Goal: Task Accomplishment & Management: Manage account settings

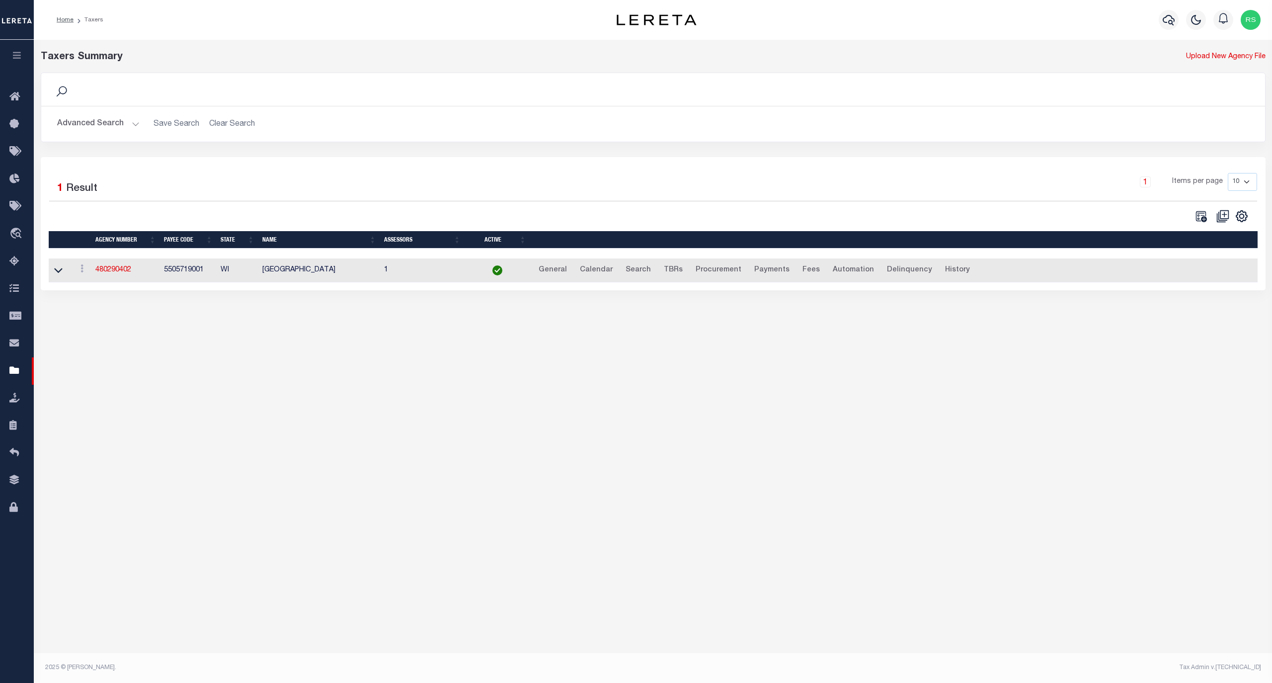
click at [88, 127] on button "Advanced Search" at bounding box center [98, 123] width 83 height 19
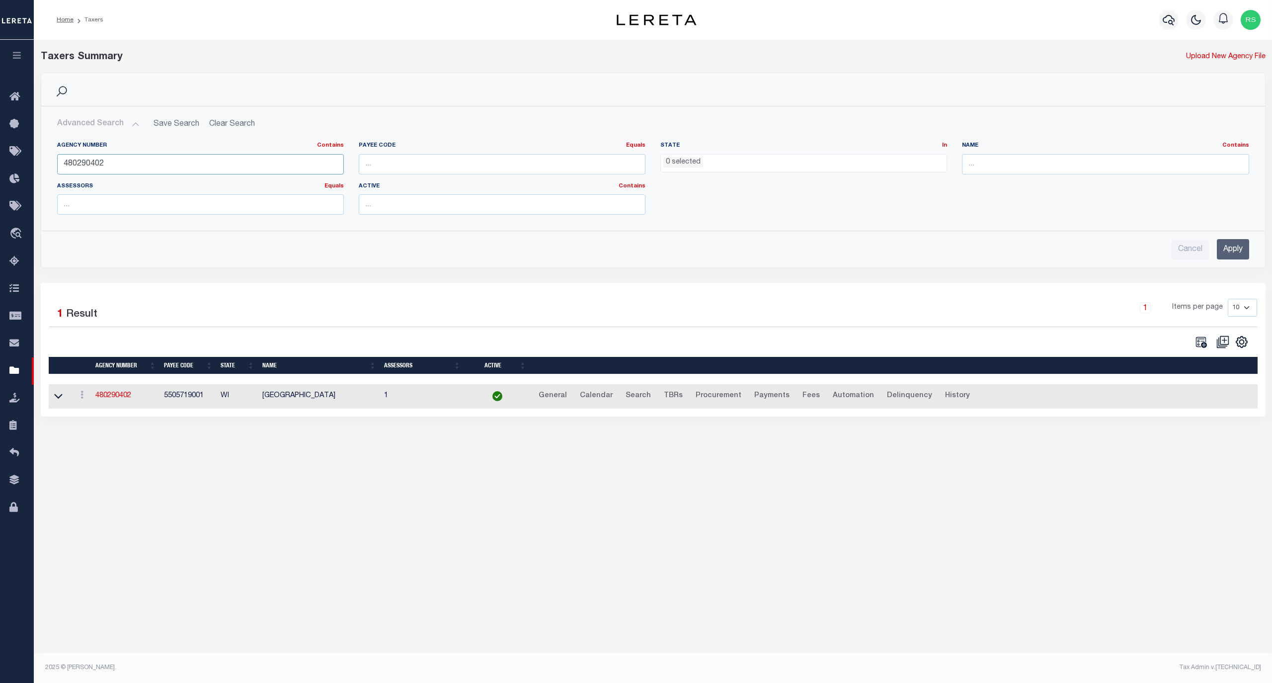
click at [83, 159] on input "480290402" at bounding box center [200, 164] width 287 height 20
paste input "04054081"
type input "040540812"
click at [1235, 251] on input "Apply" at bounding box center [1233, 249] width 32 height 20
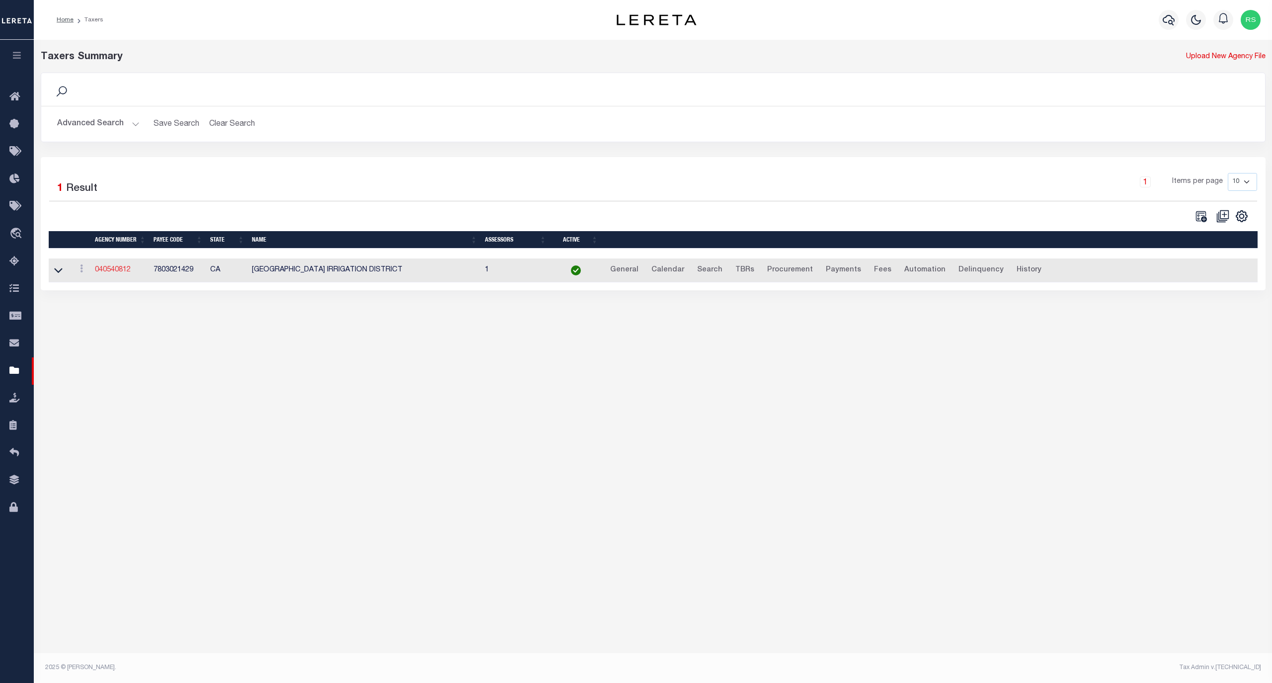
click at [102, 272] on link "040540812" at bounding box center [113, 269] width 36 height 7
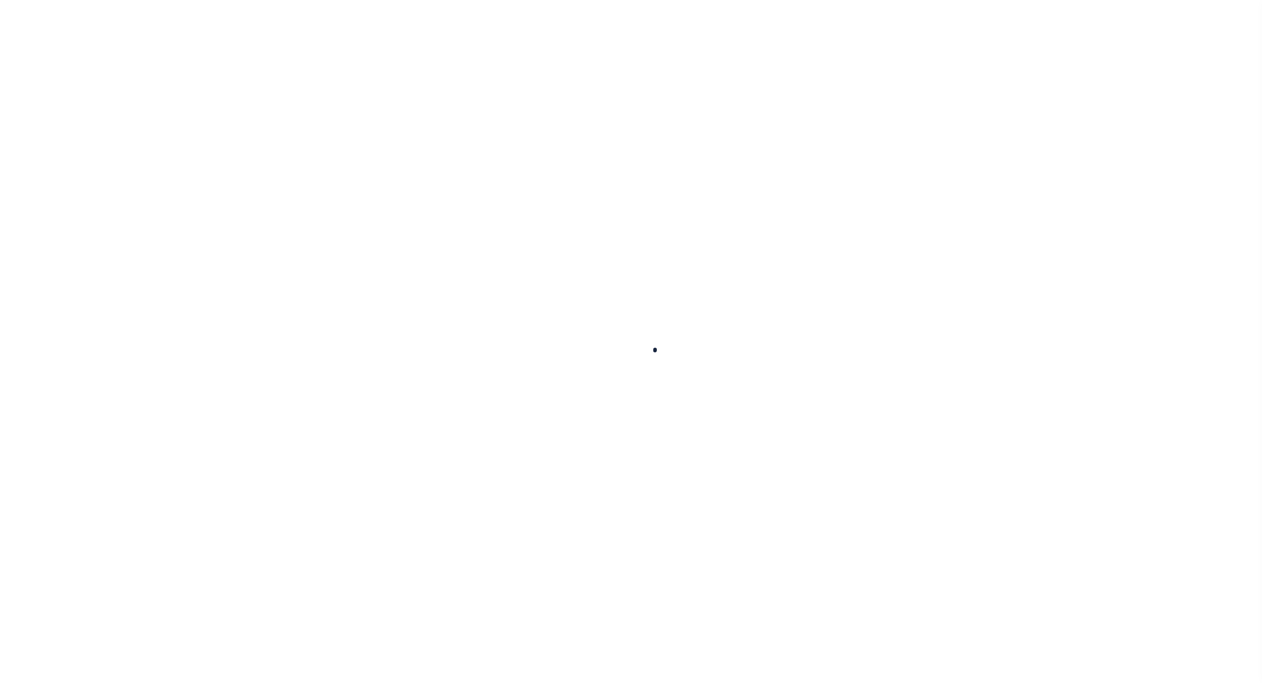
select select
checkbox input "false"
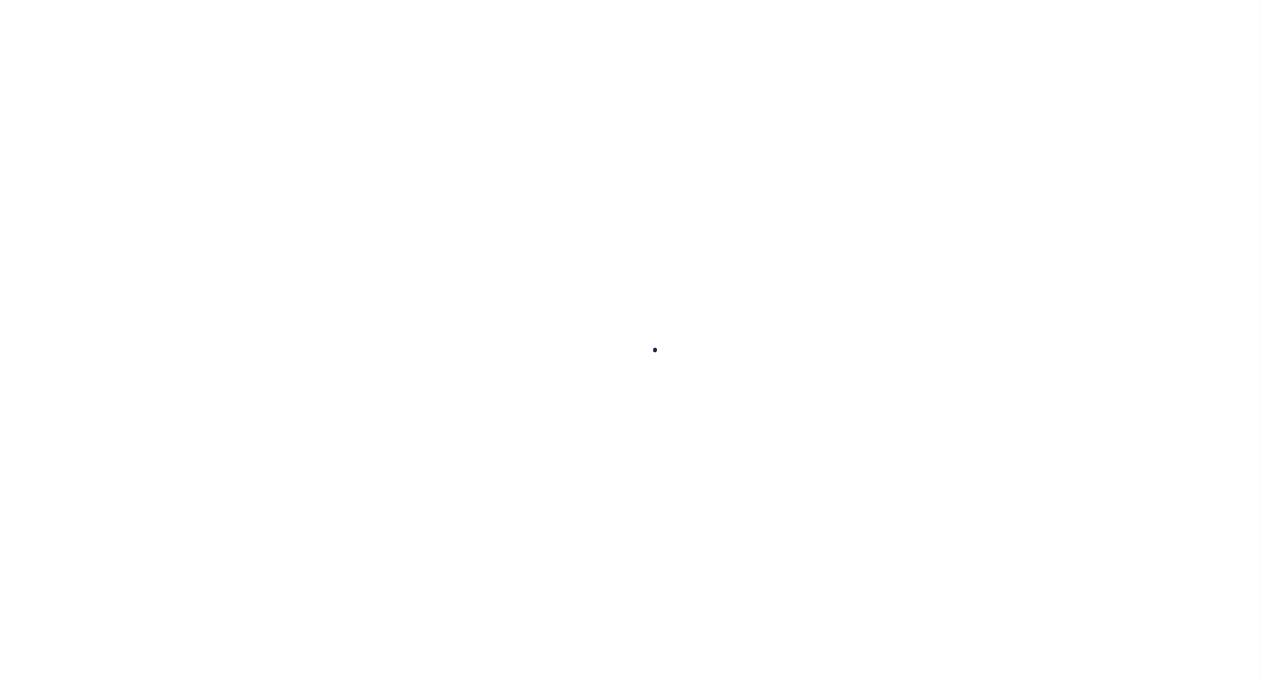
select select "1"
checkbox input "false"
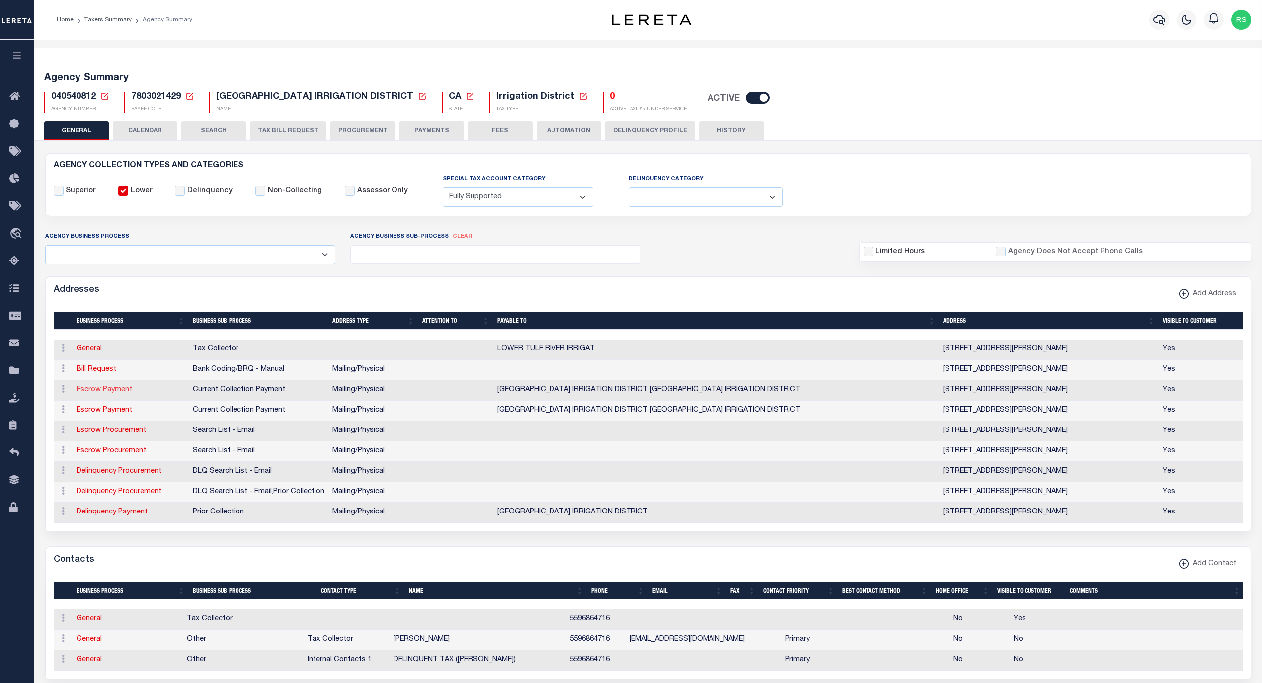
click at [117, 393] on link "Escrow Payment" at bounding box center [105, 389] width 56 height 7
select select "1"
checkbox input "false"
select select
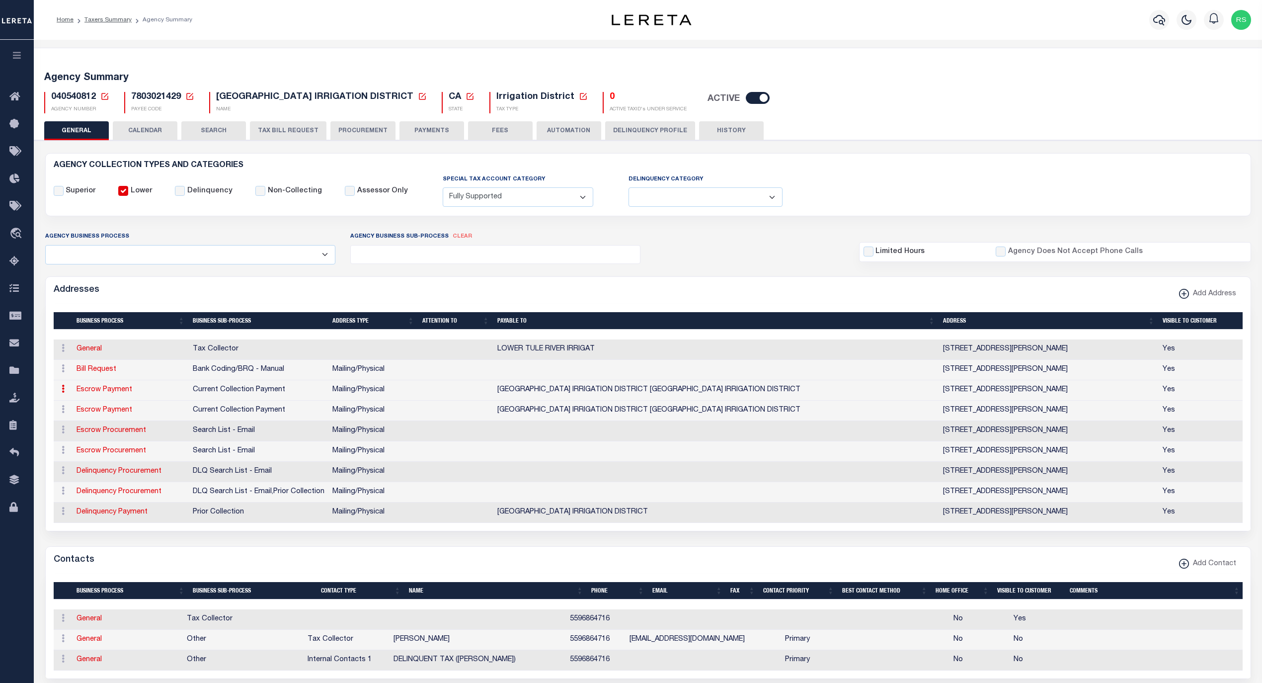
type input "357 EAST OLIVE AVE"
type input "TIPTON"
select select "CA"
type input "93272"
select select "5"
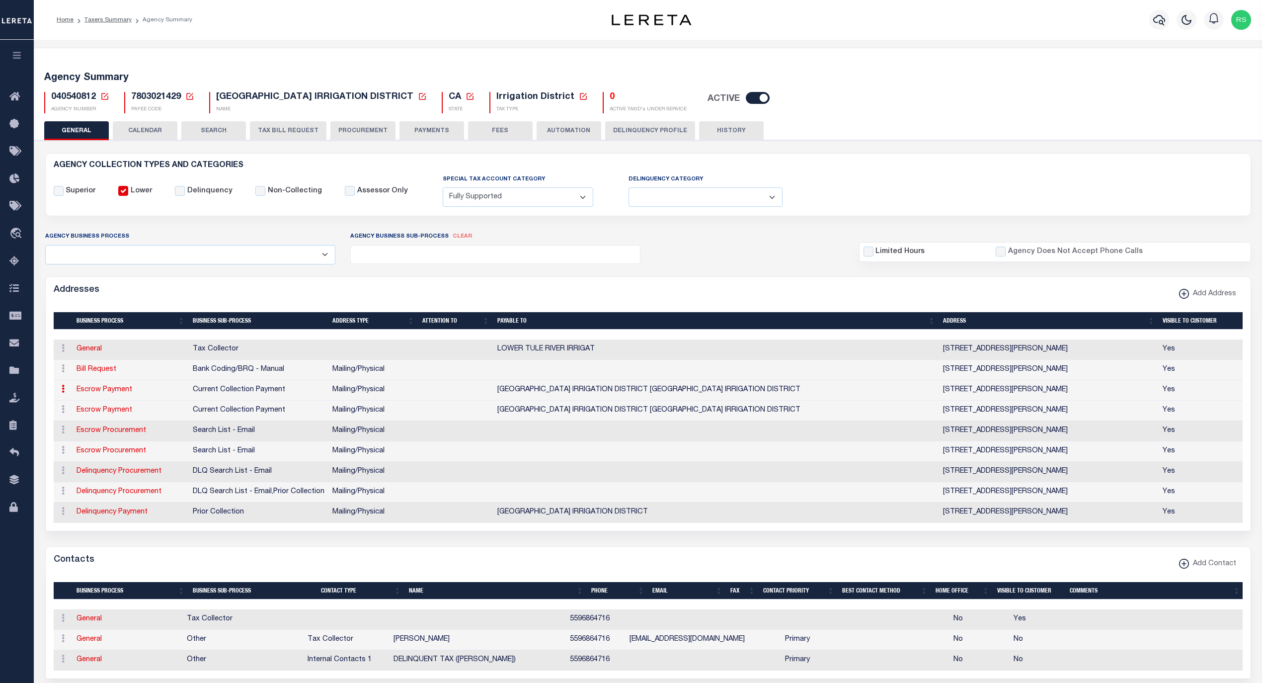
checkbox input "true"
type input "LOWER TULE RIVER IRRIGATION DISTRICT LOWER TULE RIVER IRRIGATION DISTRICT"
select select "3"
select select "11"
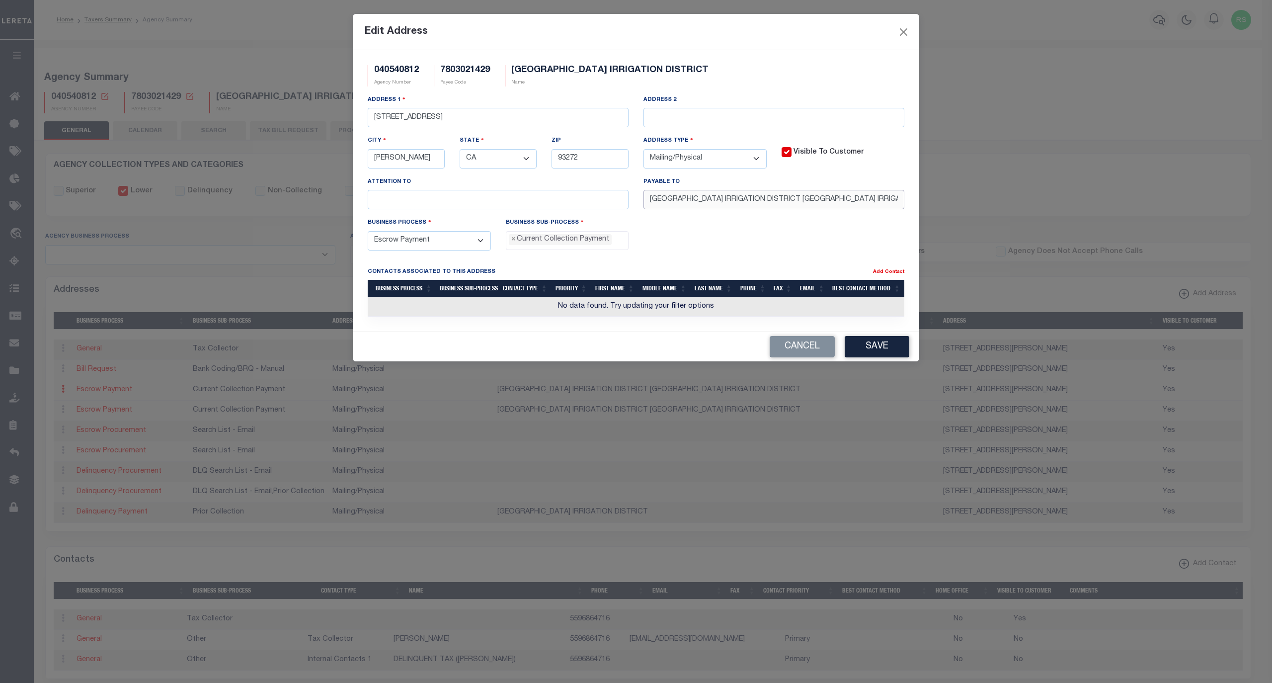
scroll to position [0, 44]
drag, startPoint x: 795, startPoint y: 204, endPoint x: 1070, endPoint y: 199, distance: 274.9
click at [1070, 199] on div "Edit Address 040540812 Agency Number 7803021429 Payee Code LOWER TULE RIVER IRR…" at bounding box center [636, 341] width 1272 height 683
type input "LOWER TULE RIVER IRRIGATION DISTRICT"
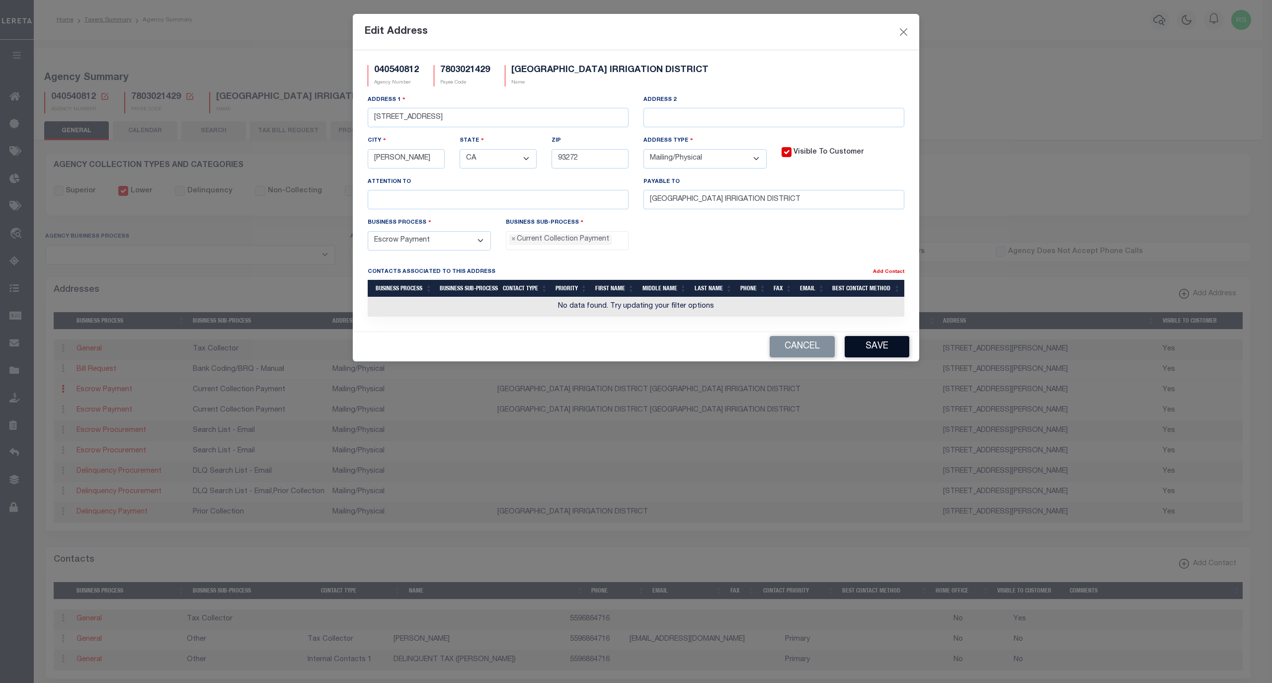
click at [871, 354] on button "Save" at bounding box center [877, 346] width 65 height 21
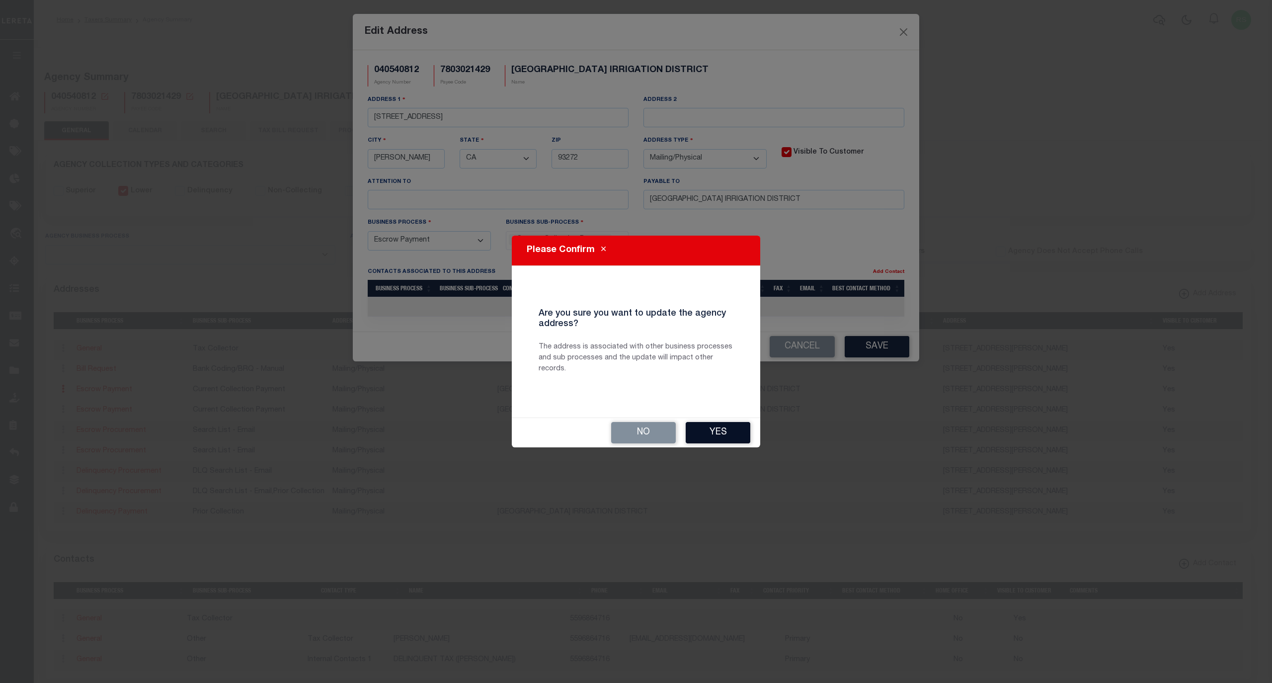
click at [733, 428] on button "Yes" at bounding box center [718, 432] width 65 height 21
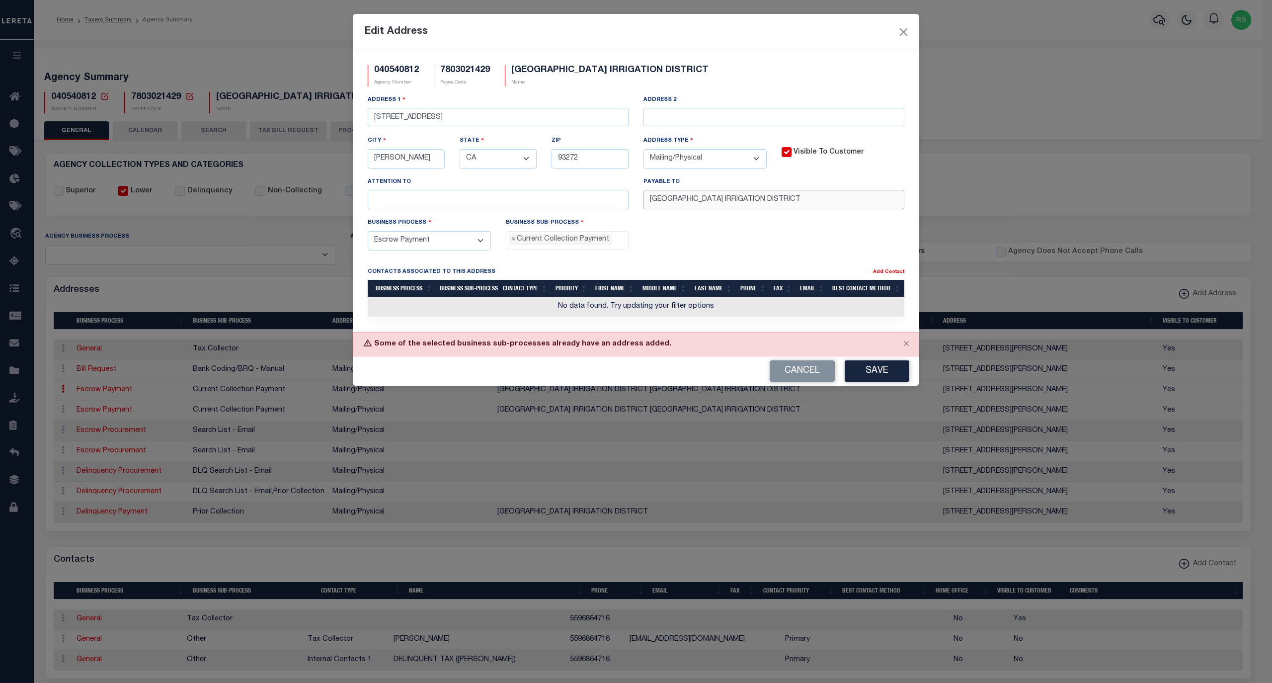
drag, startPoint x: 816, startPoint y: 201, endPoint x: 551, endPoint y: 198, distance: 264.4
click at [551, 198] on div "Address 1 357 EAST OLIVE AVE Address 2 City TIPTON State - Select - AK AL AR AZ…" at bounding box center [636, 155] width 552 height 123
click at [883, 377] on button "Save" at bounding box center [877, 370] width 65 height 21
click at [779, 381] on button "Cancel" at bounding box center [802, 370] width 65 height 21
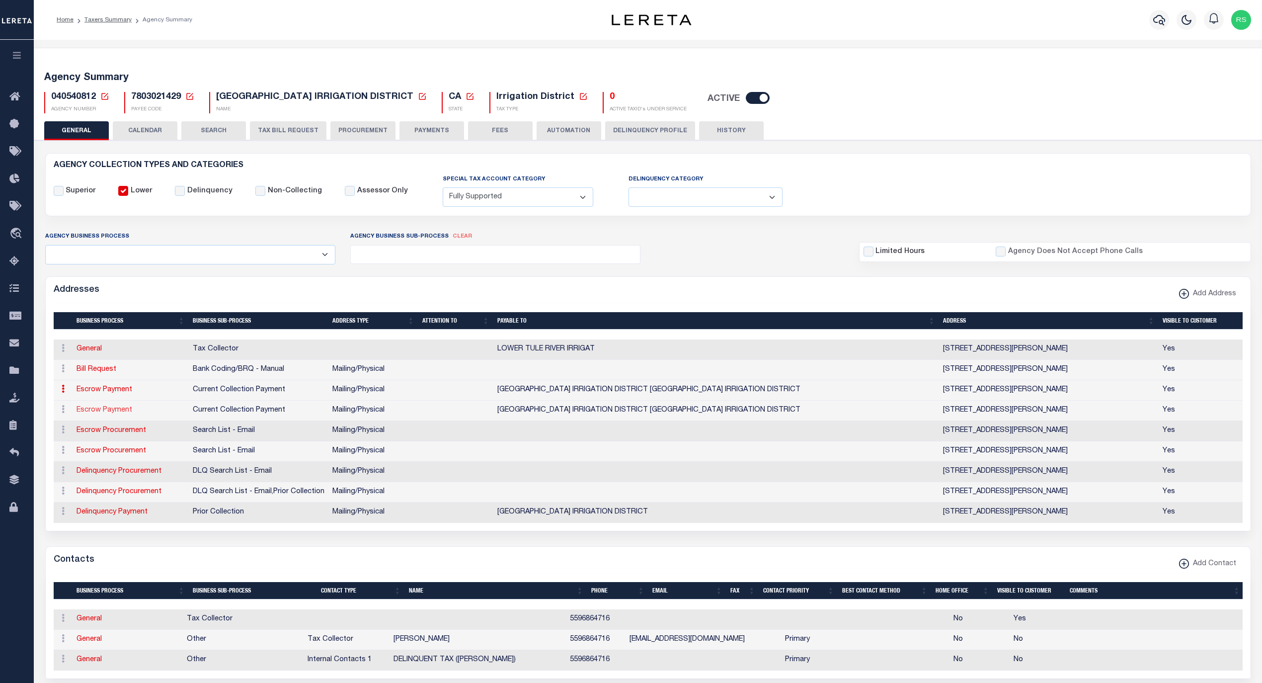
click at [121, 412] on link "Escrow Payment" at bounding box center [105, 410] width 56 height 7
select select
select select "1"
checkbox input "false"
select select
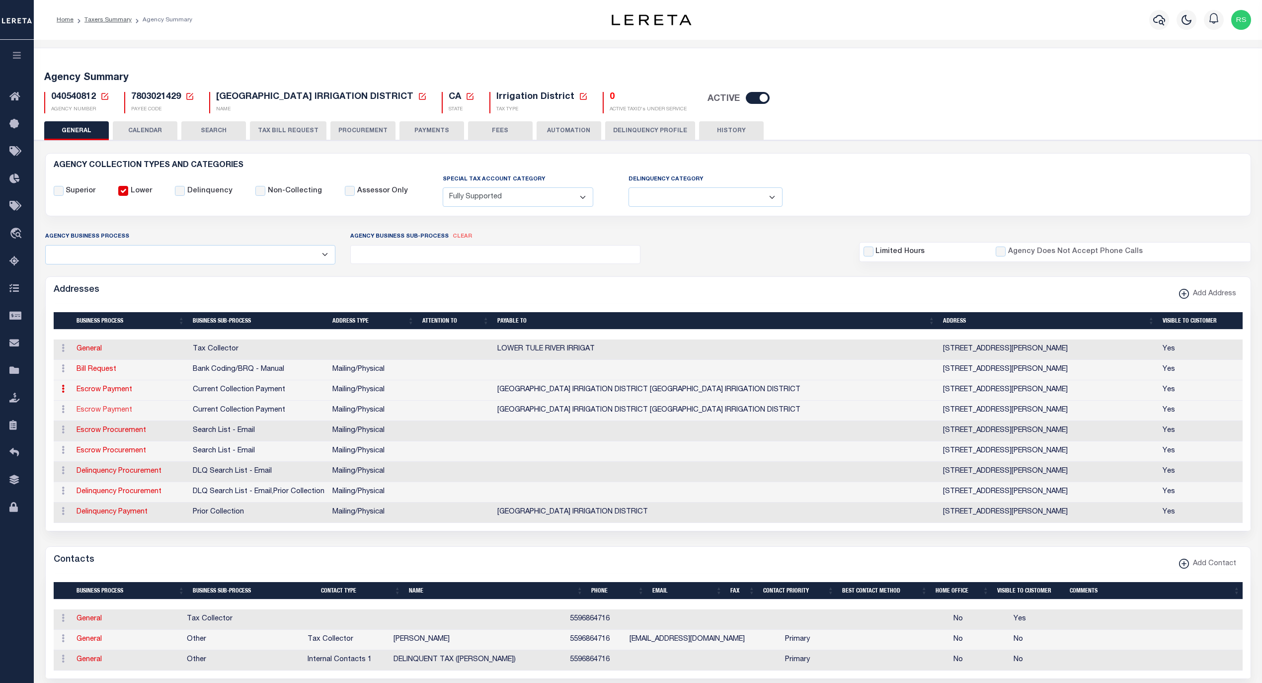
select select
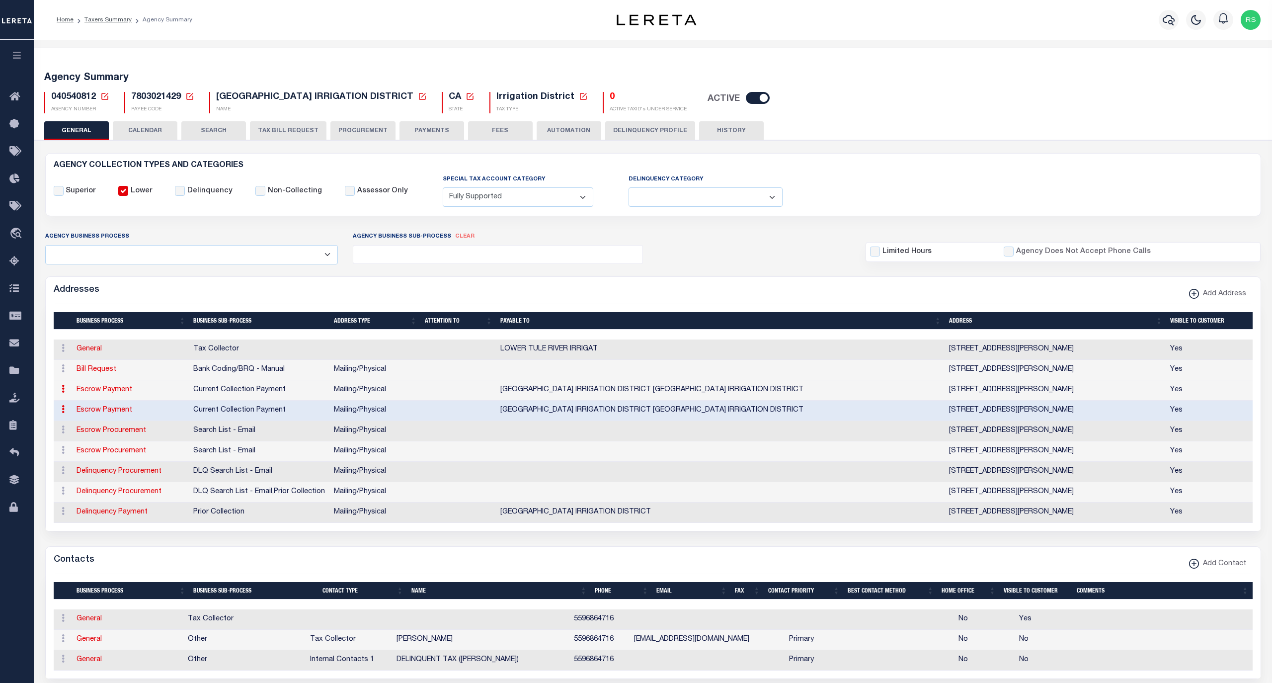
type input "357 E. OLIVE AVE"
type input "TIPTON"
select select "CA"
type input "93272"
select select "5"
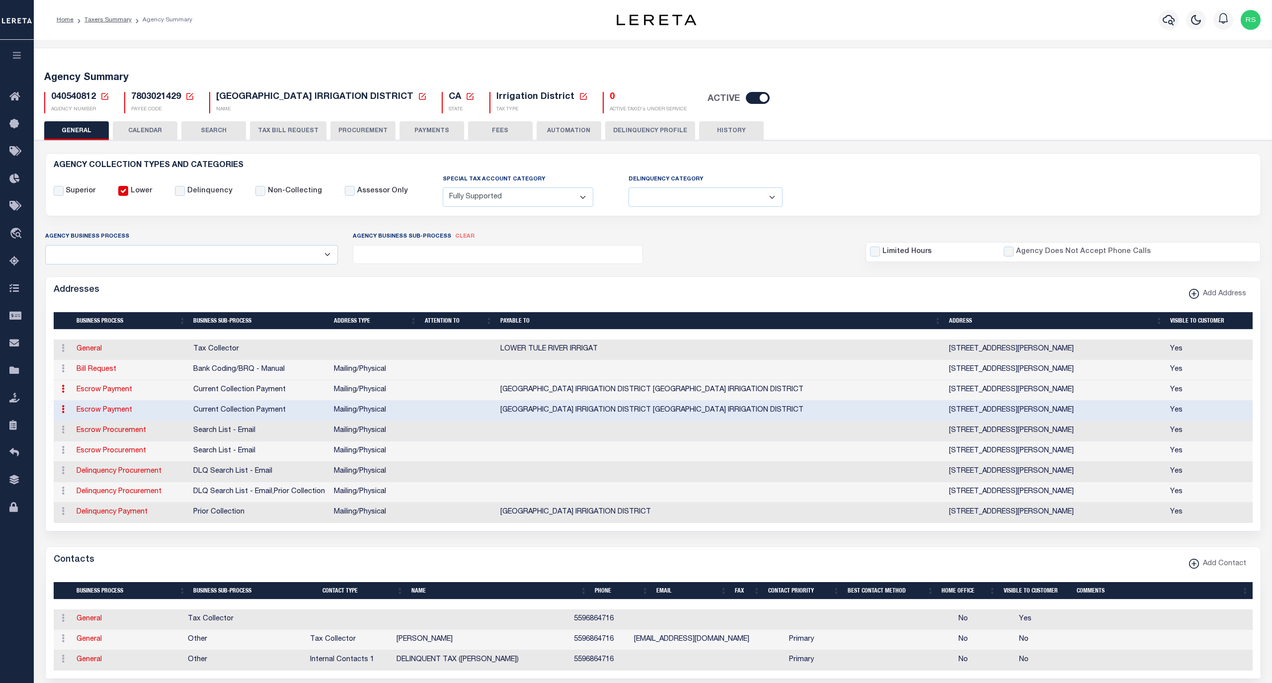
checkbox input "true"
type input "LOWER TULE RIVER IRRIGATION DISTRICT LOWER TULE RIVER IRRIGATION DISTRICT"
select select "3"
select select "11"
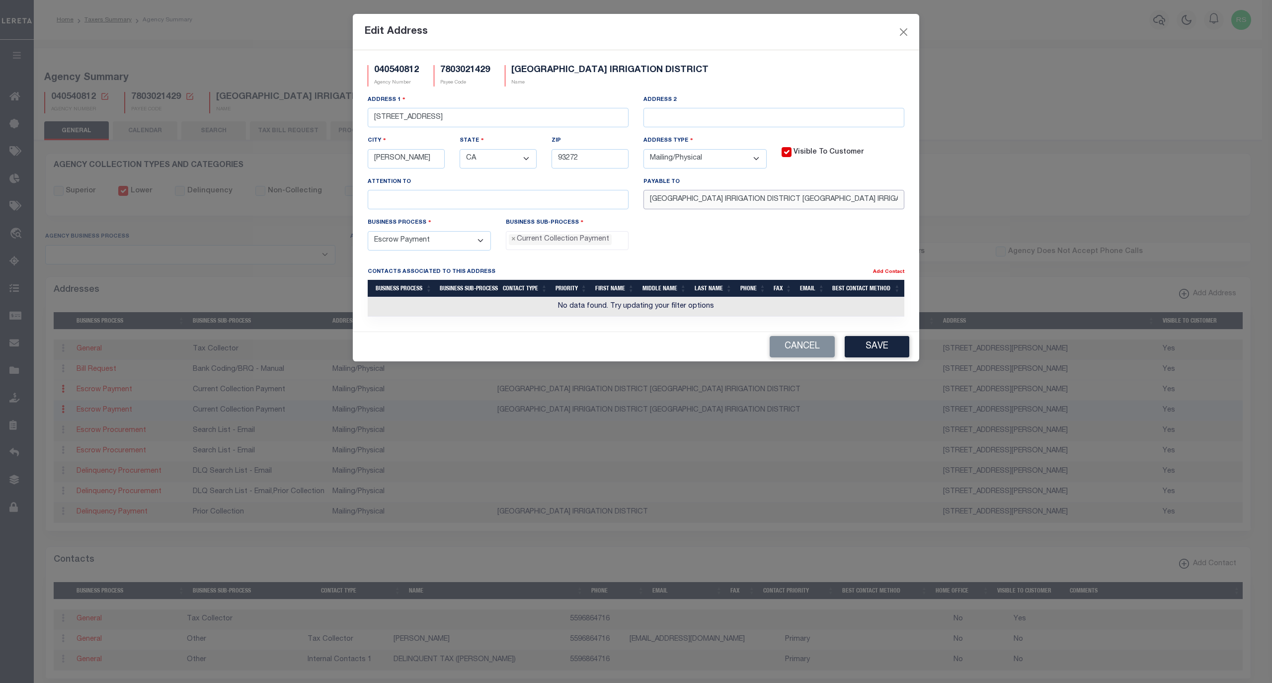
click at [890, 203] on input "LOWER TULE RIVER IRRIGATION DISTRICT LOWER TULE RIVER IRRIGATION DISTRICT" at bounding box center [774, 199] width 261 height 19
paste input "LOWER TULE RIVER IRRIGATION DISTRICT"
type input "LOWER TULE RIVER IRRIGATION DISTRICT"
click at [875, 348] on button "Save" at bounding box center [877, 346] width 65 height 21
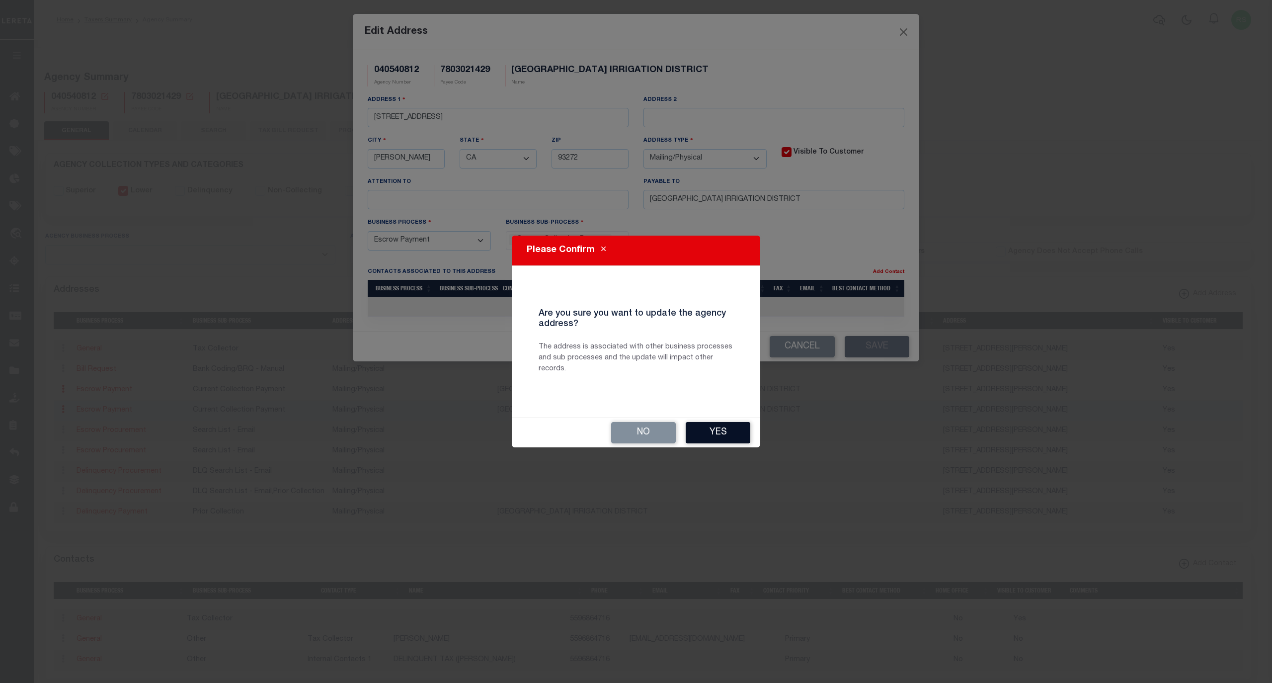
click at [732, 435] on button "Yes" at bounding box center [718, 432] width 65 height 21
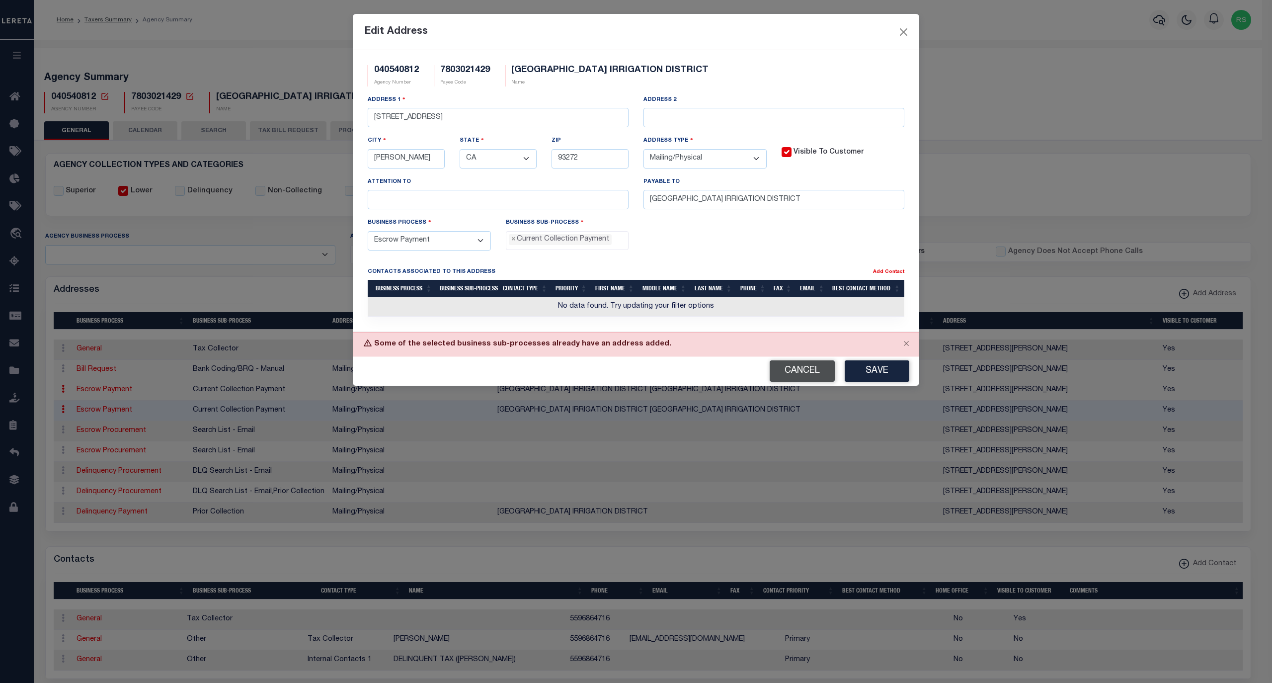
click at [794, 382] on button "Cancel" at bounding box center [802, 370] width 65 height 21
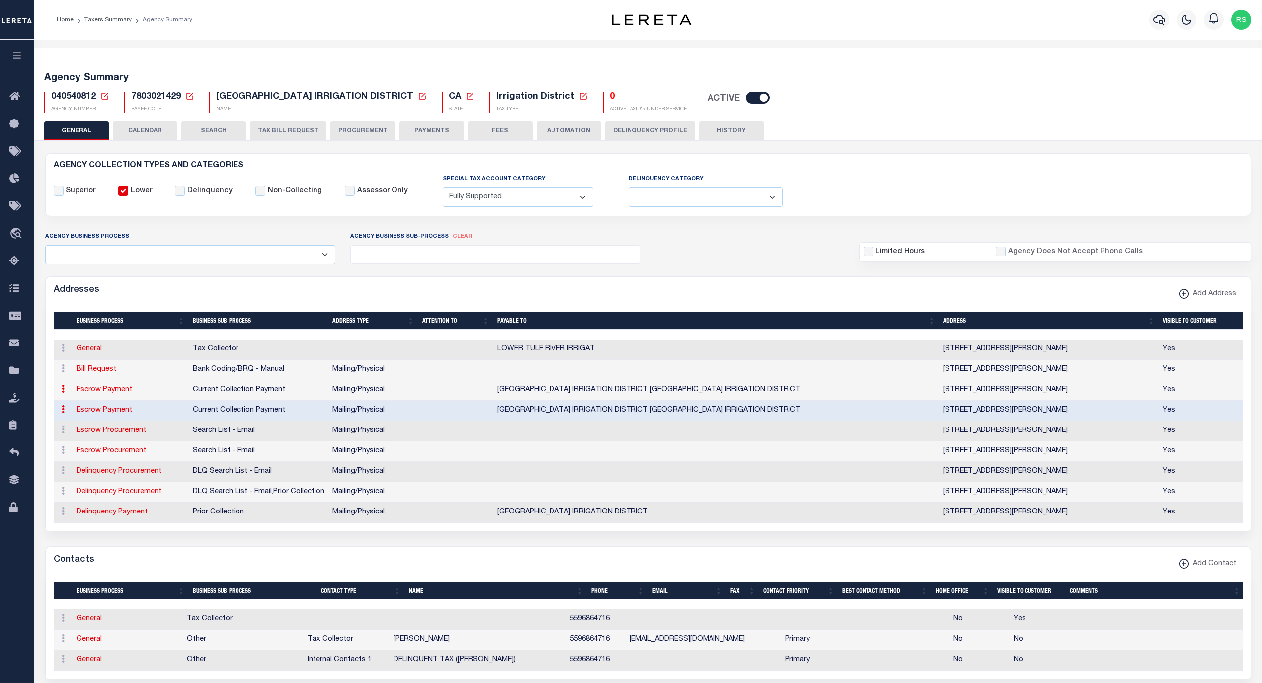
click at [63, 393] on icon at bounding box center [63, 389] width 3 height 8
click at [175, 411] on td "Escrow Payment" at bounding box center [131, 411] width 116 height 20
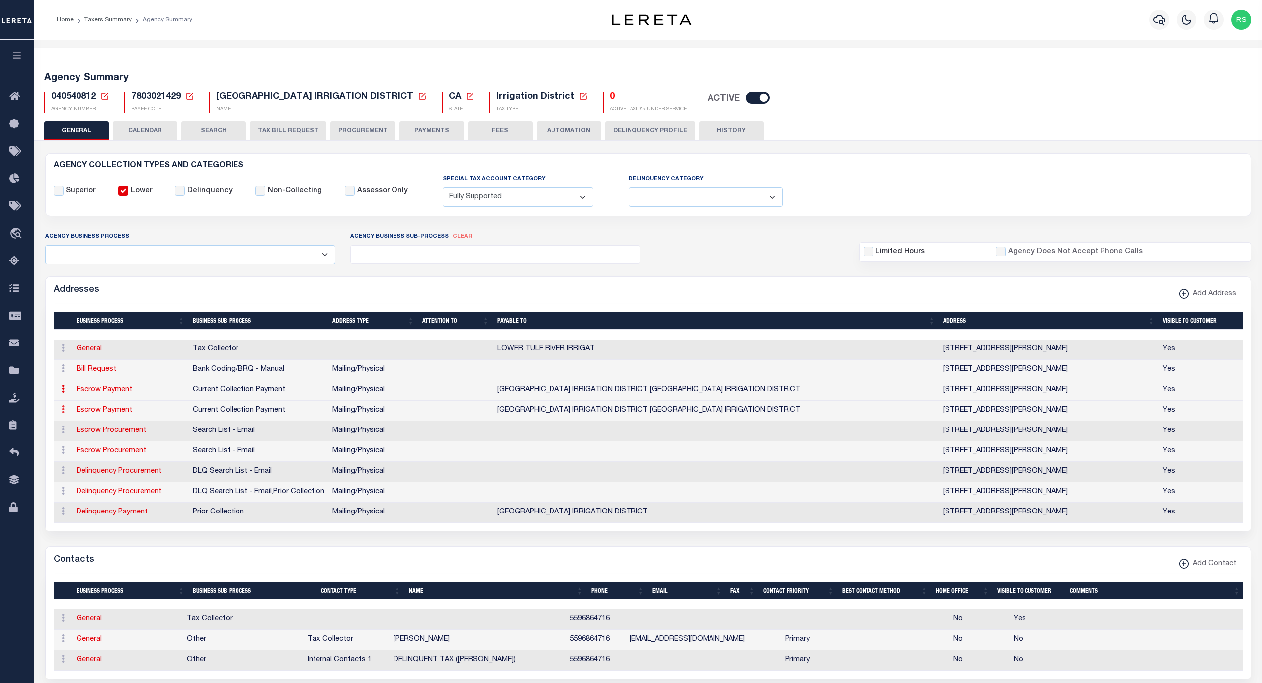
click at [62, 413] on icon at bounding box center [63, 409] width 3 height 8
click at [108, 465] on link "Delete Address" at bounding box center [95, 458] width 75 height 16
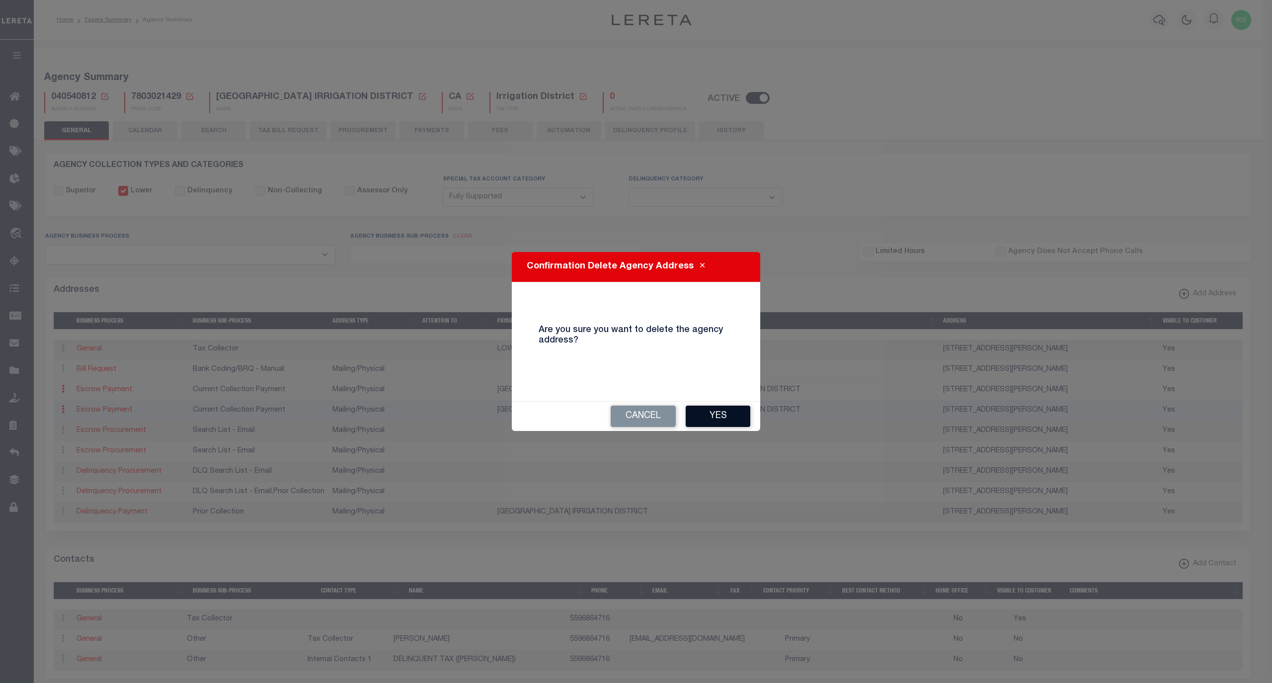
click at [739, 413] on button "Yes" at bounding box center [718, 416] width 65 height 21
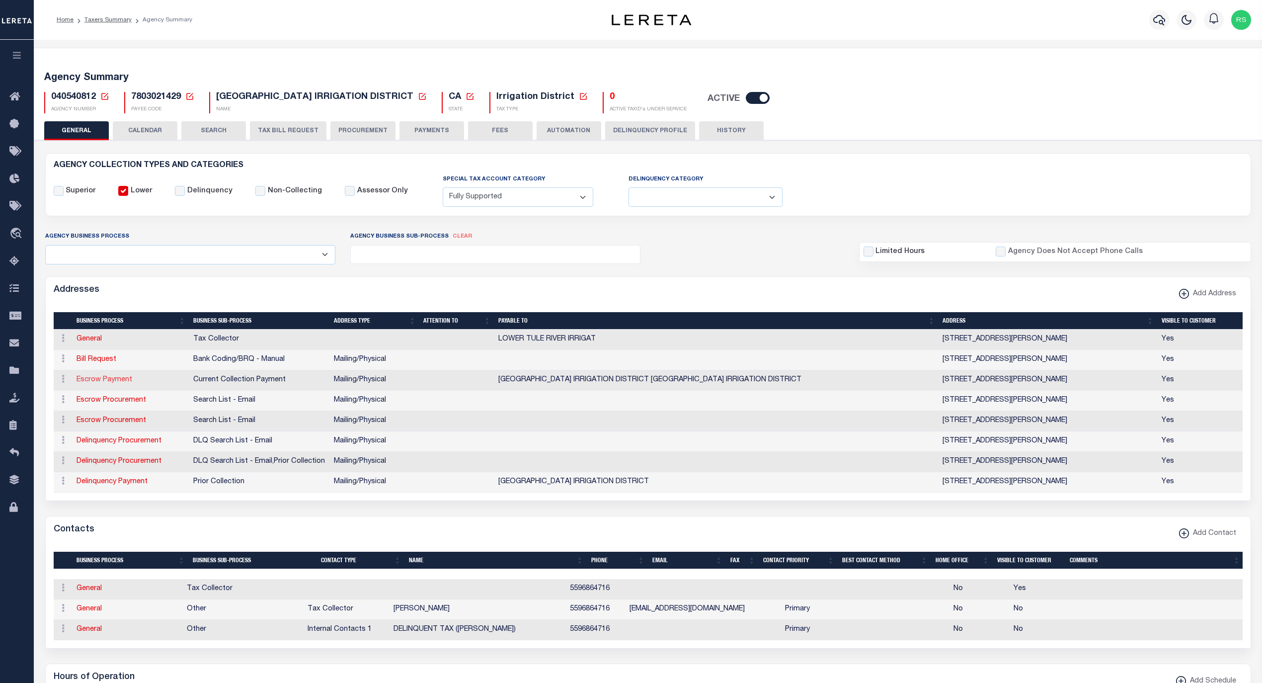
click at [107, 381] on link "Escrow Payment" at bounding box center [105, 379] width 56 height 7
select select
select select "1"
checkbox input "false"
select select
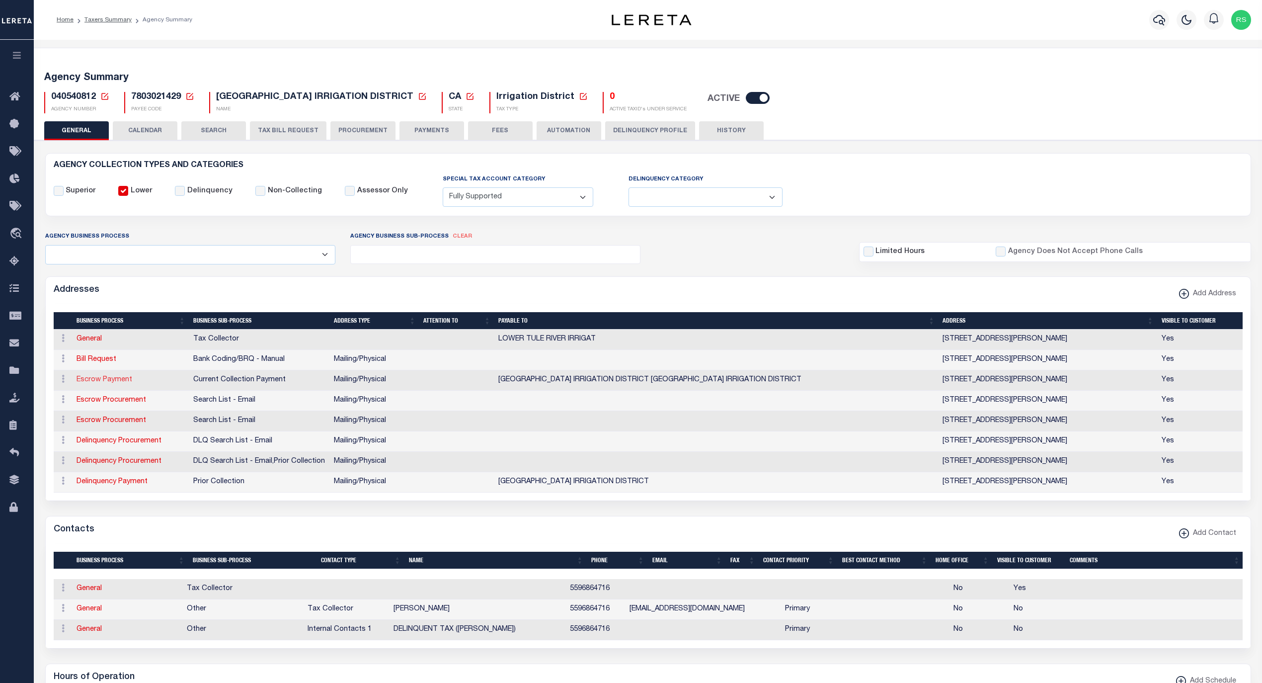
select select
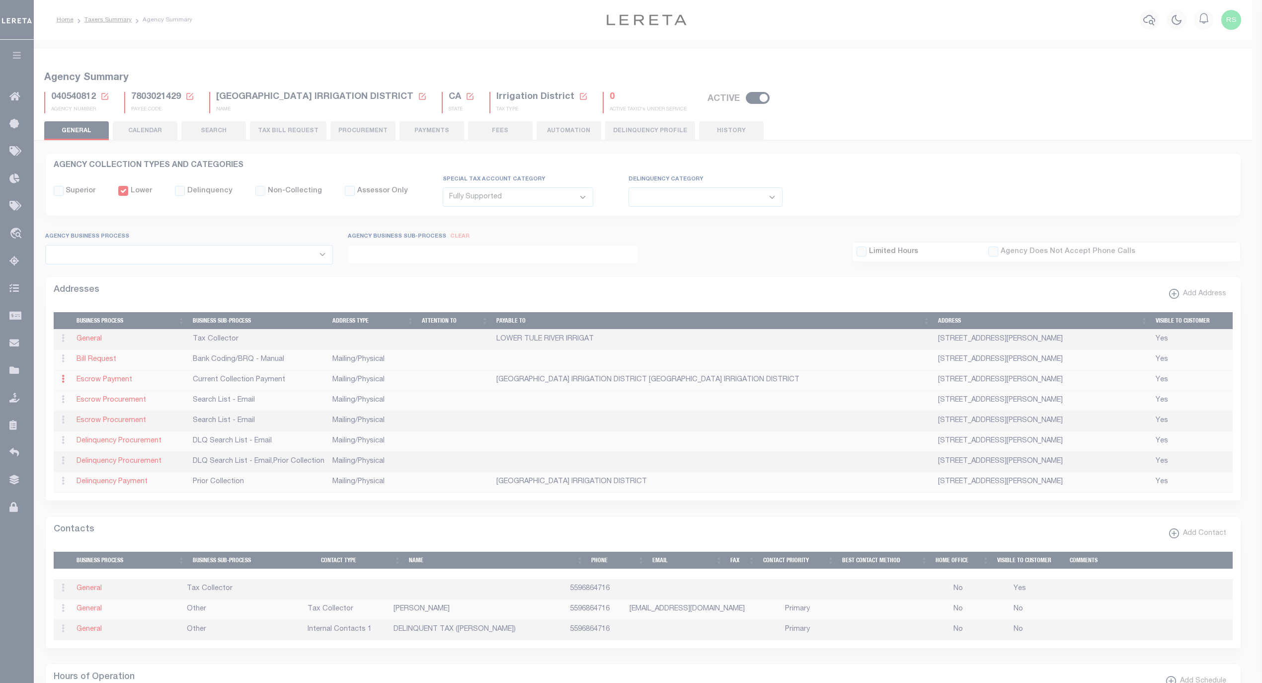
type input "357 EAST OLIVE AVE"
type input "TIPTON"
select select "CA"
type input "93272"
select select "5"
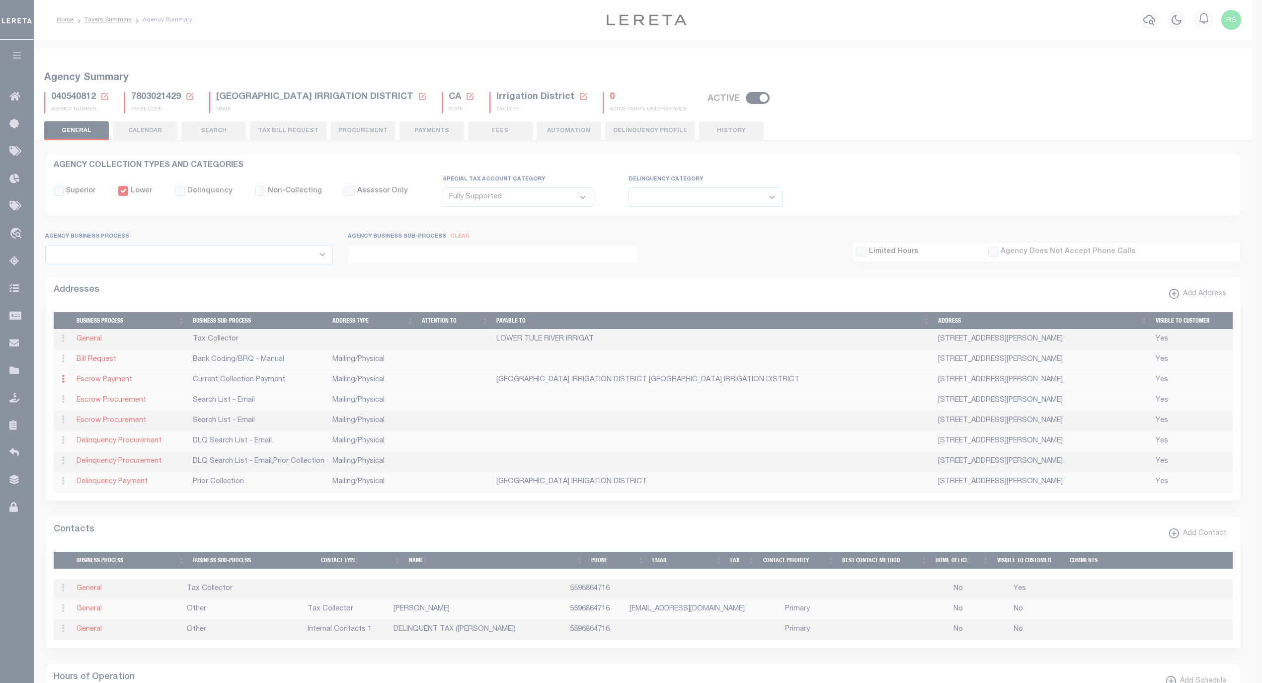
checkbox input "true"
type input "LOWER TULE RIVER IRRIGATION DISTRICT LOWER TULE RIVER IRRIGATION DISTRICT"
select select "3"
select select "11"
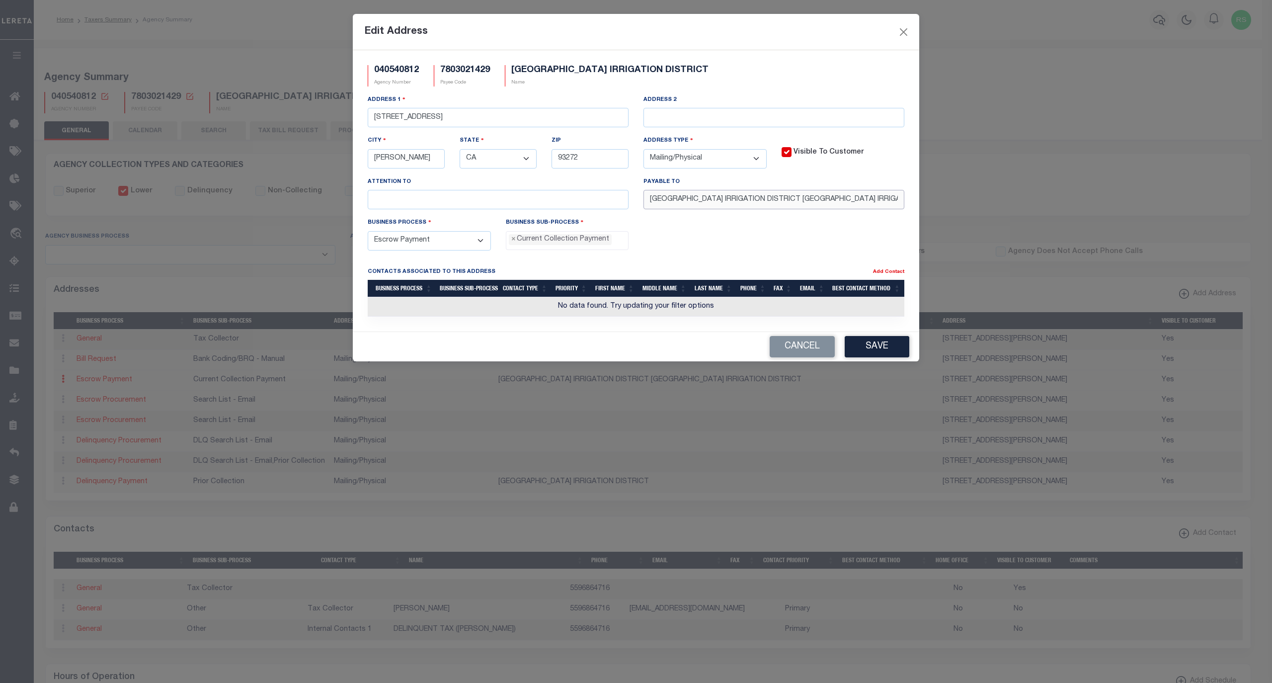
click at [794, 203] on input "LOWER TULE RIVER IRRIGATION DISTRICT LOWER TULE RIVER IRRIGATION DISTRICT" at bounding box center [774, 199] width 261 height 19
paste input "LOWER TULE RIVER IRRIGATION DISTRICT"
type input "LOWER TULE RIVER IRRIGATION DISTRICT"
click at [889, 357] on button "Save" at bounding box center [877, 346] width 65 height 21
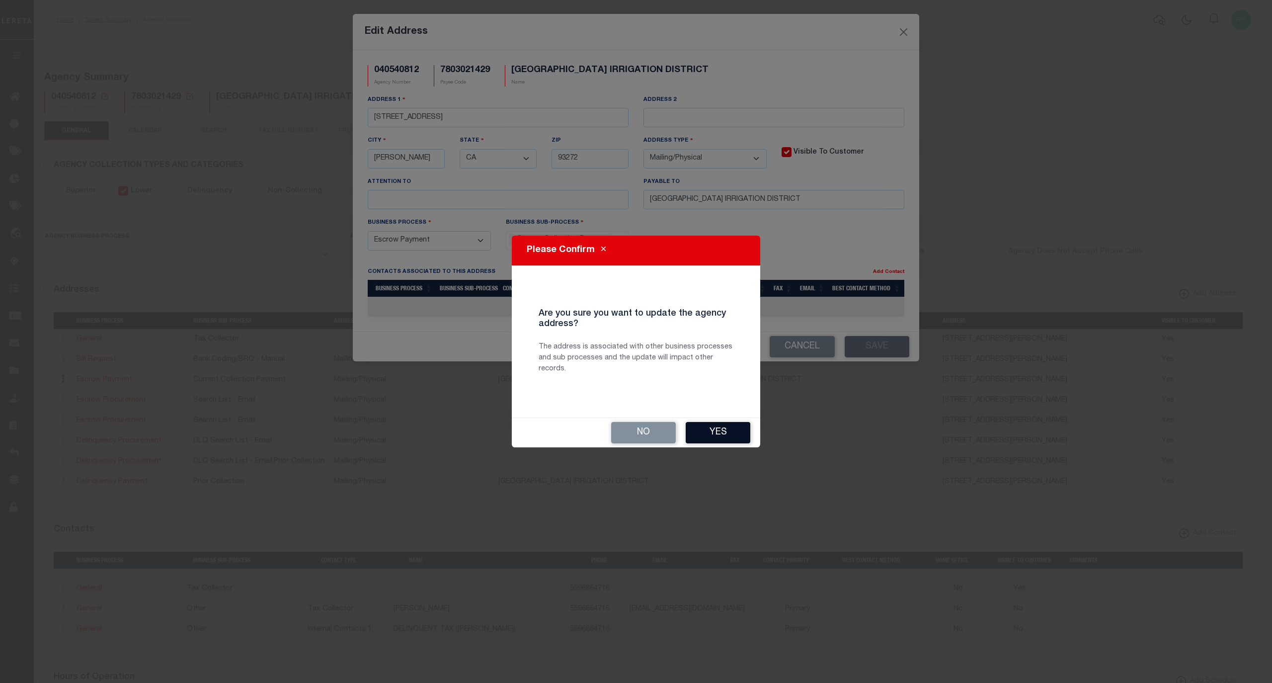
click at [728, 431] on button "Yes" at bounding box center [718, 432] width 65 height 21
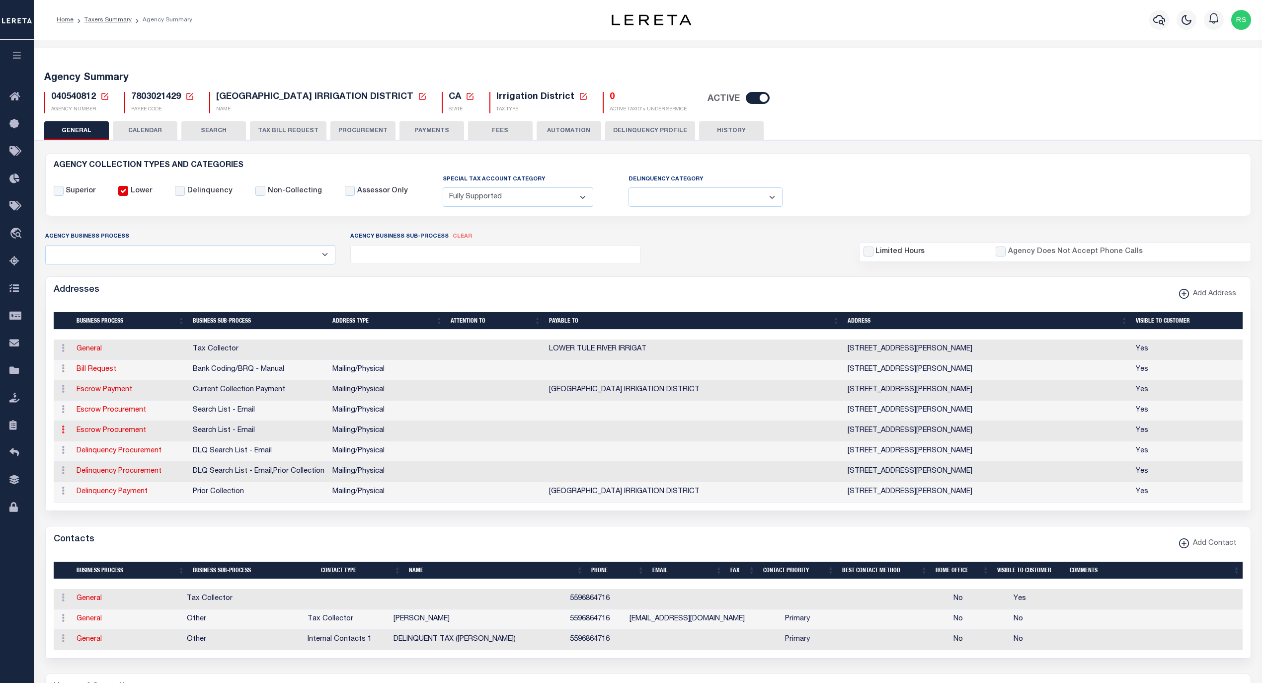
click at [64, 432] on icon at bounding box center [63, 429] width 3 height 8
click at [97, 478] on link "Delete Address" at bounding box center [95, 478] width 75 height 16
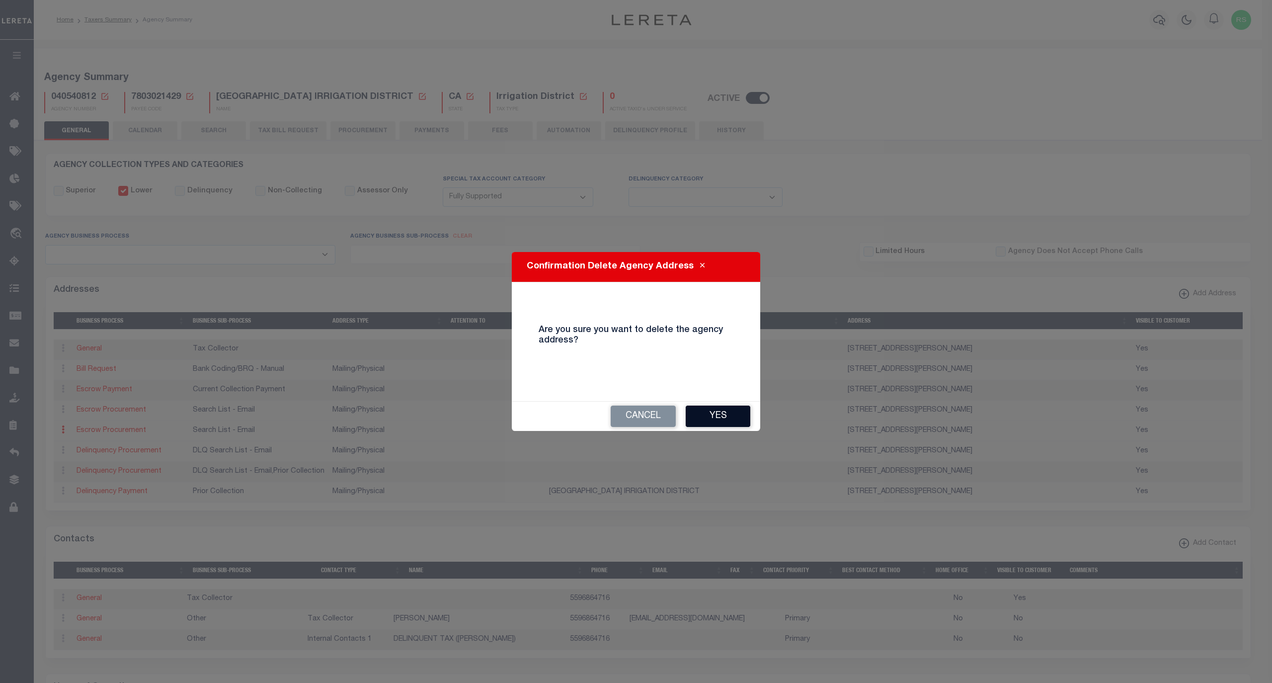
click at [740, 416] on button "Yes" at bounding box center [718, 416] width 65 height 21
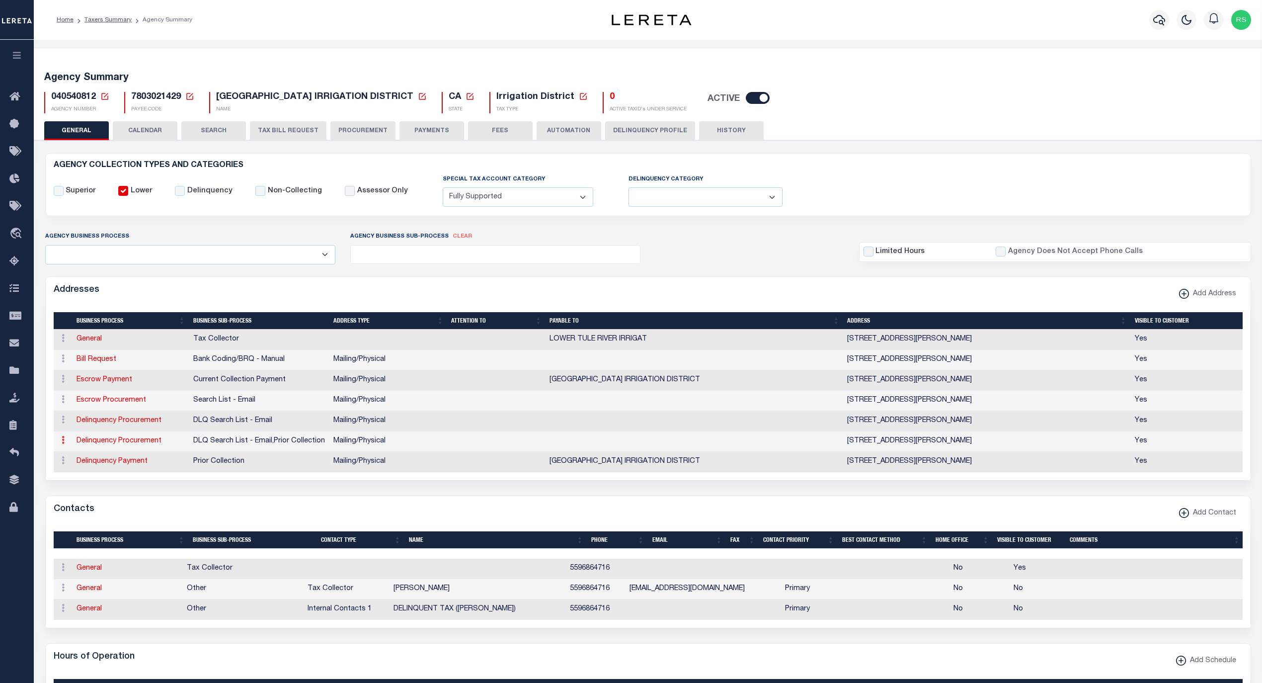
click at [62, 444] on icon at bounding box center [63, 440] width 3 height 8
click at [98, 431] on link "Delete Address" at bounding box center [95, 426] width 75 height 16
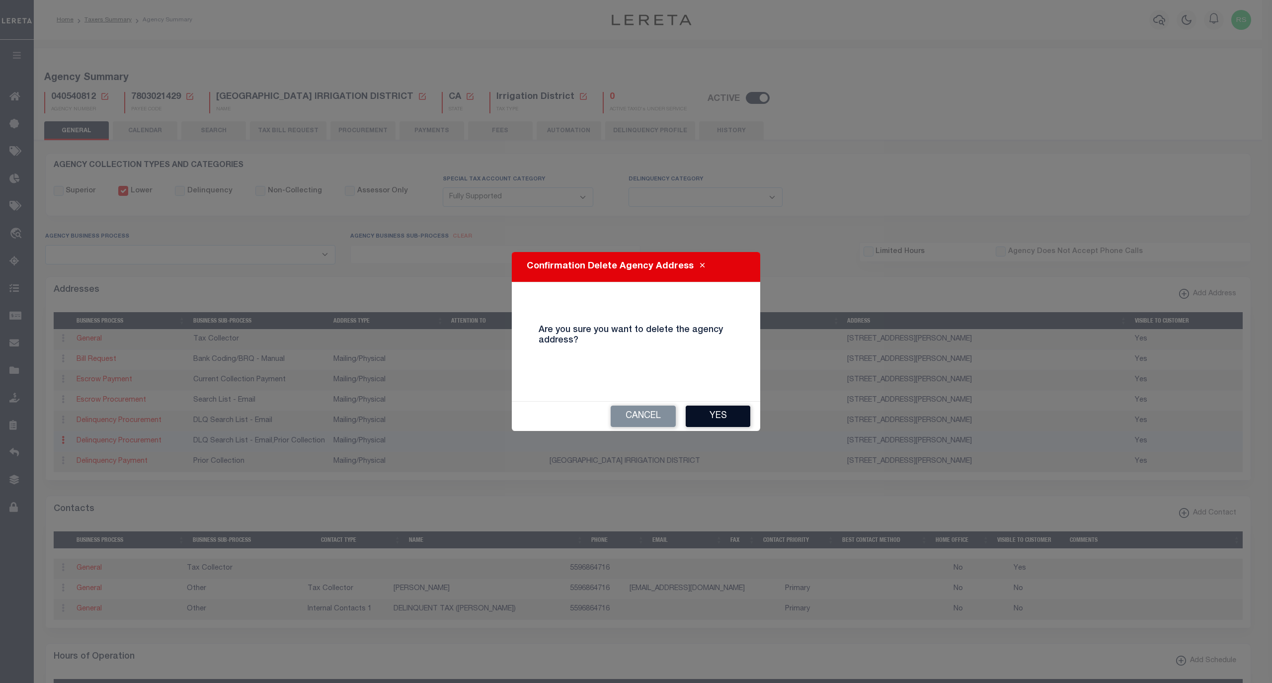
click at [739, 412] on button "Yes" at bounding box center [718, 416] width 65 height 21
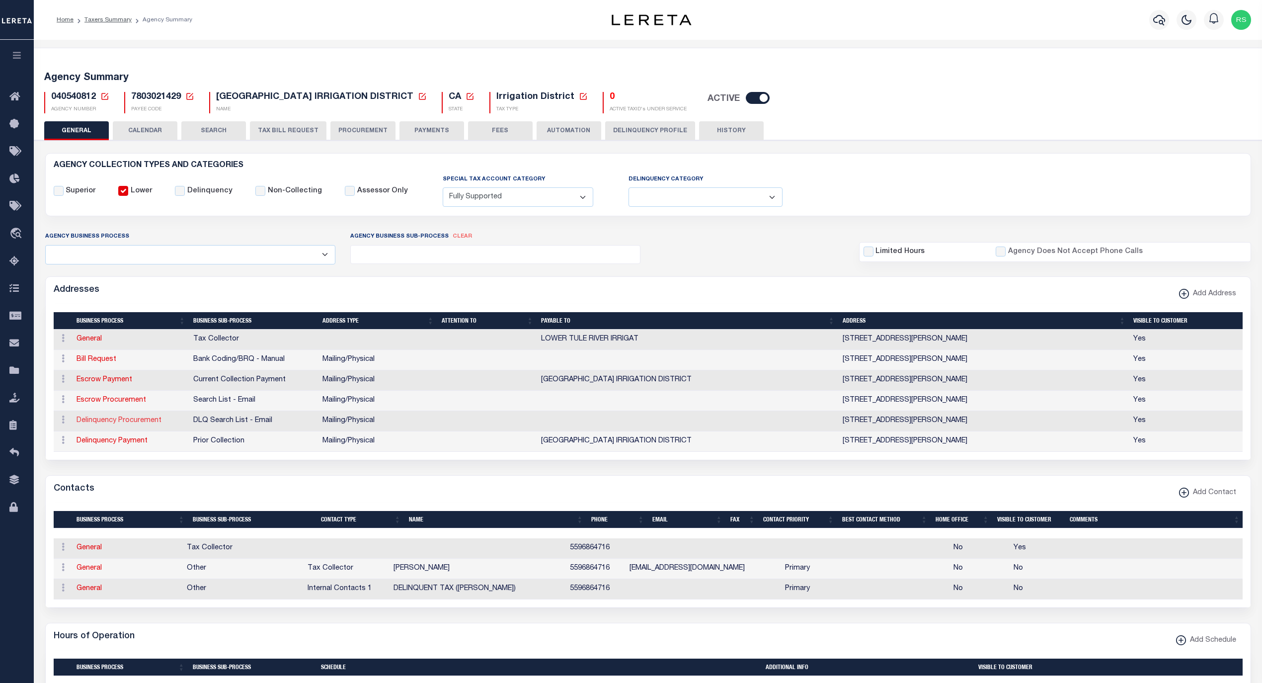
click at [142, 422] on link "Delinquency Procurement" at bounding box center [119, 420] width 85 height 7
select select
select select "1"
checkbox input "false"
select select
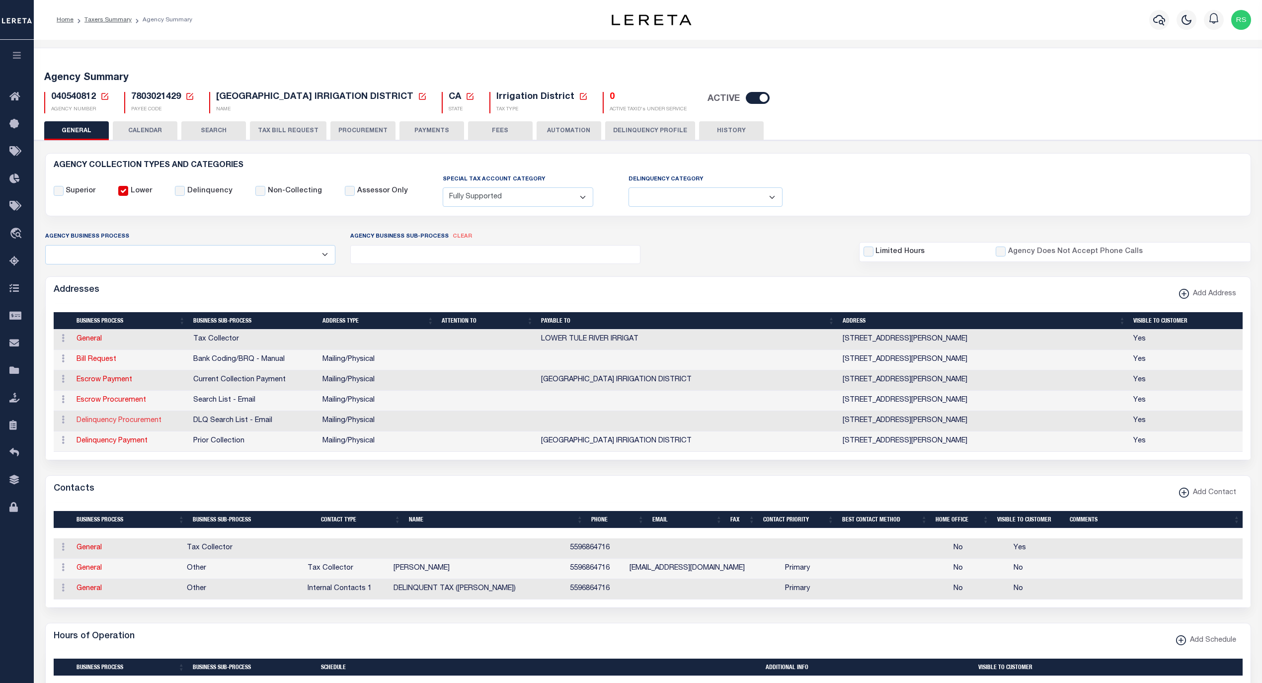
select select
type input "357 EAST OLIVE AVE"
type input "TIPTON"
select select "CA"
type input "93272"
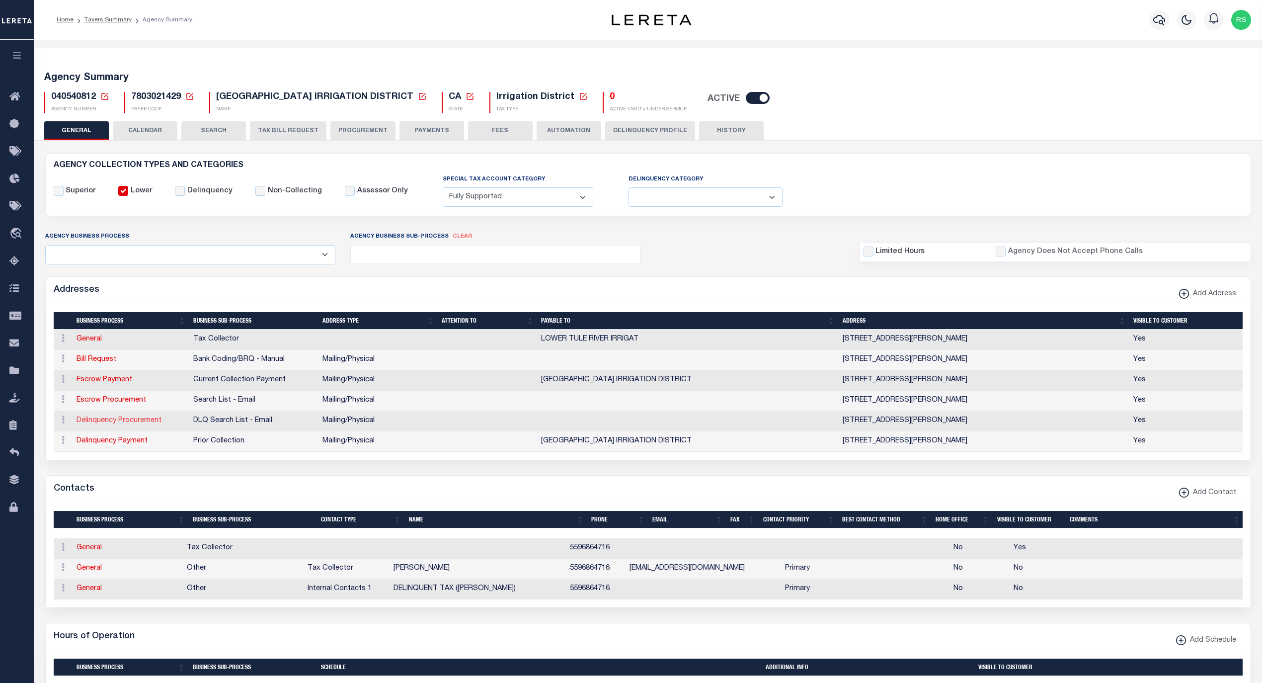
select select "5"
checkbox input "true"
select select "4"
select select "18"
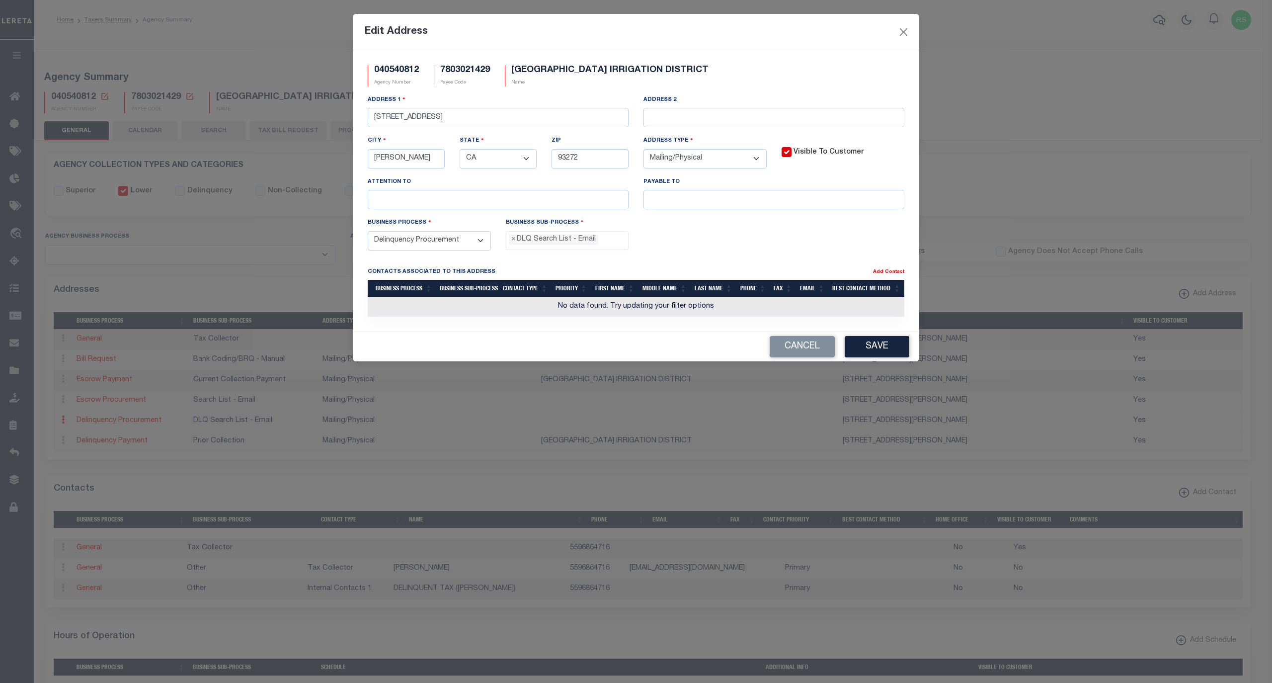
click at [607, 250] on span "× DLQ Search List - Email" at bounding box center [567, 240] width 123 height 19
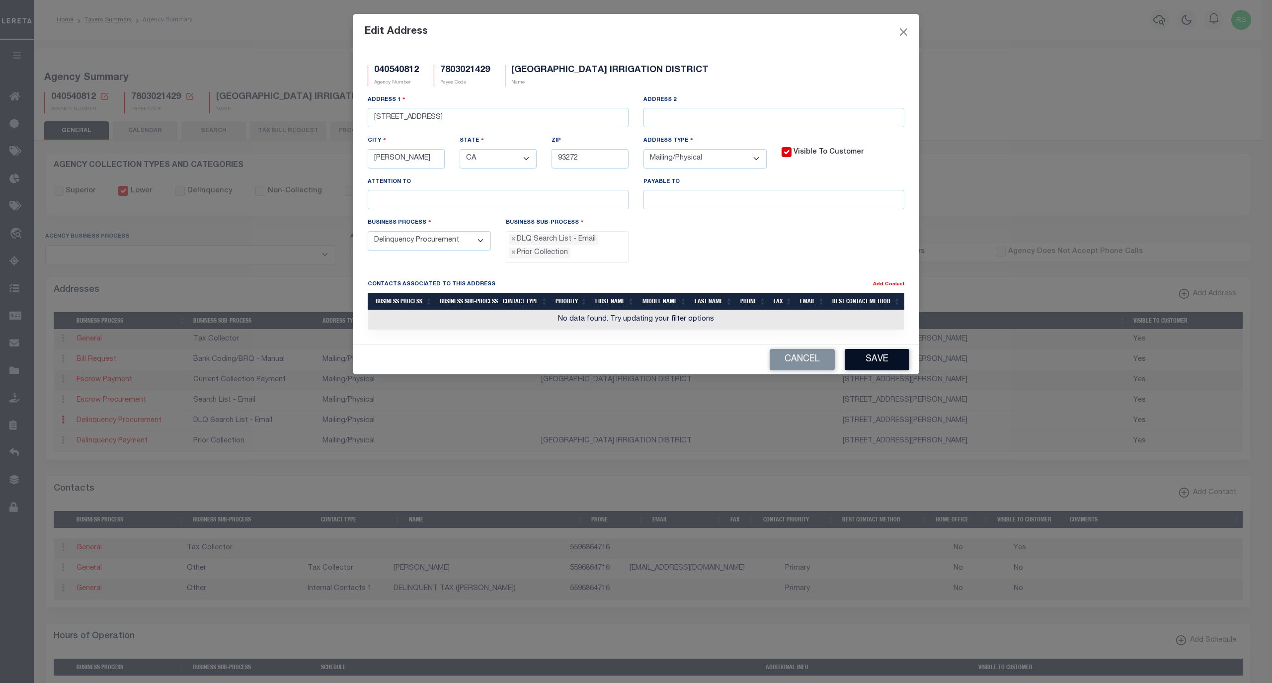
scroll to position [35, 0]
click at [871, 366] on button "Save" at bounding box center [877, 359] width 65 height 21
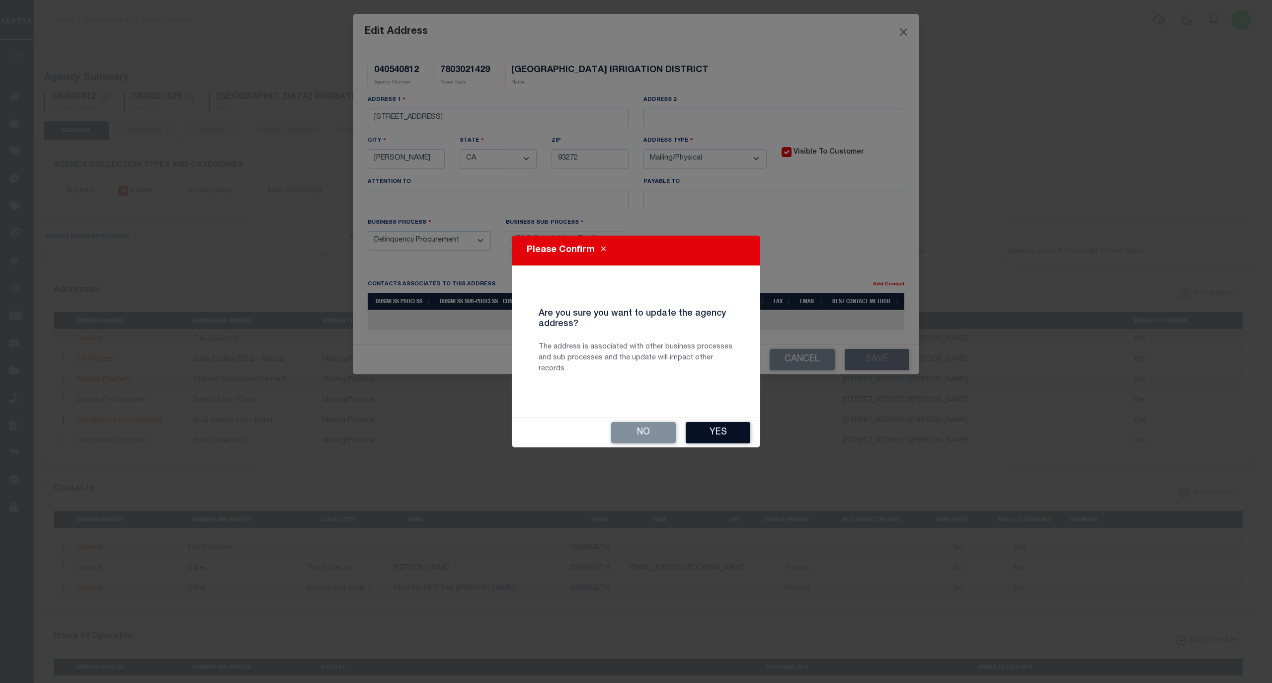
click at [726, 434] on button "Yes" at bounding box center [718, 432] width 65 height 21
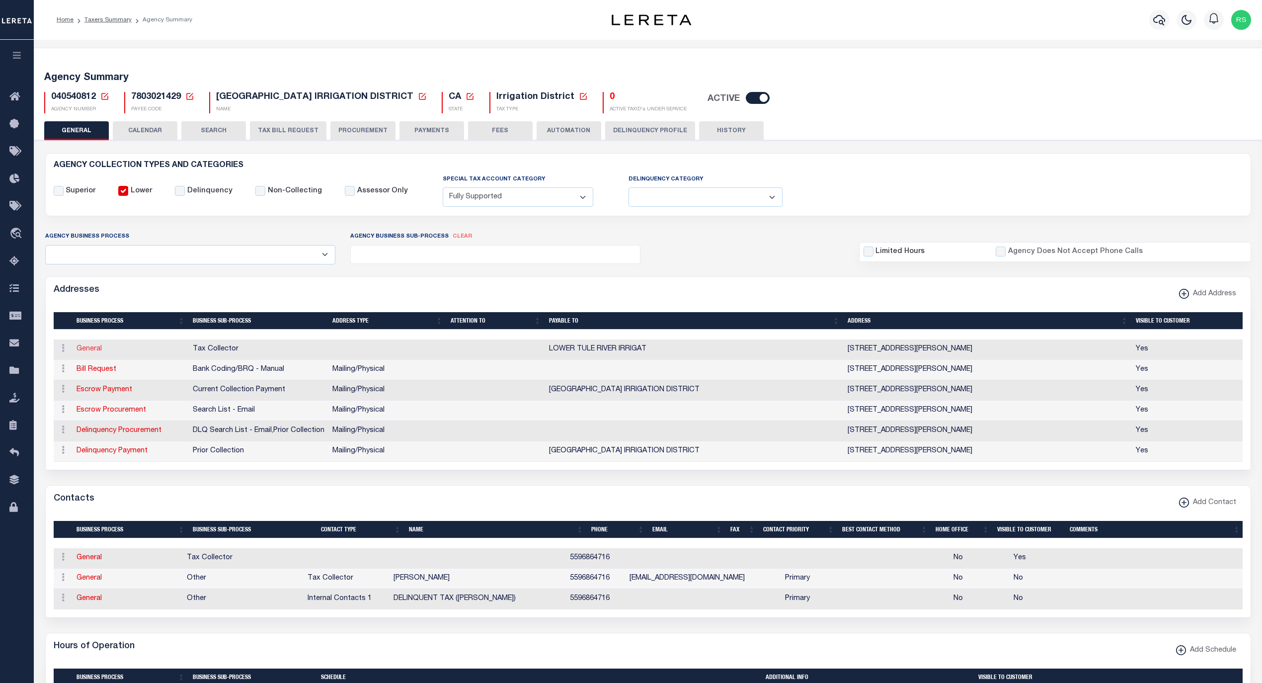
click at [90, 352] on link "General" at bounding box center [89, 348] width 25 height 7
select select
select select "1"
checkbox input "false"
select select
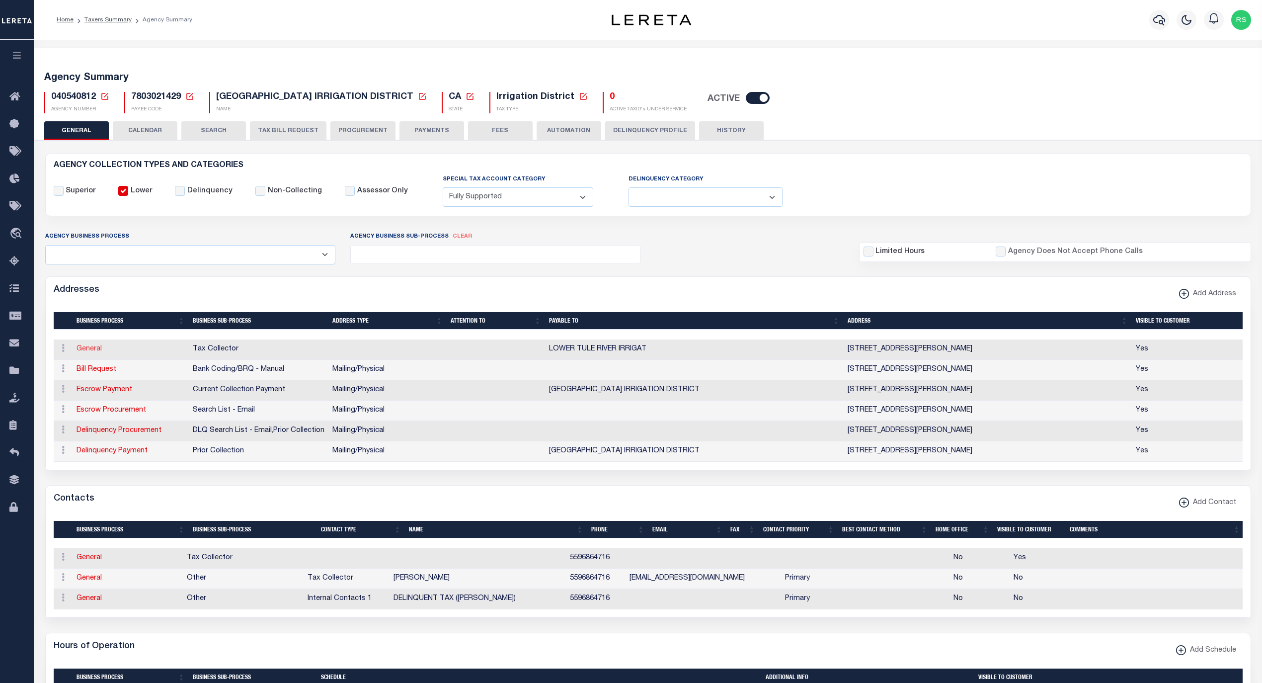
select select
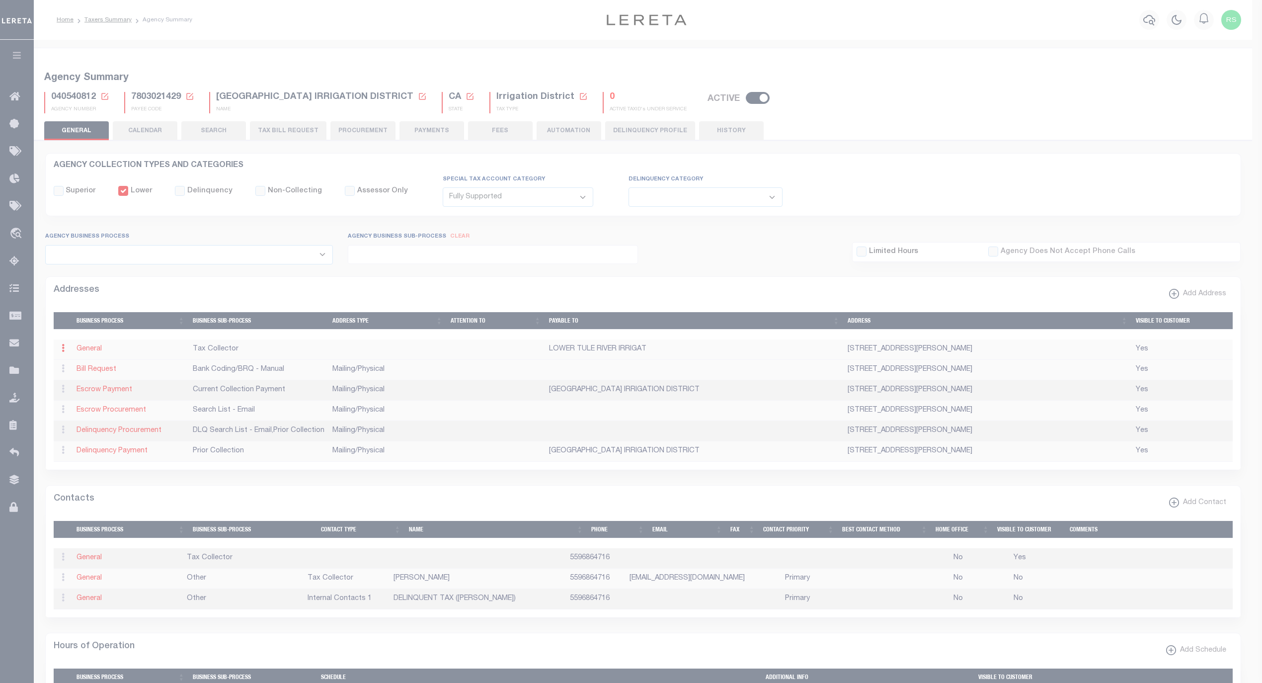
type input "357 EAST OLIVE AVE"
type input "TIPTON"
select select "CA"
type input "93272"
select select
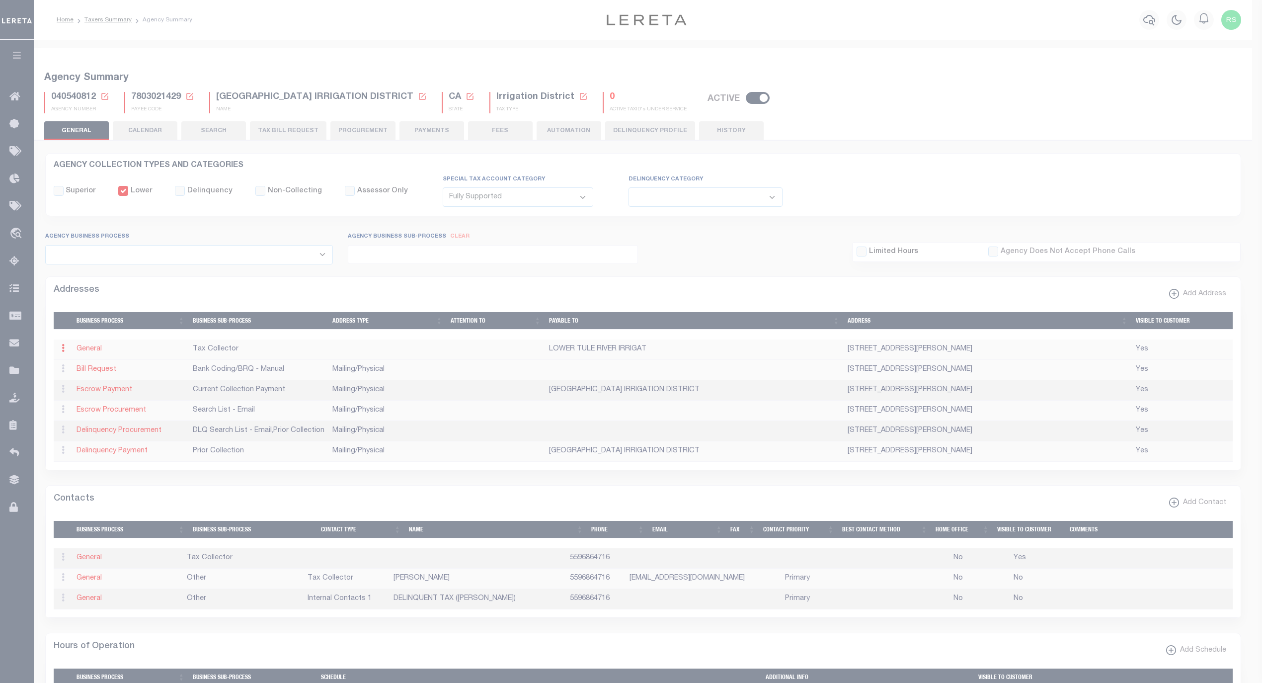
checkbox input "true"
type input "LOWER TULE RIVER IRRIGAT"
select select "6"
select select "31"
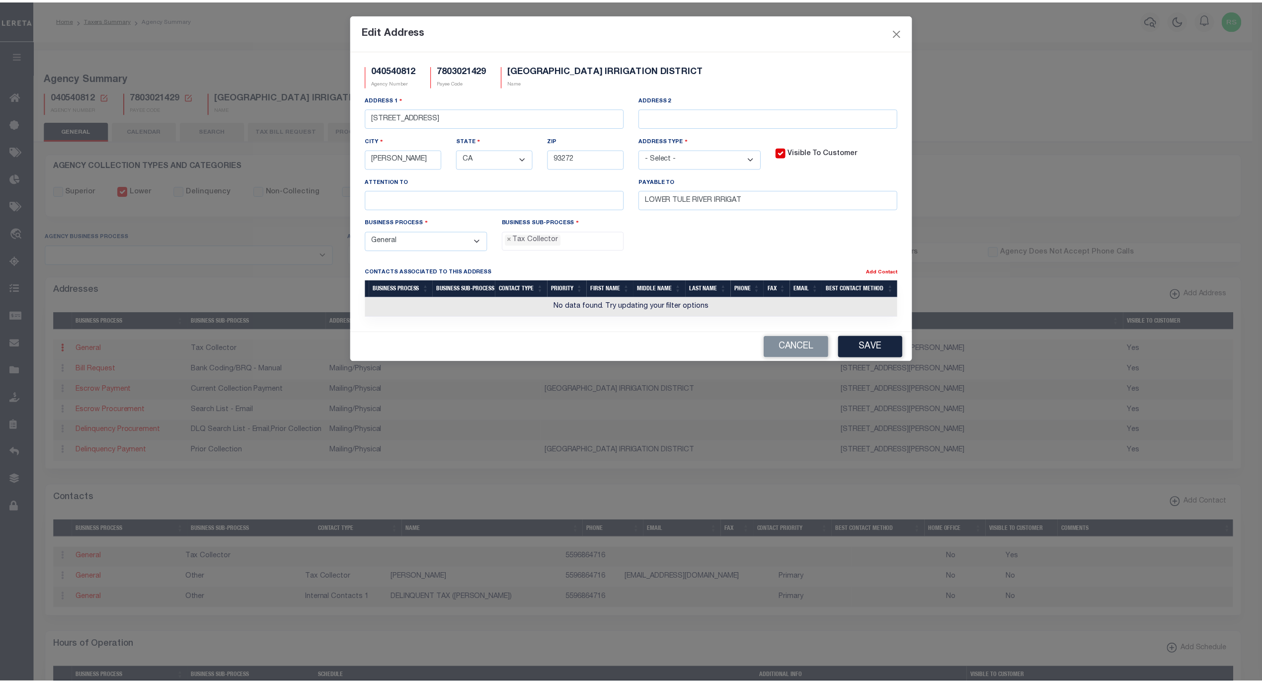
scroll to position [34, 0]
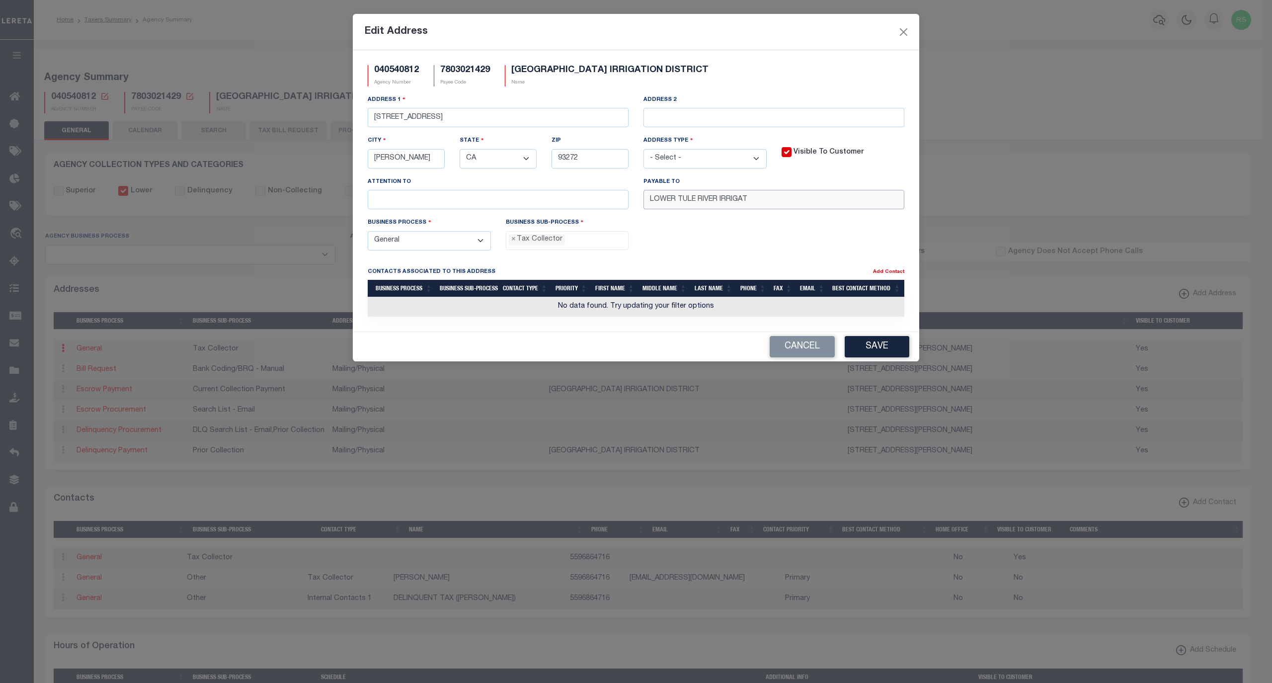
click at [840, 209] on input "LOWER TULE RIVER IRRIGAT" at bounding box center [774, 199] width 261 height 19
drag, startPoint x: 876, startPoint y: 205, endPoint x: 468, endPoint y: 189, distance: 407.9
click at [468, 189] on div "Address 1 357 EAST OLIVE AVE Address 2 City TIPTON State - Select - AK AL AR AZ…" at bounding box center [636, 155] width 552 height 123
paste input "ION DISTRICT"
type input "LOWER TULE RIVER IRRIGATION DISTRICT"
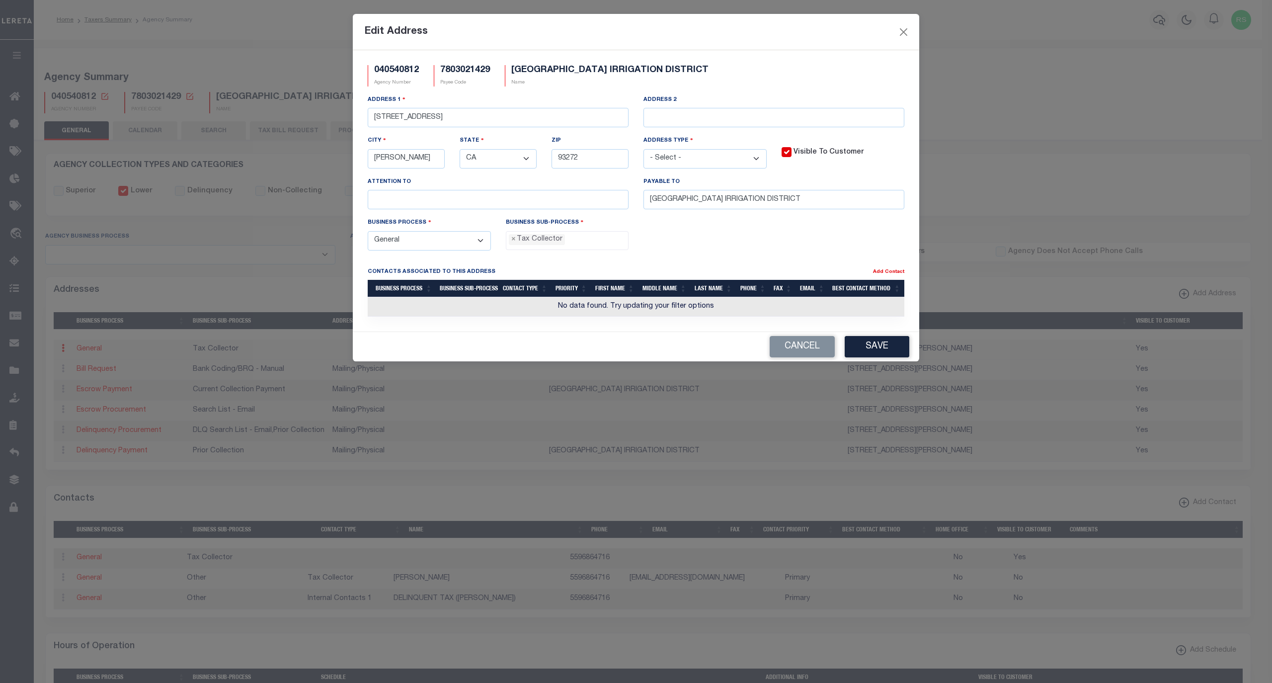
click at [692, 166] on select "- Select - FedEx/Overnight Lock Box Mailing Mailing/Physical Physical" at bounding box center [705, 158] width 123 height 19
select select "5"
click at [644, 152] on select "- Select - FedEx/Overnight Lock Box Mailing Mailing/Physical Physical" at bounding box center [705, 158] width 123 height 19
click at [862, 348] on button "Save" at bounding box center [877, 346] width 65 height 21
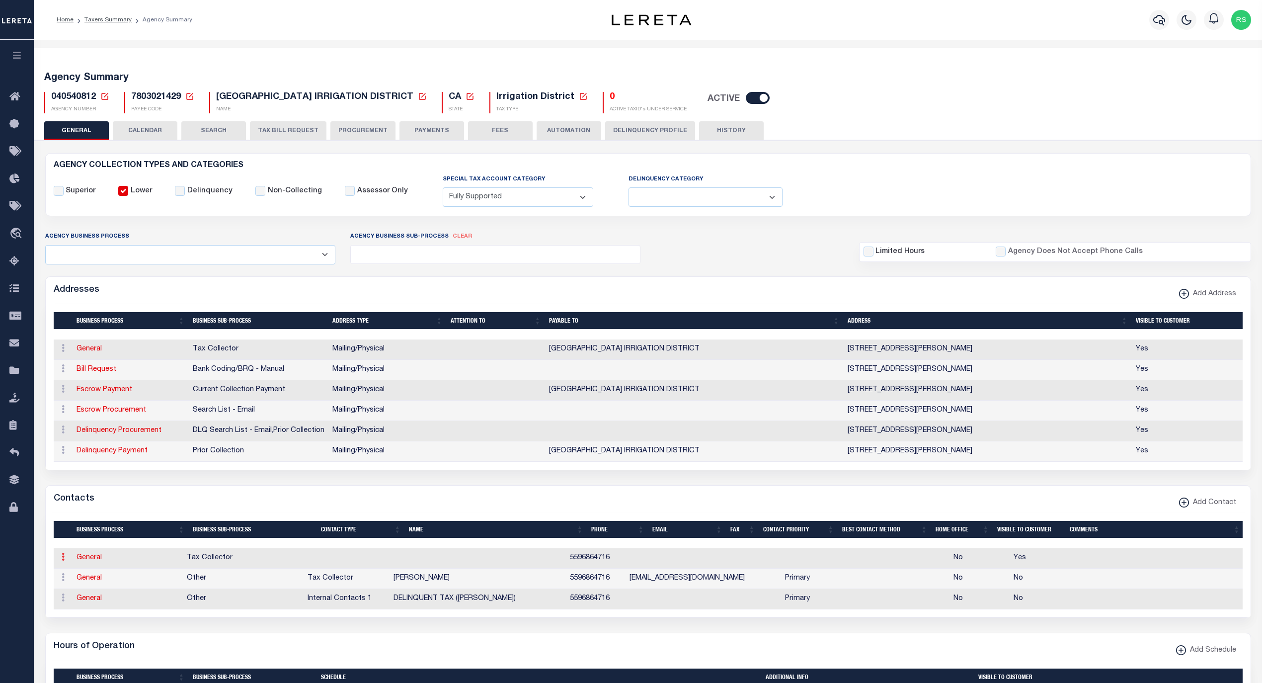
click at [62, 561] on icon at bounding box center [63, 557] width 3 height 8
click at [97, 613] on link "Delete Contact" at bounding box center [95, 605] width 75 height 16
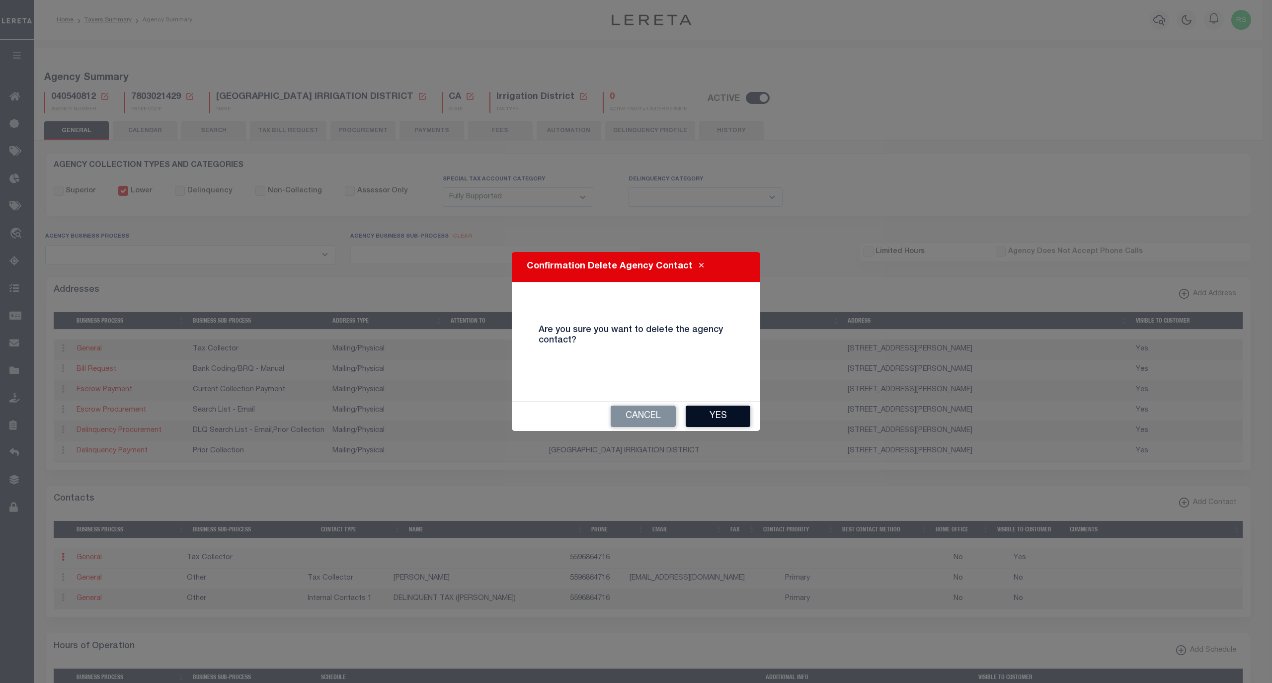
click at [697, 418] on button "Yes" at bounding box center [718, 416] width 65 height 21
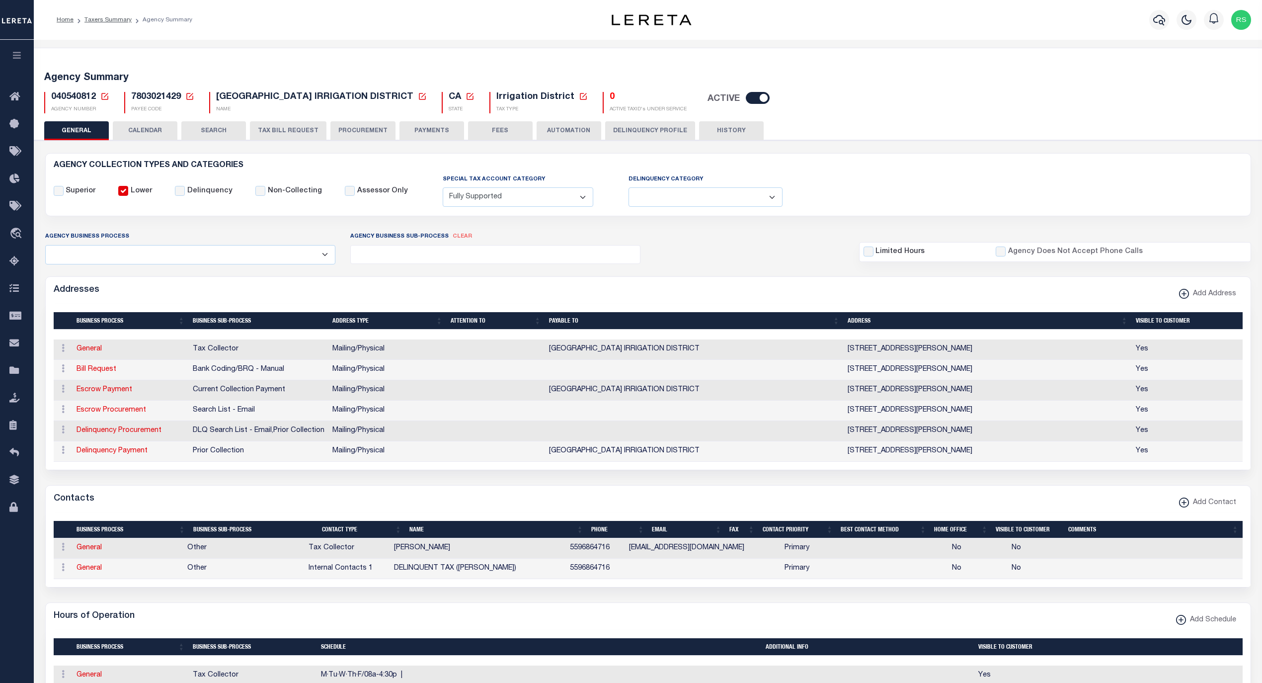
click at [409, 123] on button "PAYMENTS" at bounding box center [432, 130] width 65 height 19
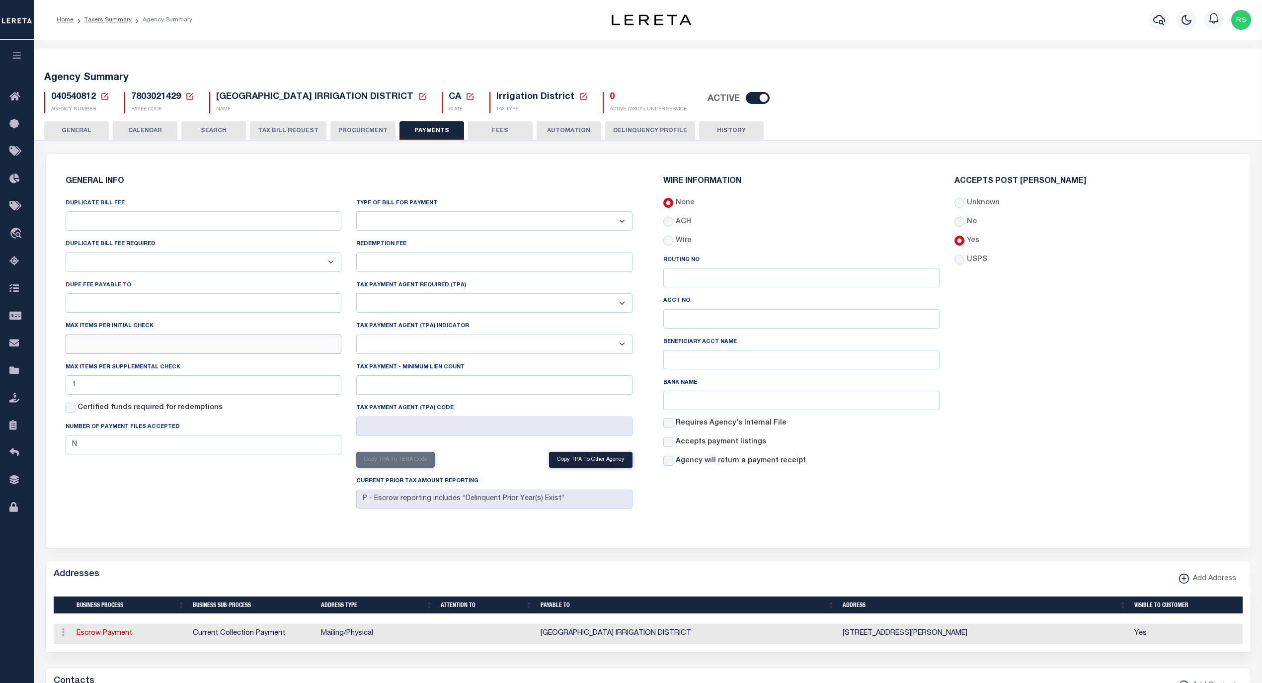
click at [108, 350] on input "text" at bounding box center [204, 343] width 276 height 19
type input "1"
click at [164, 493] on div "DUPLICATE BILL FEE DUPLICATE BILL FEE REQUIRED Yes No DUPE FEE PAYABLE TO Max i…" at bounding box center [203, 355] width 291 height 315
click at [1190, 662] on button "Save Edits" at bounding box center [1212, 669] width 81 height 21
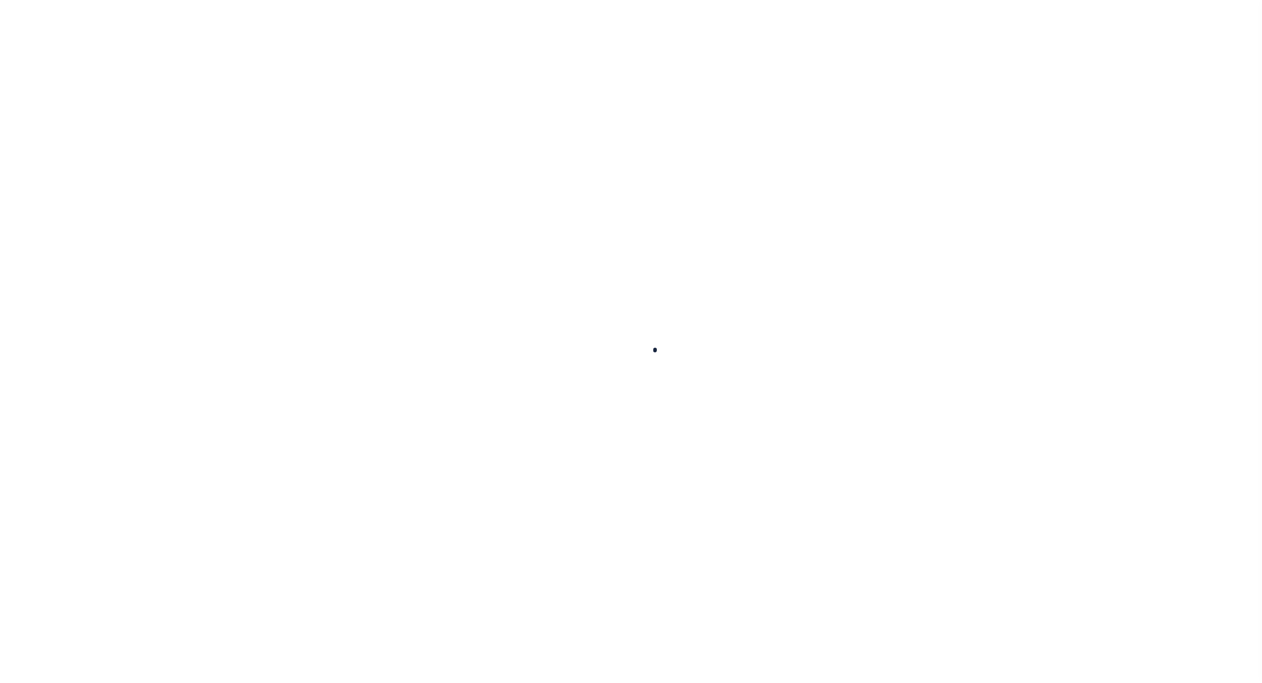
select select
type input "1"
checkbox input "false"
type input "N"
type input "P - Escrow reporting includes “Delinquent Prior Year(s) Exist”"
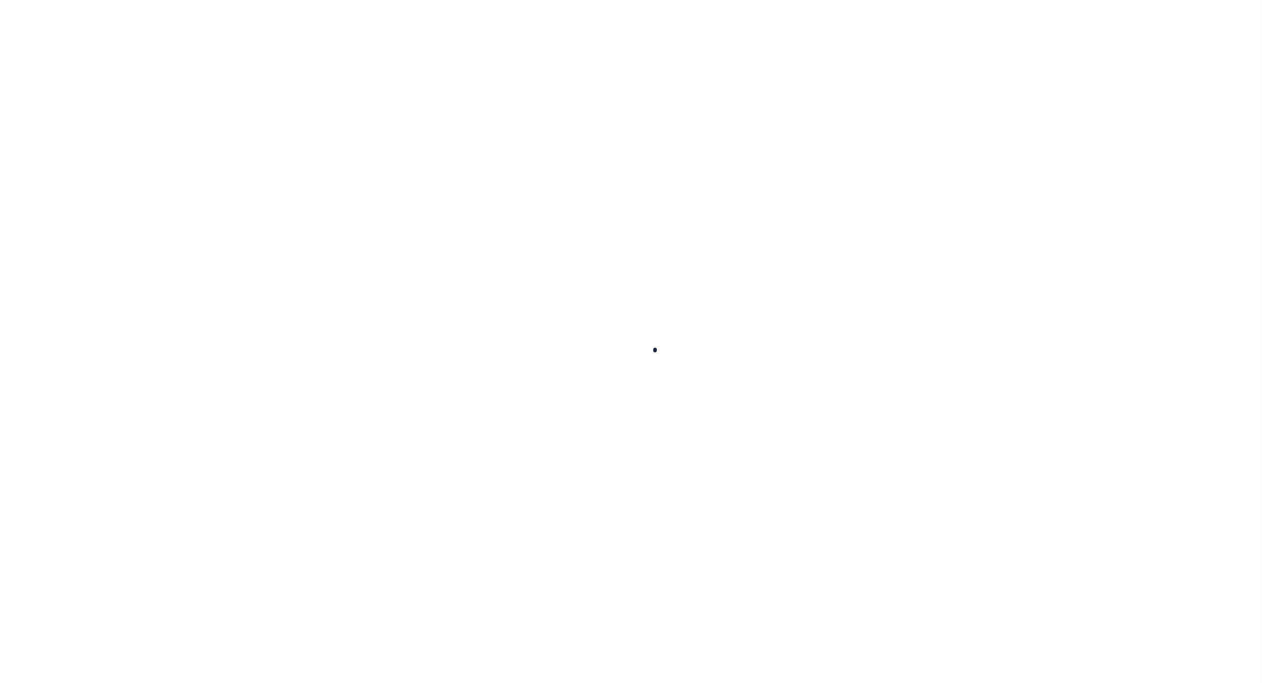
radio input "true"
checkbox input "false"
radio input "true"
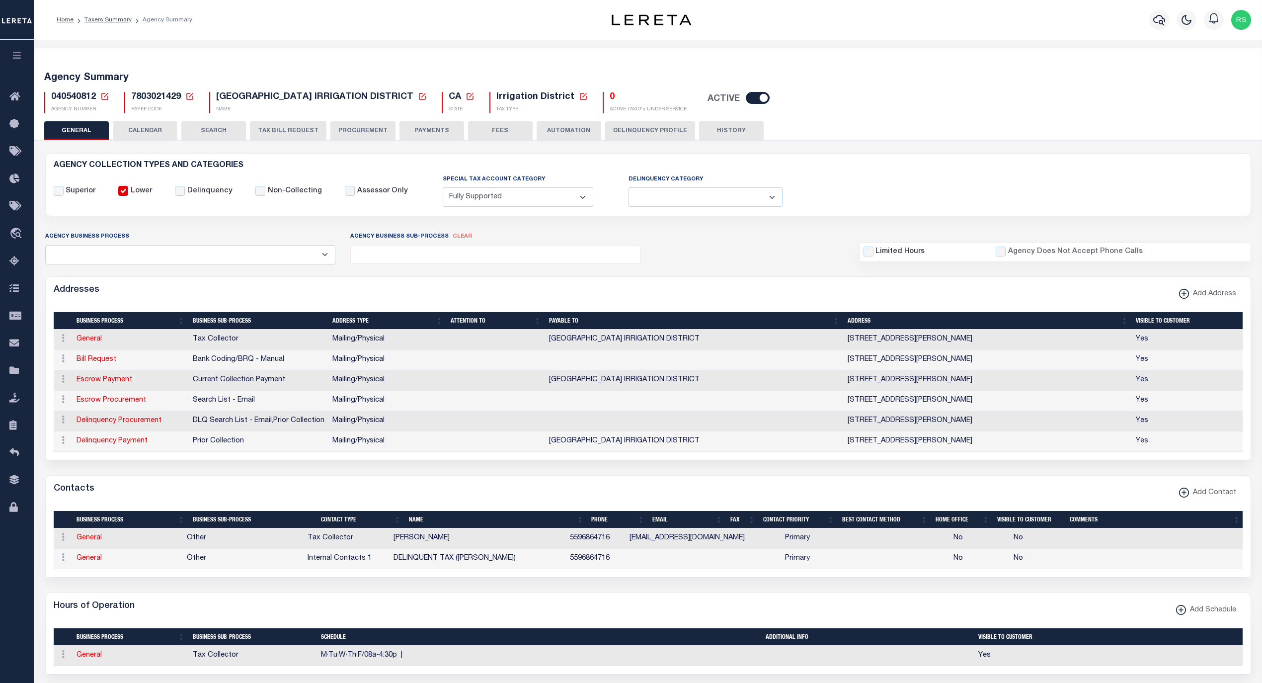
click at [430, 132] on button "PAYMENTS" at bounding box center [432, 130] width 65 height 19
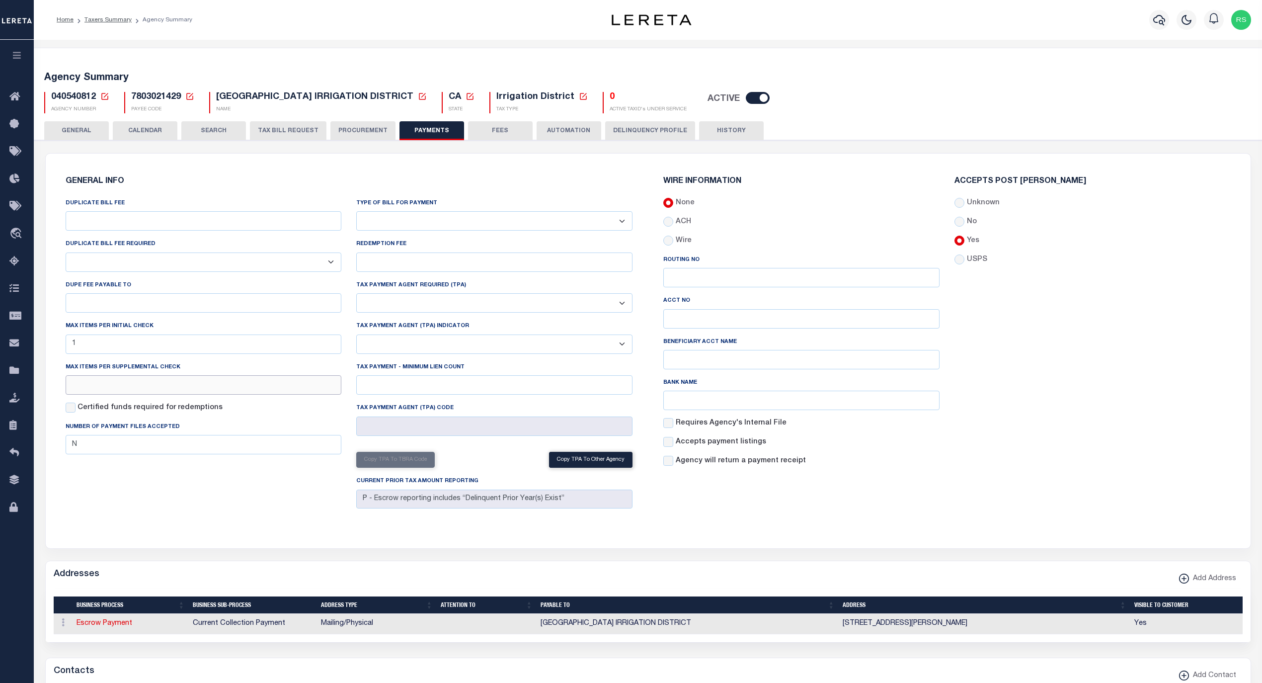
click at [125, 388] on input "text" at bounding box center [204, 384] width 276 height 19
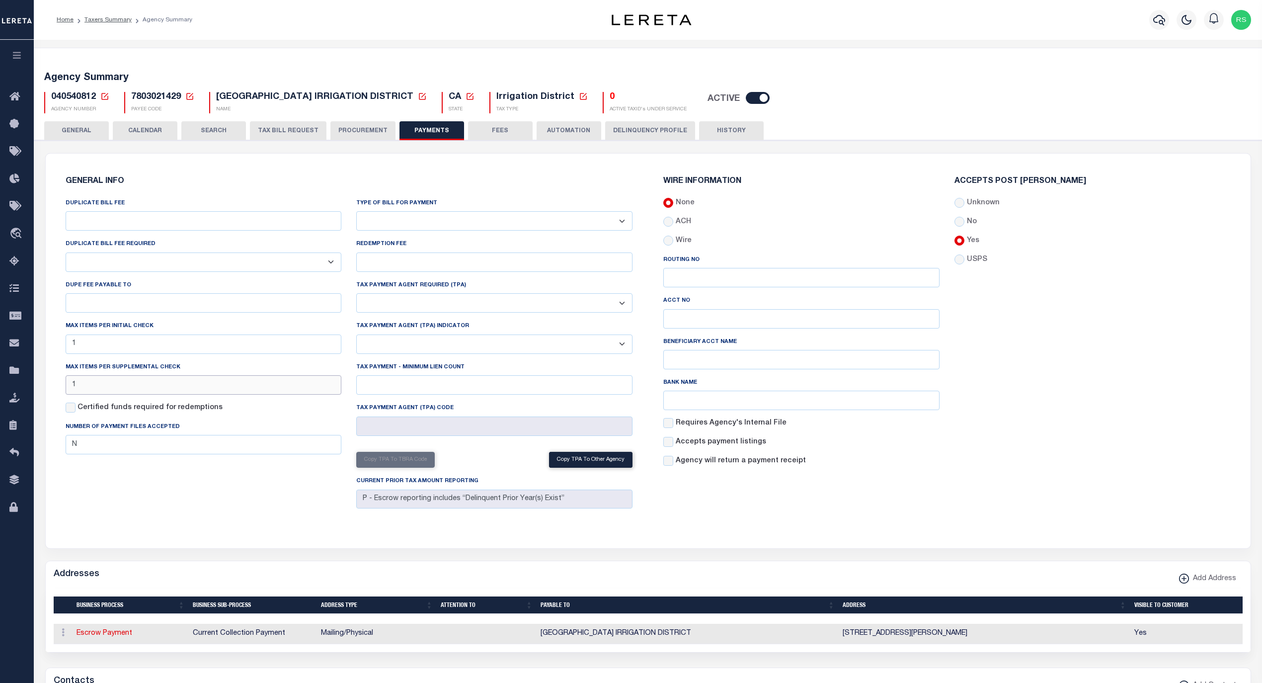
type input "1"
click at [169, 508] on div "DUPLICATE BILL FEE DUPLICATE BILL FEE REQUIRED Yes No DUPE FEE PAYABLE TO Max i…" at bounding box center [203, 355] width 291 height 315
click at [1198, 663] on button "Save Edits" at bounding box center [1212, 669] width 81 height 21
click at [372, 130] on button "PROCUREMENT" at bounding box center [363, 130] width 65 height 19
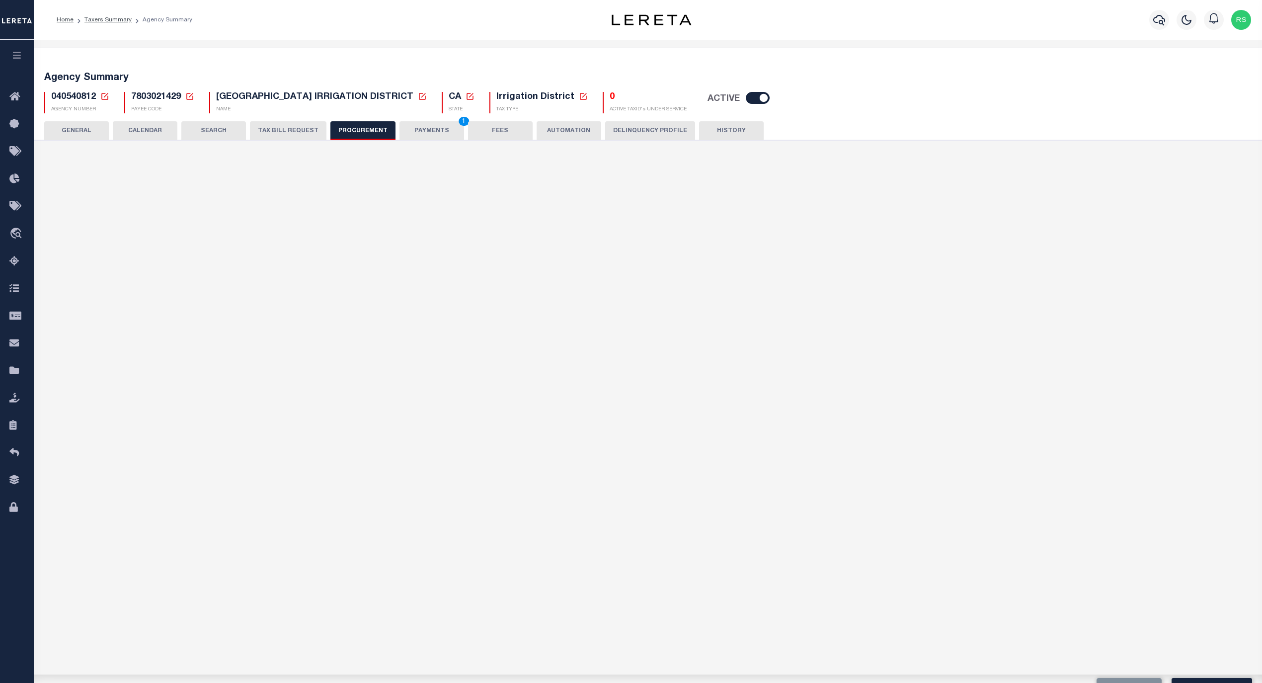
click at [415, 127] on button "PAYMENTS 1" at bounding box center [432, 130] width 65 height 19
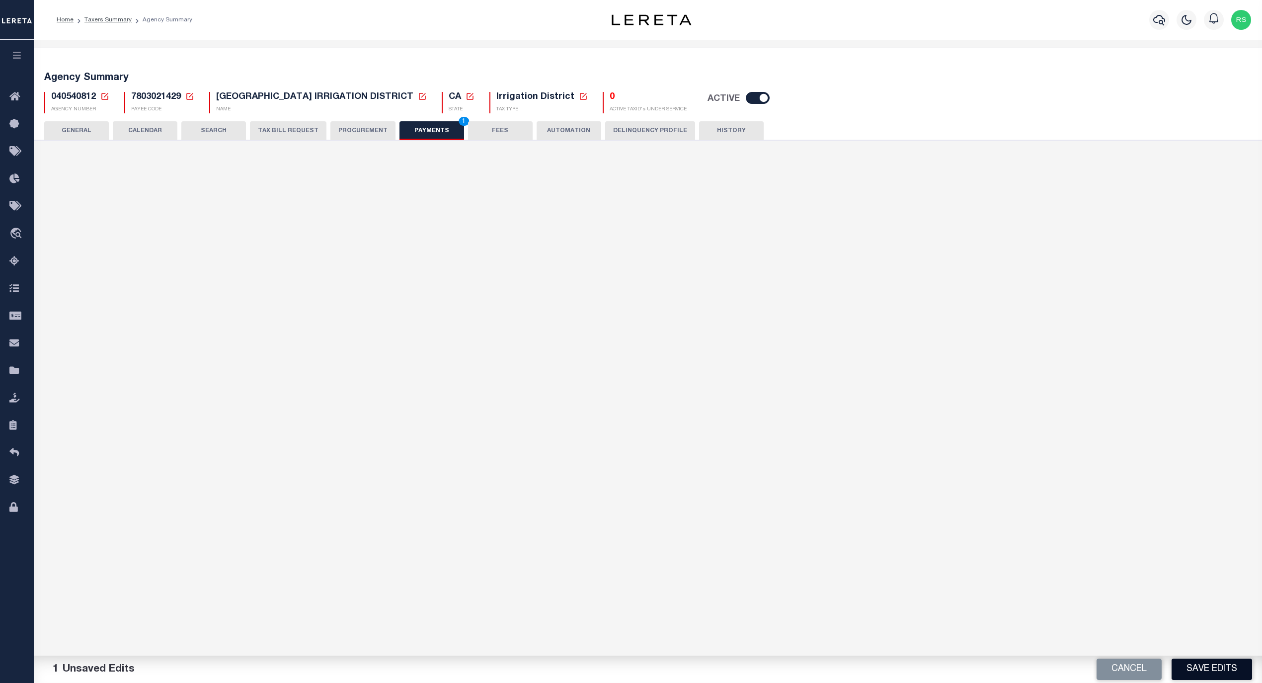
click at [1208, 672] on button "Save Edits" at bounding box center [1212, 669] width 81 height 21
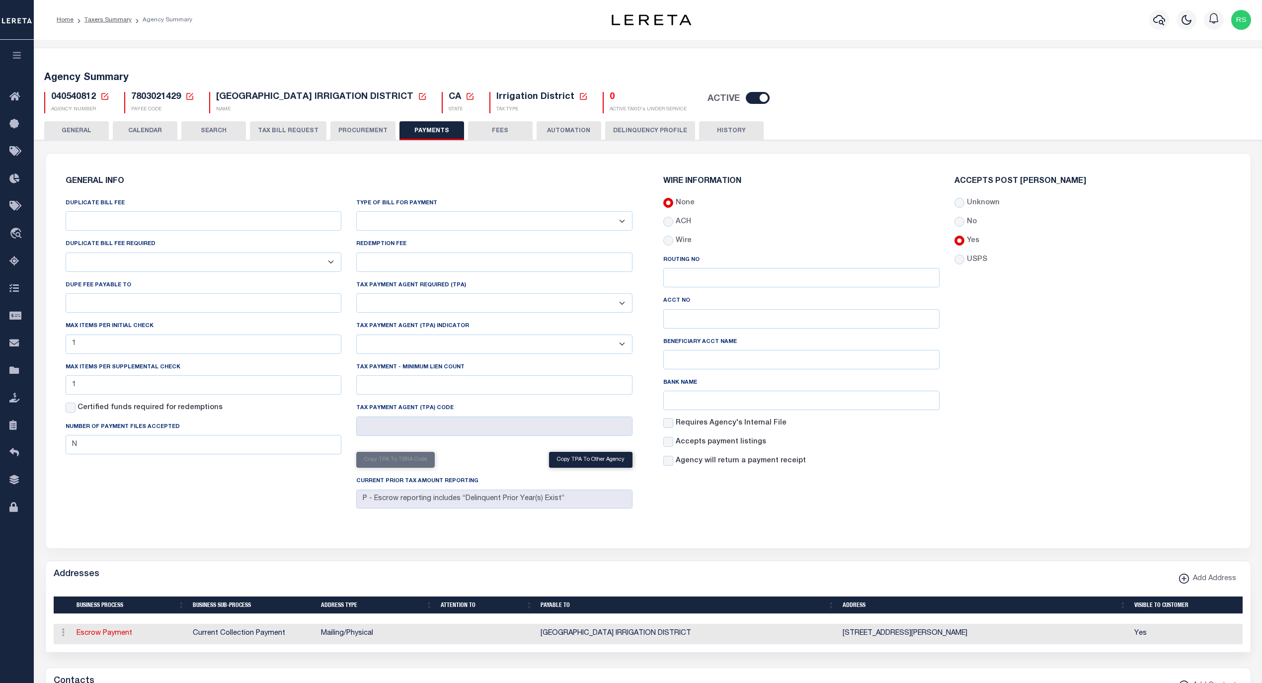
click at [82, 130] on button "GENERAL" at bounding box center [76, 130] width 65 height 19
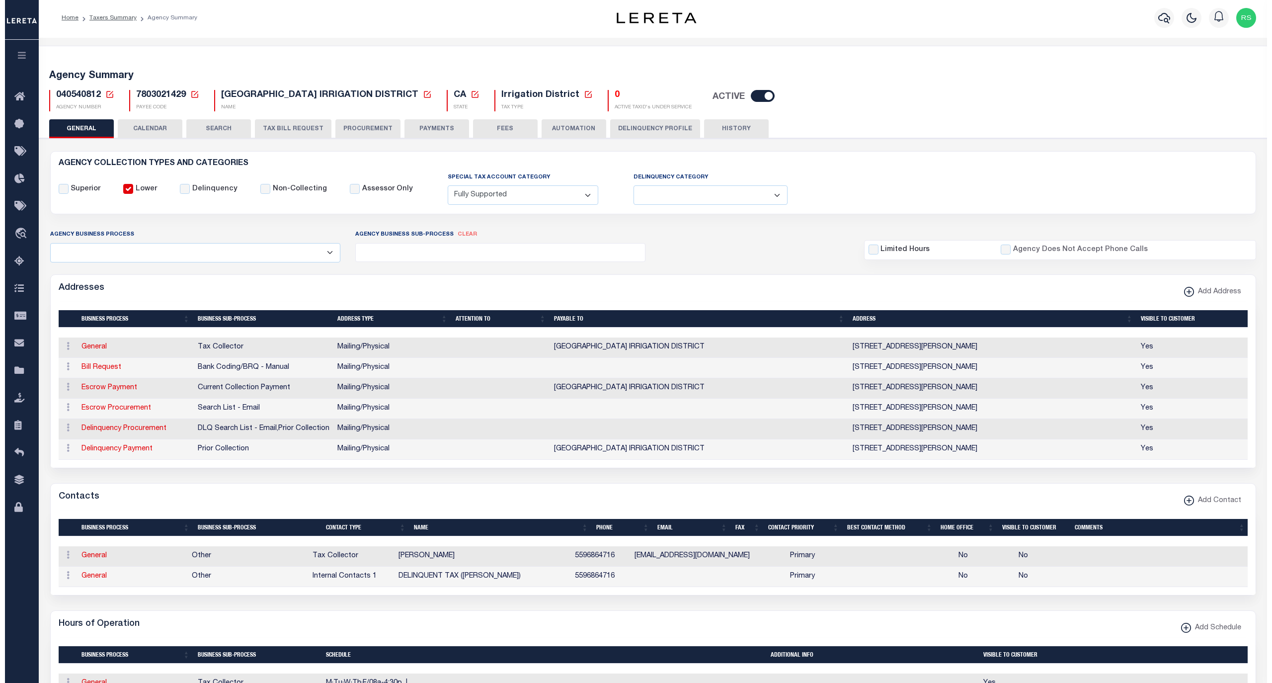
scroll to position [309, 0]
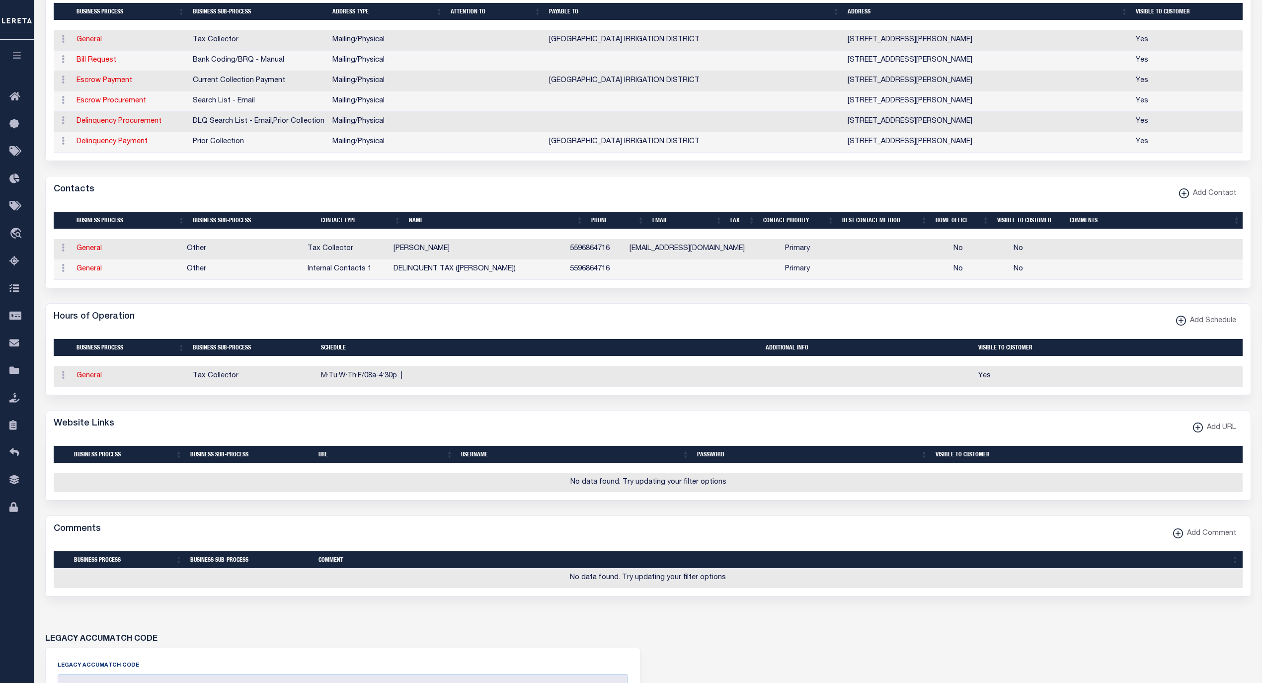
click at [1212, 433] on span "Add URL" at bounding box center [1219, 427] width 33 height 11
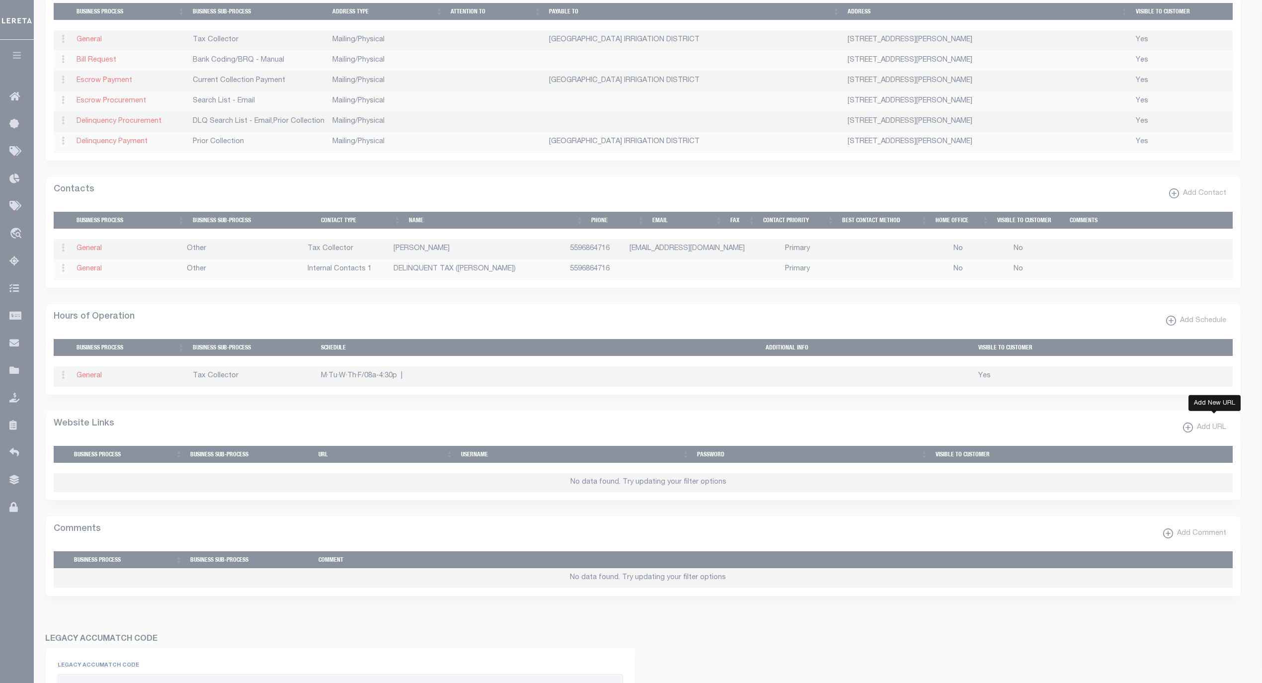
select select
checkbox input "true"
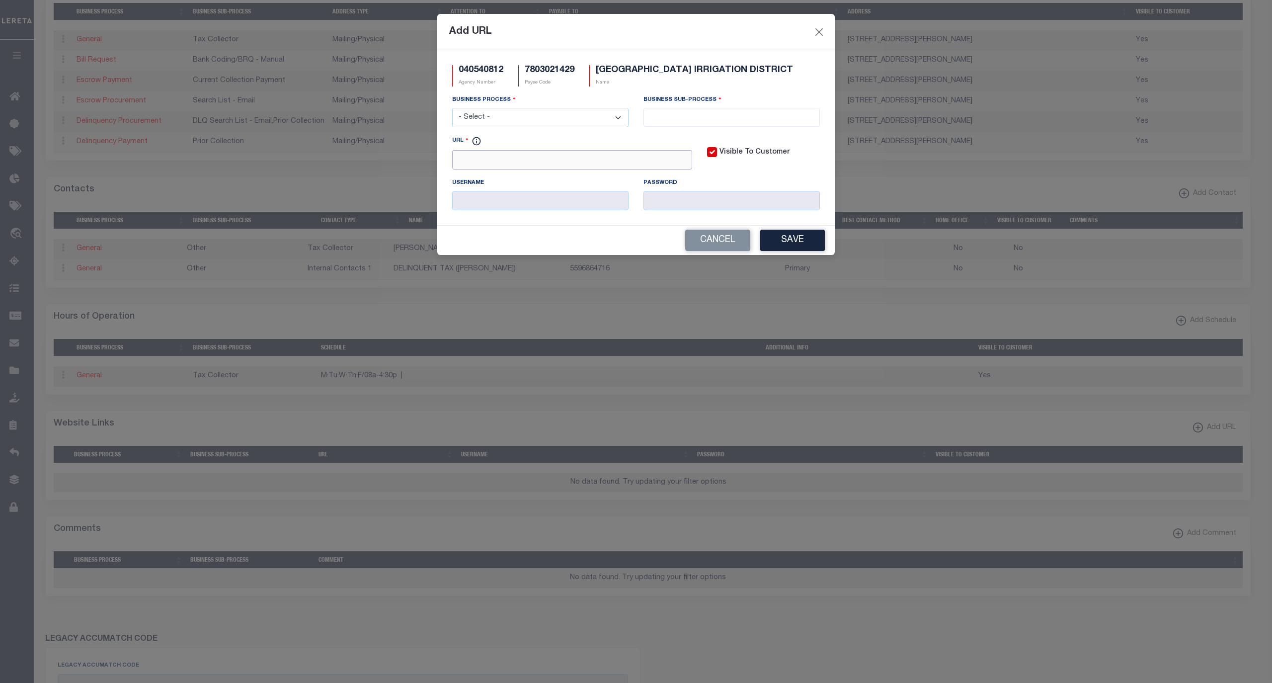
click at [498, 164] on input "URL" at bounding box center [572, 159] width 240 height 19
paste input "www.ltrid.org"
type input "www.ltrid.org"
click at [521, 118] on select "- Select - All Automation Bill Request Delinquency Payment Delinquency Procurem…" at bounding box center [540, 117] width 176 height 19
select select "6"
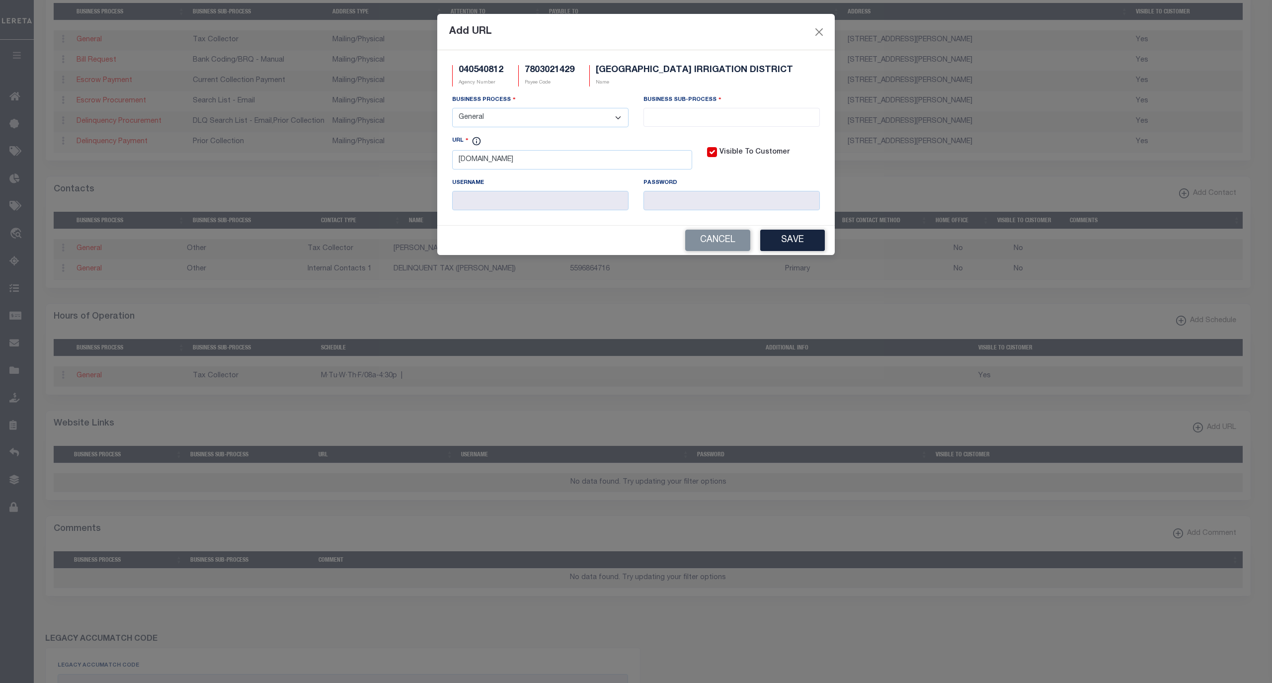
click at [452, 109] on select "- Select - All Automation Bill Request Delinquency Payment Delinquency Procurem…" at bounding box center [540, 117] width 176 height 19
click at [722, 122] on input "search" at bounding box center [732, 116] width 170 height 11
select select "39"
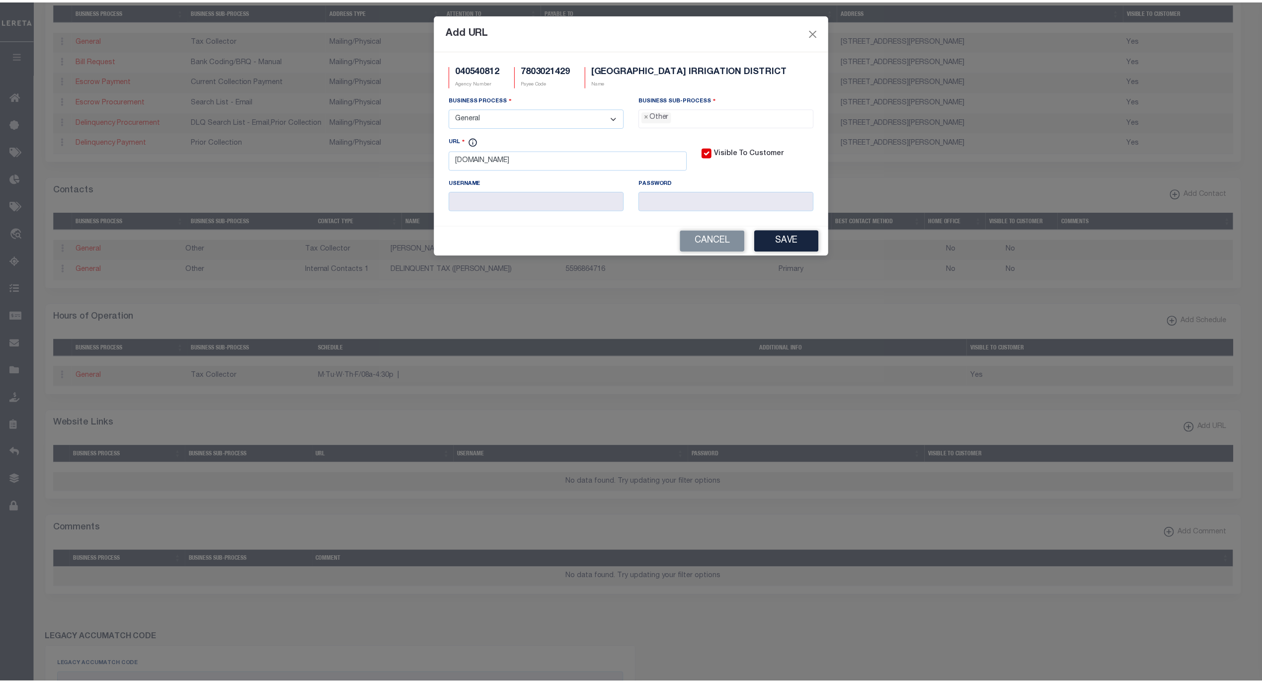
scroll to position [17, 0]
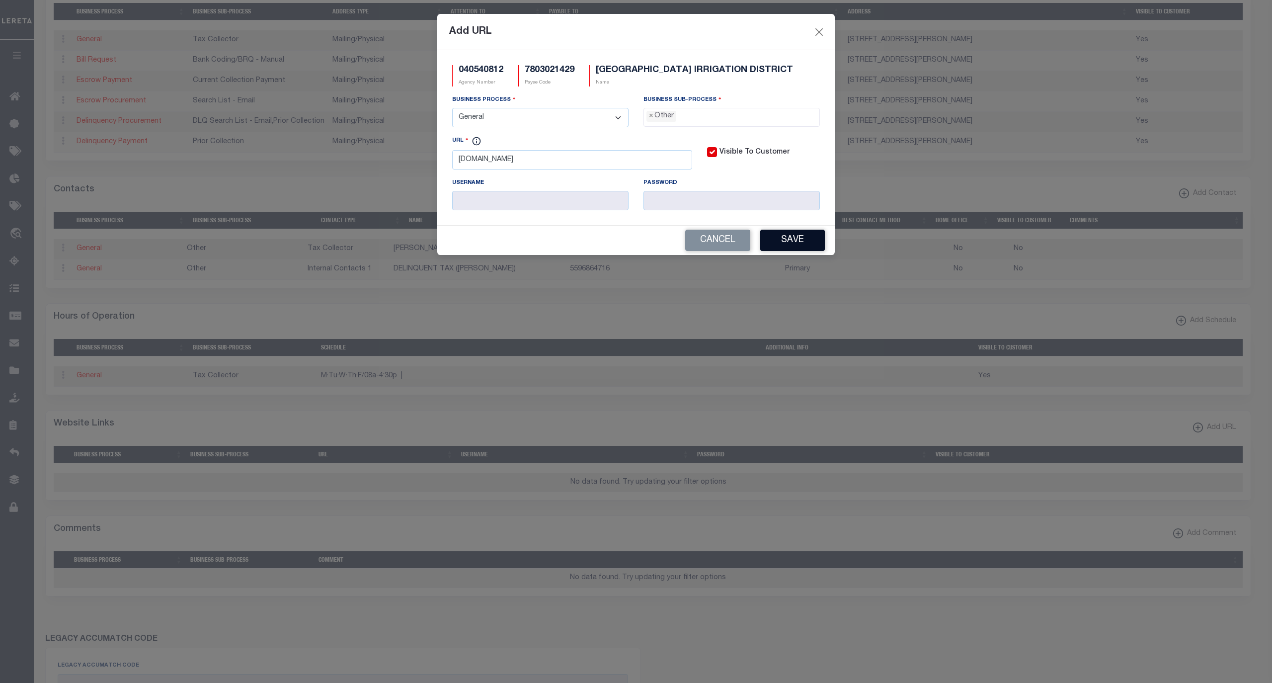
click at [790, 243] on button "Save" at bounding box center [792, 240] width 65 height 21
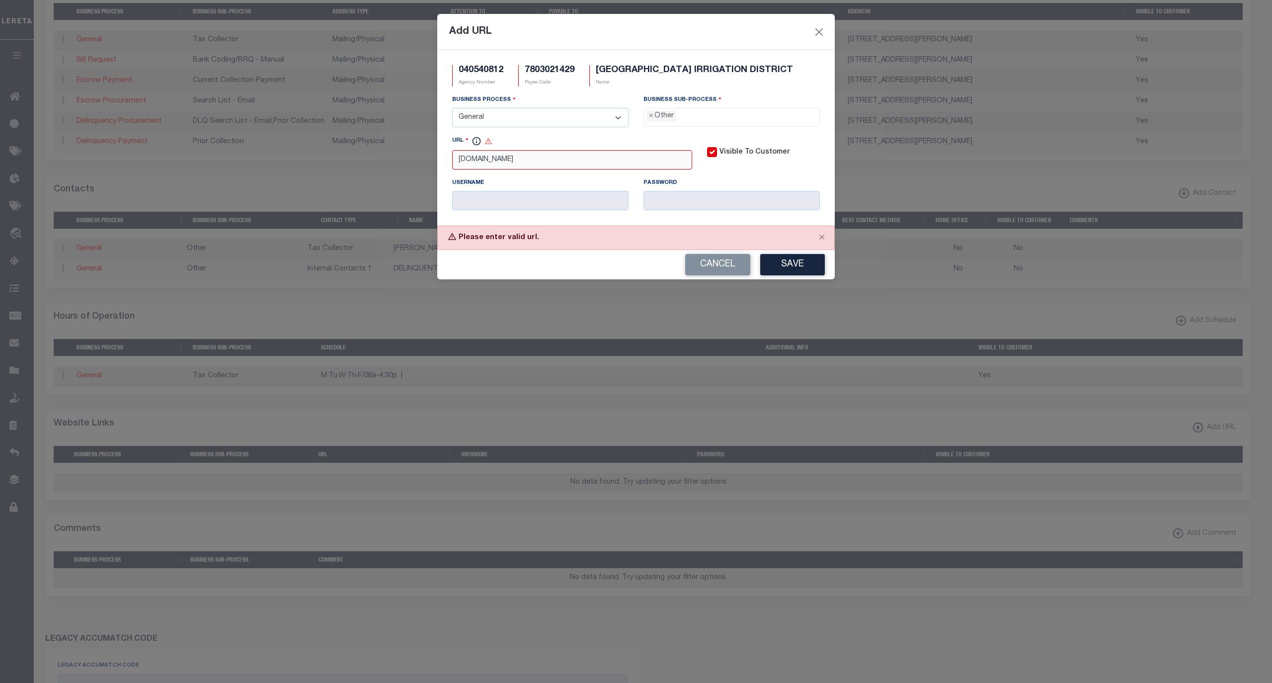
drag, startPoint x: 545, startPoint y: 167, endPoint x: 378, endPoint y: 150, distance: 168.0
click at [377, 151] on div "Add URL 040540812 Agency Number 7803021429 Payee Code LOWER TULE RIVER IRRIGATI…" at bounding box center [636, 341] width 1272 height 683
paste input "https://ltrid.org/"
type input "https://ltrid.org/"
click at [806, 271] on button "Save" at bounding box center [792, 264] width 65 height 21
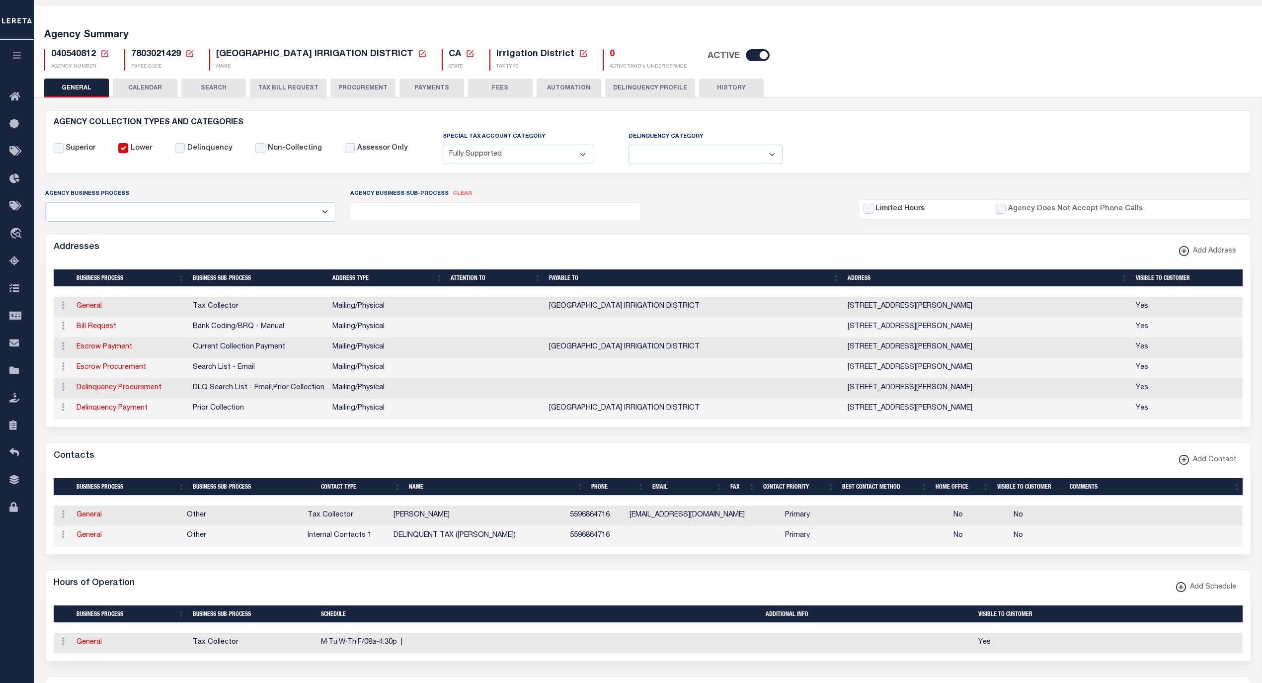
scroll to position [0, 0]
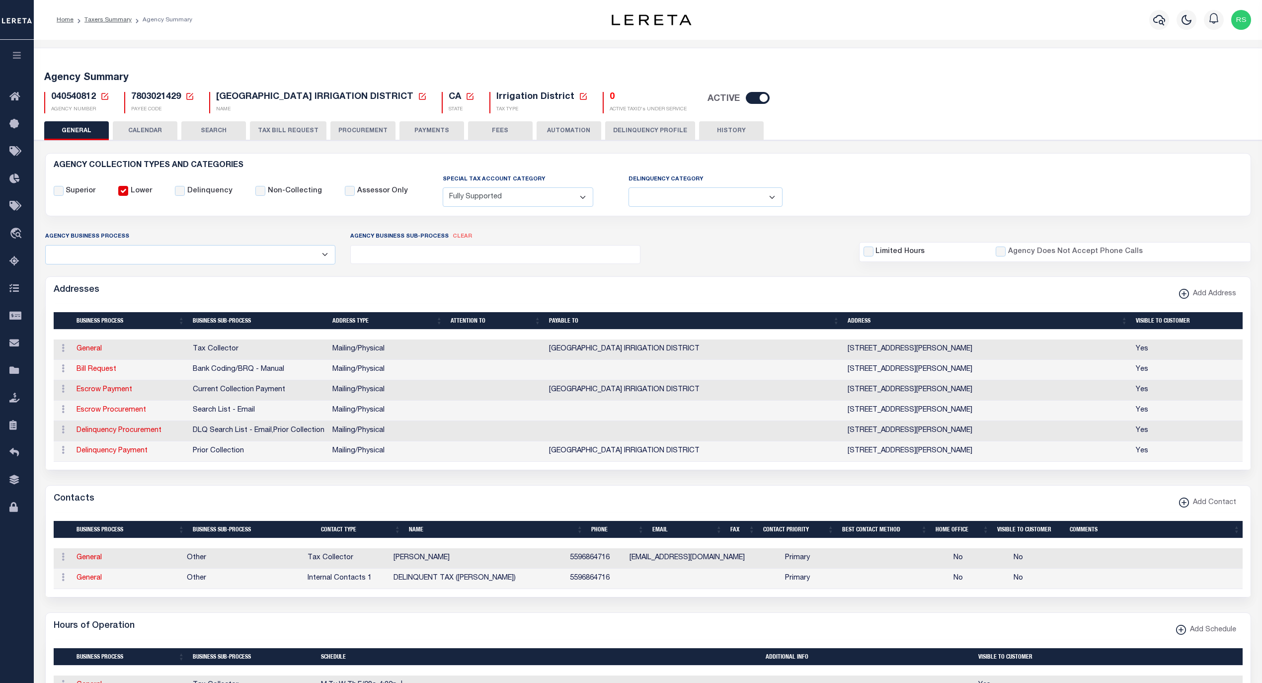
click at [416, 133] on button "PAYMENTS" at bounding box center [432, 130] width 65 height 19
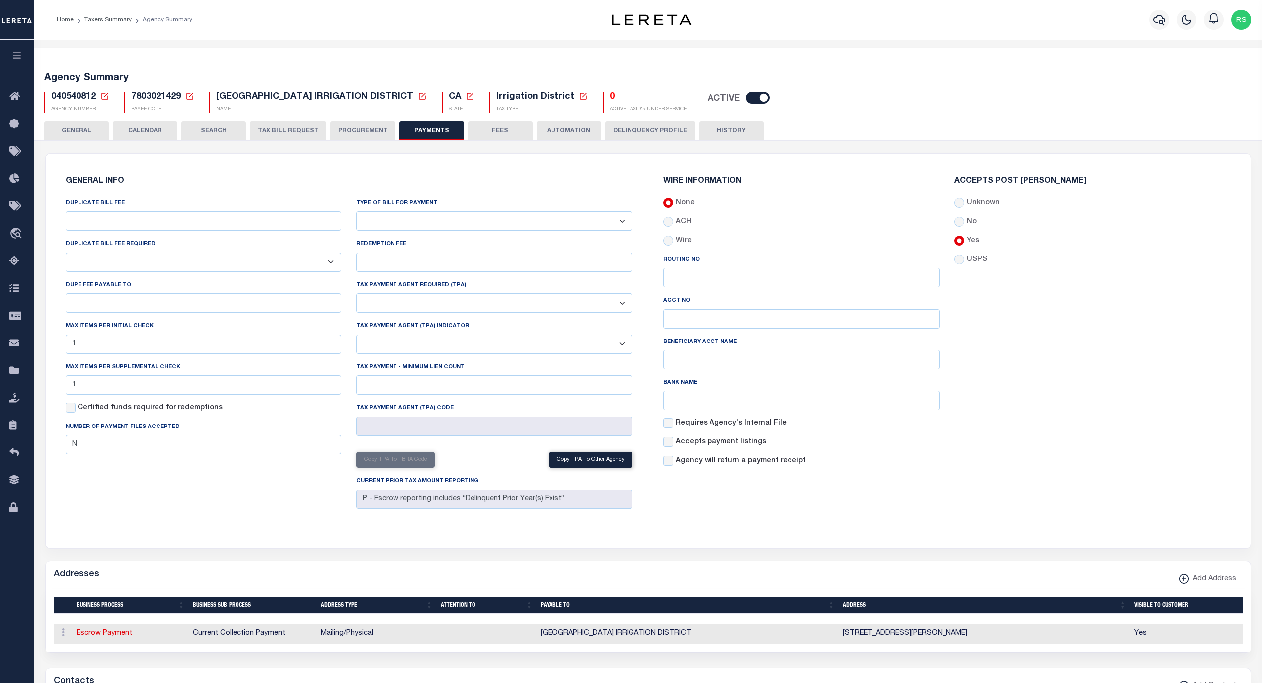
click at [98, 126] on button "GENERAL" at bounding box center [76, 130] width 65 height 19
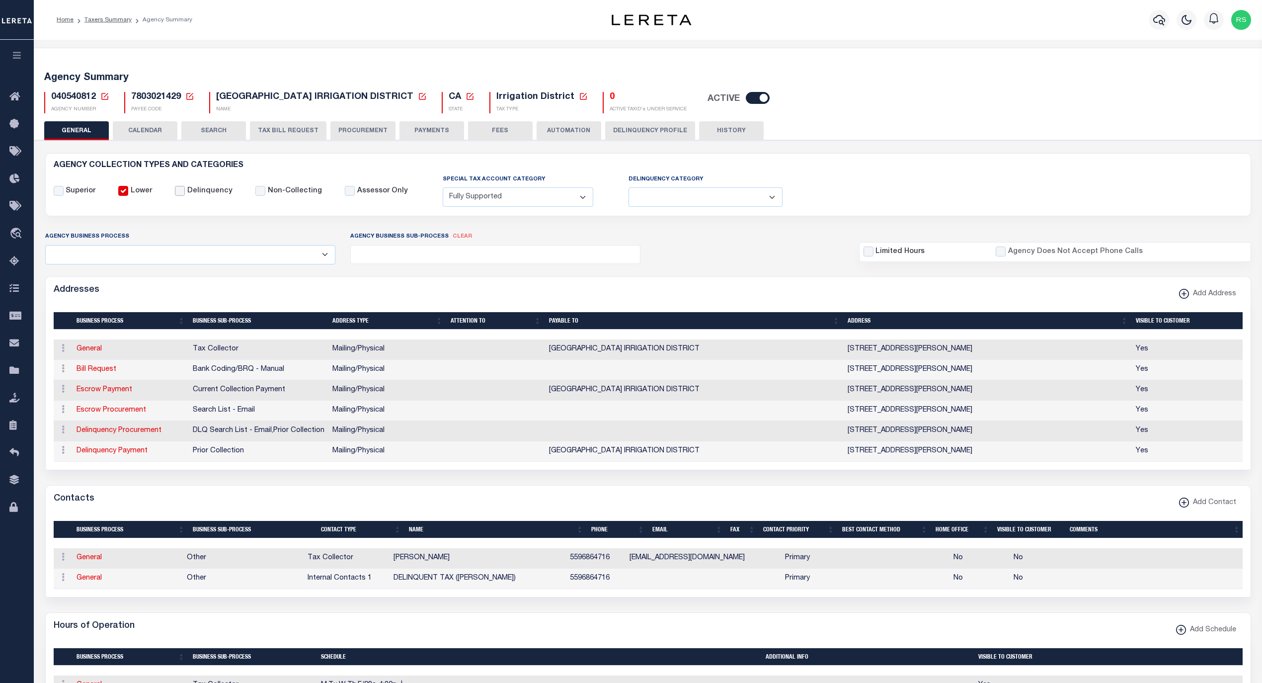
click at [175, 193] on input "Delinquency" at bounding box center [180, 191] width 10 height 10
checkbox input "true"
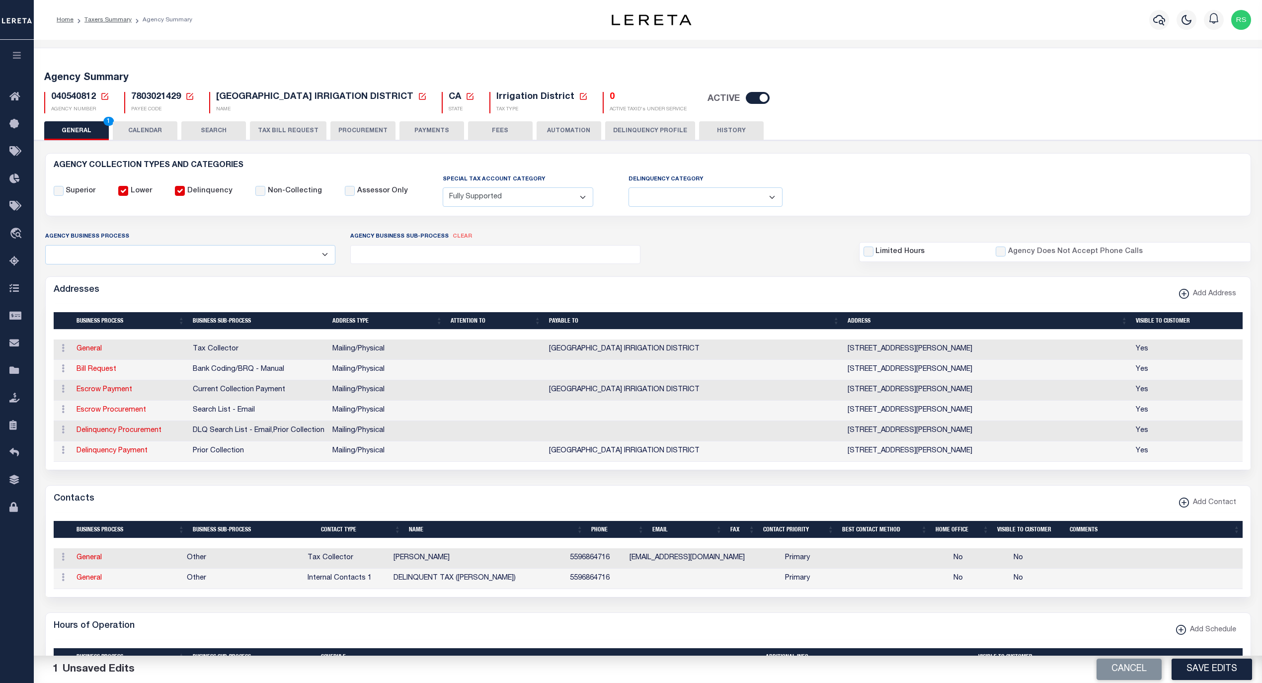
click at [680, 194] on select "Delinquent Lien Sale Agency Delinquent Relevied Agency Delinquent Run Off Agenc…" at bounding box center [706, 196] width 154 height 19
select select "2"
click at [629, 188] on select "Delinquent Lien Sale Agency Delinquent Relevied Agency Delinquent Run Off Agenc…" at bounding box center [706, 196] width 154 height 19
click at [819, 187] on div "Superior Lower Delinquency Non-Collecting Assessor Only" at bounding box center [648, 191] width 1204 height 34
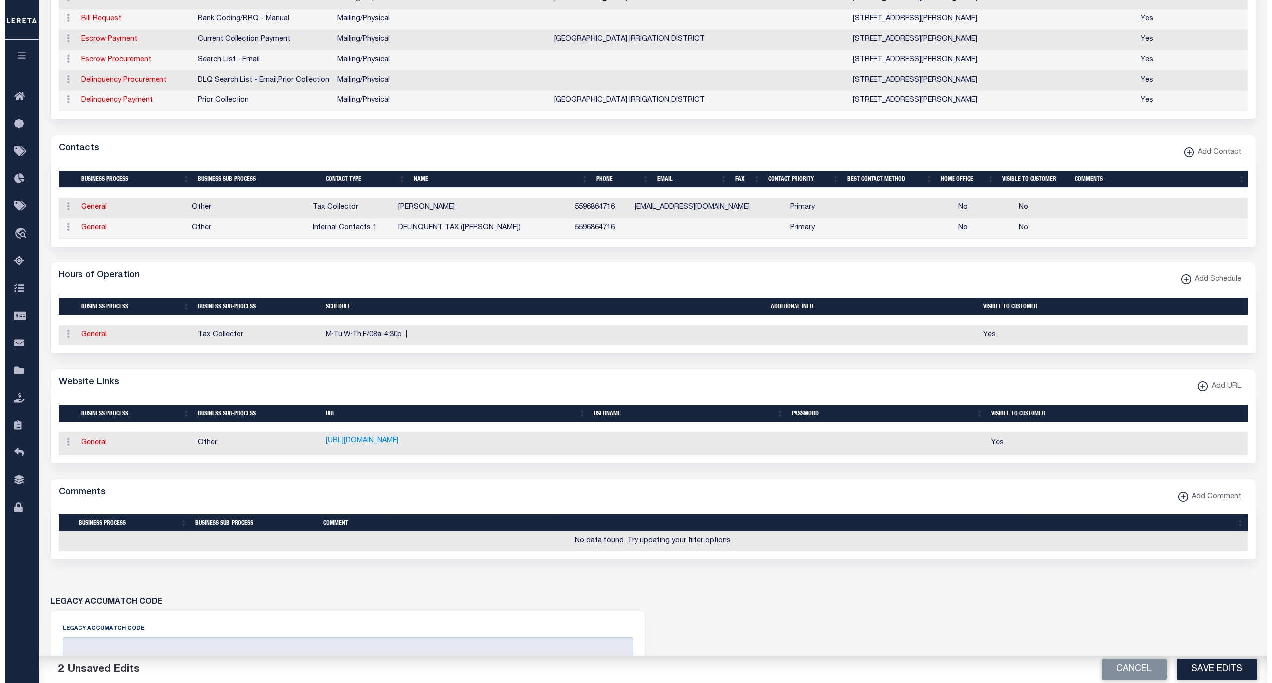
scroll to position [353, 0]
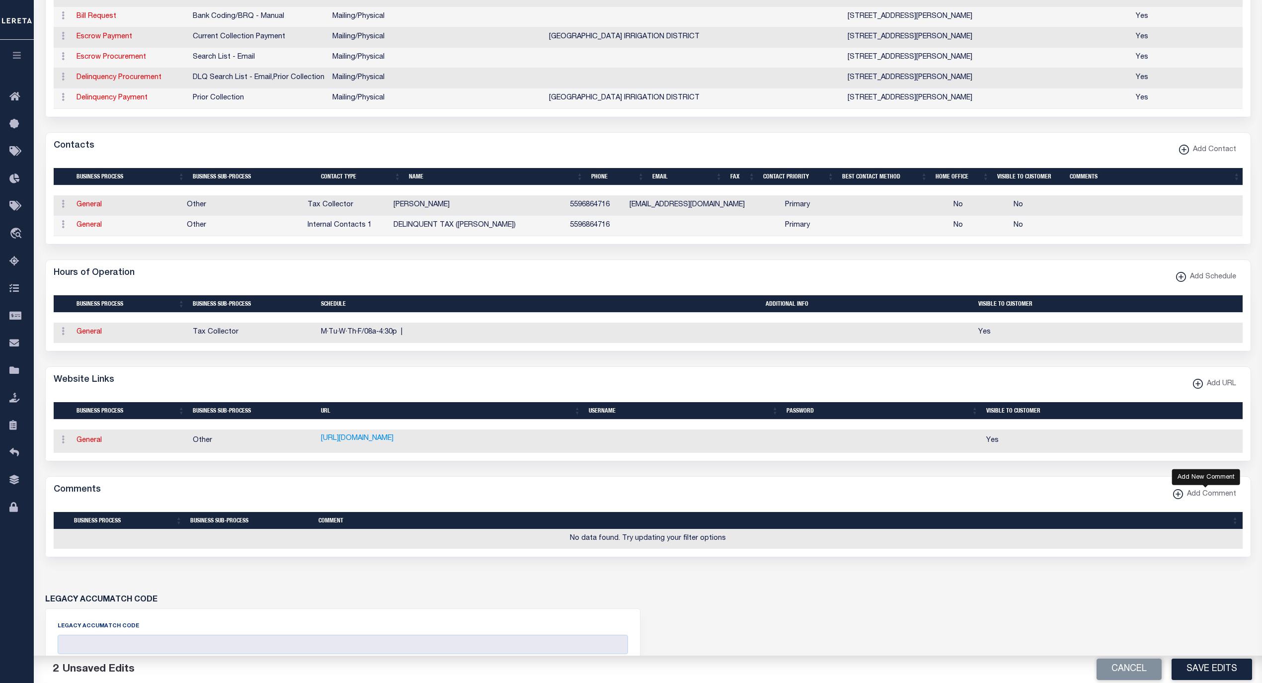
click at [1208, 500] on span "Add Comment" at bounding box center [1209, 494] width 53 height 11
select select
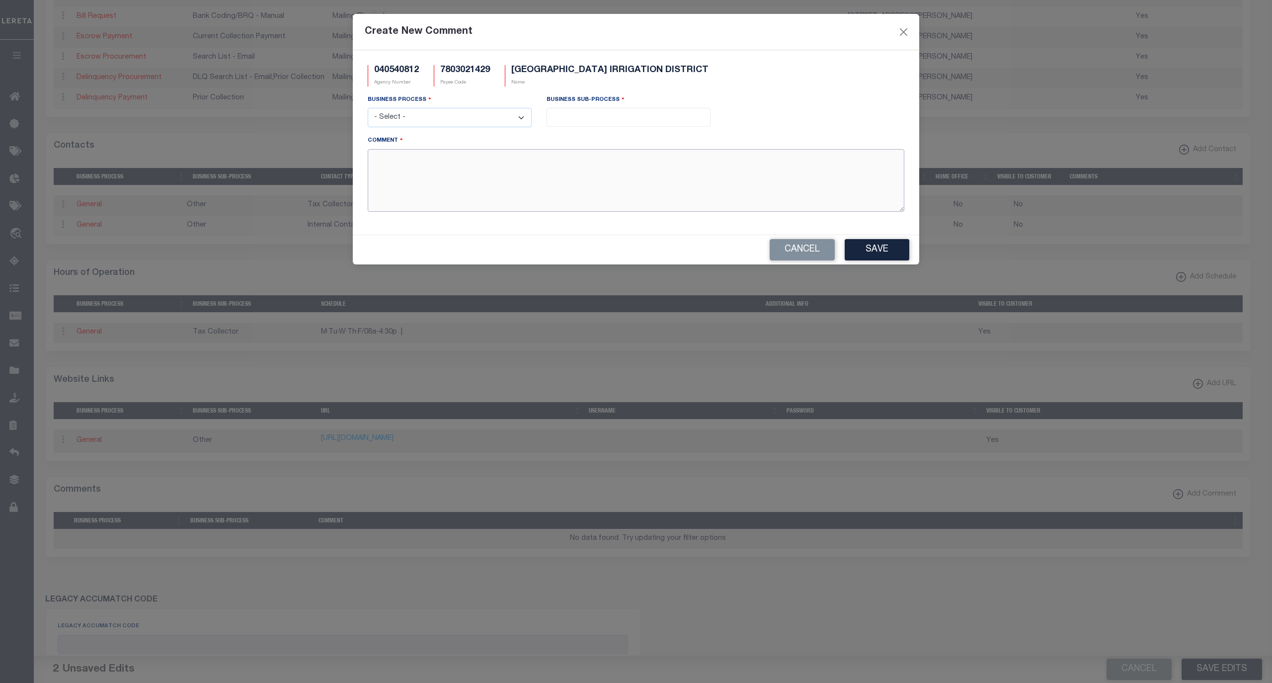
drag, startPoint x: 487, startPoint y: 181, endPoint x: 489, endPoint y: 175, distance: 6.3
click at [487, 181] on textarea "Comment" at bounding box center [636, 180] width 537 height 63
paste textarea "2025 AND FUTURE BILLS COLLECTED AS PART OF 040540000"
type textarea "2025 AND FUTURE BILLS COLLECTED AS PART OF 040540000"
click at [475, 125] on select "- Select - All Automation Bill Request Delinquency Payment Delinquency Procurem…" at bounding box center [450, 117] width 164 height 19
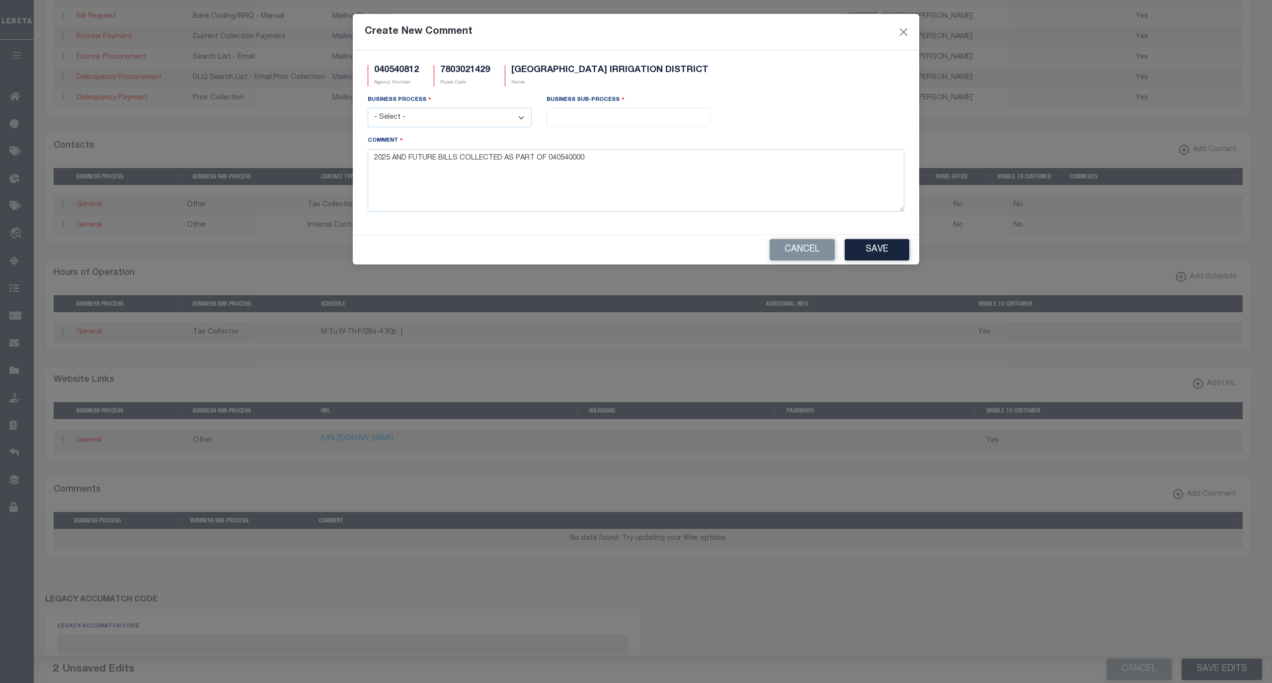
select select "6"
click at [368, 109] on select "- Select - All Automation Bill Request Delinquency Payment Delinquency Procurem…" at bounding box center [450, 117] width 164 height 19
click at [606, 120] on input "search" at bounding box center [629, 116] width 158 height 11
select select "31"
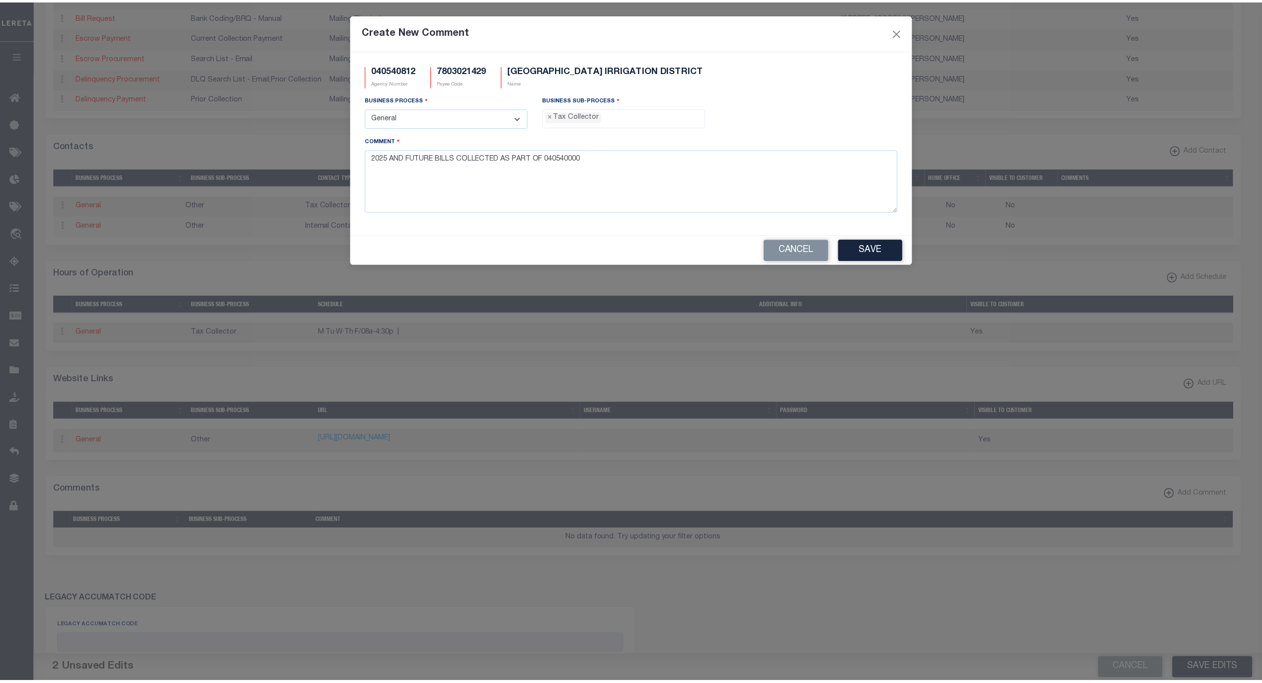
scroll to position [26, 0]
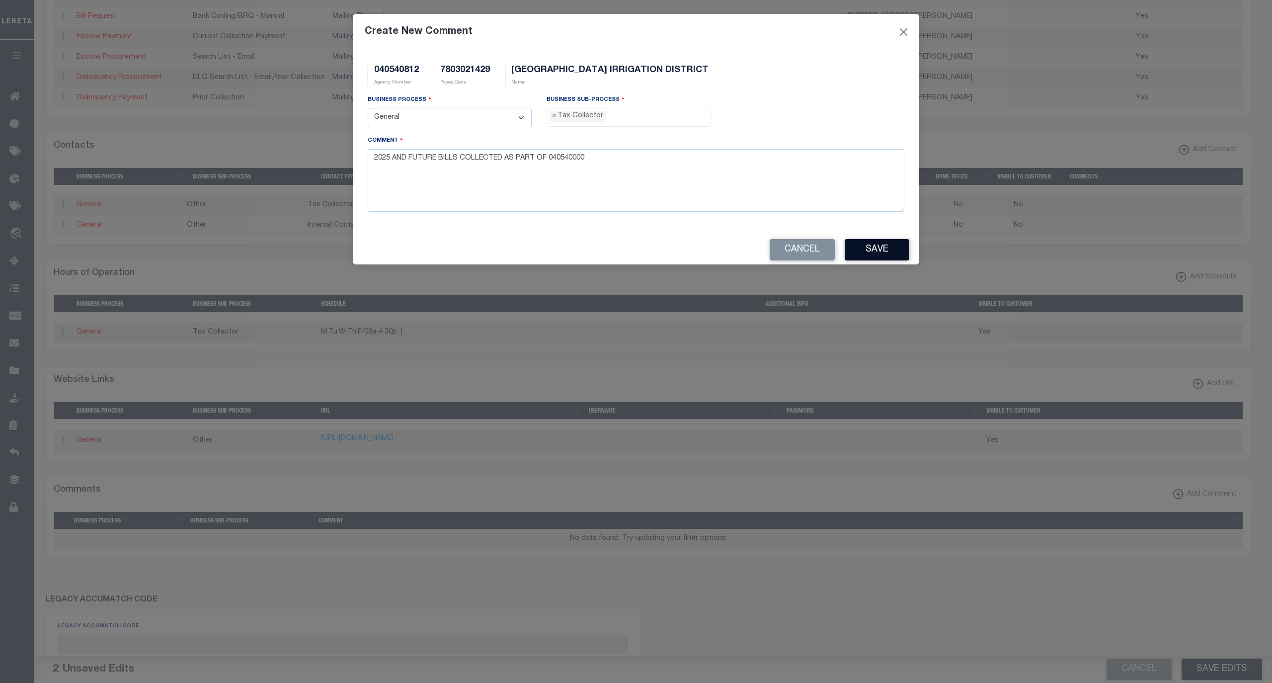
click at [877, 251] on button "Save" at bounding box center [877, 249] width 65 height 21
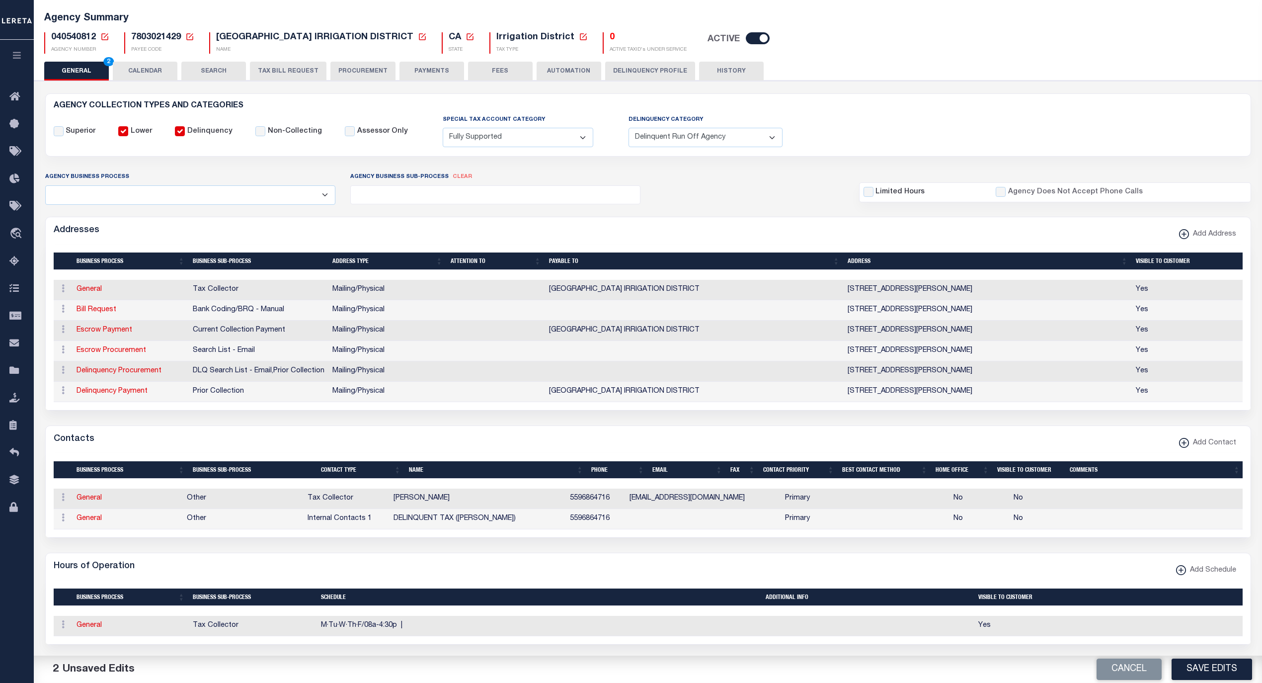
scroll to position [0, 0]
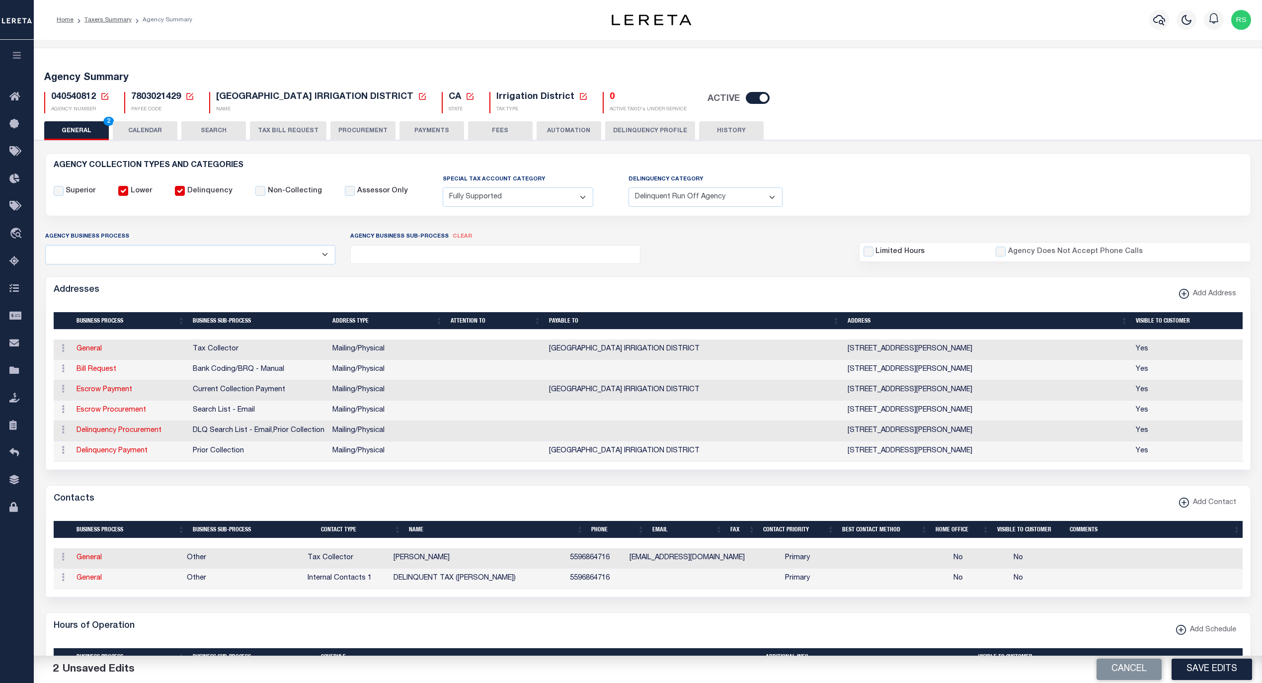
click at [1227, 667] on button "Save Edits" at bounding box center [1212, 669] width 81 height 21
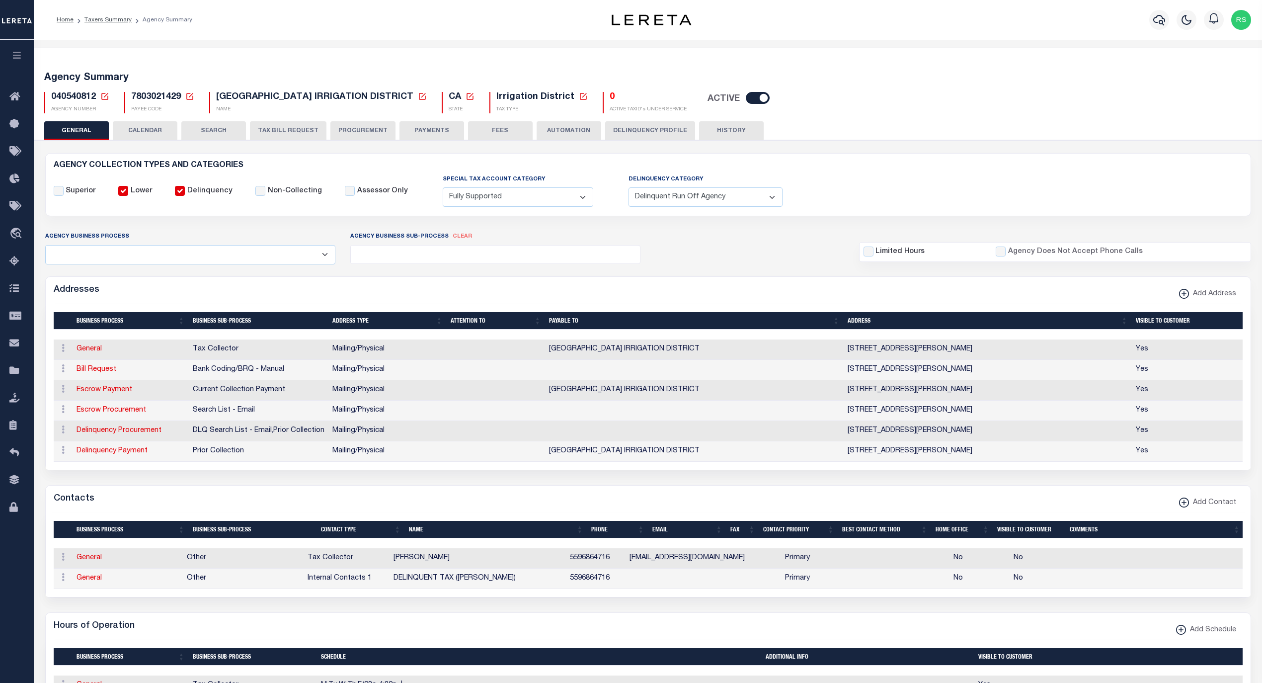
click at [418, 97] on icon at bounding box center [422, 96] width 9 height 9
click at [497, 136] on input "New Agency Name" at bounding box center [489, 132] width 118 height 19
paste input "LOWER TULE RIVER IRRIGATION DIST-DLQ"
type input "LOWER TULE RIVER IRRIGATION DIST-DLQ"
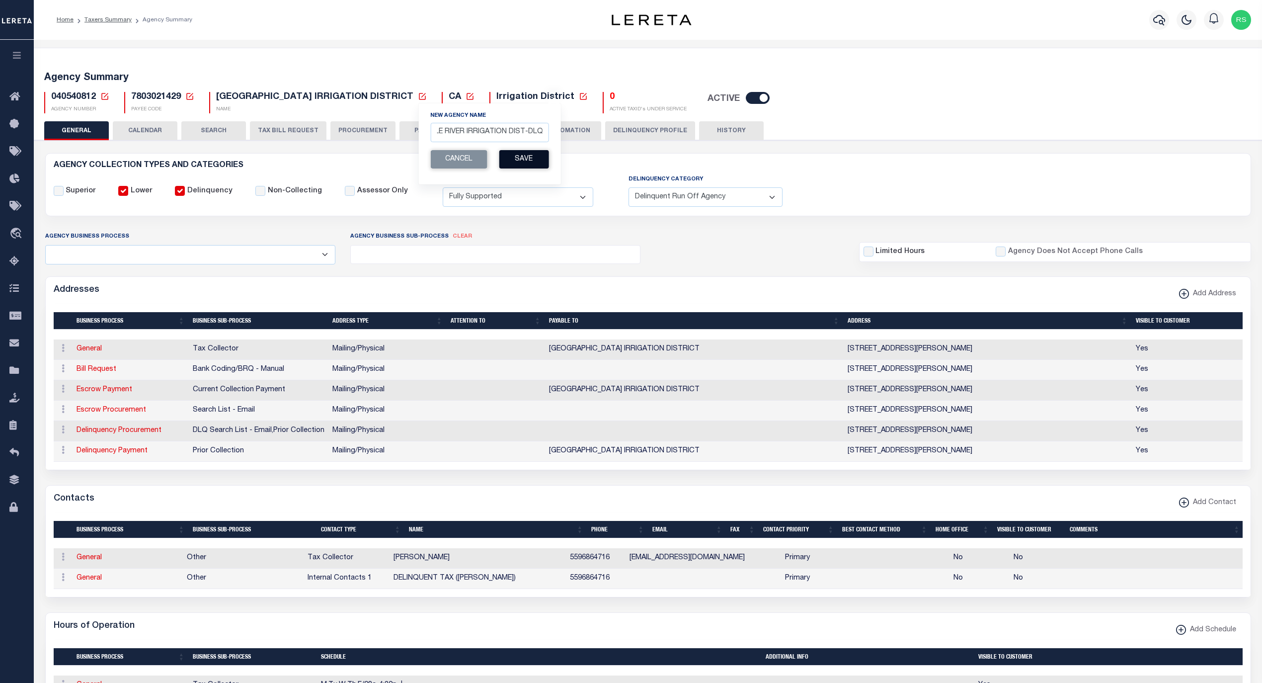
click at [521, 163] on button "Save" at bounding box center [524, 159] width 50 height 18
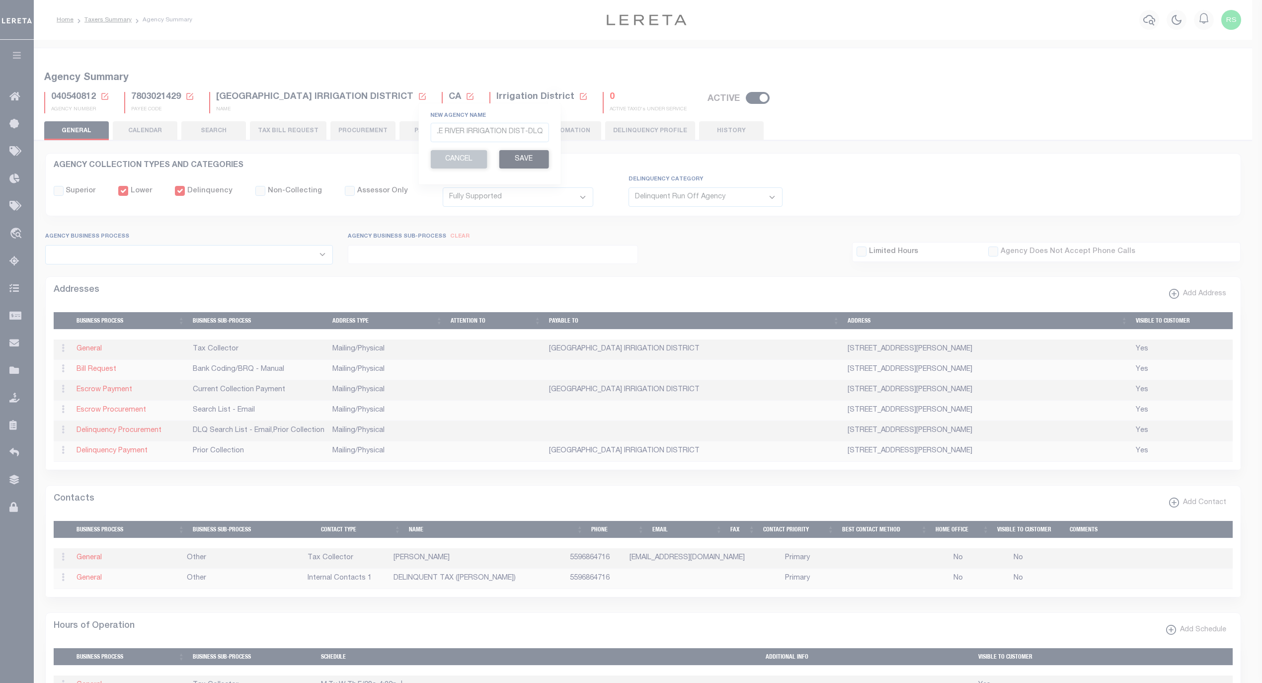
scroll to position [0, 0]
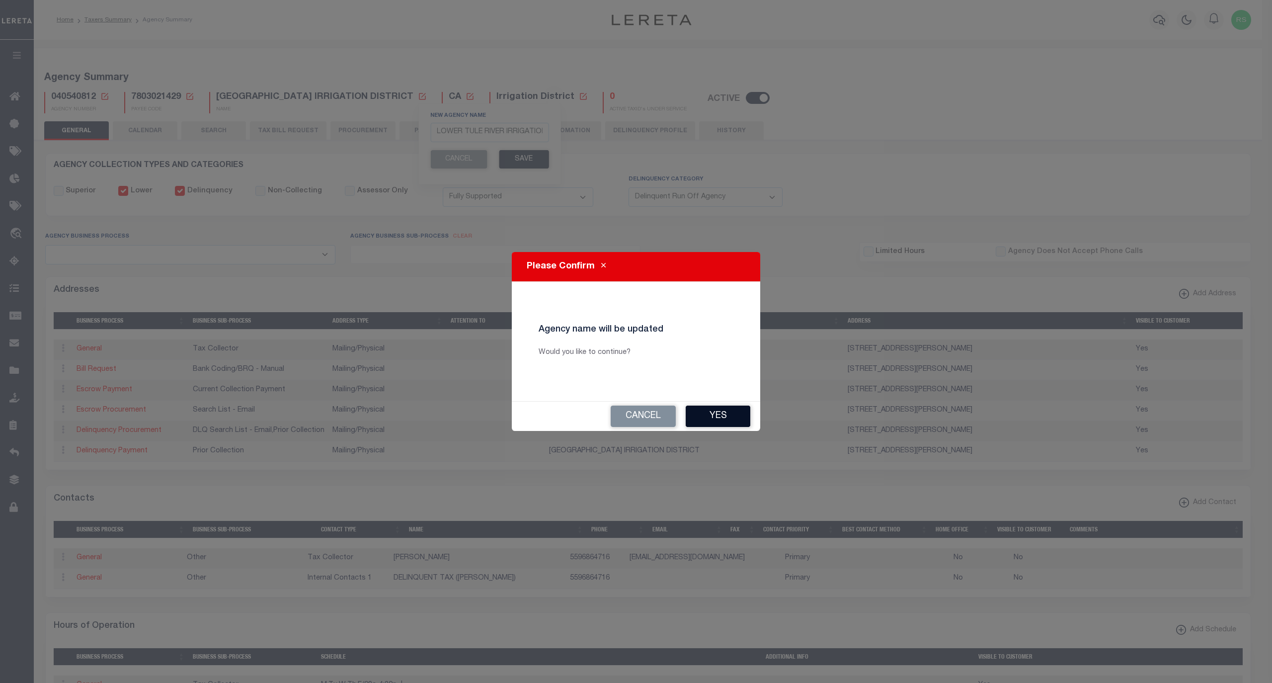
click at [721, 416] on button "Yes" at bounding box center [718, 416] width 65 height 21
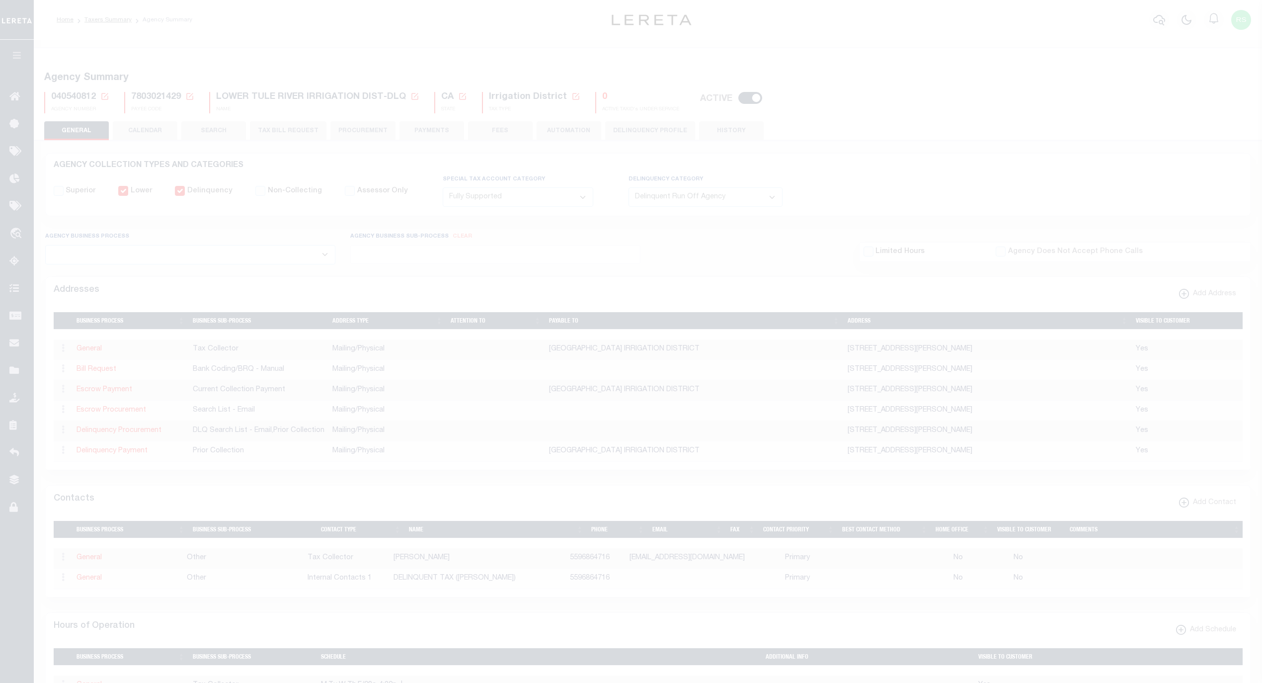
select select "1"
select select "2"
select select
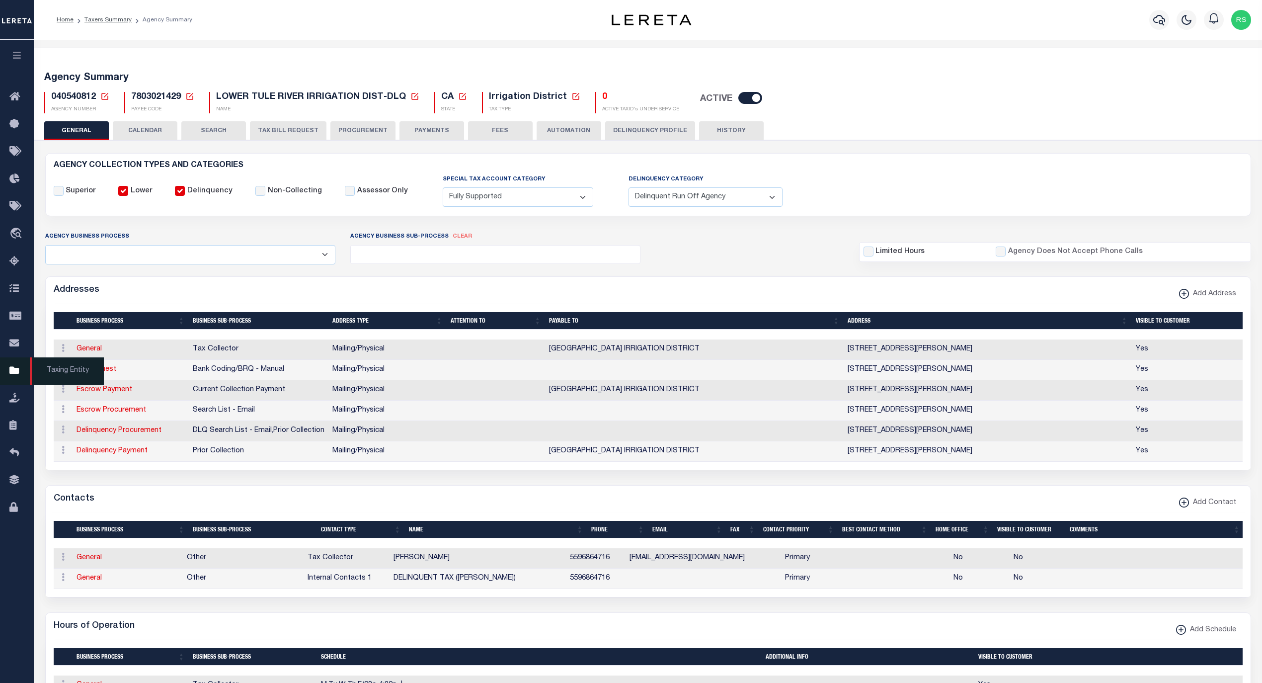
click at [52, 370] on span "Taxing Entity" at bounding box center [67, 370] width 74 height 27
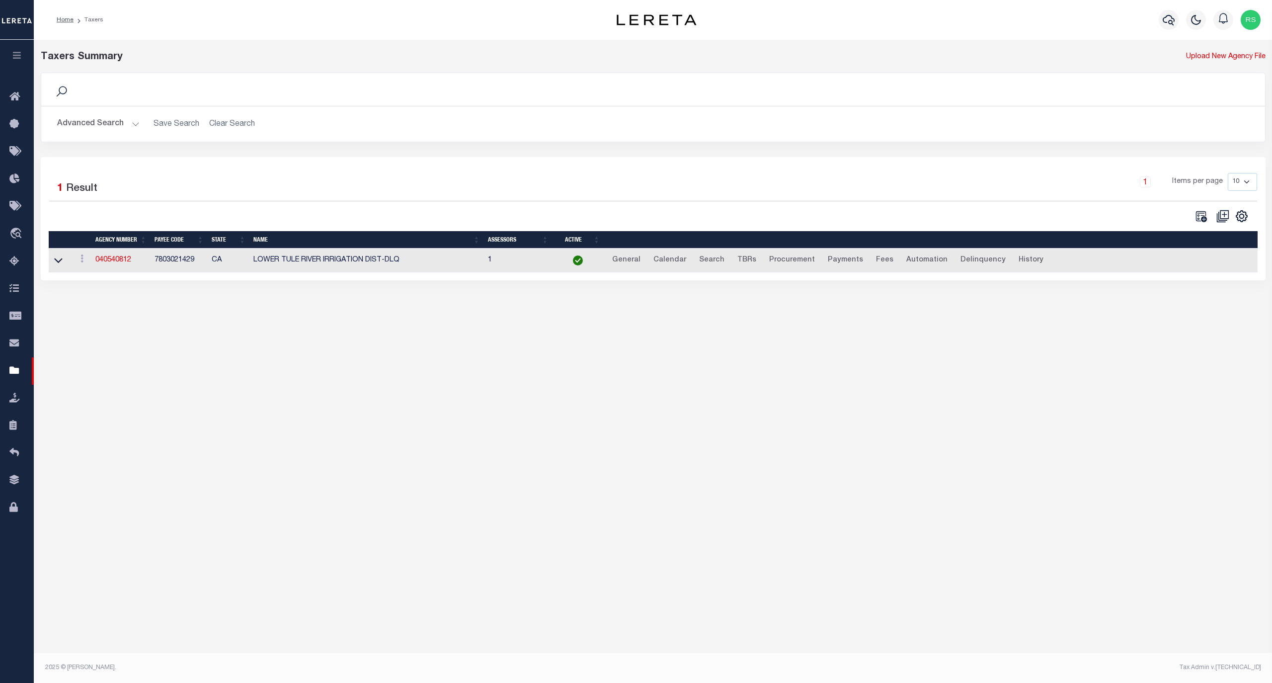
click at [85, 136] on div "Advanced Search Save Search Clear Search tblPayees_dynamictable_____DefaultSave…" at bounding box center [653, 123] width 1224 height 35
click at [85, 126] on button "Advanced Search" at bounding box center [98, 123] width 83 height 19
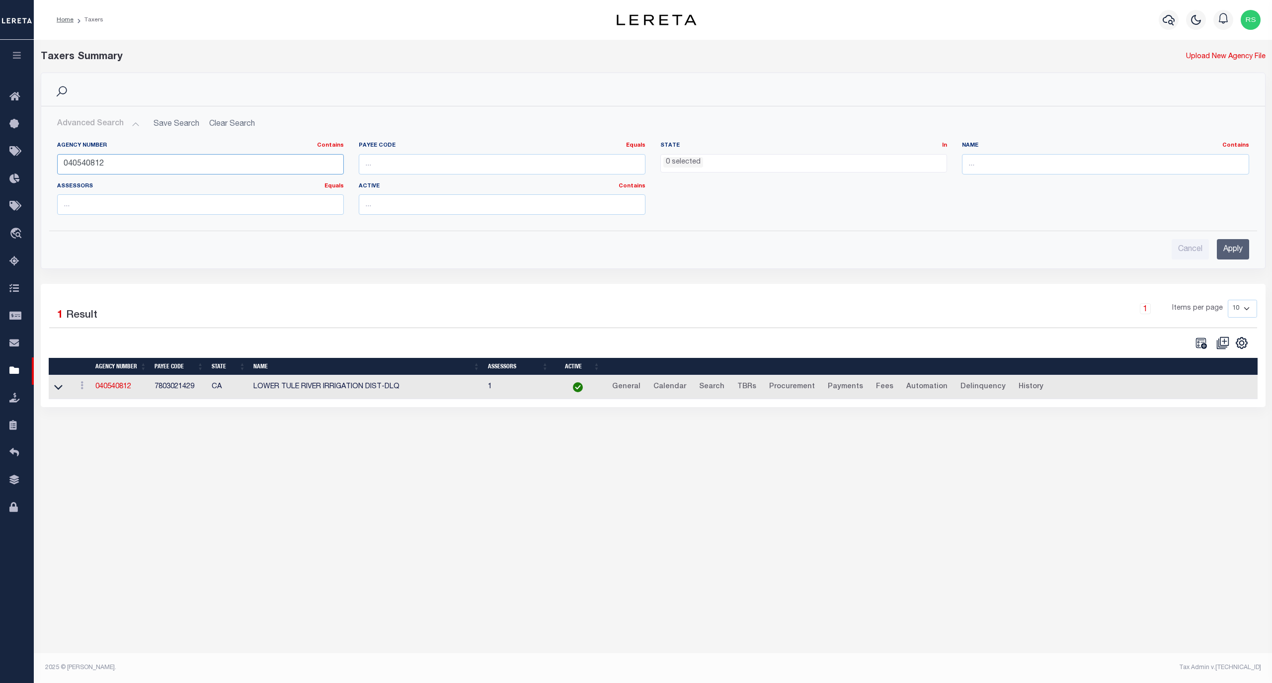
click at [116, 162] on input "040540812" at bounding box center [200, 164] width 287 height 20
paste input "16118860"
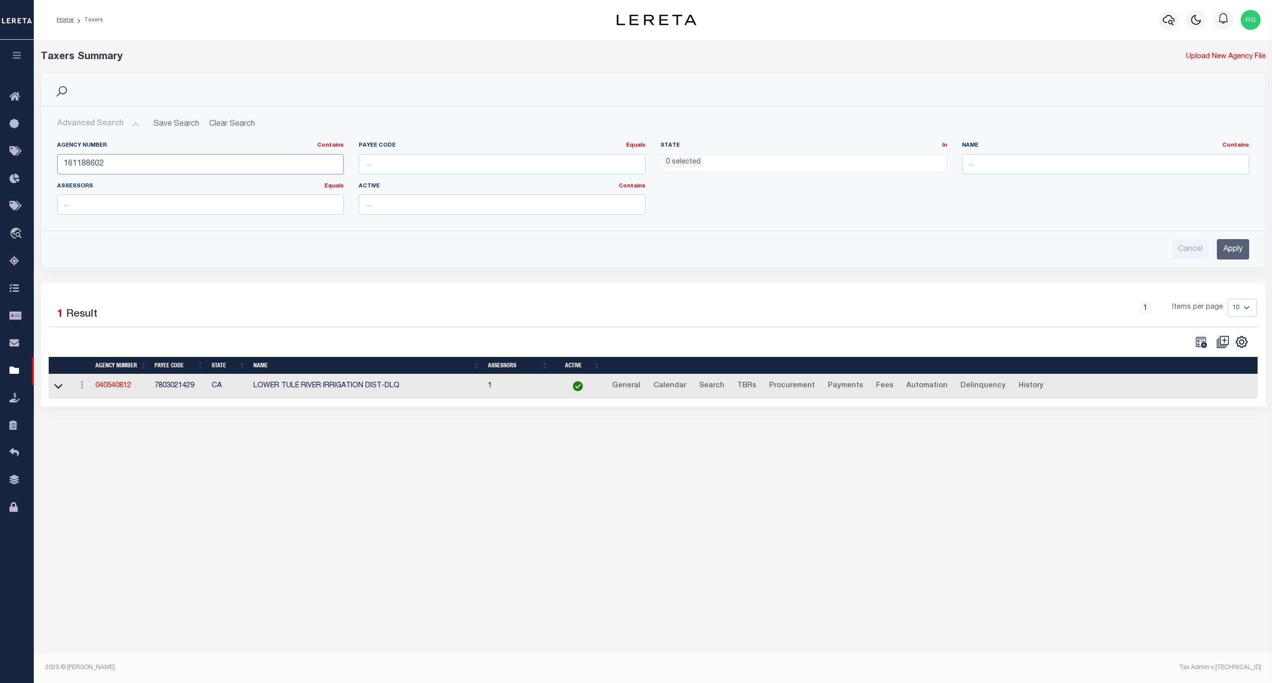
drag, startPoint x: 88, startPoint y: 167, endPoint x: 105, endPoint y: 168, distance: 16.9
click at [90, 167] on input "161188602" at bounding box center [200, 164] width 287 height 20
type input "161180602"
click at [1235, 249] on input "Apply" at bounding box center [1233, 249] width 32 height 20
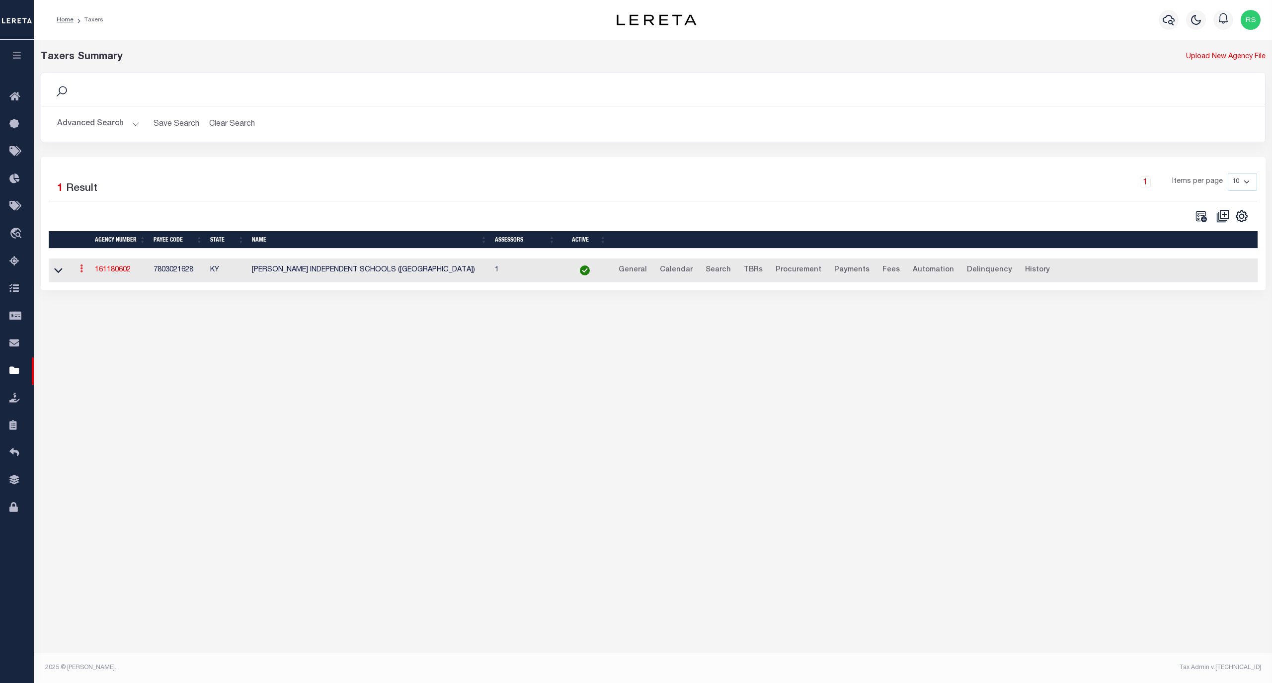
click at [80, 270] on link at bounding box center [81, 270] width 11 height 8
click at [110, 305] on link "Clone agency" at bounding box center [111, 302] width 69 height 16
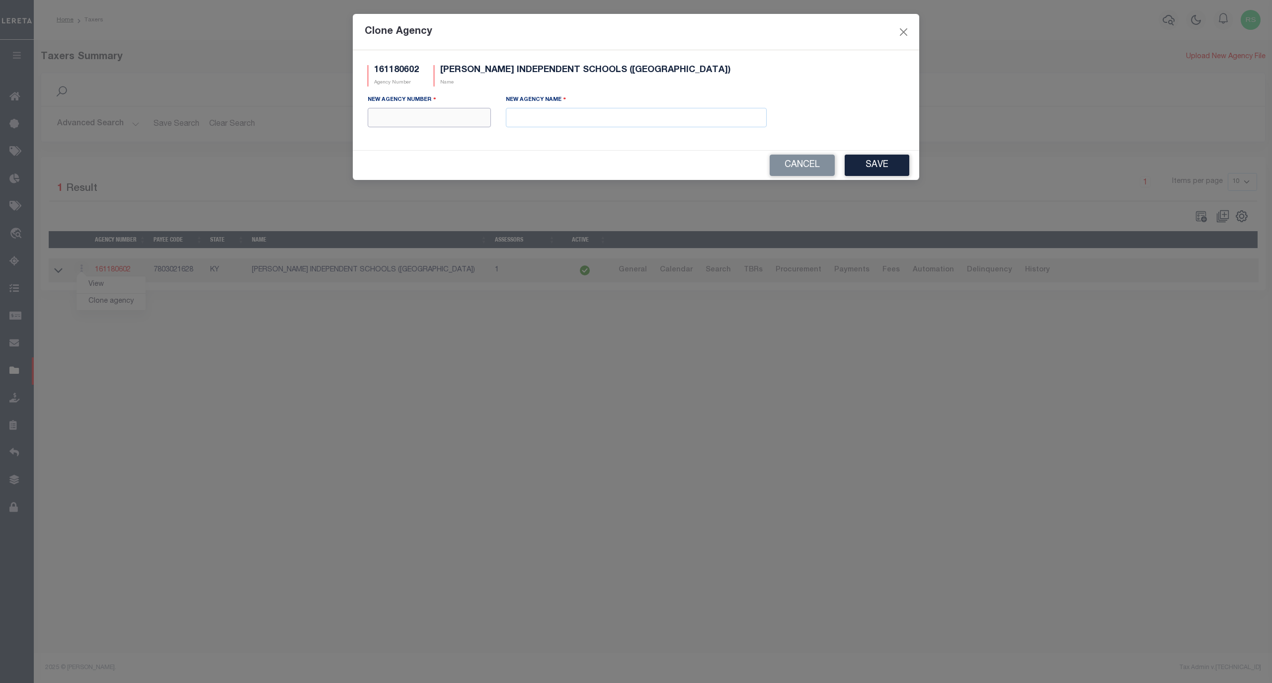
click at [417, 122] on input "text" at bounding box center [429, 117] width 123 height 19
click at [411, 116] on input "text" at bounding box center [429, 117] width 123 height 19
paste input "161188602"
type input "161188602"
drag, startPoint x: 581, startPoint y: 111, endPoint x: 581, endPoint y: 116, distance: 5.0
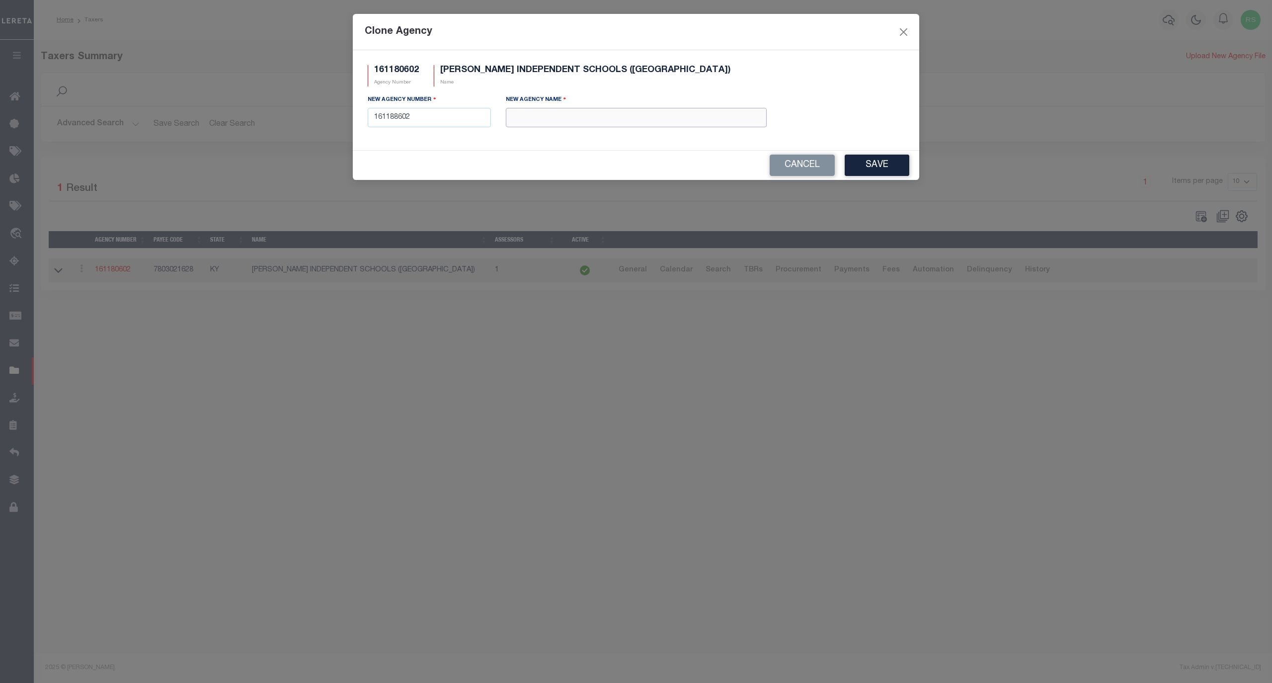
click at [581, 114] on input "text" at bounding box center [636, 117] width 261 height 19
paste input "[PERSON_NAME] INDEPENDENT SCH. MH ([PERSON_NAME])"
type input "[PERSON_NAME] INDEPENDENT SCH. MH ([PERSON_NAME])"
click at [869, 167] on button "Save" at bounding box center [877, 165] width 65 height 21
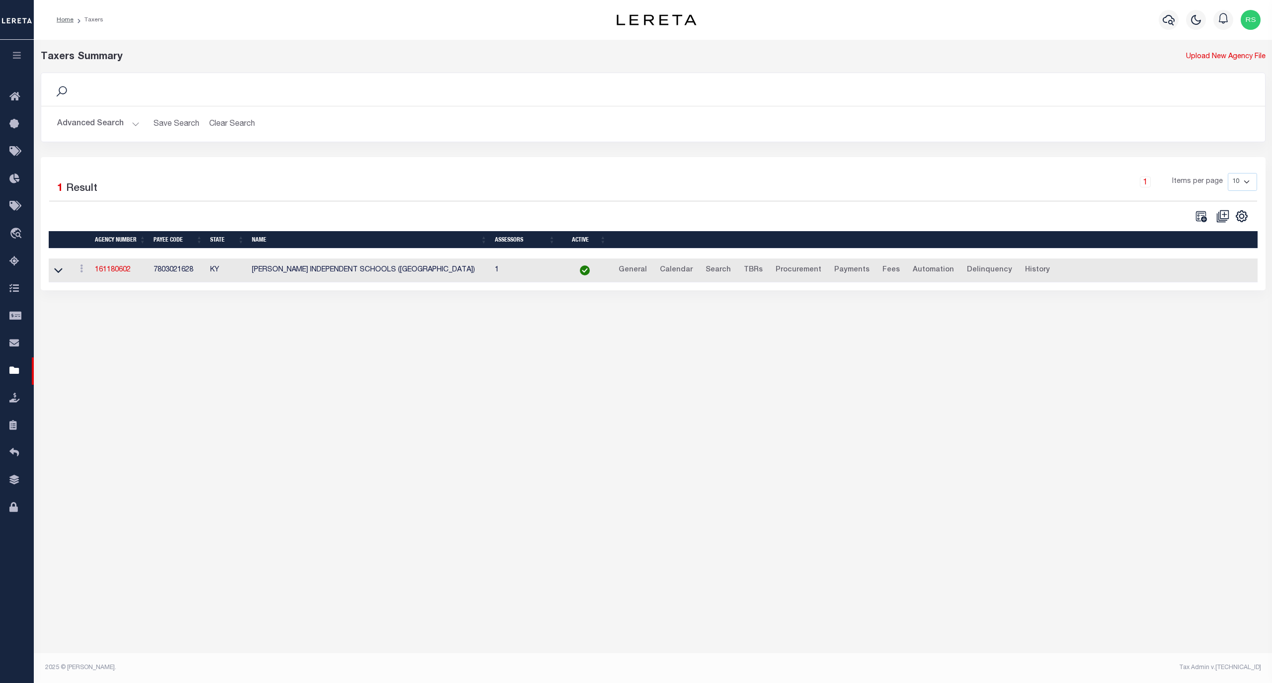
click at [74, 129] on button "Advanced Search" at bounding box center [98, 123] width 83 height 19
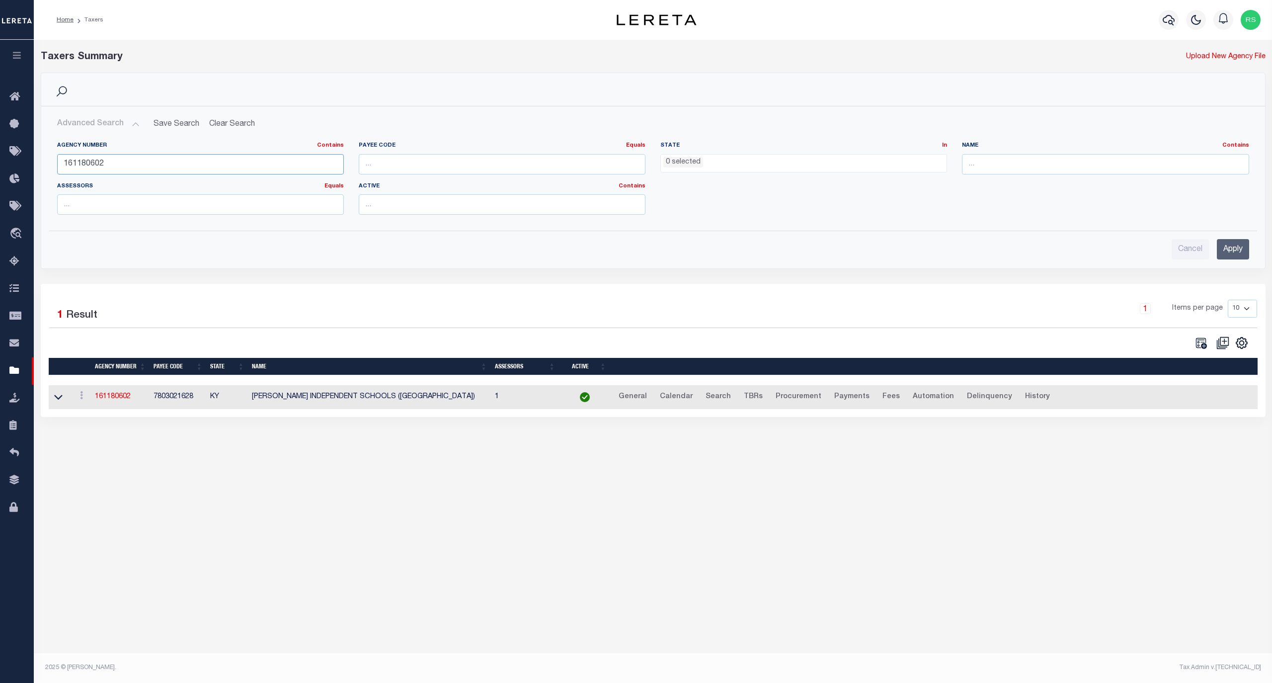
click at [92, 165] on input "161180602" at bounding box center [200, 164] width 287 height 20
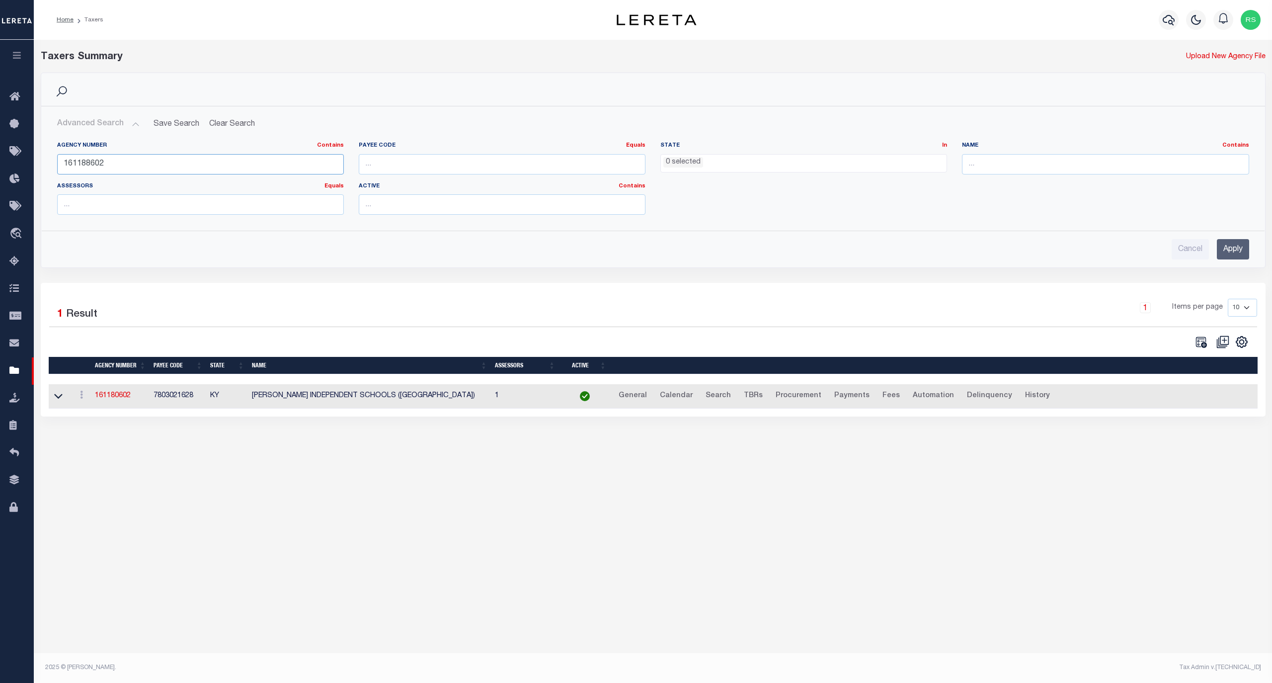
type input "161188602"
click at [1224, 254] on input "Apply" at bounding box center [1233, 249] width 32 height 20
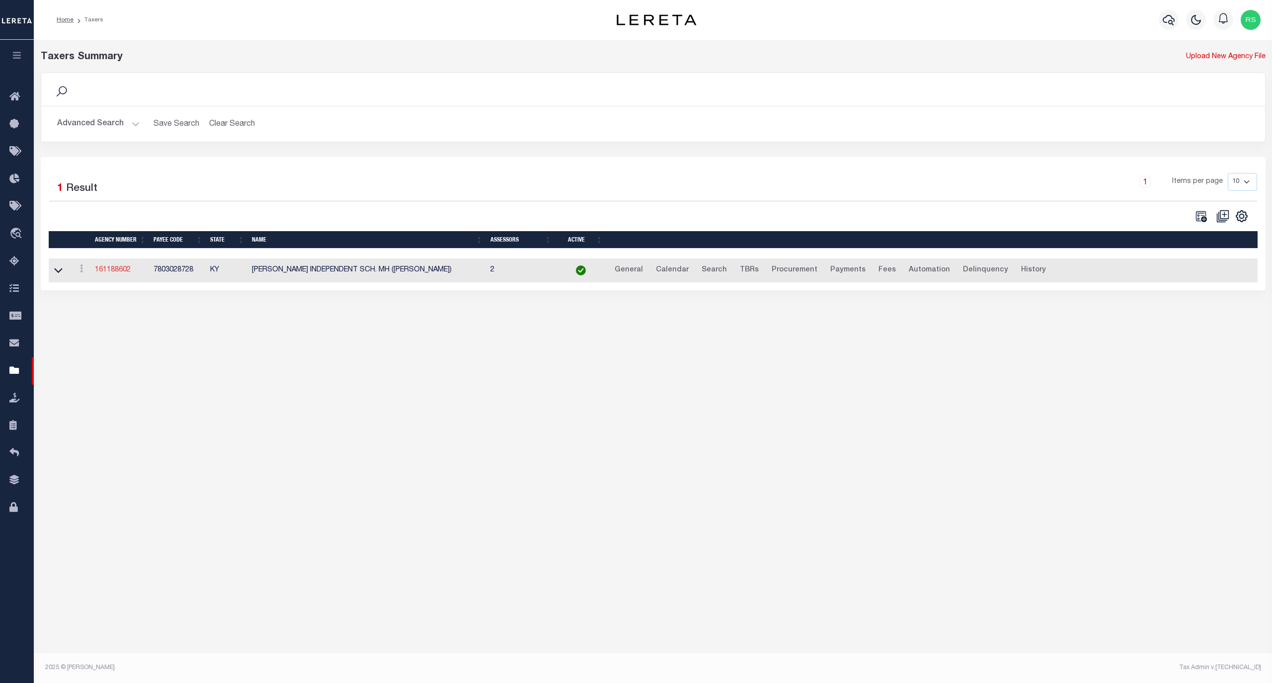
click at [113, 273] on link "161188602" at bounding box center [113, 269] width 36 height 7
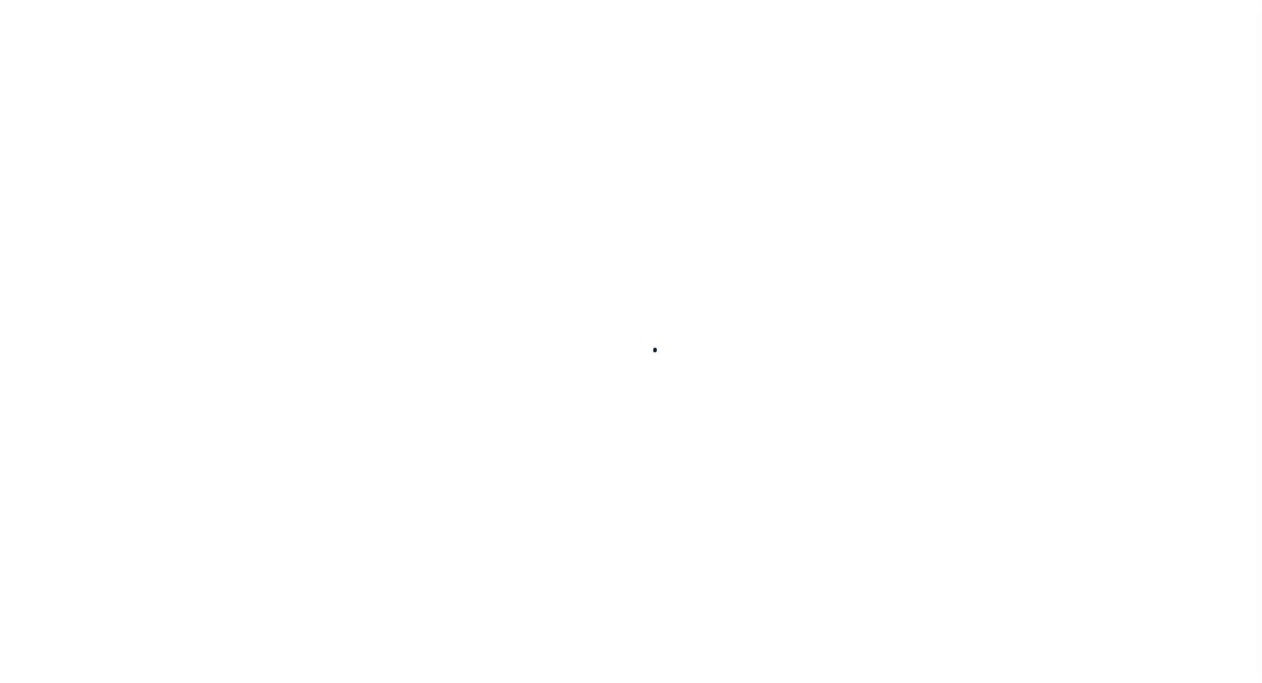
select select
checkbox input "false"
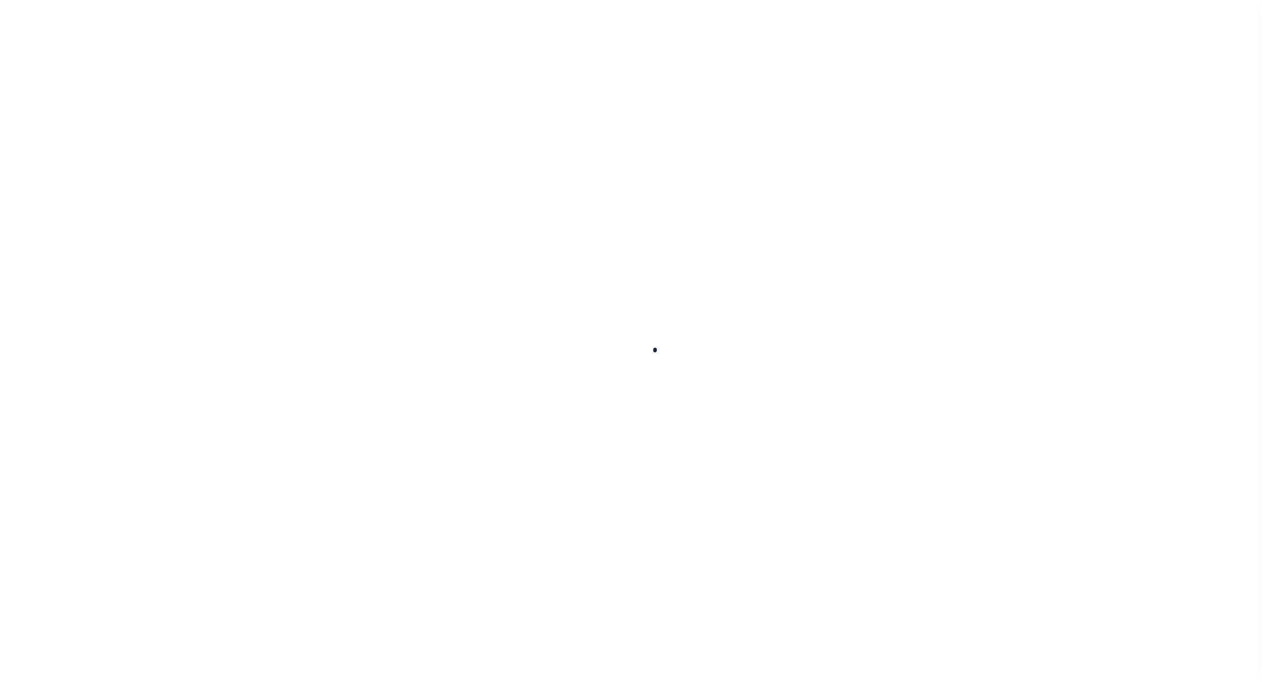
checkbox input "false"
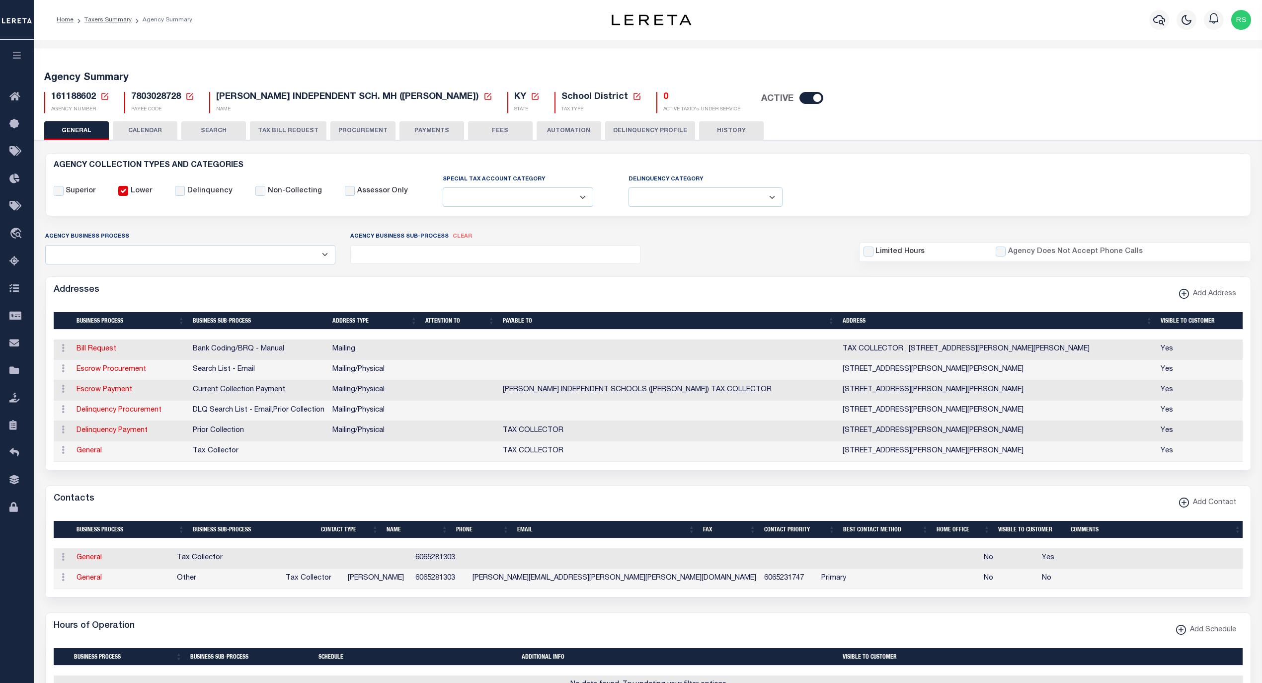
click at [633, 98] on icon at bounding box center [637, 96] width 9 height 9
click at [560, 146] on select "- Tax Type - Assessments Bonds Borough Central Collection Agency City Conversio…" at bounding box center [643, 142] width 166 height 19
select select "52"
click at [560, 135] on select "- Tax Type - Assessments Bonds Borough Central Collection Agency City Conversio…" at bounding box center [643, 142] width 166 height 19
click at [628, 173] on button "Save" at bounding box center [653, 170] width 50 height 18
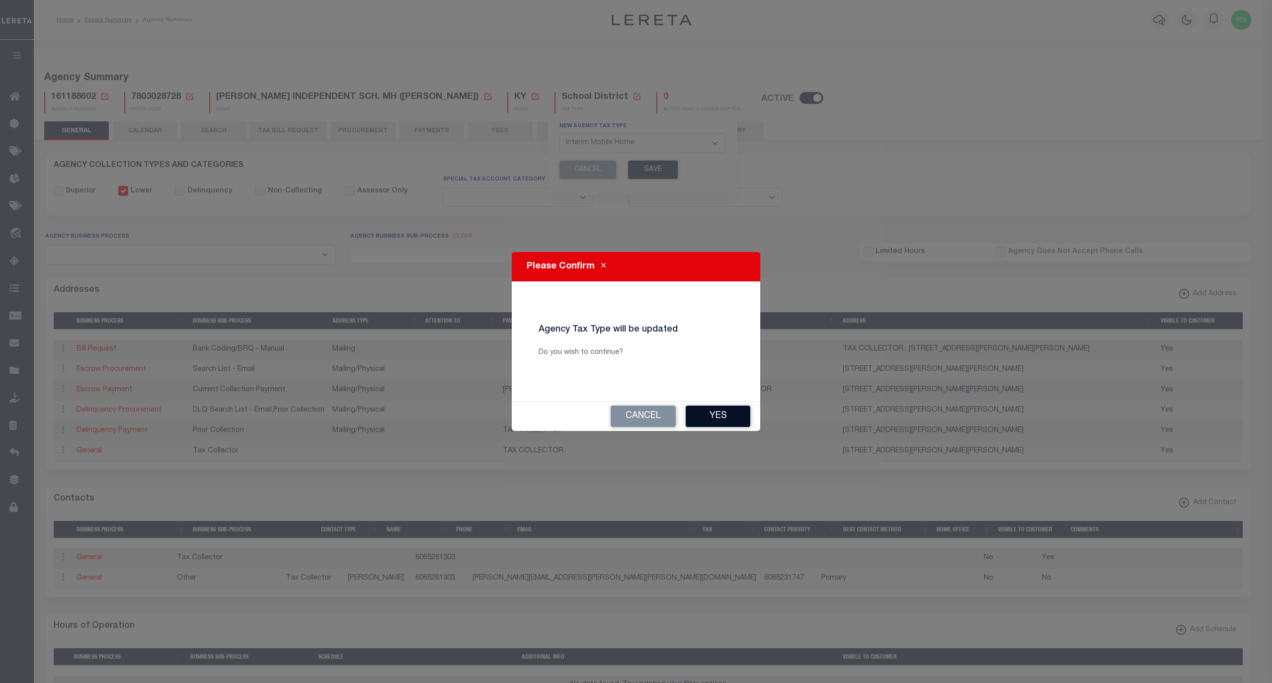
click at [712, 415] on button "Yes" at bounding box center [718, 416] width 65 height 21
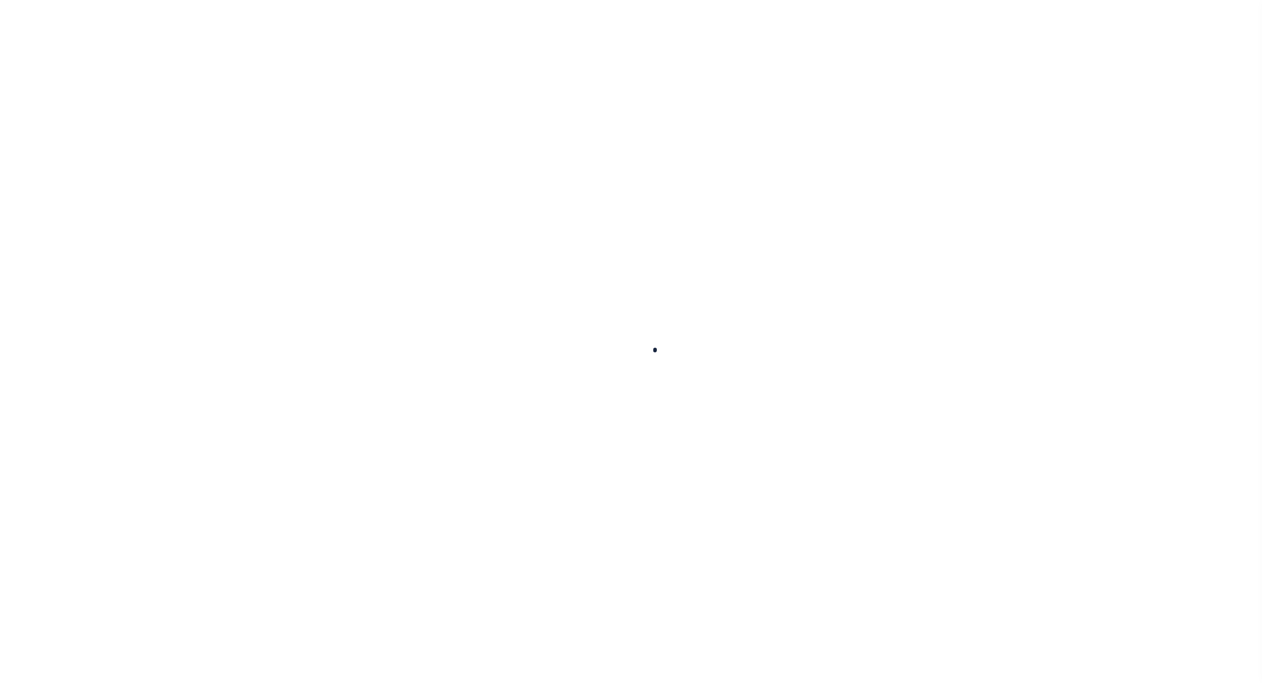
select select
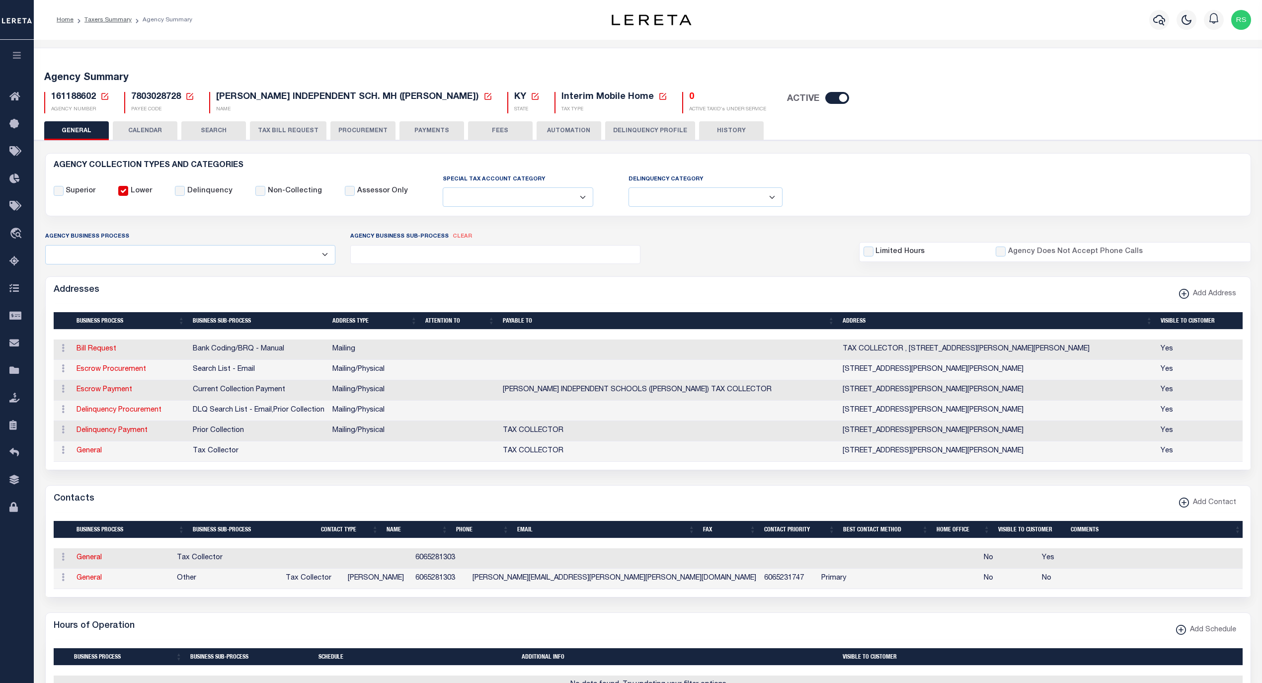
click at [219, 132] on button "SEARCH" at bounding box center [213, 130] width 65 height 19
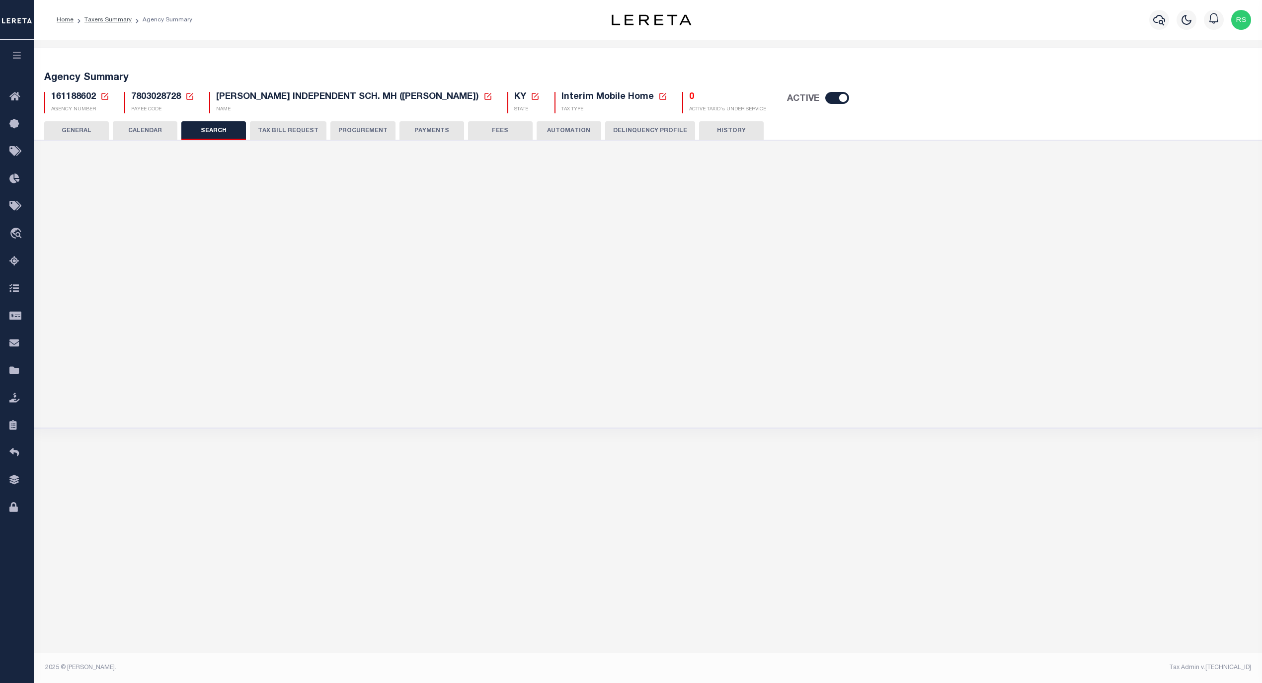
checkbox input "false"
type input "8000"
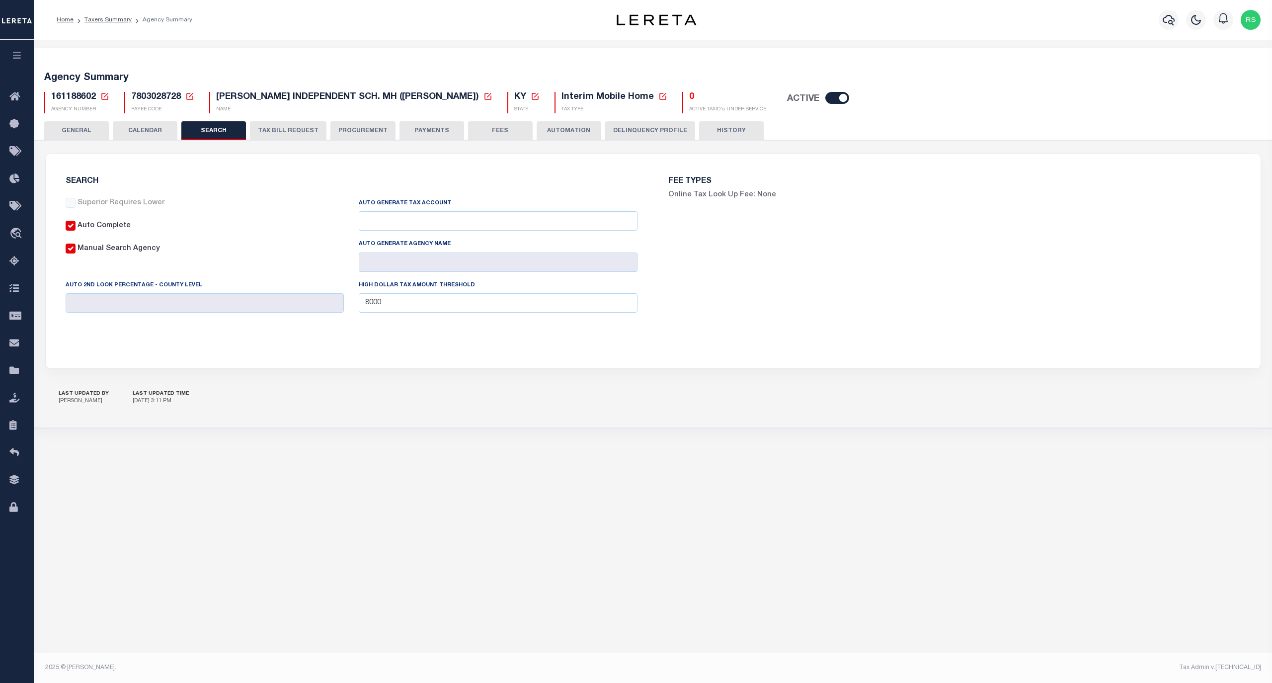
click at [71, 226] on input "Auto Complete" at bounding box center [71, 226] width 10 height 10
checkbox input "false"
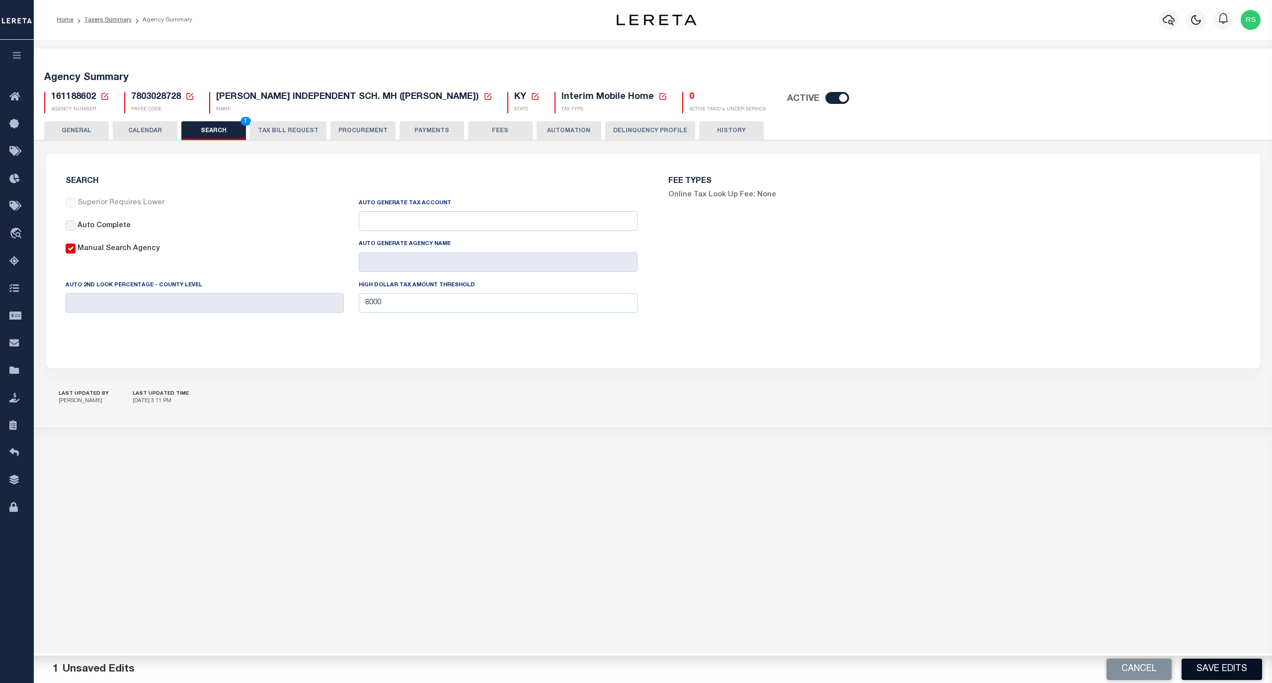
click at [1219, 669] on button "Save Edits" at bounding box center [1222, 669] width 81 height 21
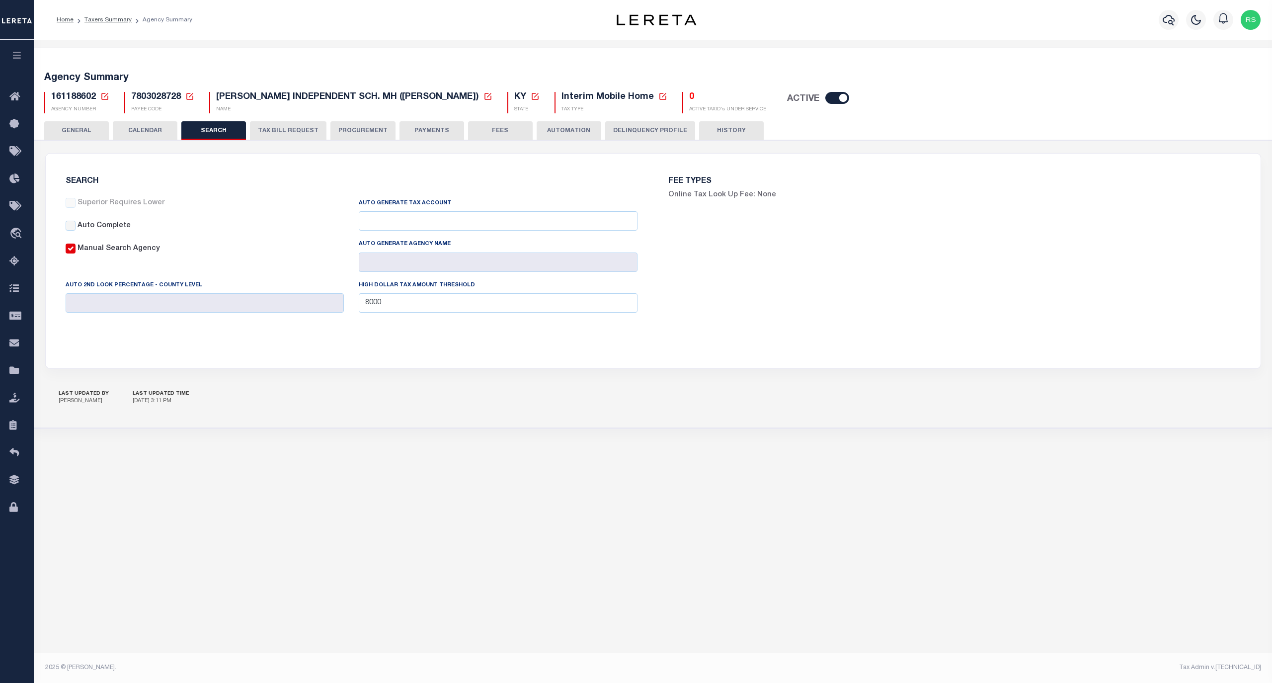
click at [307, 129] on button "TAX BILL REQUEST" at bounding box center [288, 130] width 77 height 19
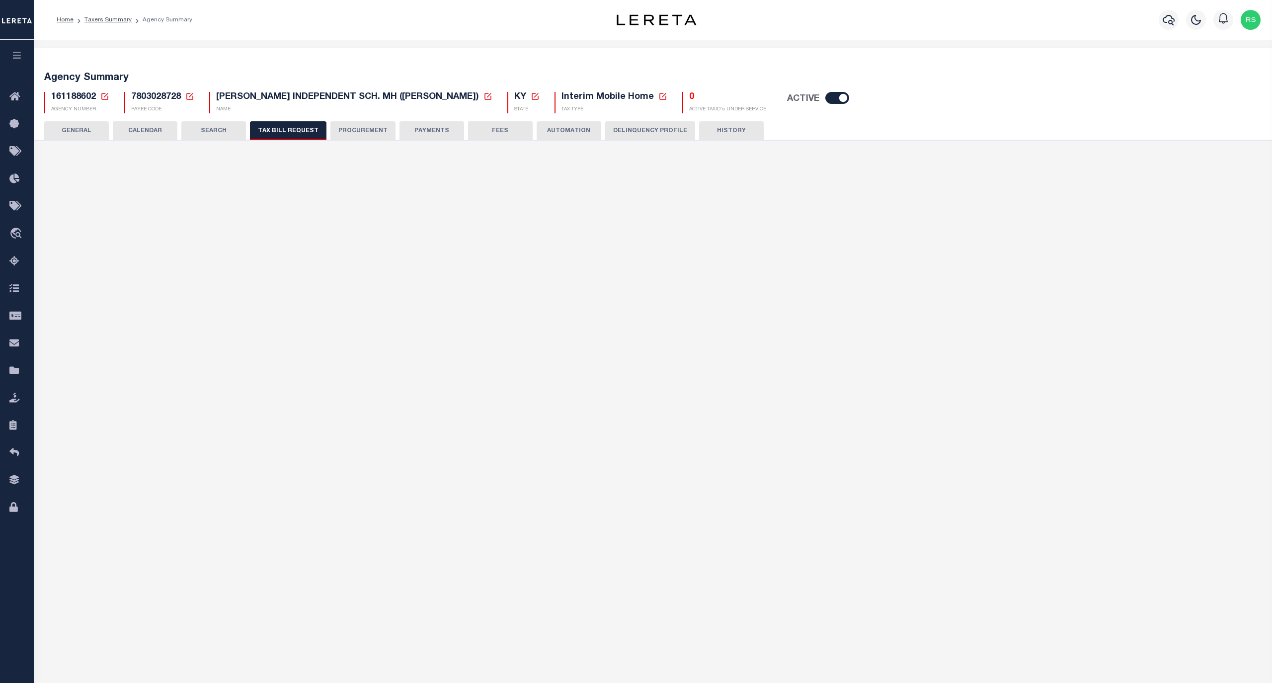
select select "27"
checkbox input "false"
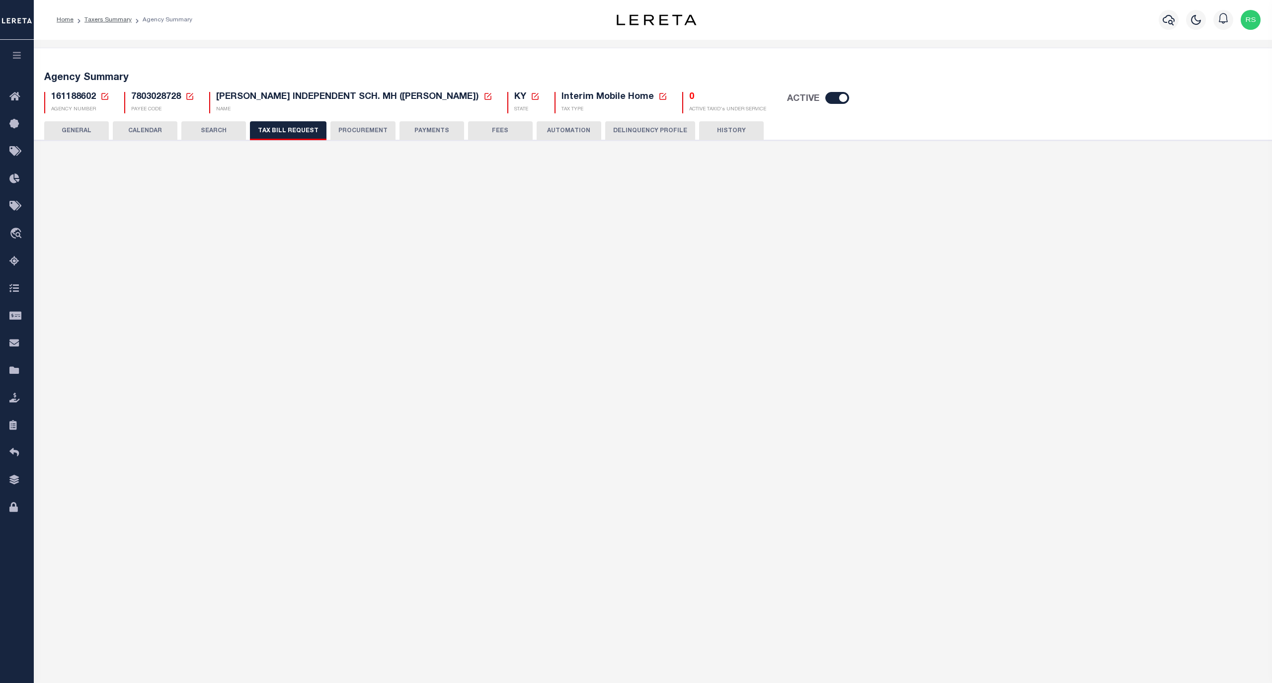
select select "23"
select select "false"
select select
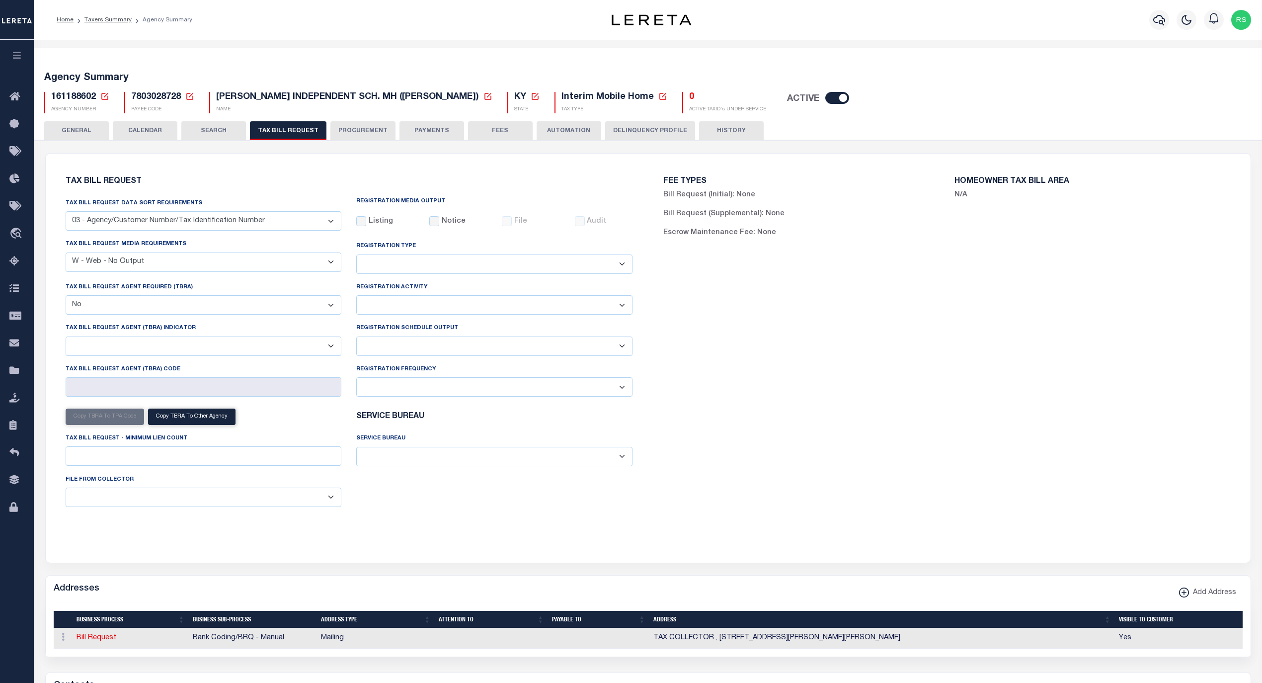
click at [185, 265] on select "A - Listing, File B - Blank Disk E - Notice, Listing F - Form G - Survey L - Li…" at bounding box center [204, 261] width 276 height 19
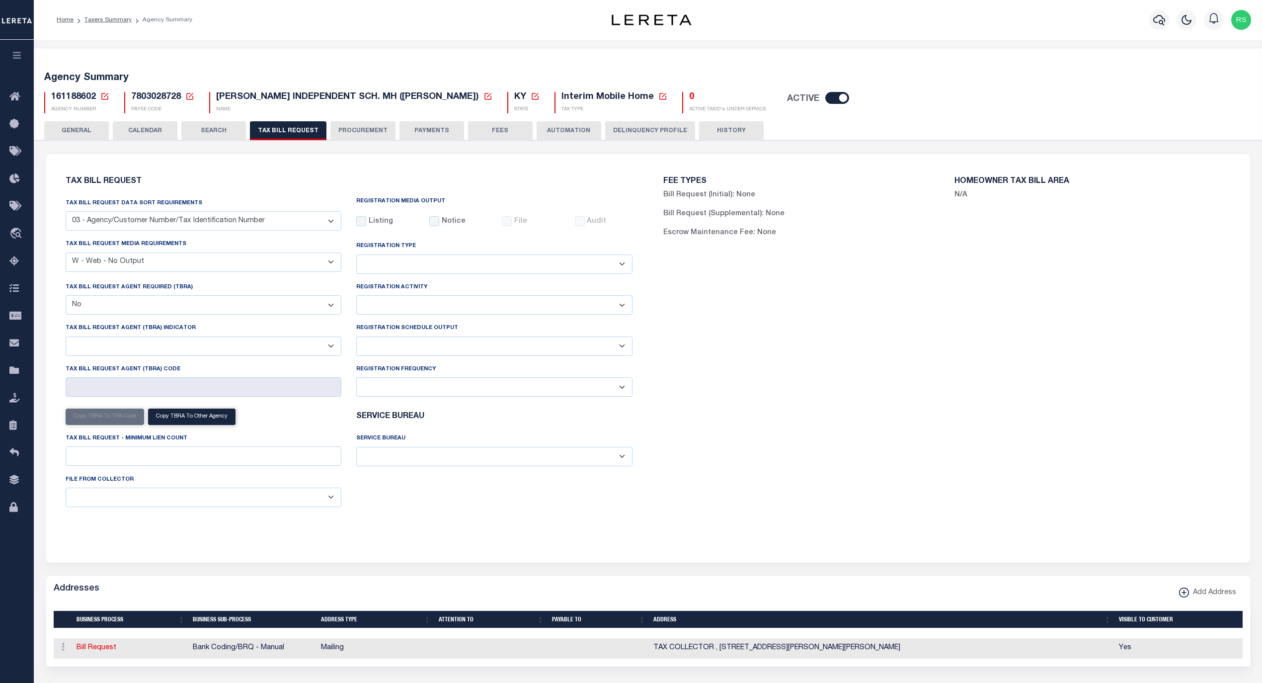
select select "20"
click at [66, 253] on select "A - Listing, File B - Blank Disk E - Notice, Listing F - Form G - Survey L - Li…" at bounding box center [204, 261] width 276 height 19
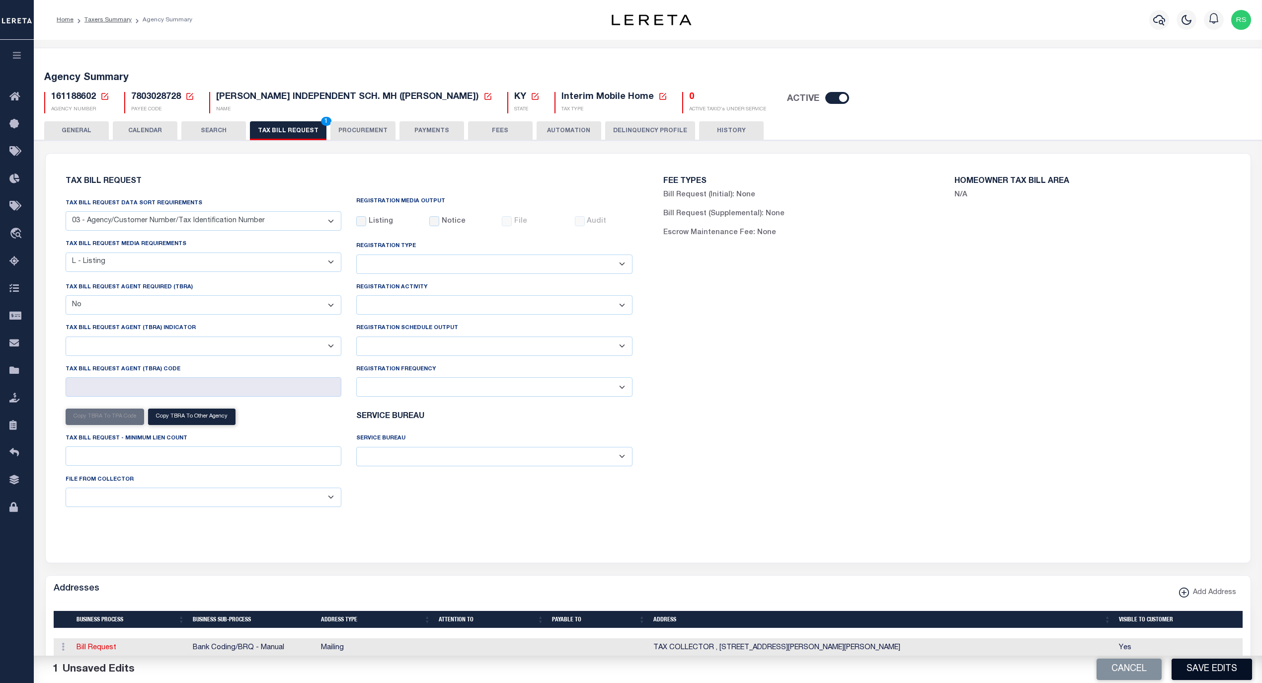
click at [1209, 669] on button "Save Edits" at bounding box center [1212, 669] width 81 height 21
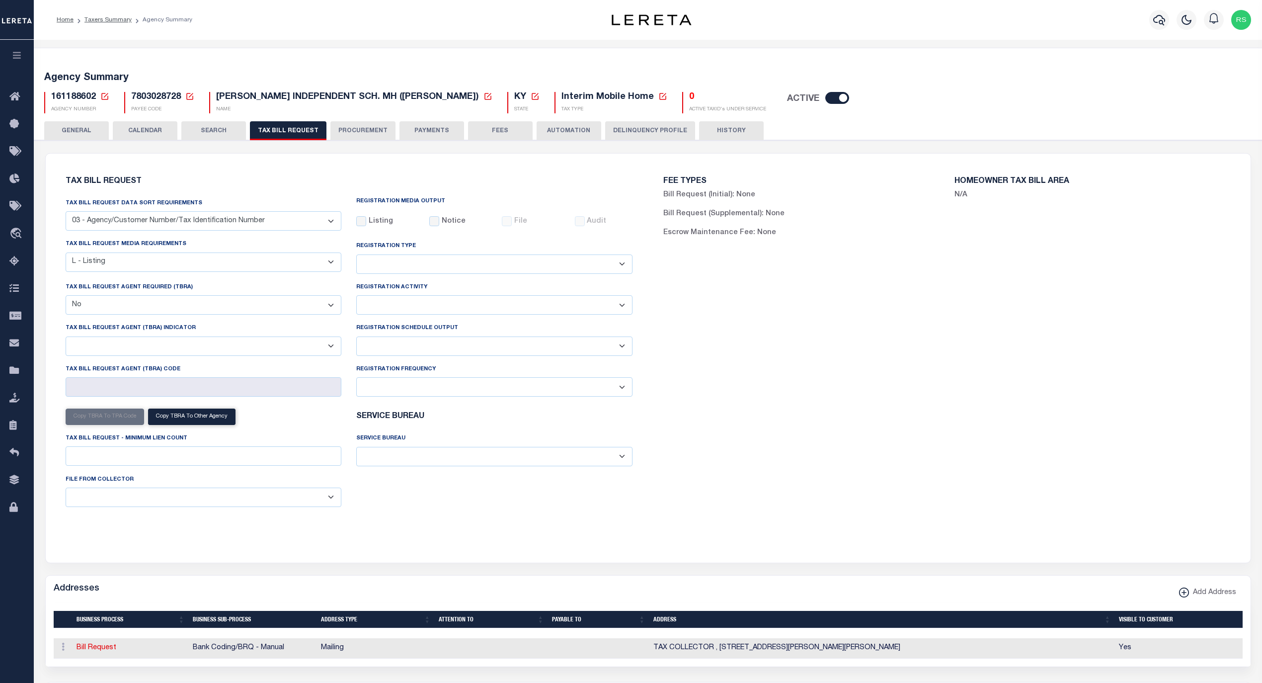
click at [568, 132] on button "AUTOMATION" at bounding box center [569, 130] width 65 height 19
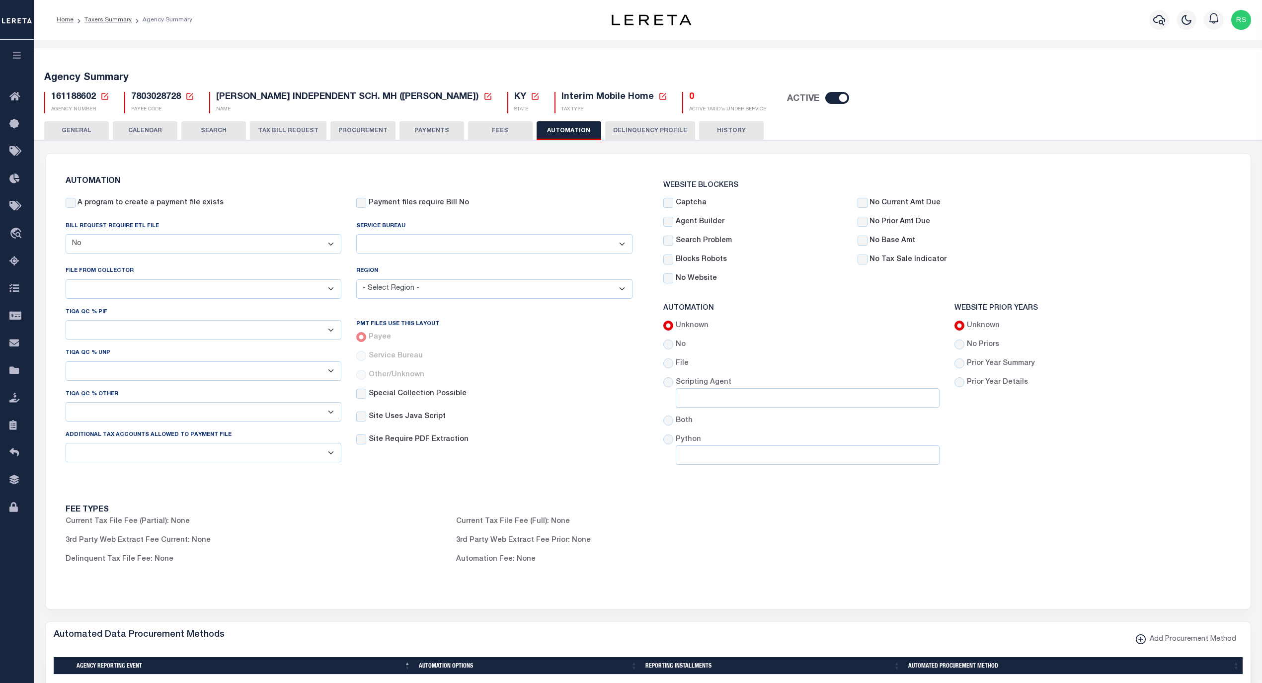
click at [298, 129] on button "TAX BILL REQUEST" at bounding box center [288, 130] width 77 height 19
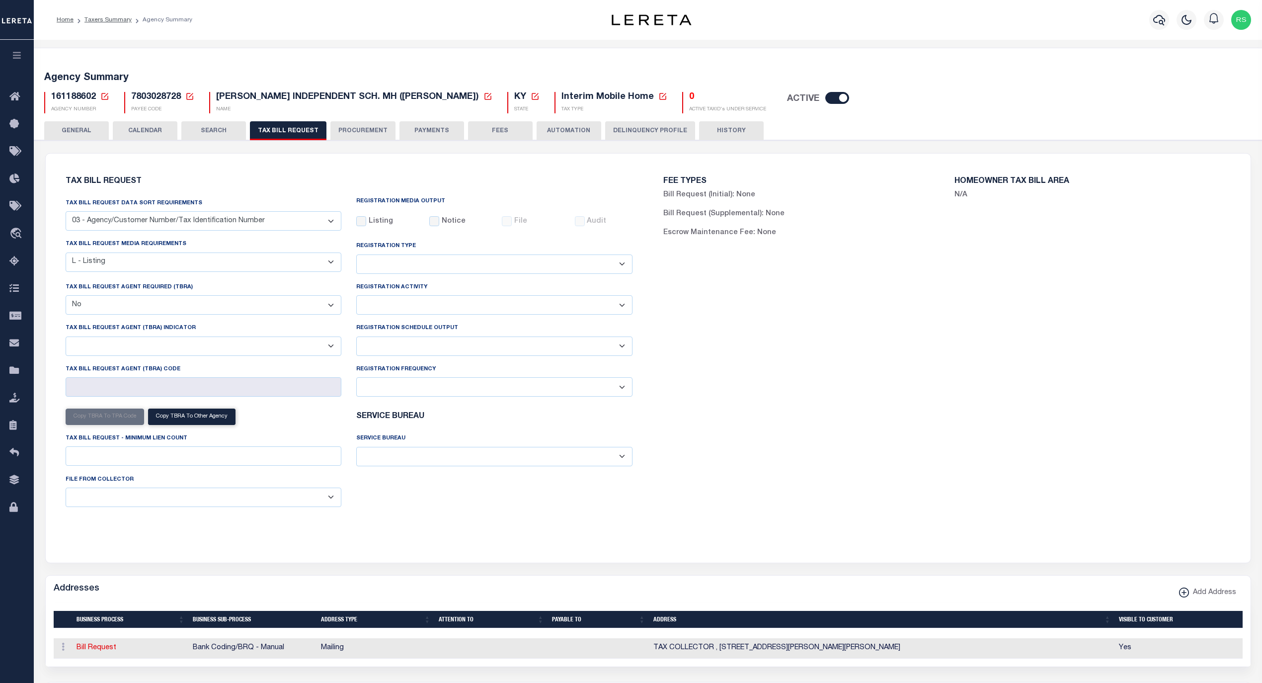
click at [414, 126] on button "PAYMENTS" at bounding box center [432, 130] width 65 height 19
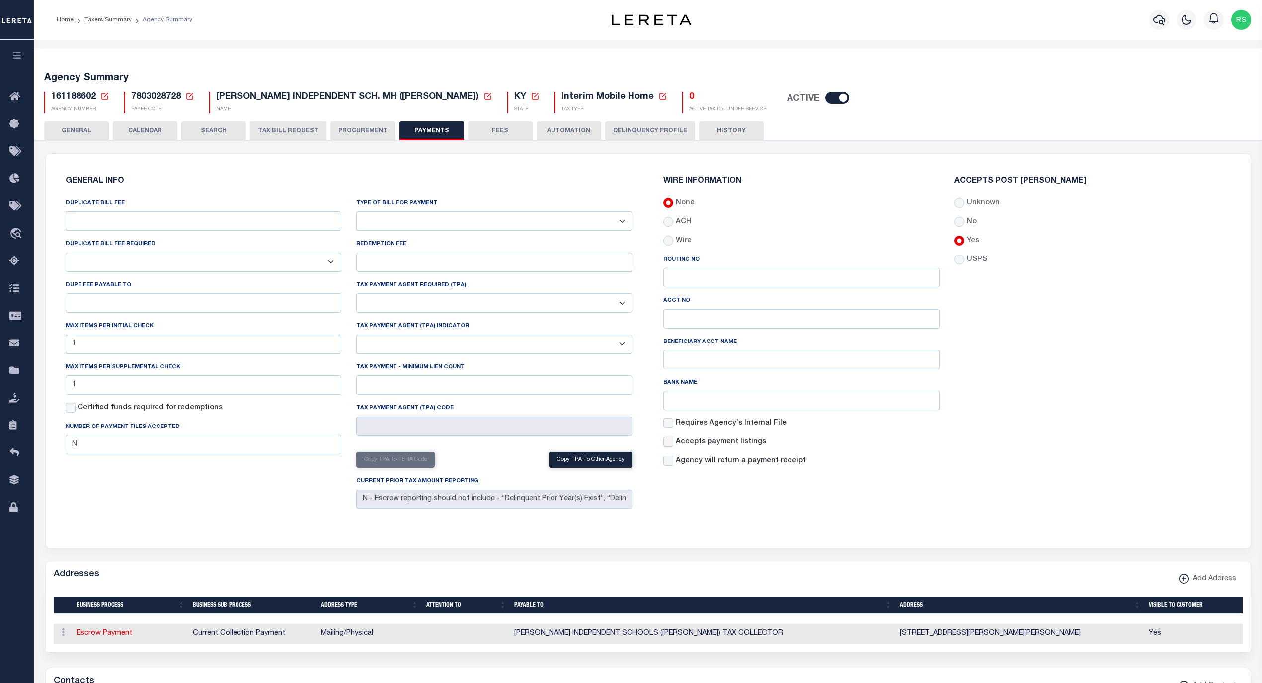
click at [372, 132] on button "PROCUREMENT" at bounding box center [363, 130] width 65 height 19
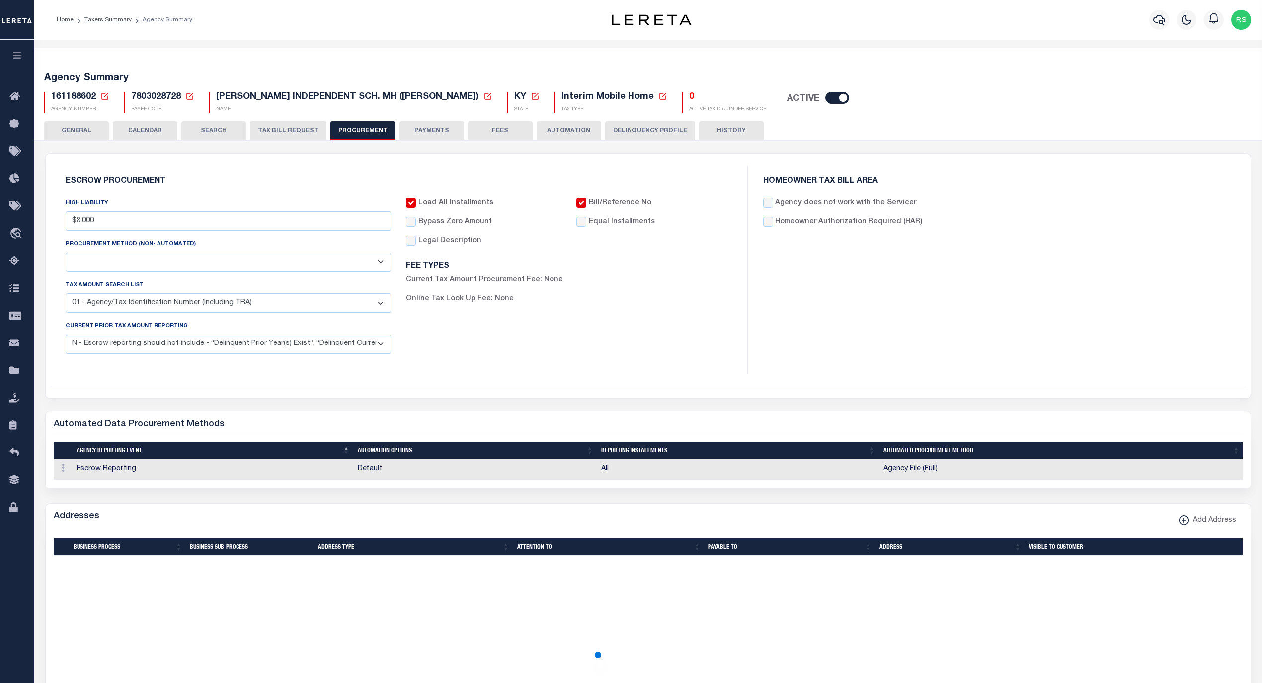
click at [84, 128] on button "GENERAL" at bounding box center [76, 130] width 65 height 19
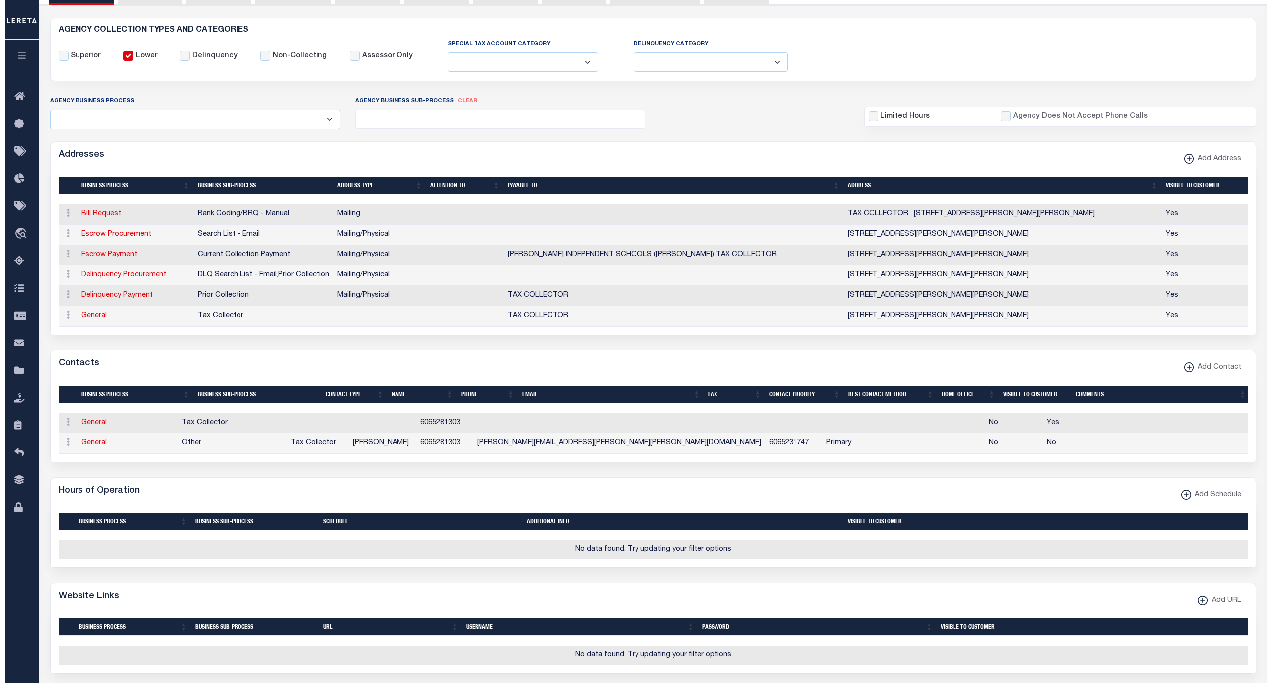
scroll to position [309, 0]
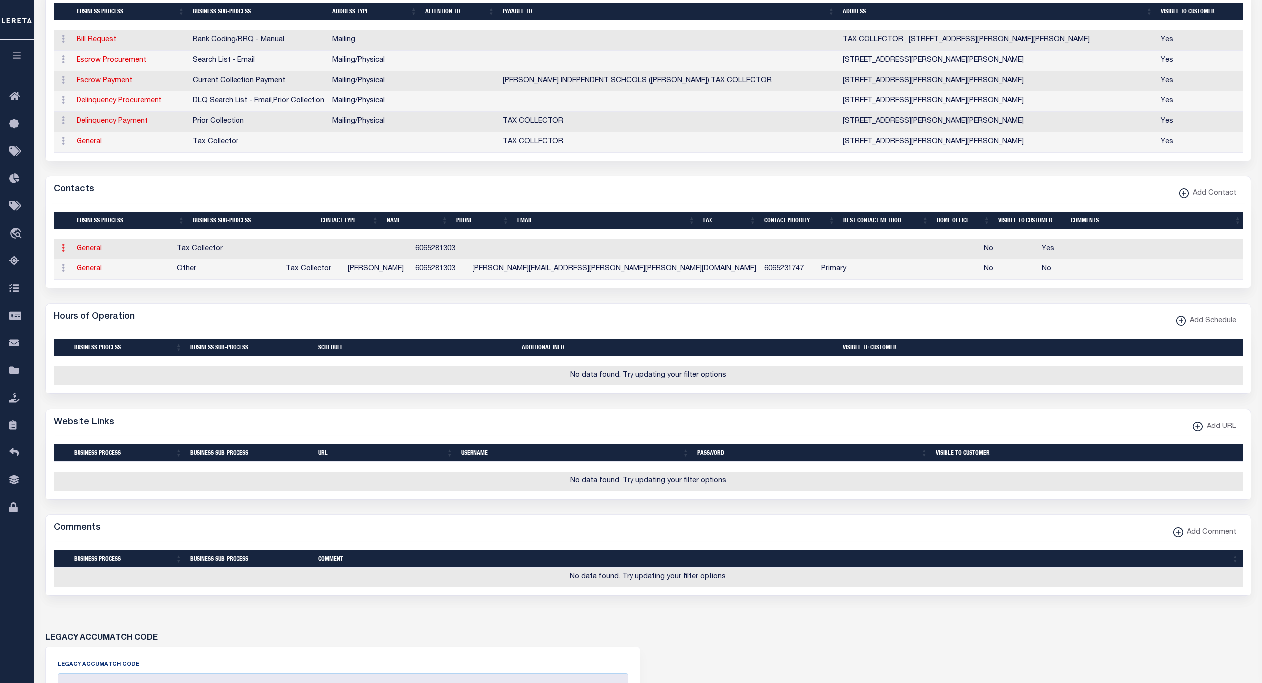
click at [66, 253] on link at bounding box center [63, 249] width 11 height 8
click at [93, 305] on link "Delete Contact" at bounding box center [95, 296] width 75 height 16
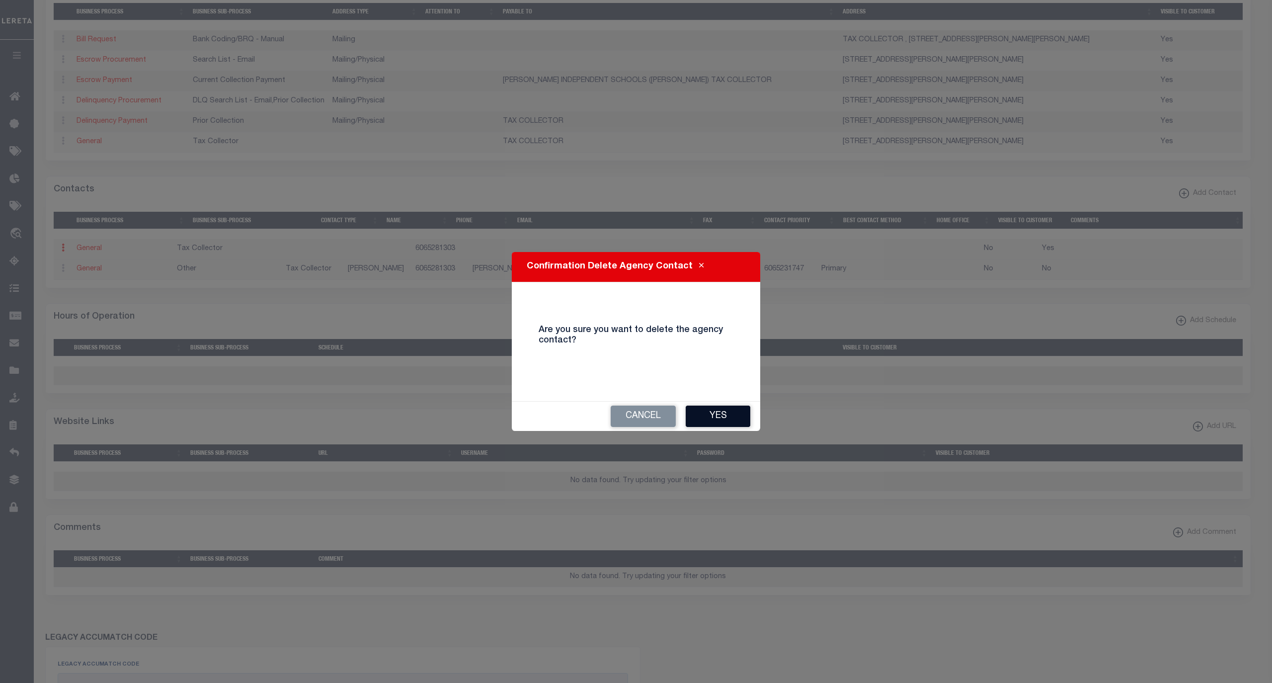
click at [722, 417] on button "Yes" at bounding box center [718, 416] width 65 height 21
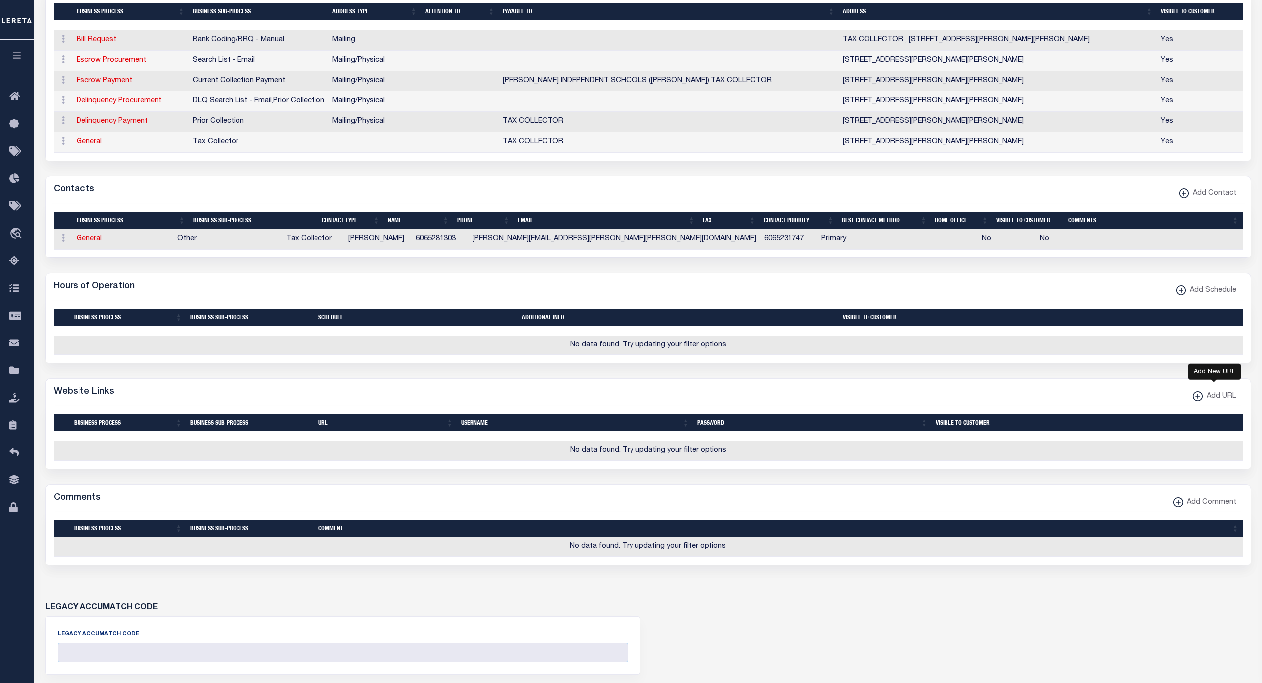
click at [1213, 402] on span "Add URL" at bounding box center [1219, 396] width 33 height 11
select select
checkbox input "true"
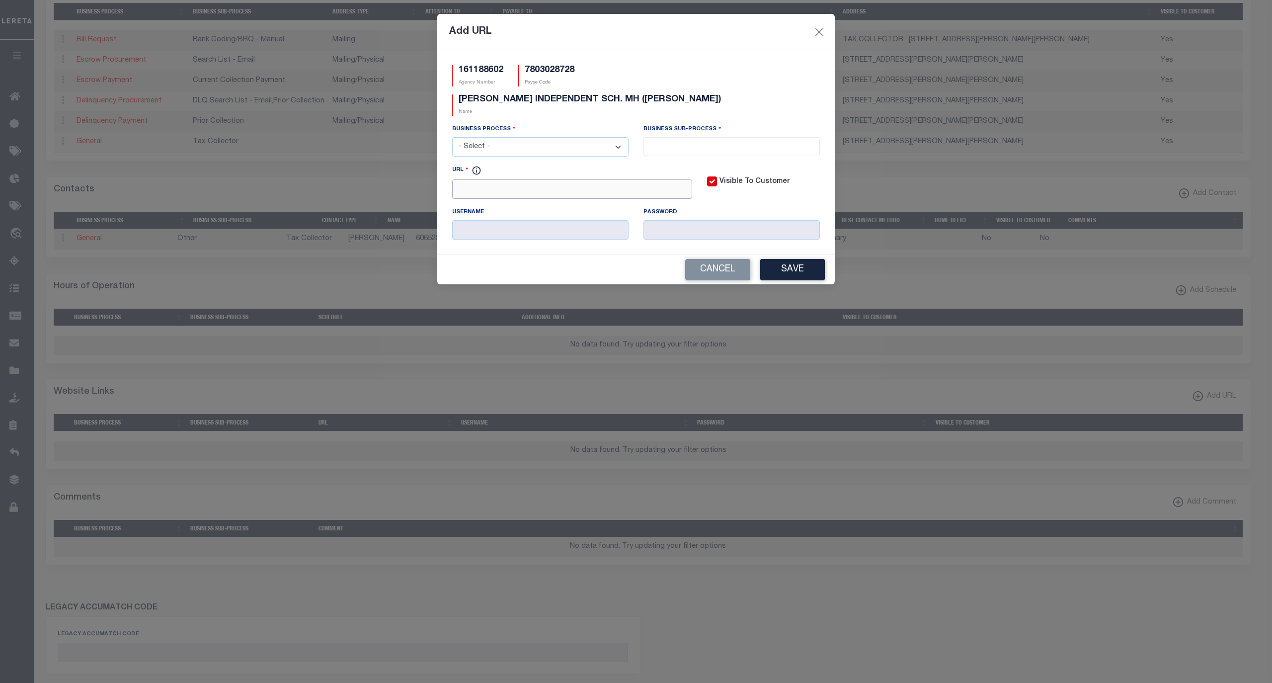
drag, startPoint x: 497, startPoint y: 167, endPoint x: 503, endPoint y: 168, distance: 6.5
click at [503, 179] on input "URL" at bounding box center [572, 188] width 240 height 19
paste input "[URL][DOMAIN_NAME]"
type input "[URL][DOMAIN_NAME]"
click at [517, 137] on select "- Select - All Automation Bill Request Delinquency Payment Delinquency Procurem…" at bounding box center [540, 146] width 176 height 19
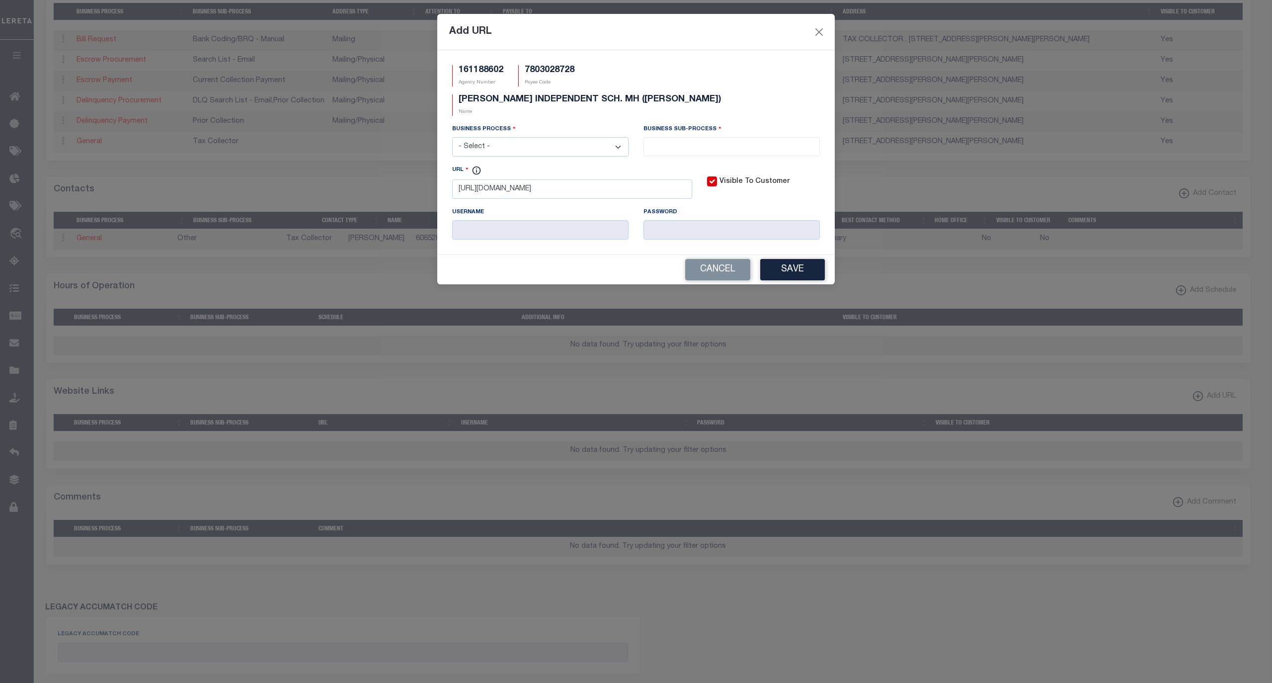
select select "6"
click at [452, 137] on select "- Select - All Automation Bill Request Delinquency Payment Delinquency Procurem…" at bounding box center [540, 146] width 176 height 19
click at [689, 140] on input "search" at bounding box center [732, 145] width 170 height 11
select select "31"
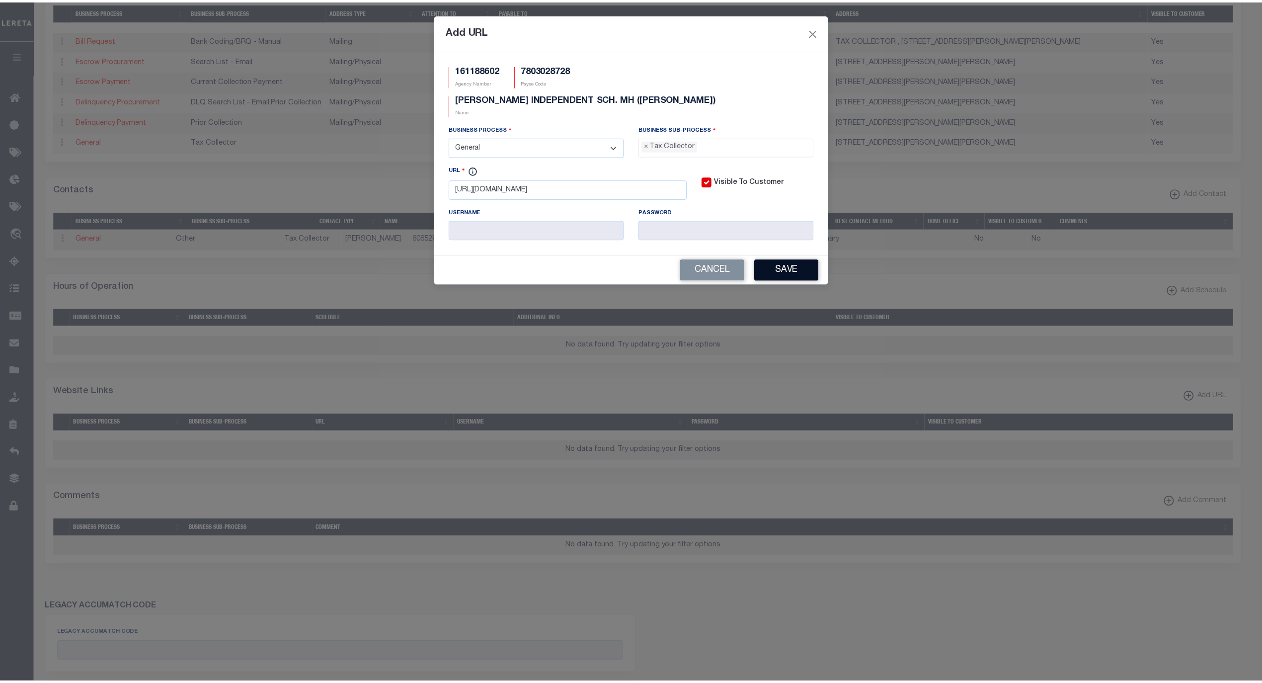
scroll to position [26, 0]
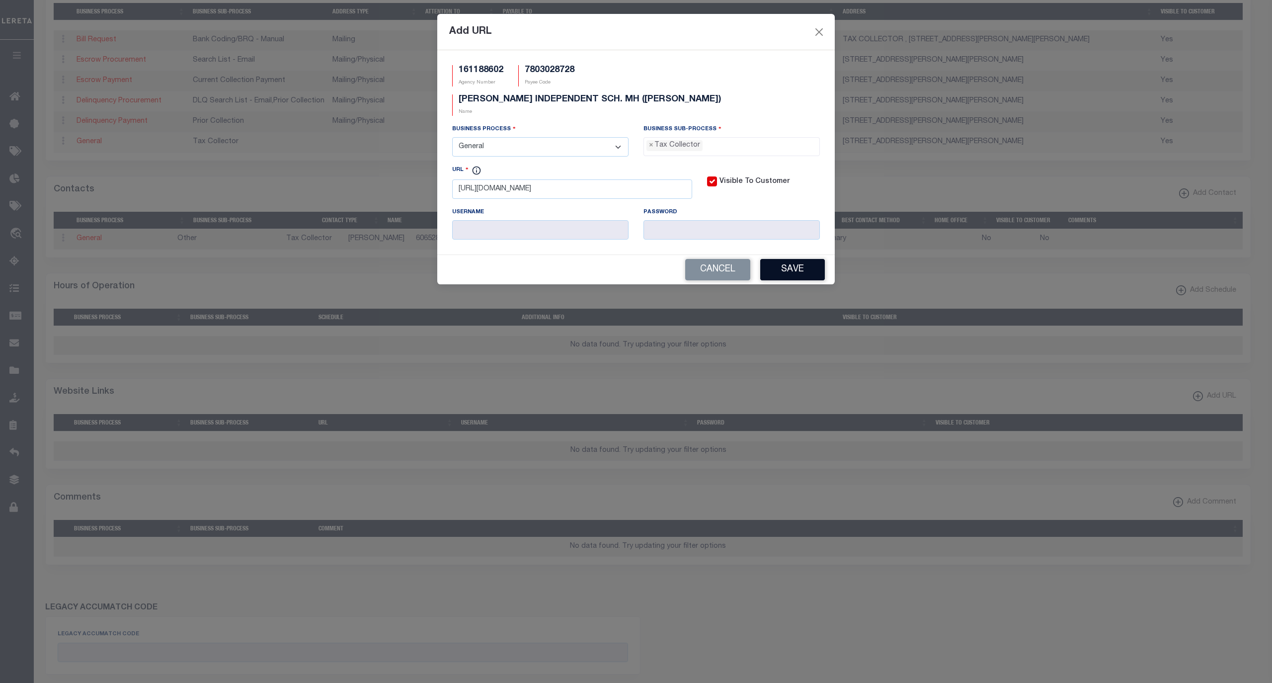
click at [782, 259] on button "Save" at bounding box center [792, 269] width 65 height 21
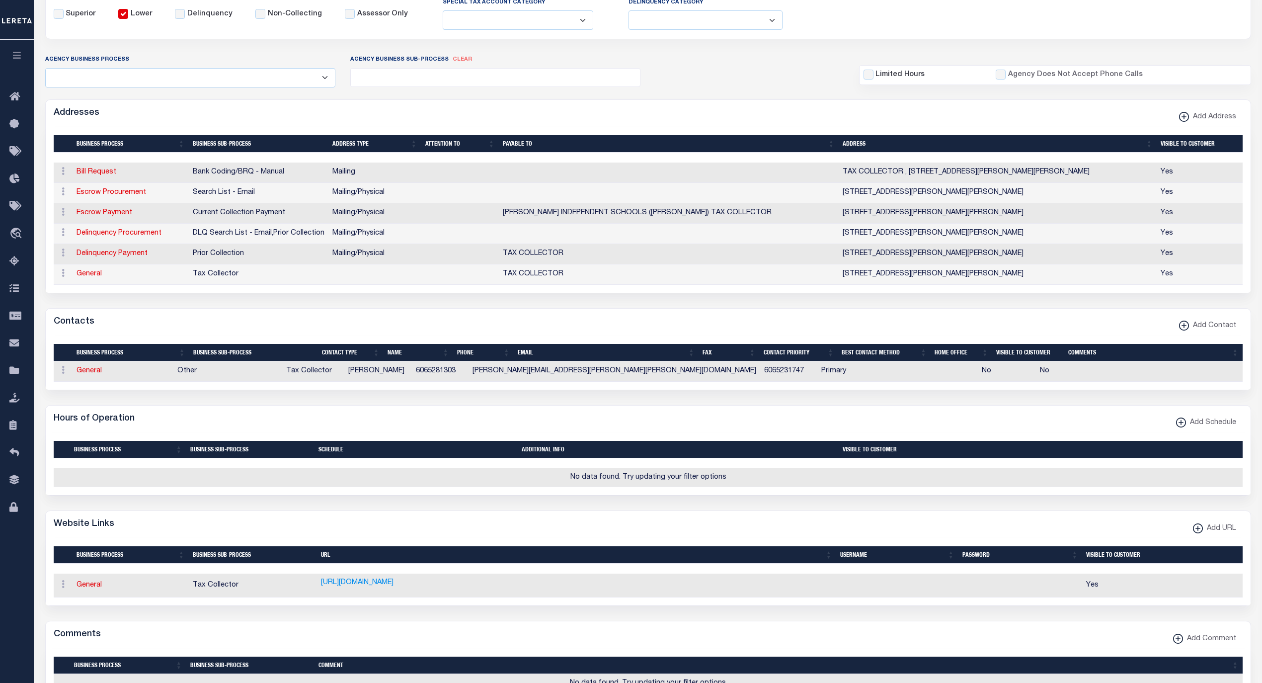
scroll to position [0, 0]
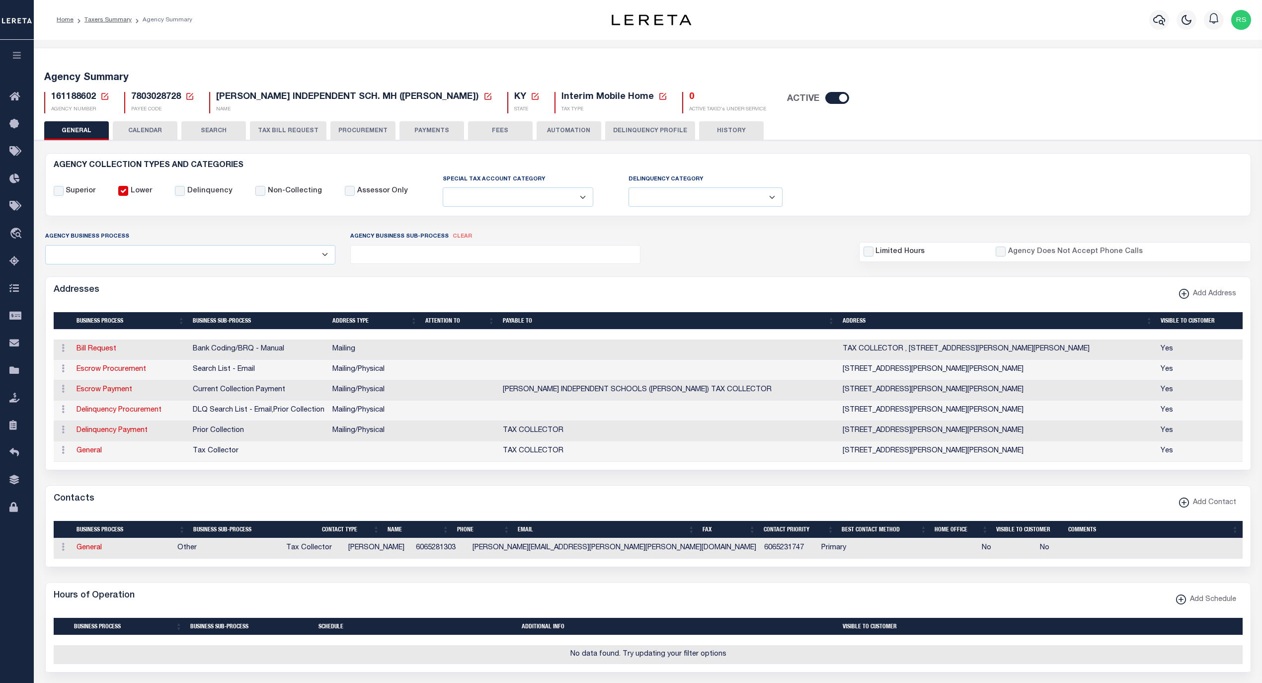
click at [74, 96] on span "161188602" at bounding box center [73, 96] width 45 height 9
copy h5 "161188602"
click at [145, 96] on span "7803028728" at bounding box center [156, 96] width 50 height 9
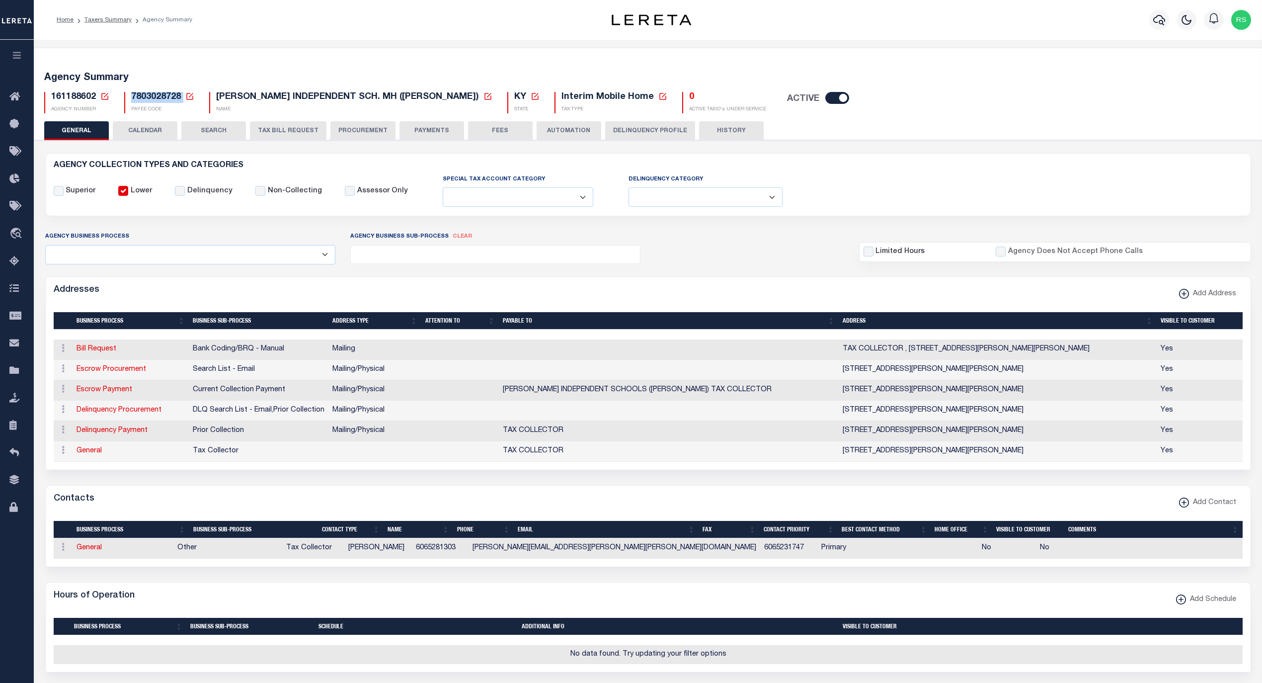
copy h5 "7803028728"
click at [58, 371] on span "Taxing Entity" at bounding box center [67, 370] width 74 height 27
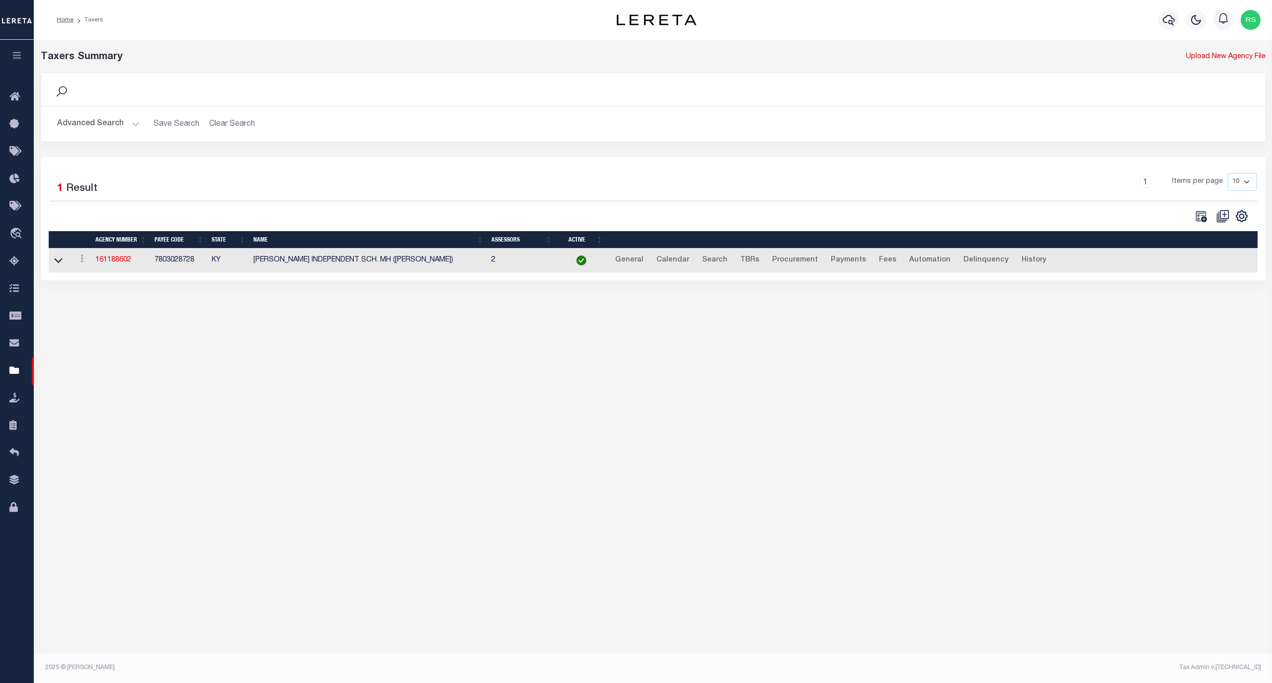
click at [86, 118] on button "Advanced Search" at bounding box center [98, 123] width 83 height 19
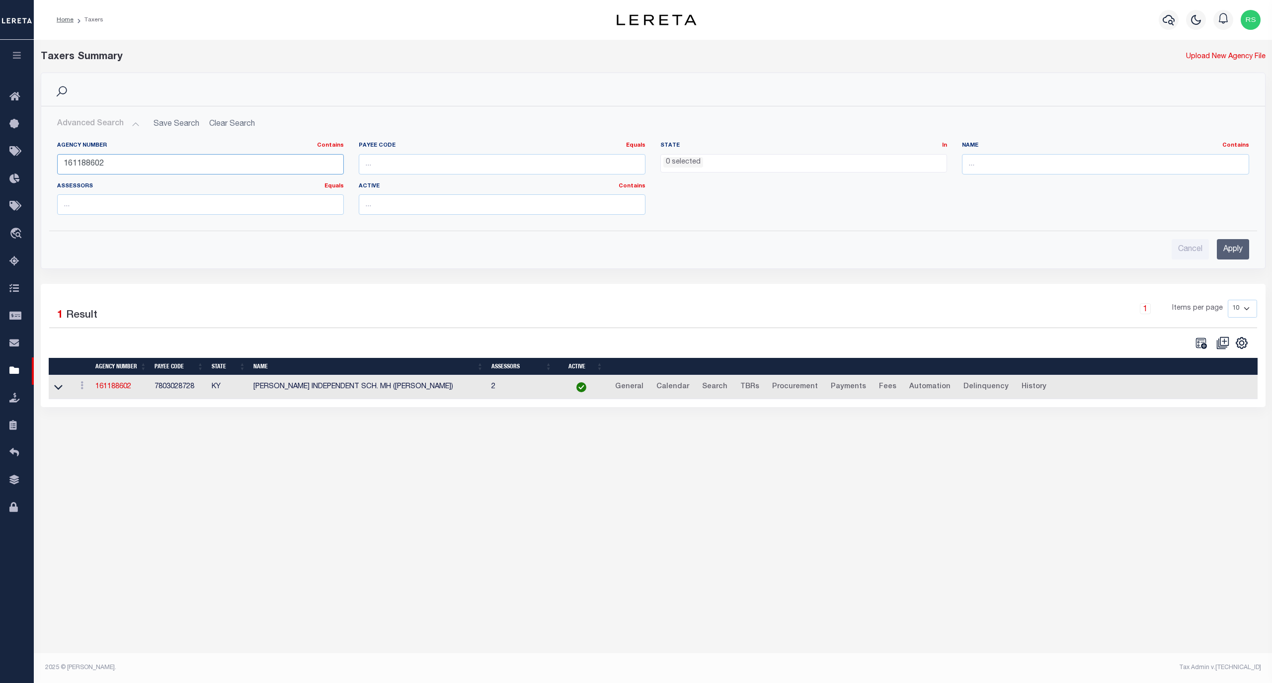
click at [112, 163] on input "161188602" at bounding box center [200, 164] width 287 height 20
paste input "0618601"
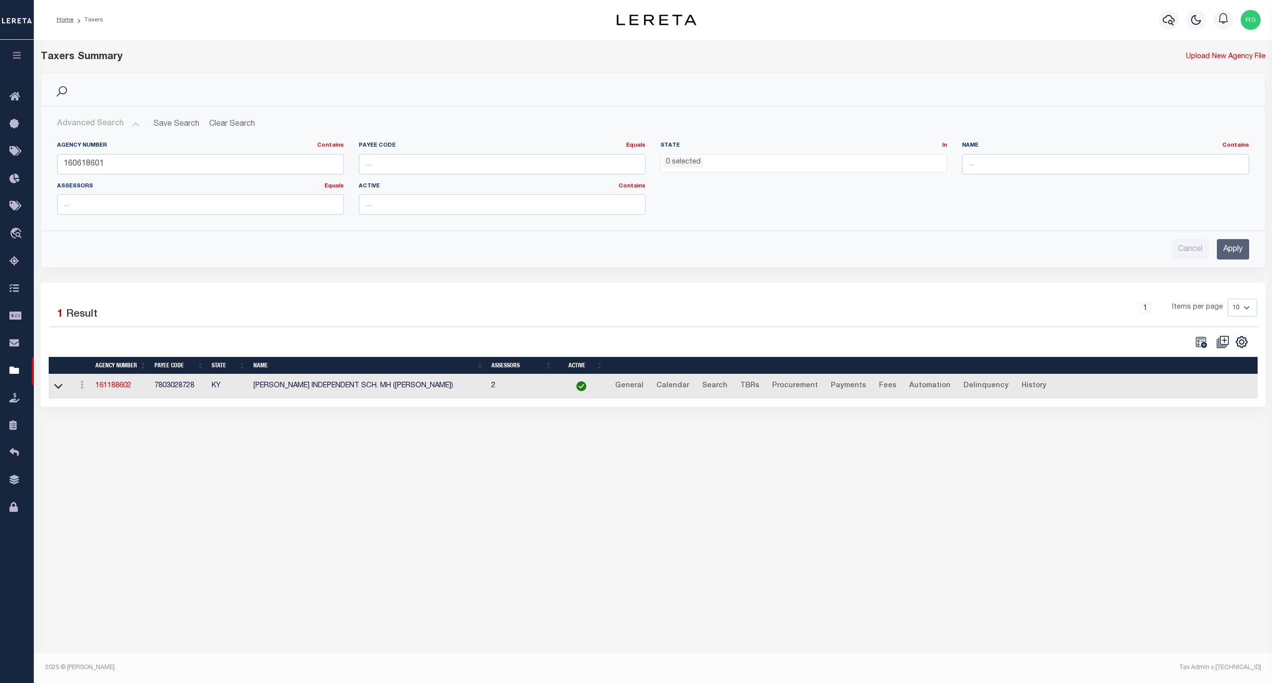
click at [1227, 249] on input "Apply" at bounding box center [1233, 249] width 32 height 20
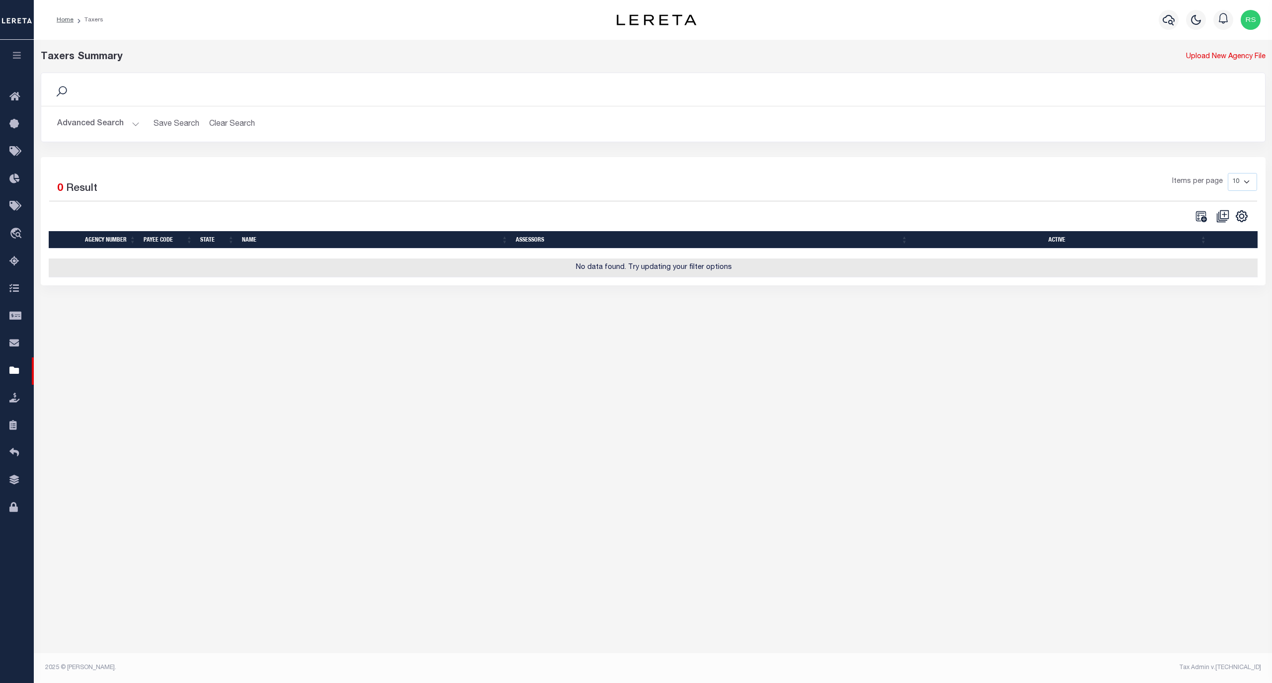
click at [86, 124] on button "Advanced Search" at bounding box center [98, 123] width 83 height 19
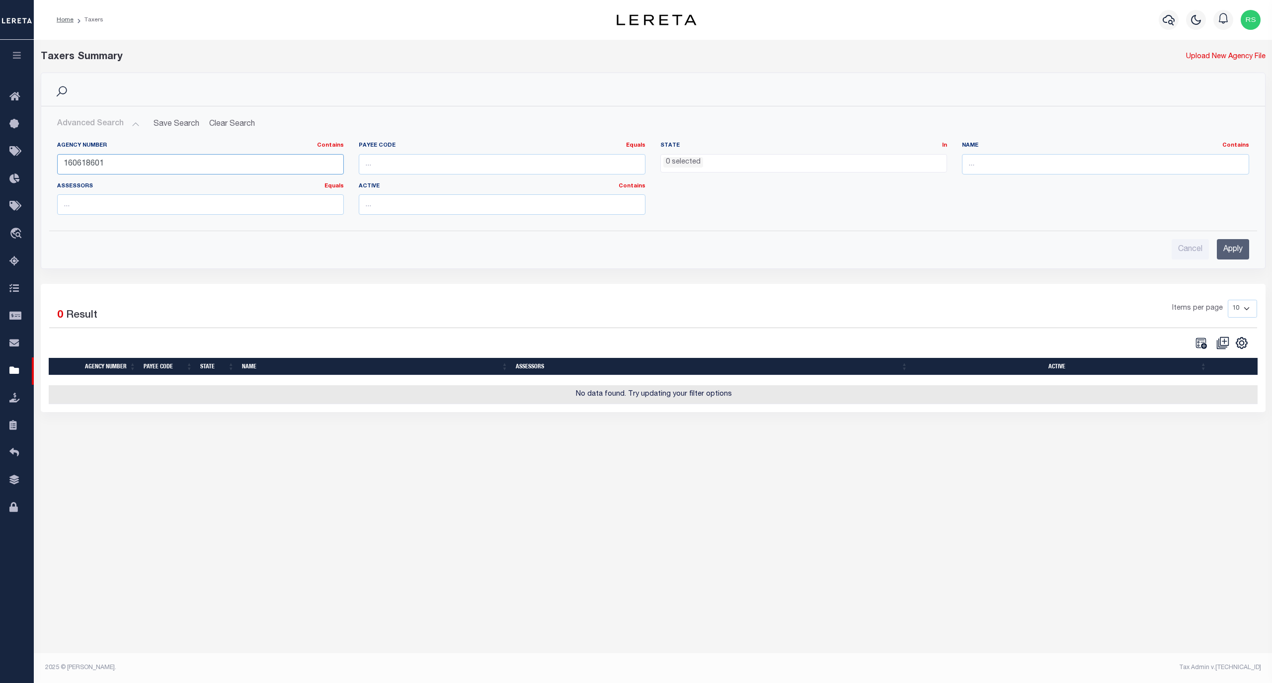
click at [90, 161] on input "160618601" at bounding box center [200, 164] width 287 height 20
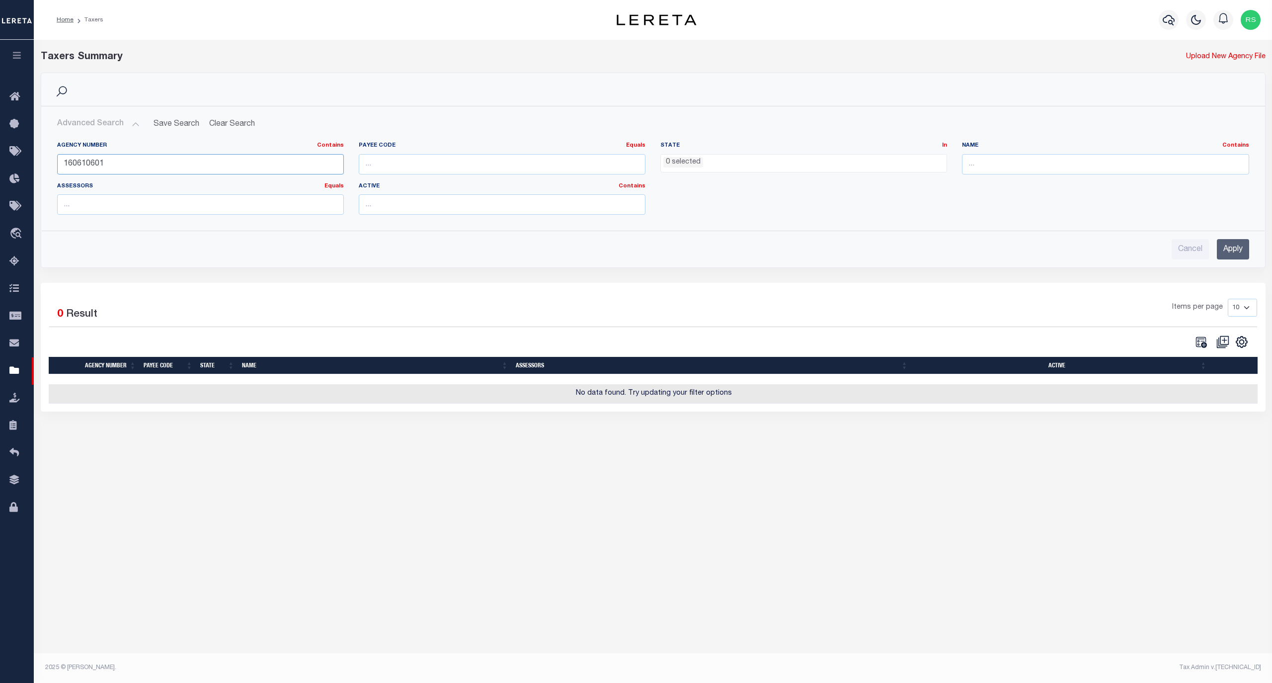
type input "160610601"
click at [1228, 248] on input "Apply" at bounding box center [1233, 249] width 32 height 20
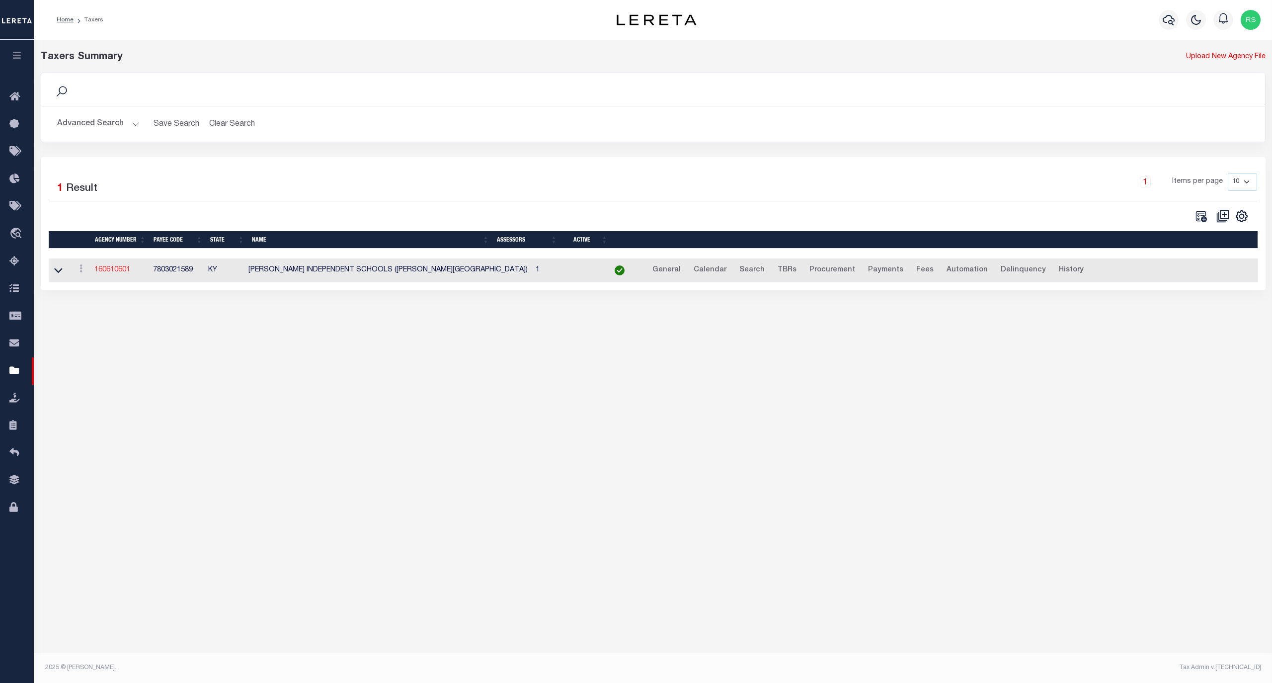
click at [121, 272] on link "160610601" at bounding box center [112, 269] width 36 height 7
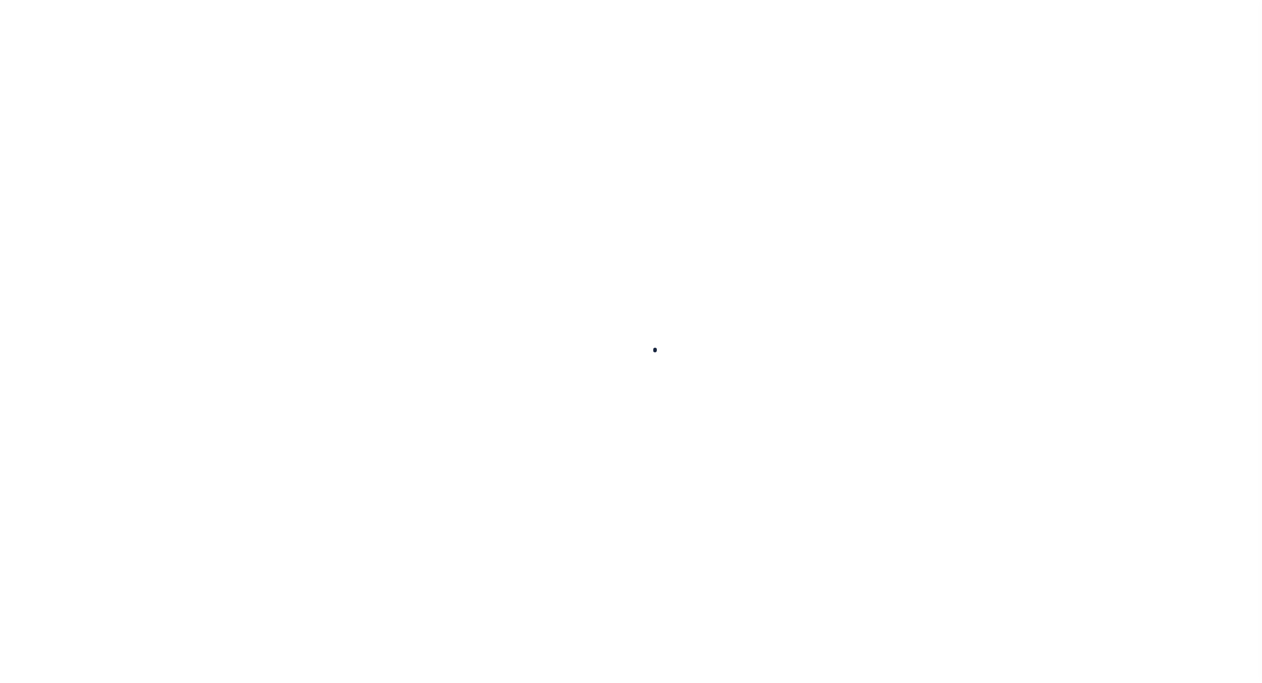
select select
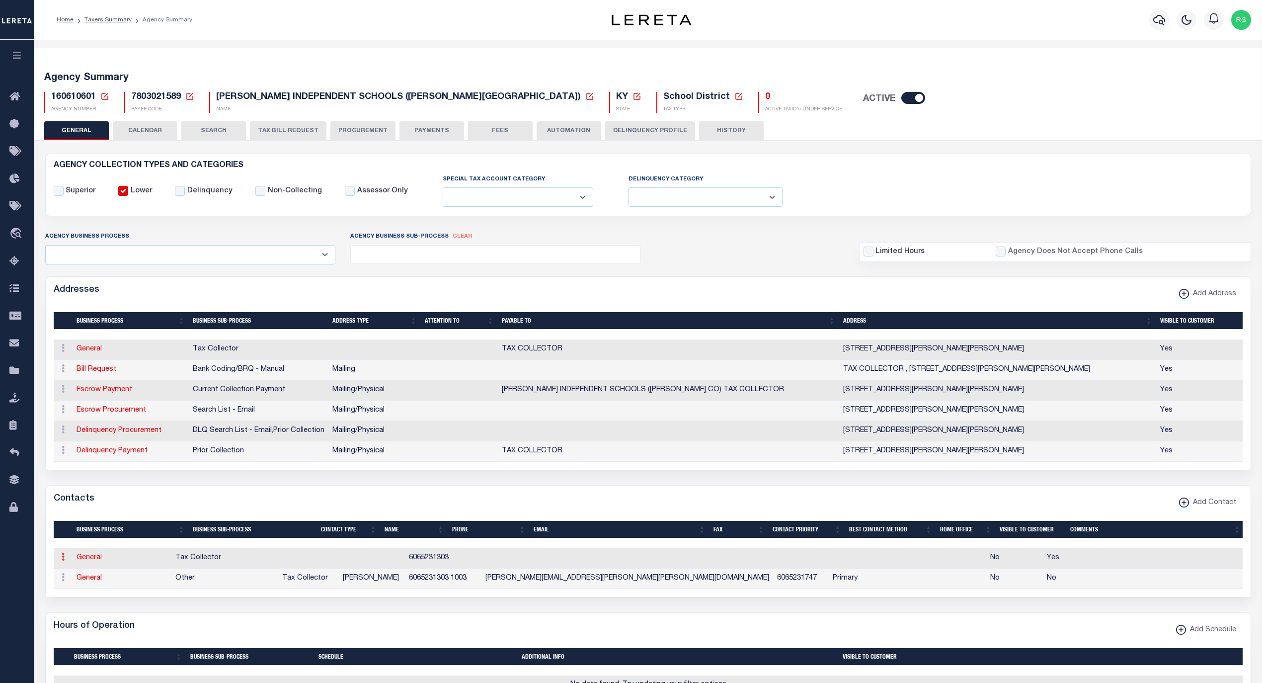
click at [63, 561] on icon at bounding box center [63, 557] width 3 height 8
click at [102, 614] on link "Delete Contact" at bounding box center [95, 605] width 75 height 16
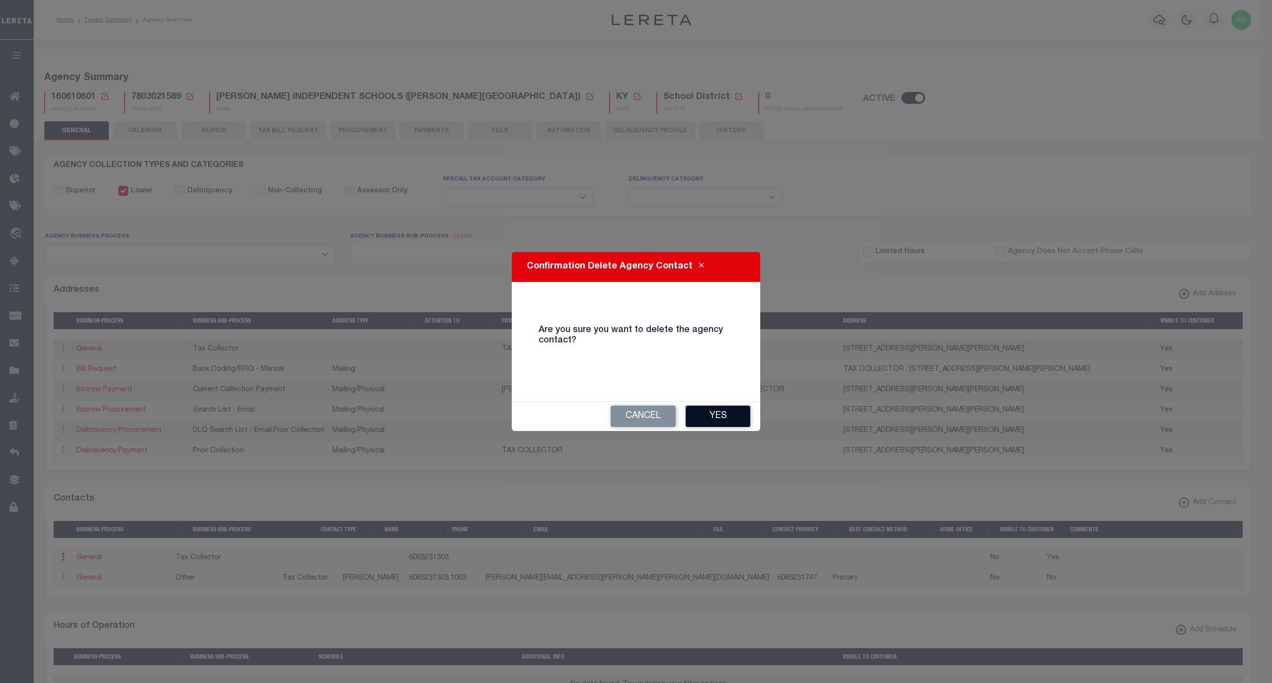
drag, startPoint x: 725, startPoint y: 417, endPoint x: 720, endPoint y: 425, distance: 10.2
click at [724, 418] on button "Yes" at bounding box center [718, 416] width 65 height 21
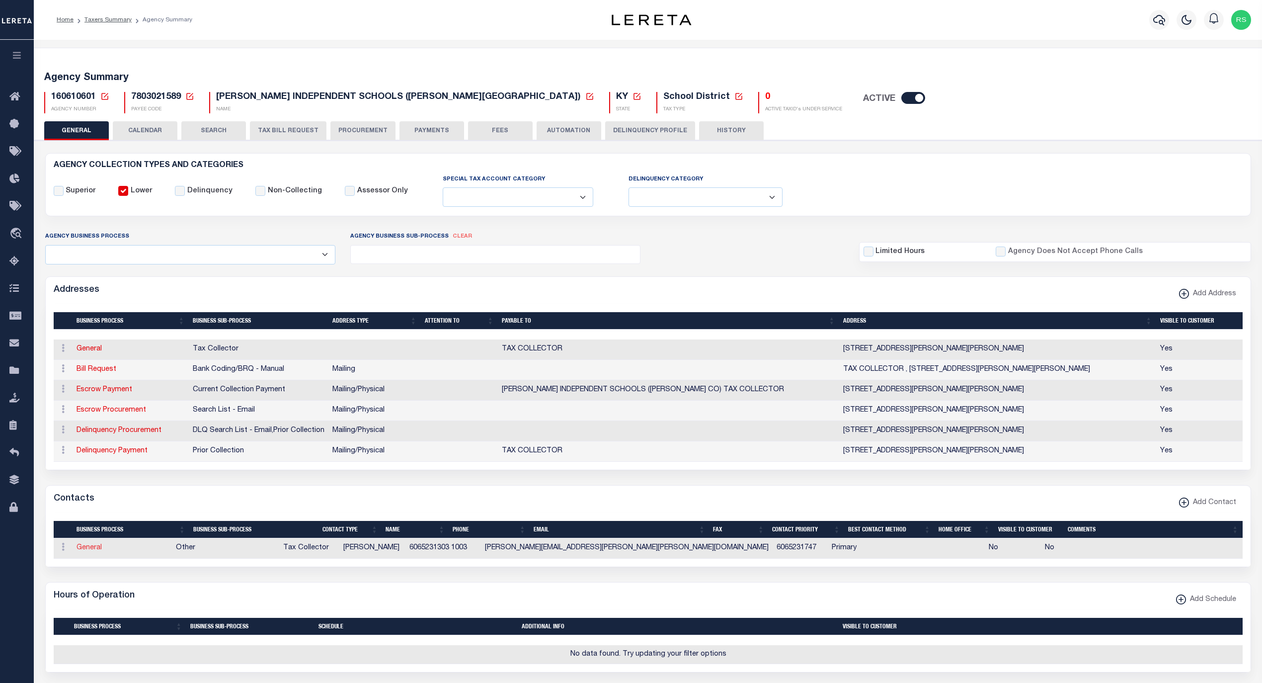
click at [91, 551] on link "General" at bounding box center [89, 547] width 25 height 7
checkbox input "false"
select select
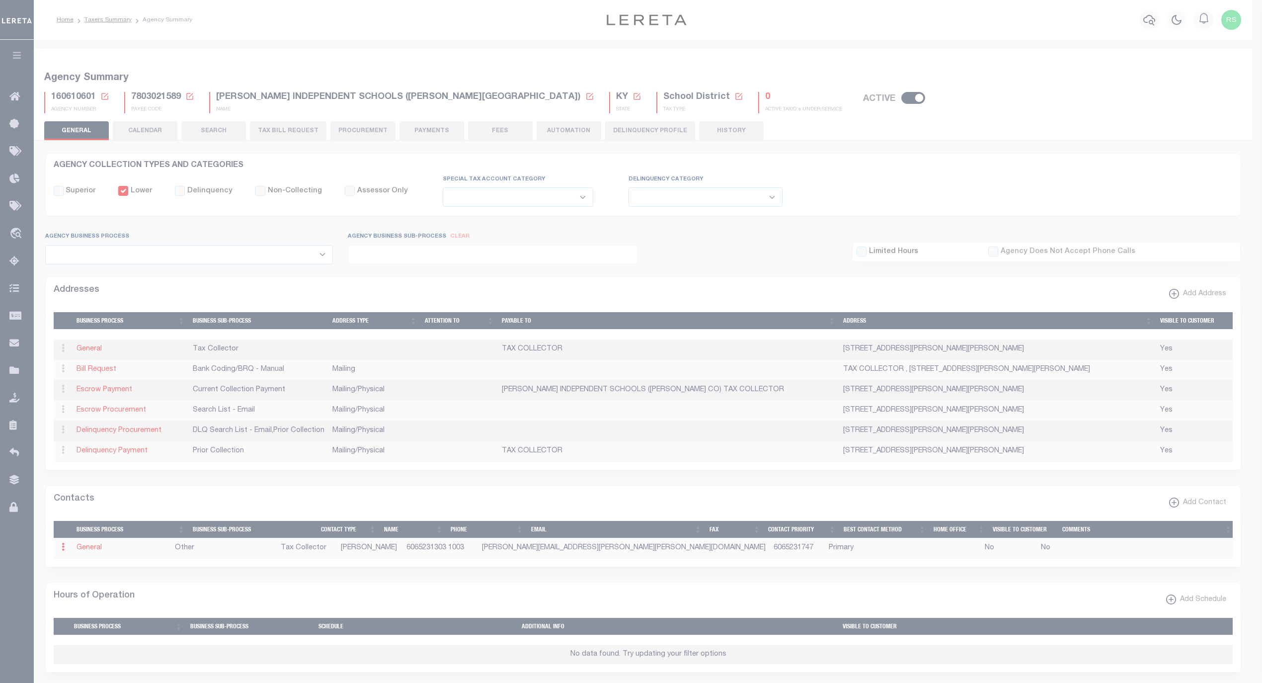
select select "2"
select select "1"
type input "[PERSON_NAME]"
type input "6065231303"
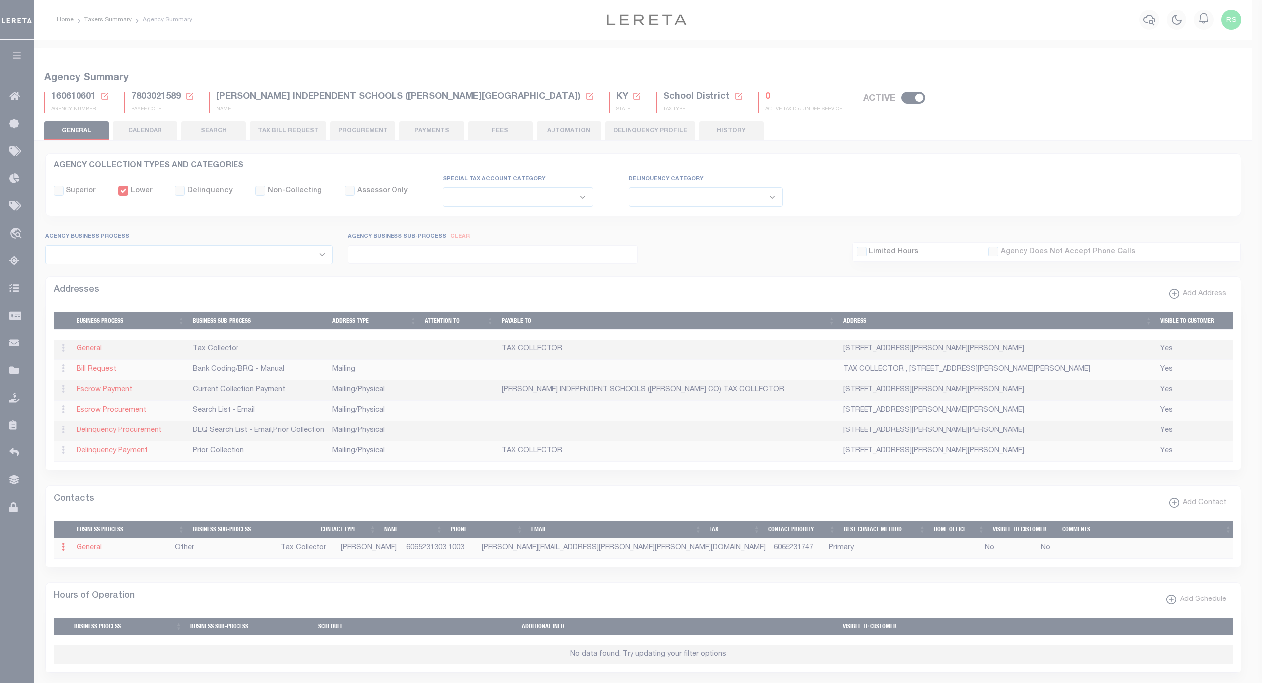
type input "1003"
type input "6065231747"
type input "[PERSON_NAME][EMAIL_ADDRESS][PERSON_NAME][PERSON_NAME][DOMAIN_NAME]"
select select "6"
select select "39"
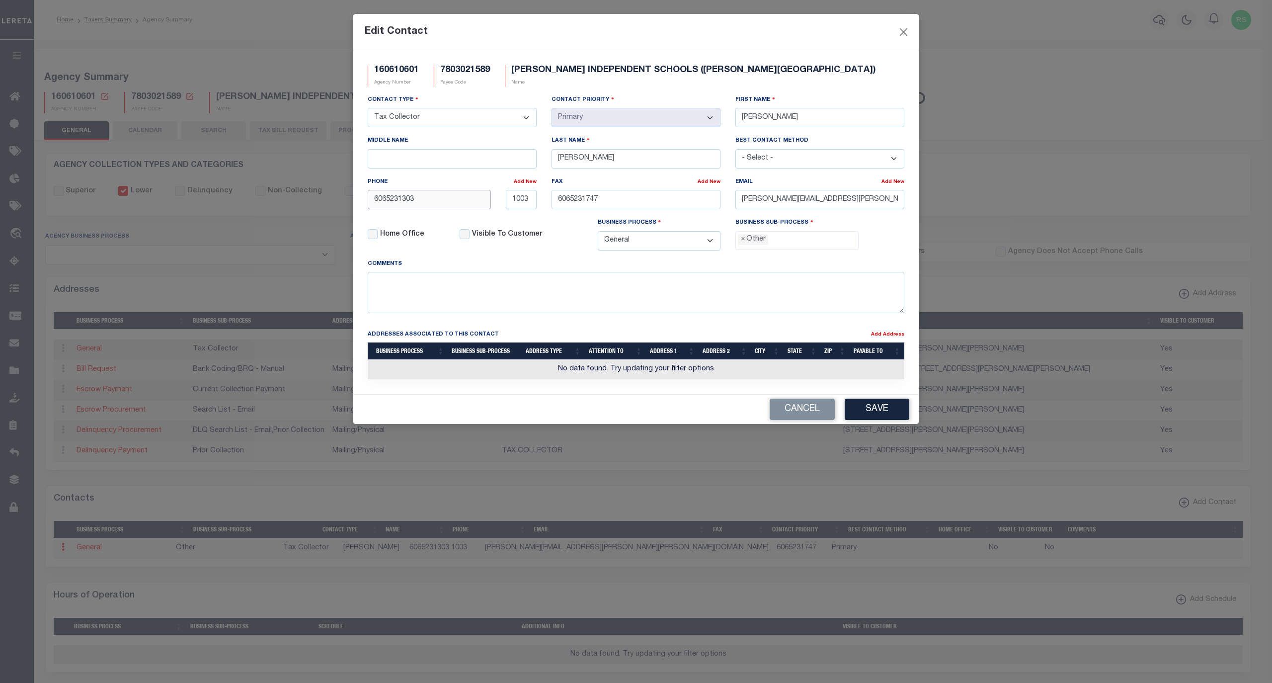
drag, startPoint x: 460, startPoint y: 205, endPoint x: 297, endPoint y: 197, distance: 163.2
click at [297, 197] on div "Edit Contact 160610601 Agency Number 7803021589 Payee Code [PERSON_NAME] INDEPE…" at bounding box center [636, 341] width 1272 height 683
paste input "-528-"
type input "[PHONE_NUMBER]"
click at [517, 205] on input "1003" at bounding box center [521, 199] width 31 height 19
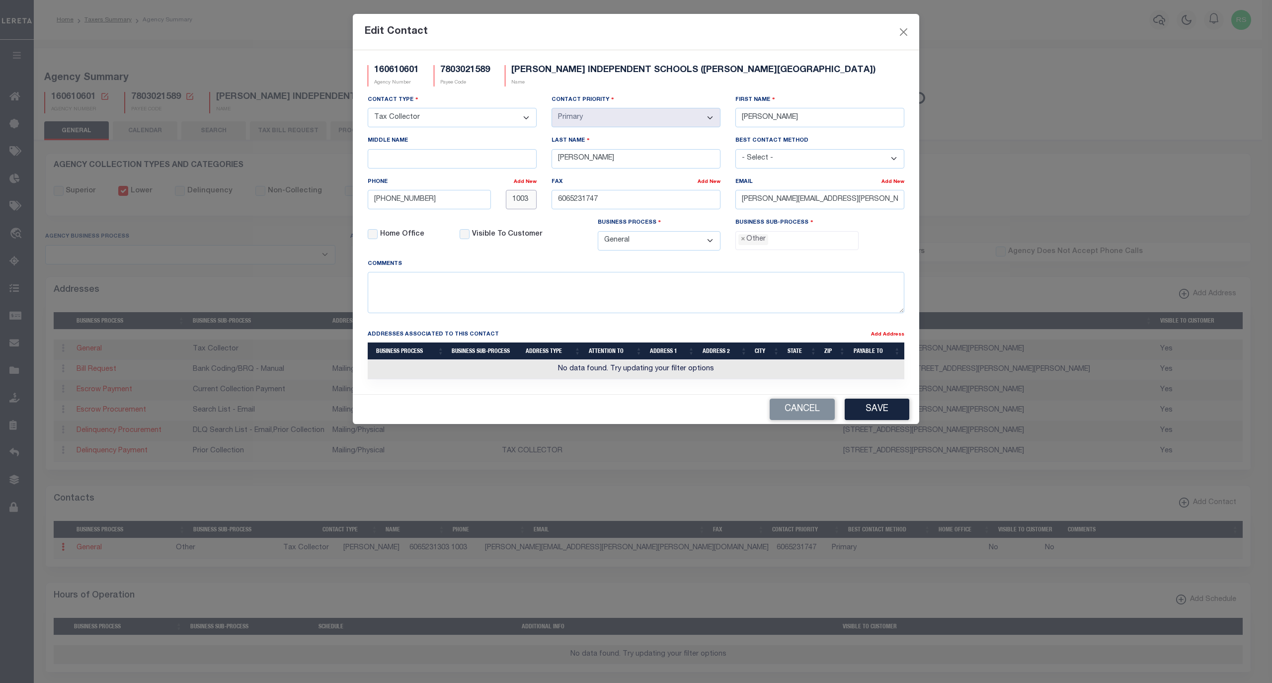
click at [517, 205] on input "1003" at bounding box center [521, 199] width 31 height 19
drag, startPoint x: 615, startPoint y: 199, endPoint x: 494, endPoint y: 198, distance: 120.8
click at [494, 198] on div "Contact Type - Select - Assessor Clerk Internal Contacts 1 Internal Contacts 2 …" at bounding box center [636, 176] width 552 height 164
paste input "-523-"
type input "[PHONE_NUMBER]"
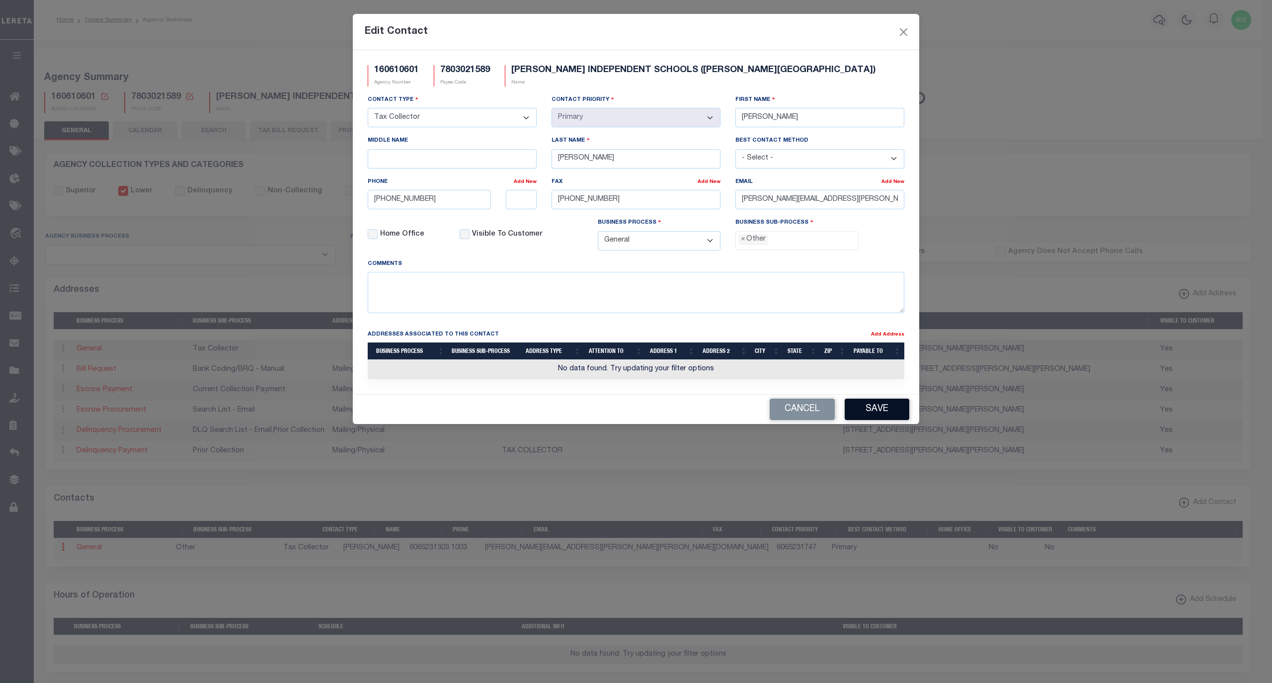
click at [876, 416] on button "Save" at bounding box center [877, 409] width 65 height 21
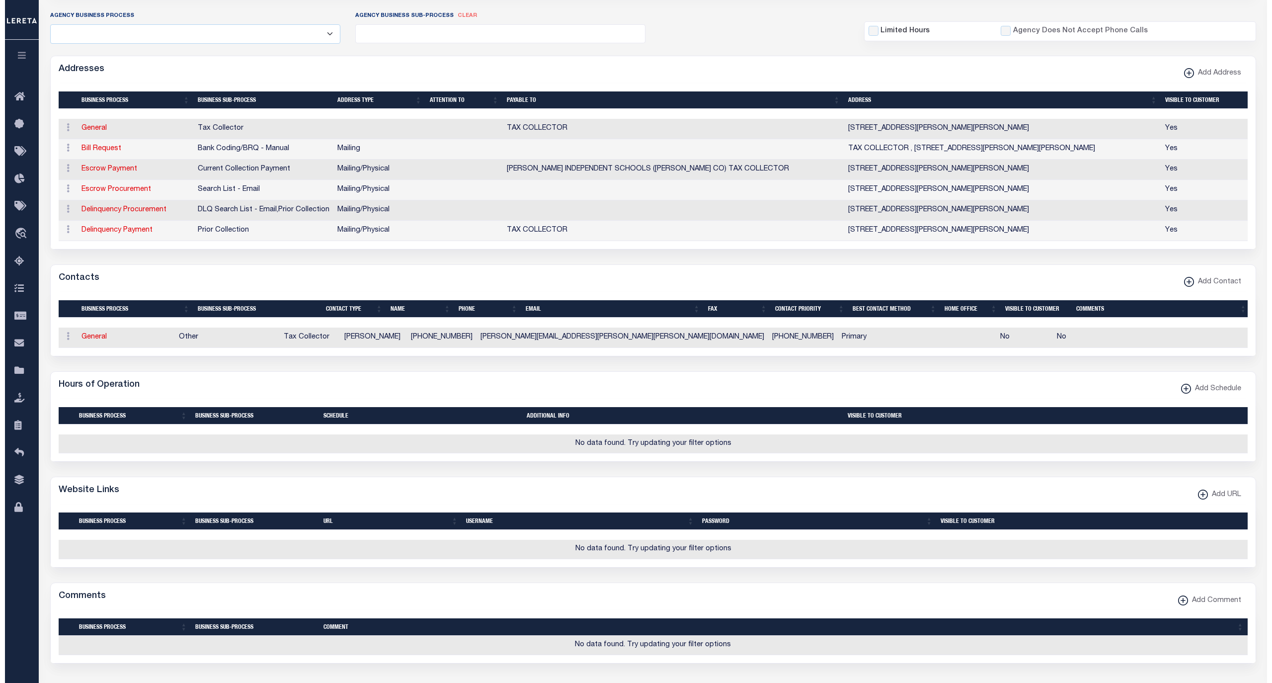
scroll to position [265, 0]
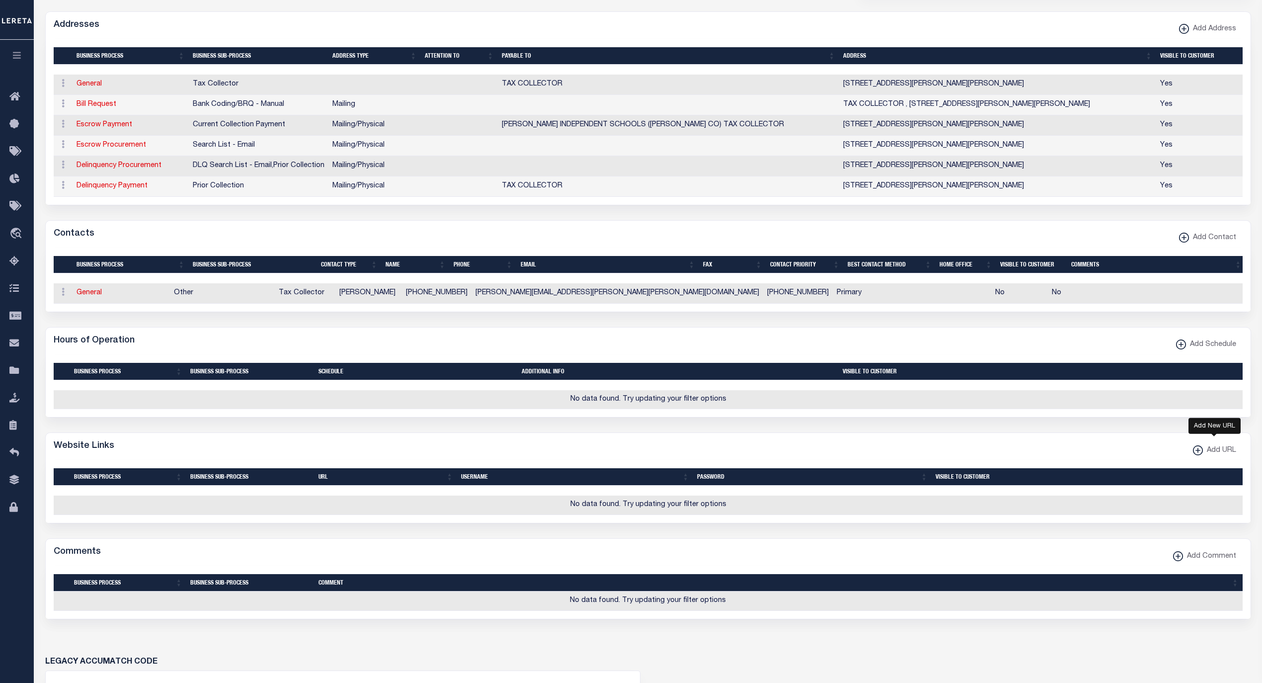
click at [1215, 456] on span "Add URL" at bounding box center [1219, 450] width 33 height 11
select select
checkbox input "true"
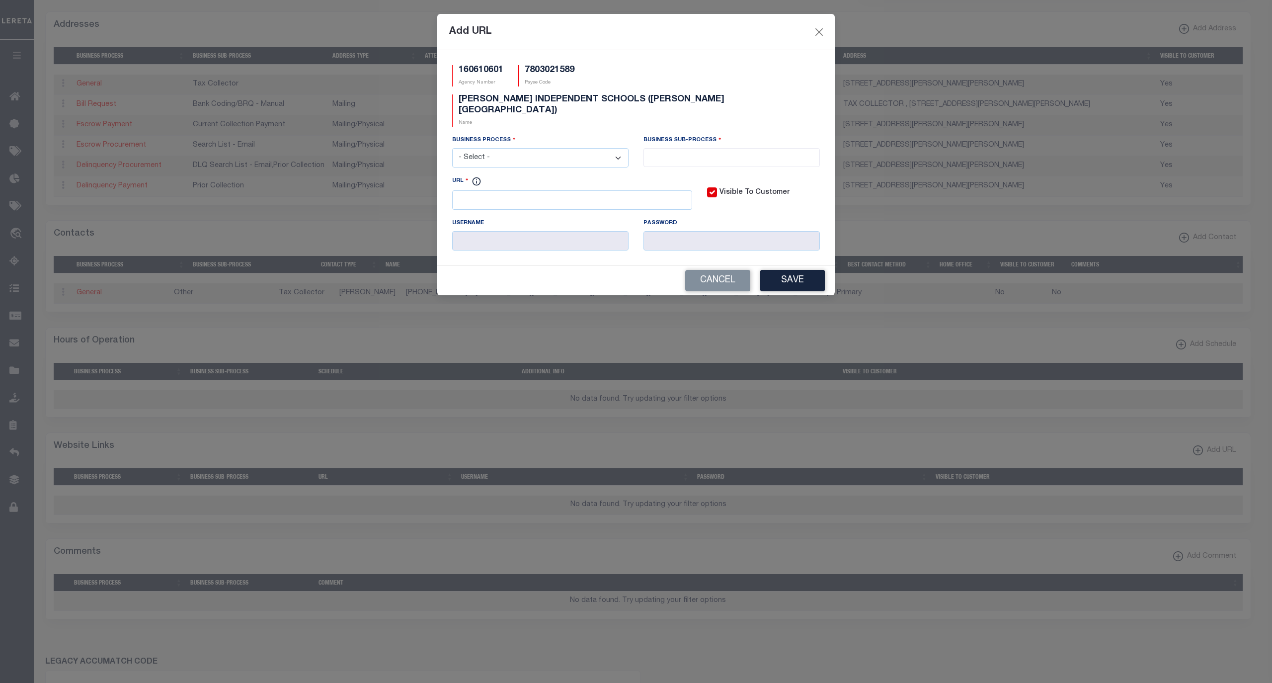
click at [511, 148] on select "- Select - All Automation Bill Request Delinquency Payment Delinquency Procurem…" at bounding box center [540, 157] width 176 height 19
select select "6"
click at [452, 148] on select "- Select - All Automation Bill Request Delinquency Payment Delinquency Procurem…" at bounding box center [540, 157] width 176 height 19
click at [703, 151] on input "search" at bounding box center [732, 156] width 170 height 11
select select "31"
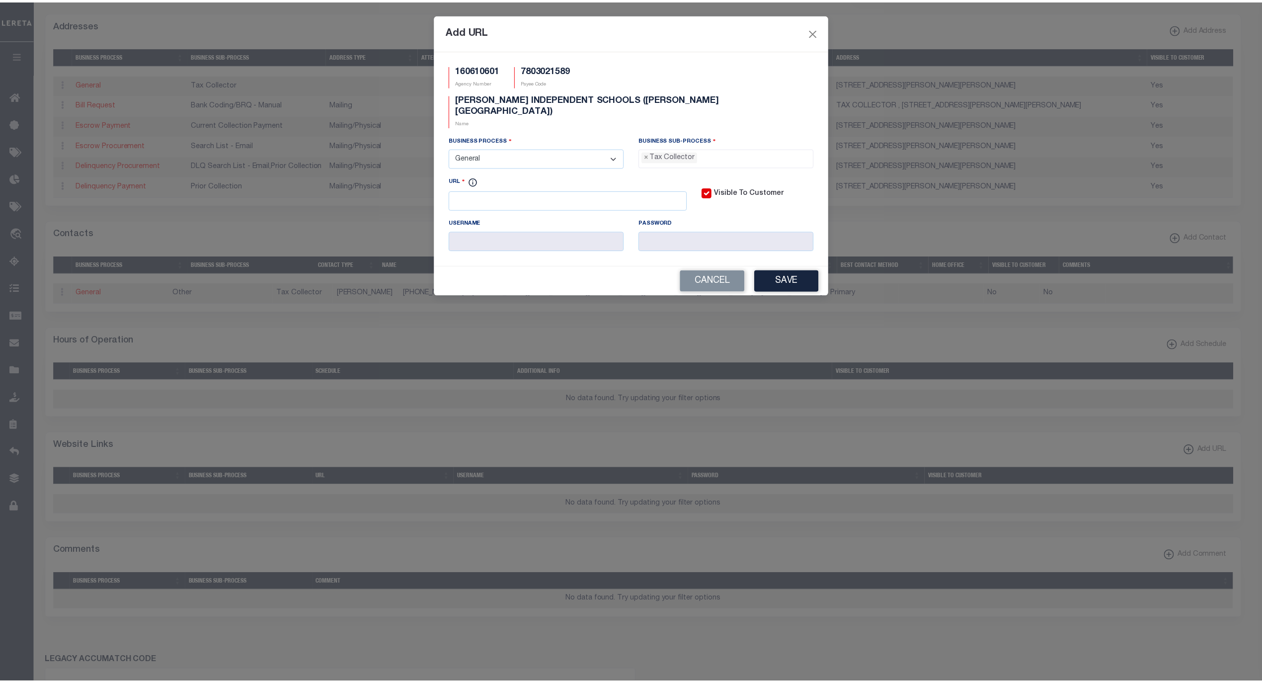
scroll to position [26, 0]
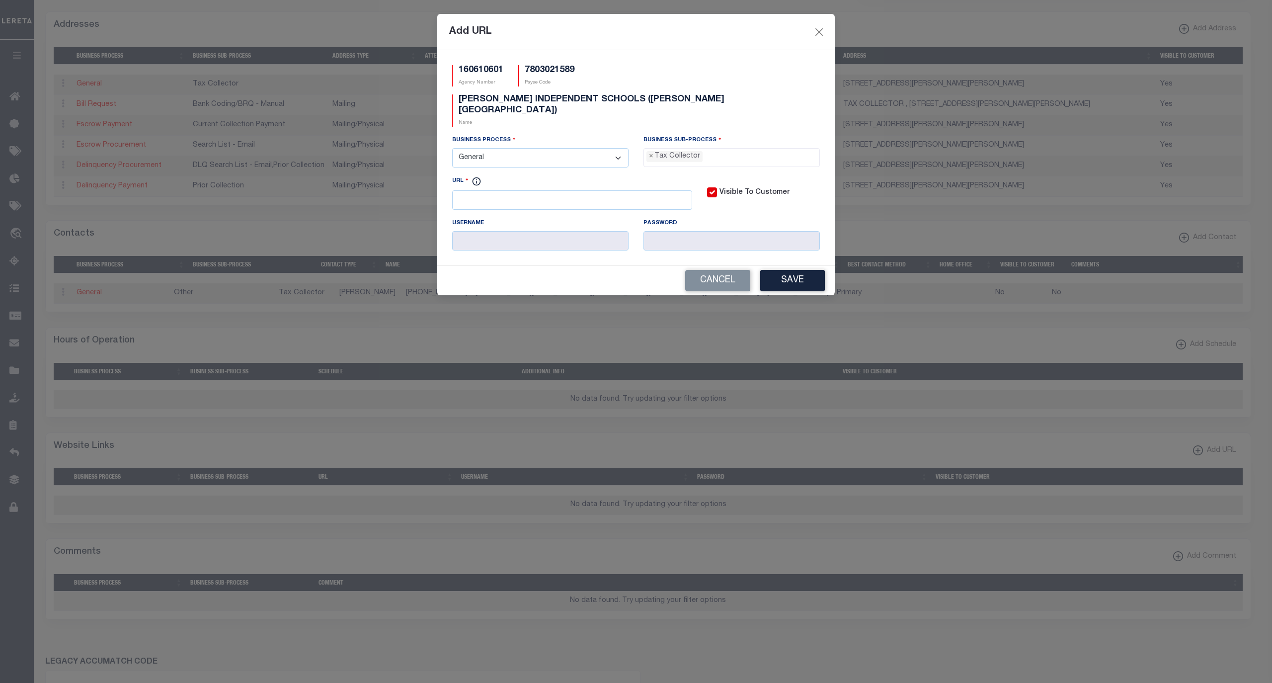
drag, startPoint x: 558, startPoint y: 147, endPoint x: 557, endPoint y: 160, distance: 12.4
click at [558, 175] on div "URL" at bounding box center [572, 192] width 240 height 34
click at [556, 190] on input "URL" at bounding box center [572, 199] width 240 height 19
paste input "[URL][DOMAIN_NAME]"
type input "[URL][DOMAIN_NAME]"
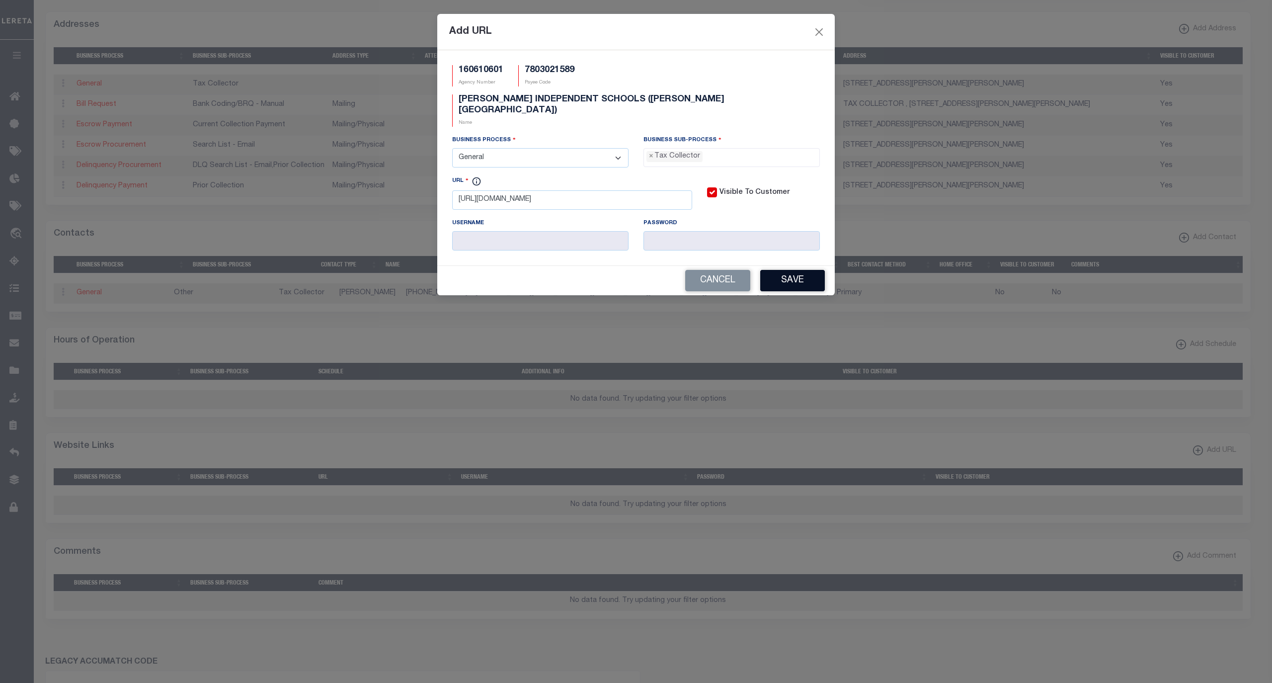
click at [796, 270] on button "Save" at bounding box center [792, 280] width 65 height 21
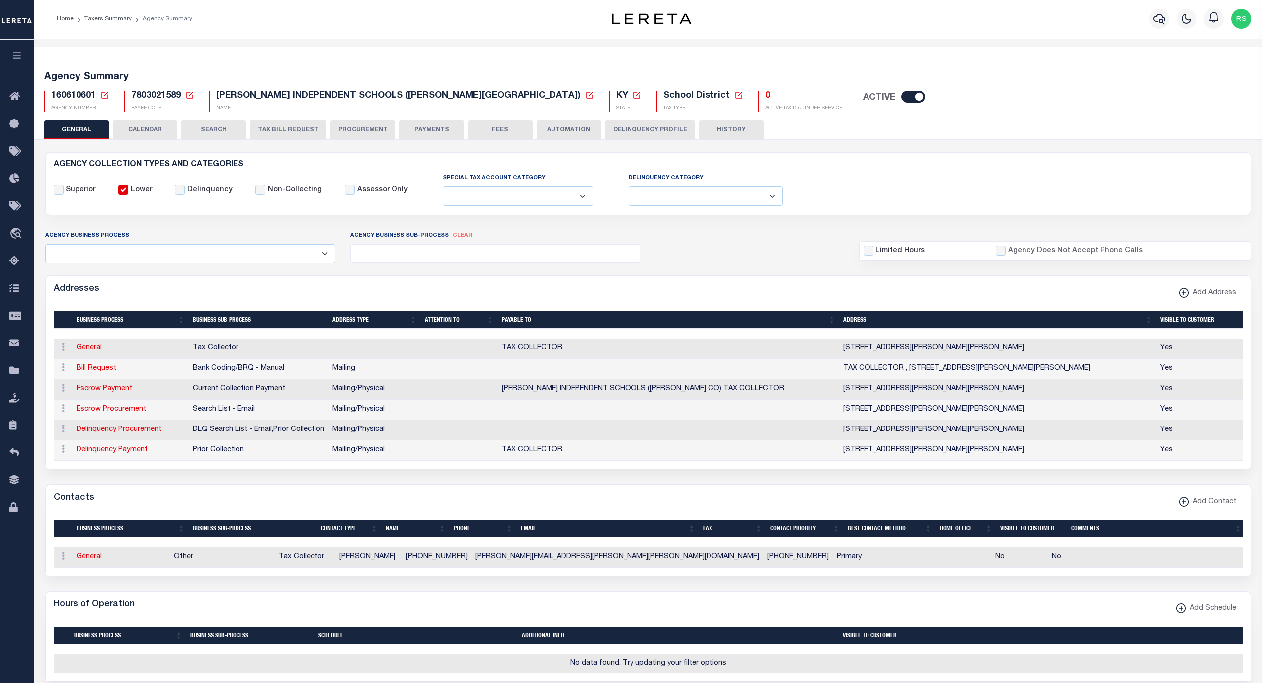
scroll to position [0, 0]
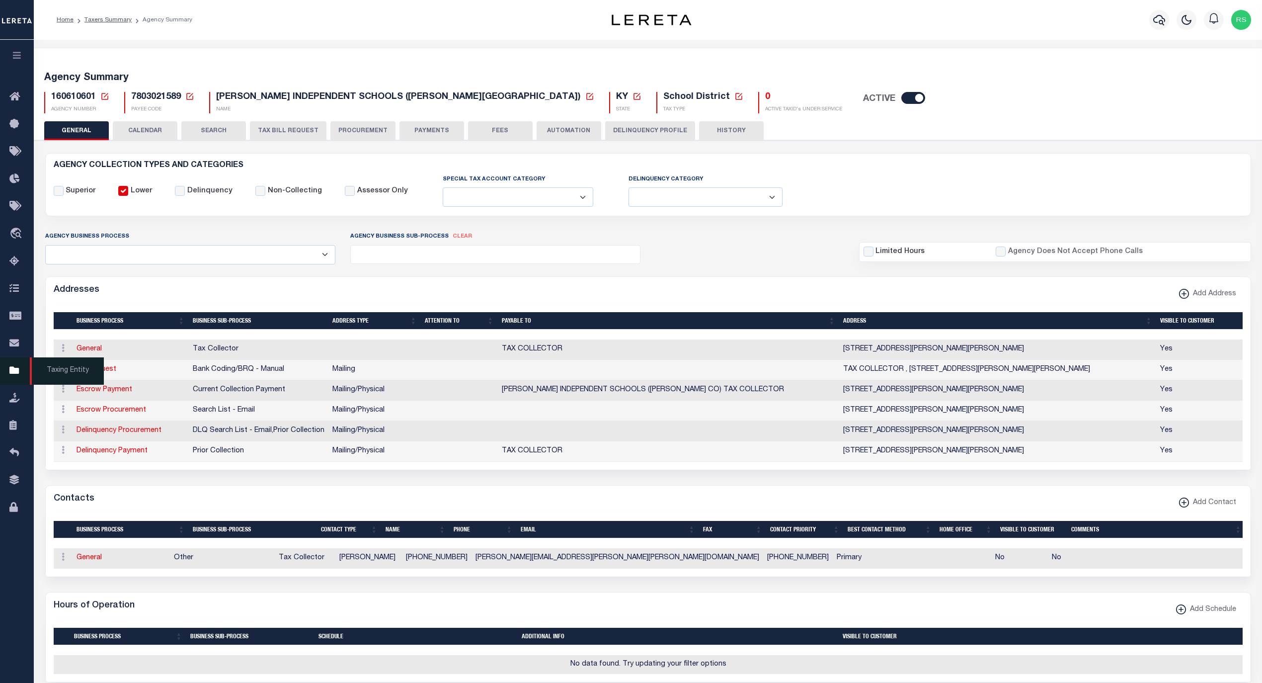
click at [58, 370] on span "Taxing Entity" at bounding box center [67, 370] width 74 height 27
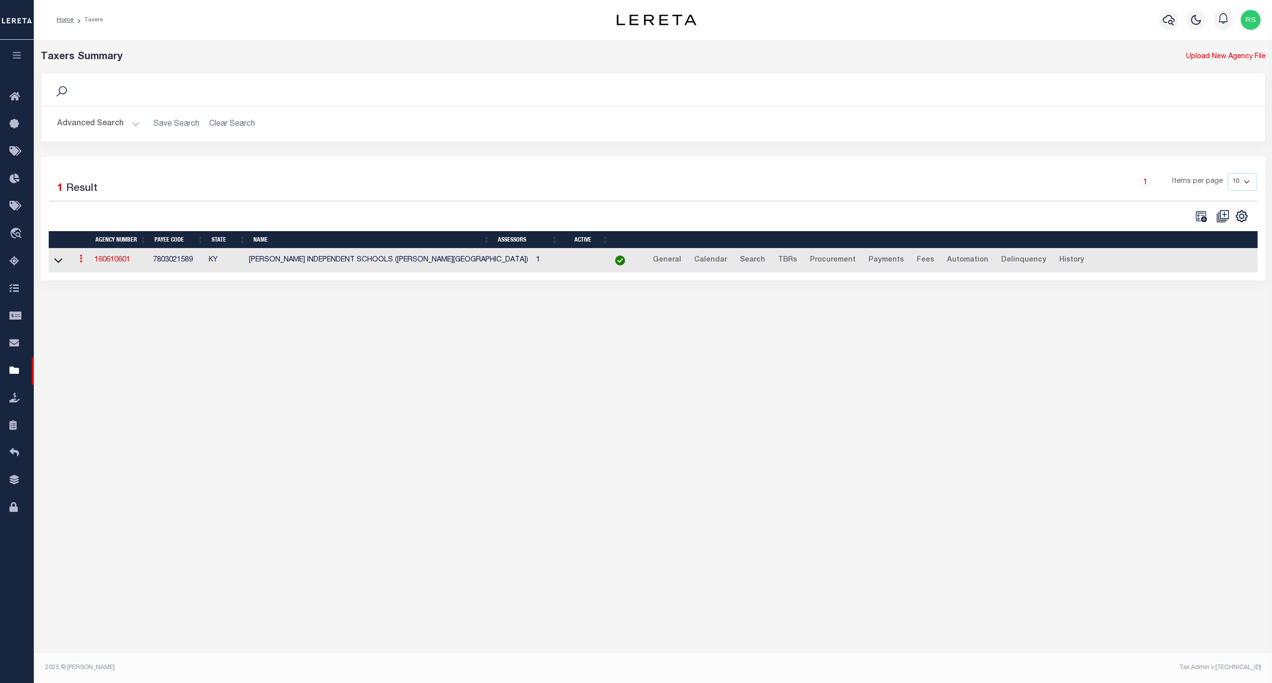
click at [82, 262] on icon at bounding box center [81, 258] width 3 height 8
click at [93, 294] on link "Clone agency" at bounding box center [110, 292] width 69 height 16
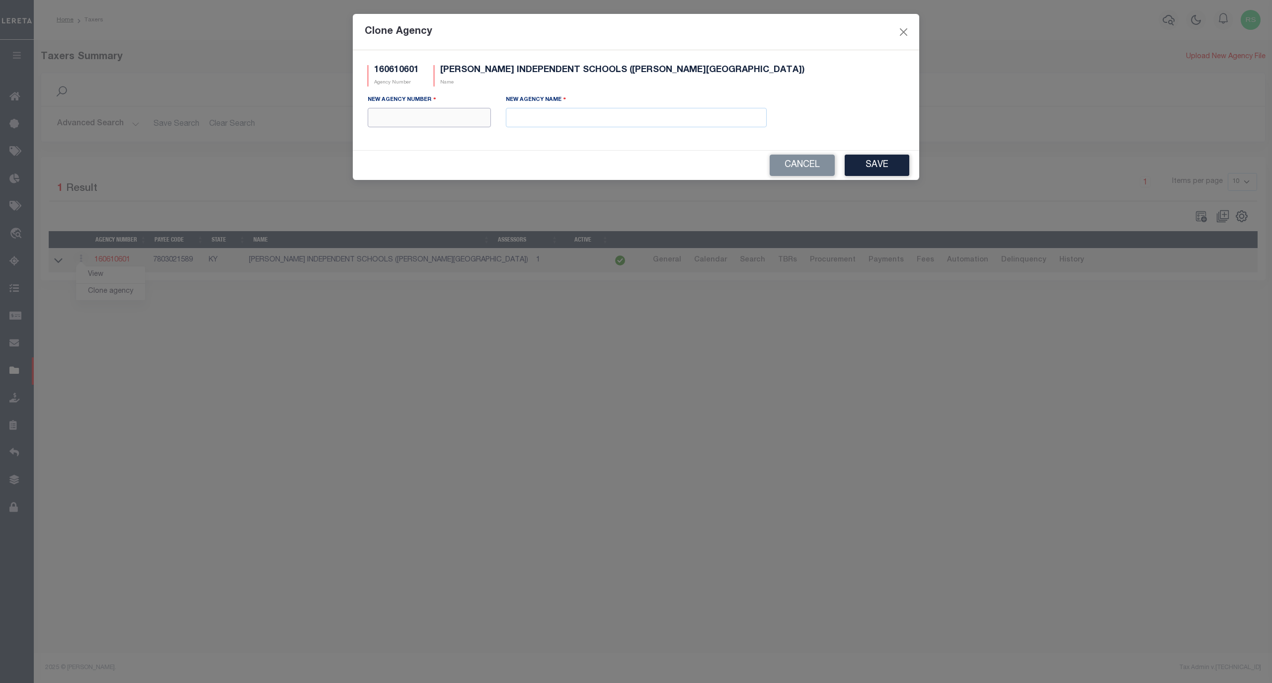
click at [436, 123] on input "text" at bounding box center [429, 117] width 123 height 19
paste input "160618601"
type input "160618601"
click at [599, 126] on input "text" at bounding box center [636, 117] width 261 height 19
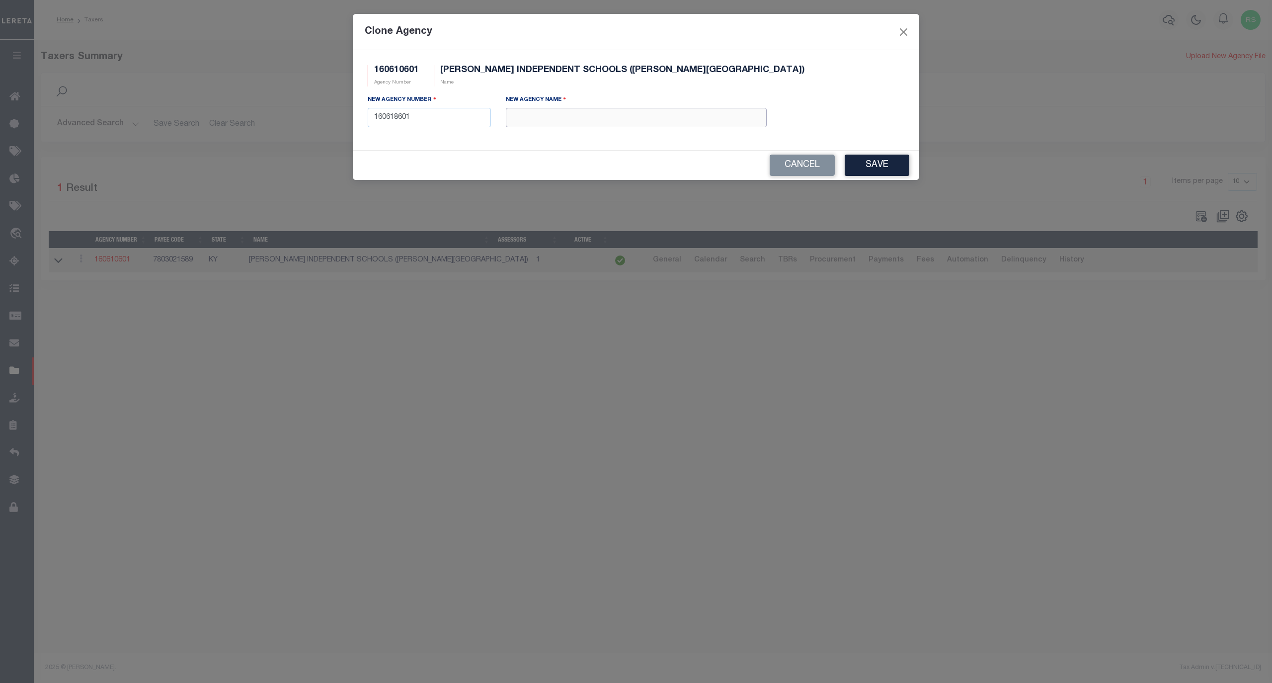
paste input "[PERSON_NAME] INDEPENDENT SCH. MH ([PERSON_NAME] CO)"
type input "[PERSON_NAME] INDEPENDENT SCH. MH ([PERSON_NAME] CO)"
click at [869, 164] on button "Save" at bounding box center [877, 165] width 65 height 21
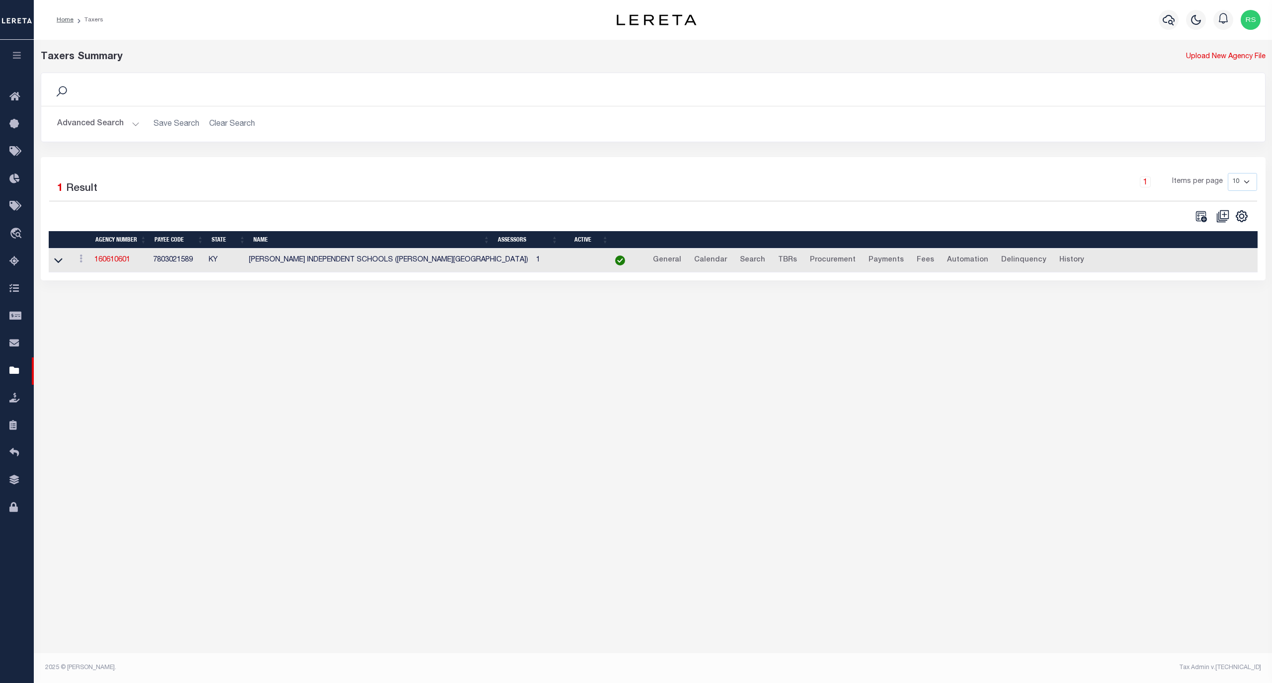
click at [104, 119] on button "Advanced Search" at bounding box center [98, 123] width 83 height 19
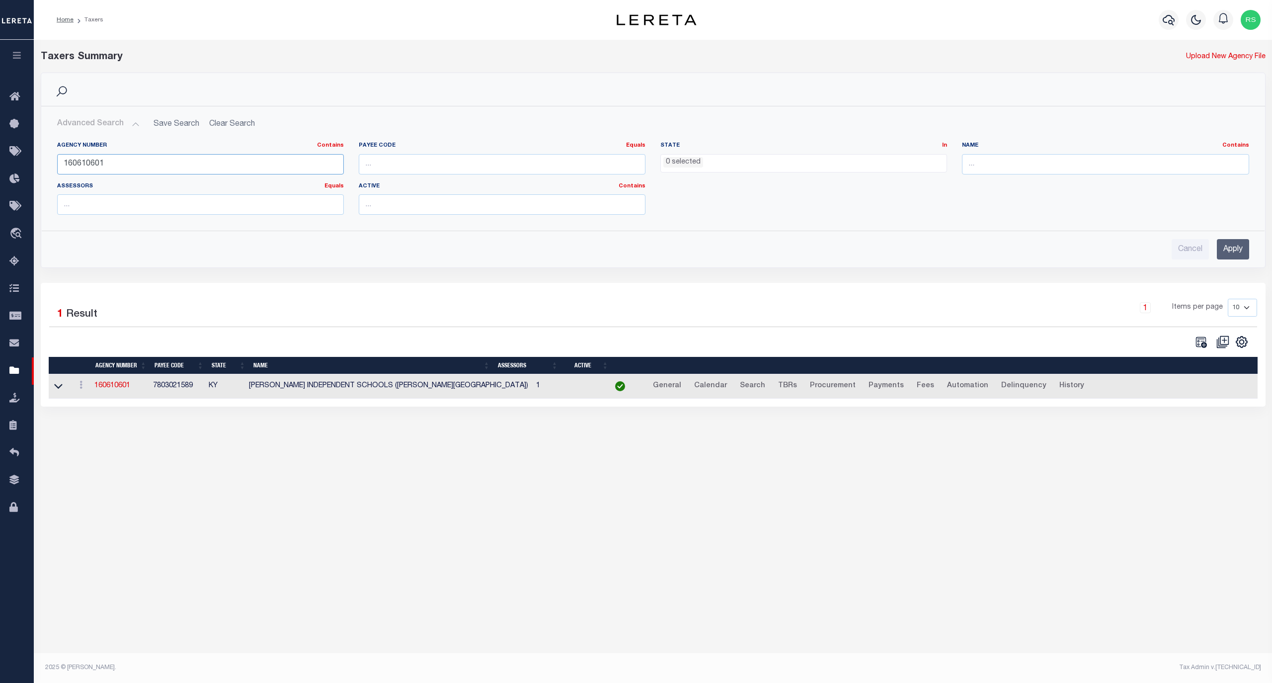
click at [88, 164] on input "160610601" at bounding box center [200, 164] width 287 height 20
type input "160618601"
click at [1229, 248] on input "Apply" at bounding box center [1233, 249] width 32 height 20
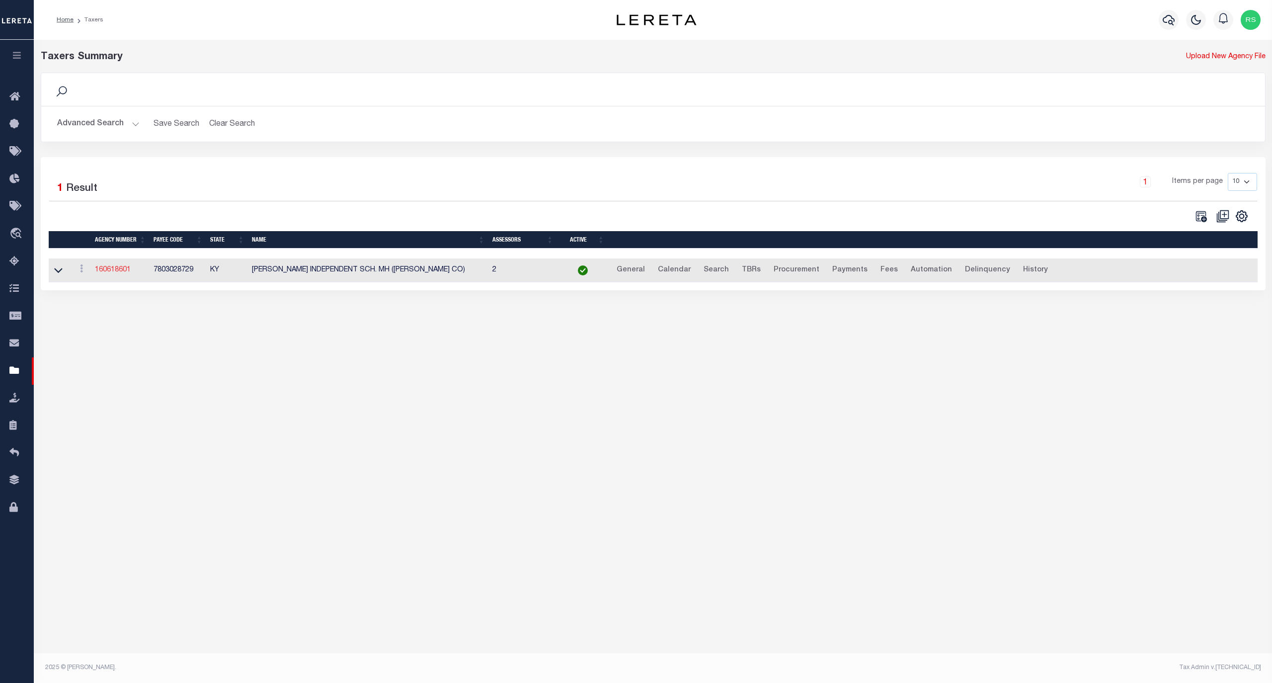
click at [109, 271] on link "160618601" at bounding box center [113, 269] width 36 height 7
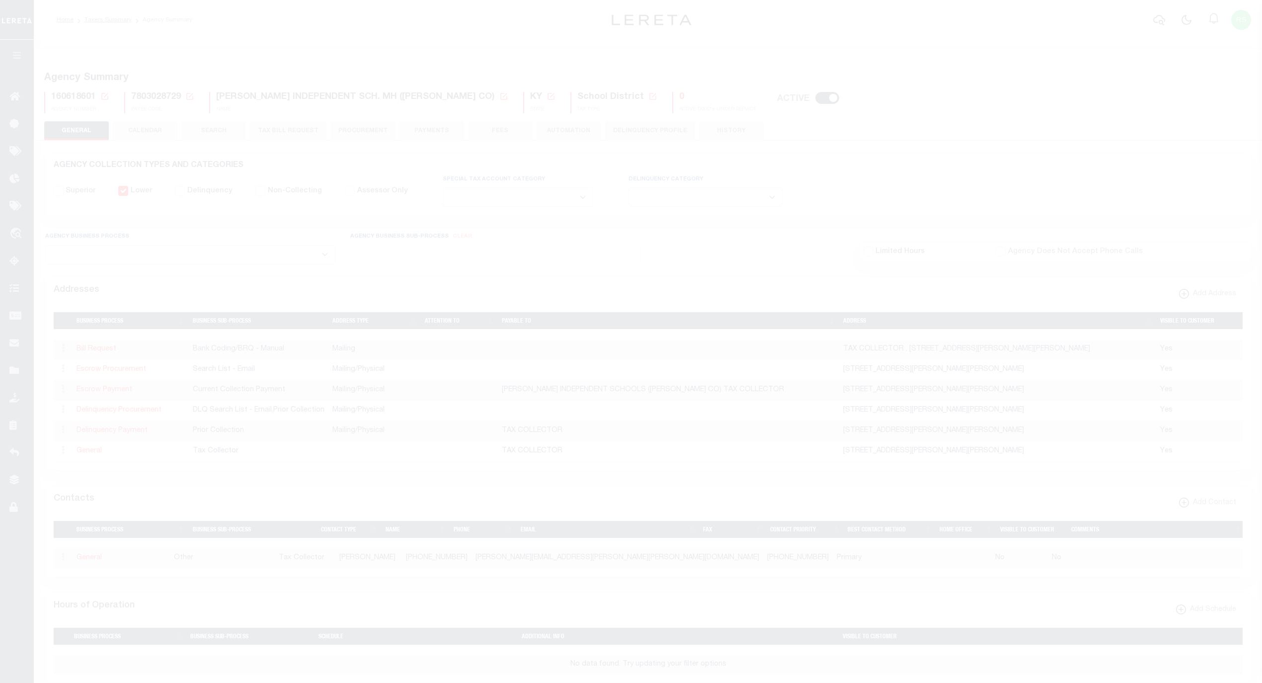
select select
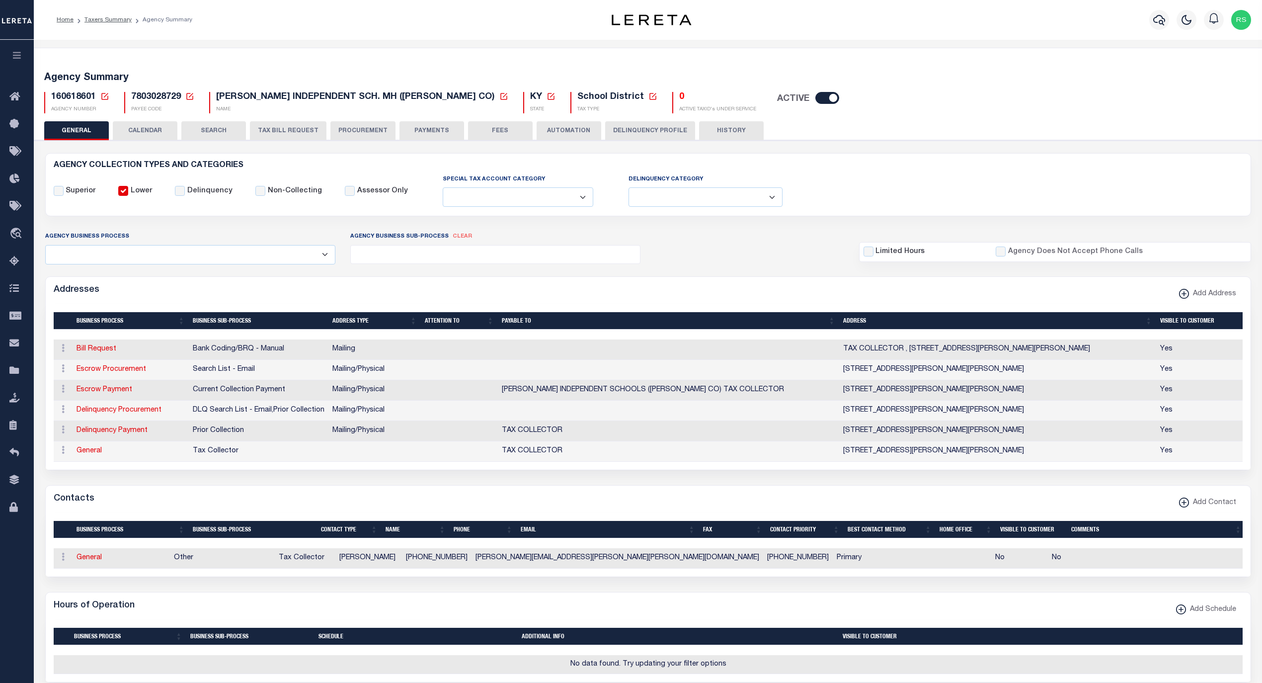
click at [150, 95] on span "7803028729" at bounding box center [156, 96] width 50 height 9
copy h5 "7803028729"
click at [649, 96] on icon at bounding box center [653, 96] width 9 height 9
click at [576, 147] on select "- Tax Type - Assessments Bonds Borough Central Collection Agency City Conversio…" at bounding box center [659, 142] width 166 height 19
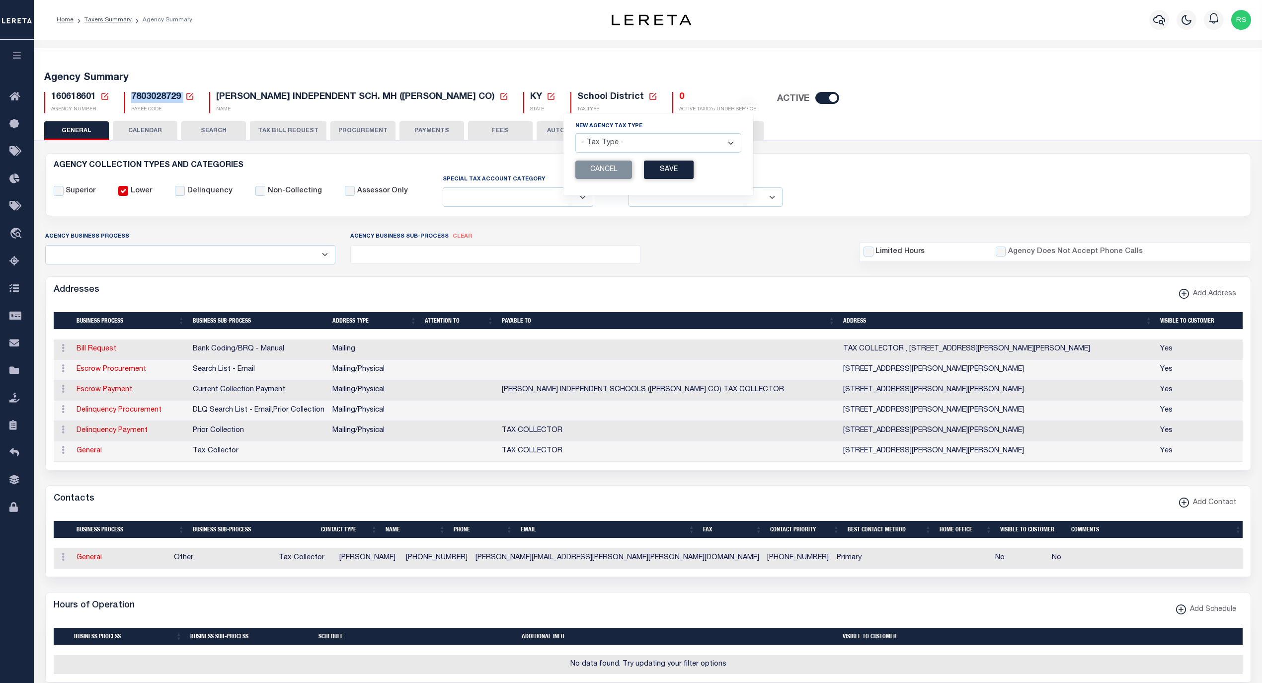
select select "52"
click at [576, 135] on select "- Tax Type - Assessments Bonds Borough Central Collection Agency City Conversio…" at bounding box center [659, 142] width 166 height 19
click at [644, 171] on button "Save" at bounding box center [669, 170] width 50 height 18
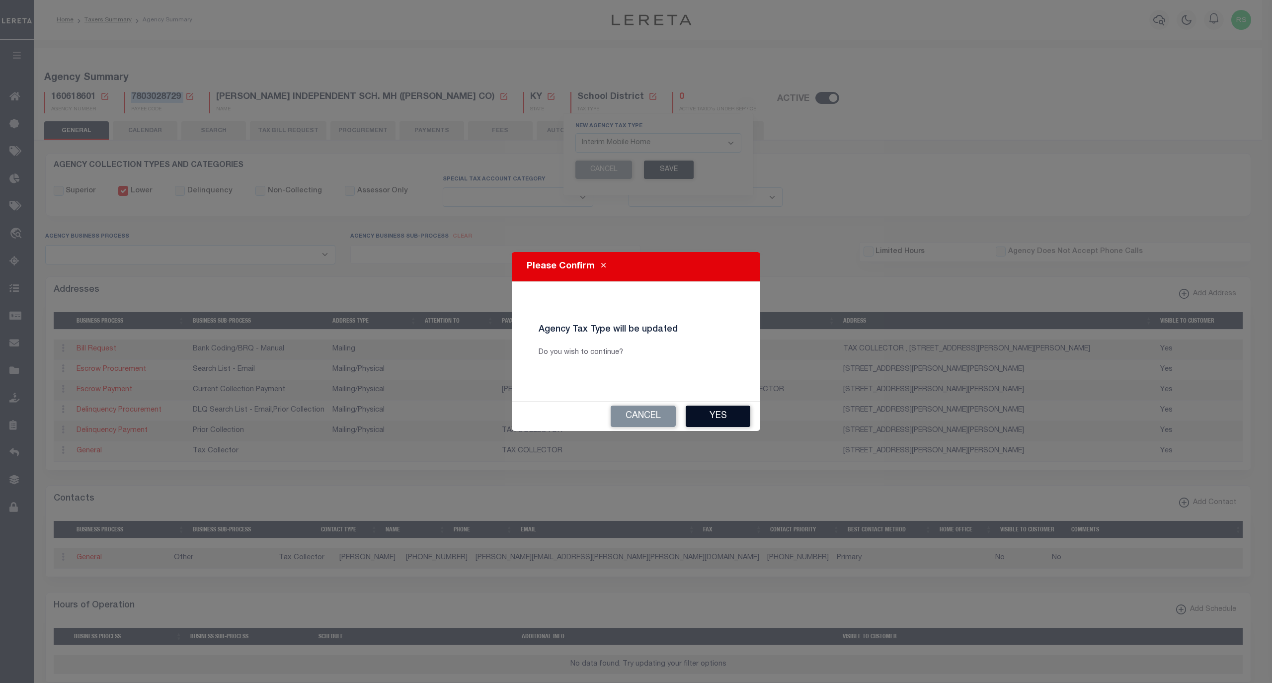
click at [726, 414] on button "Yes" at bounding box center [718, 416] width 65 height 21
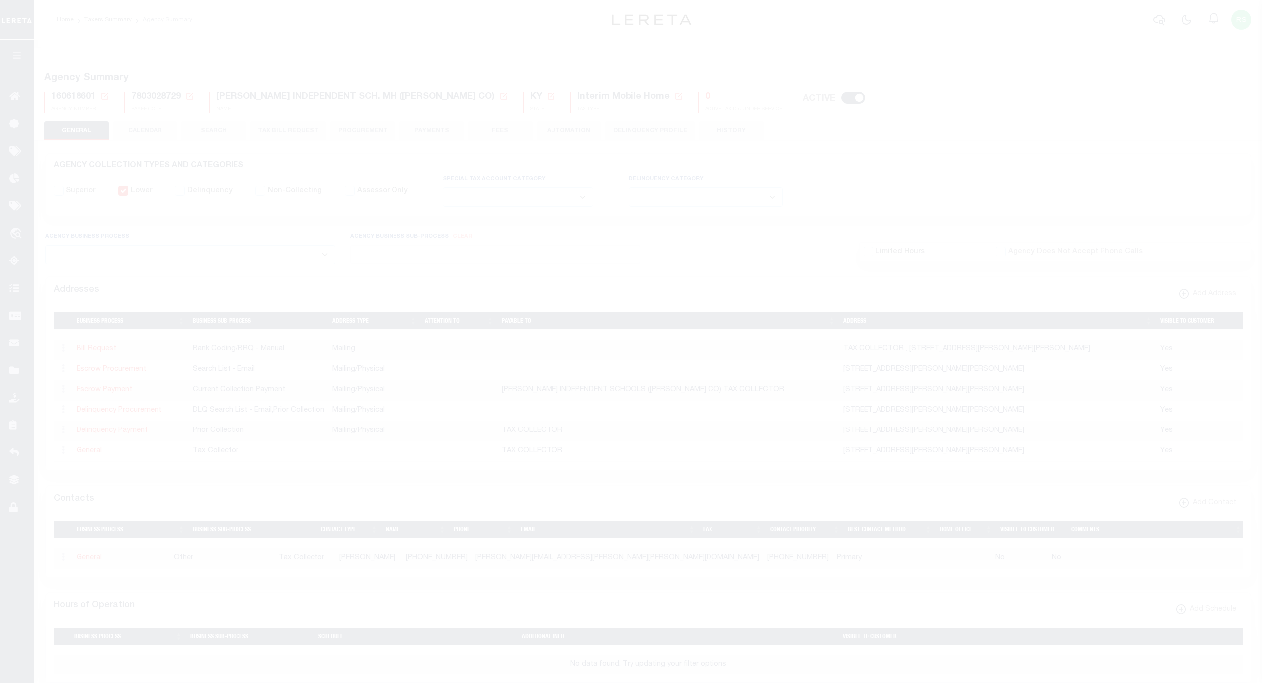
select select
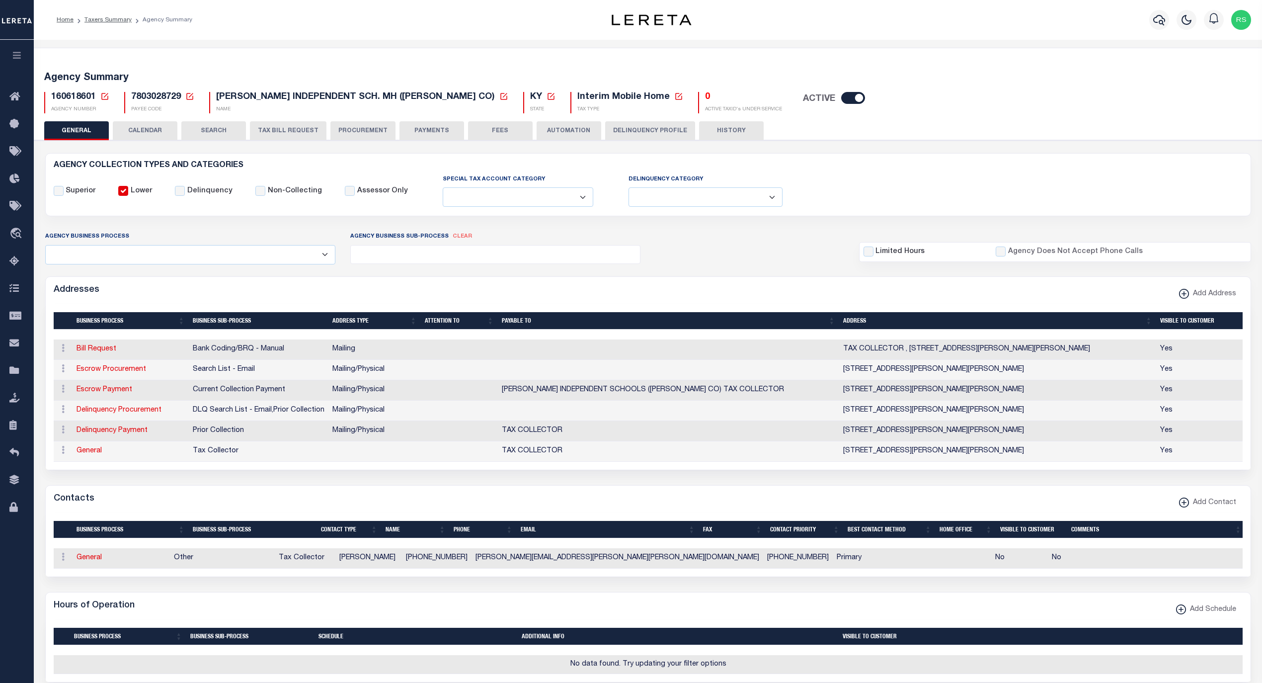
click at [201, 132] on button "SEARCH" at bounding box center [213, 130] width 65 height 19
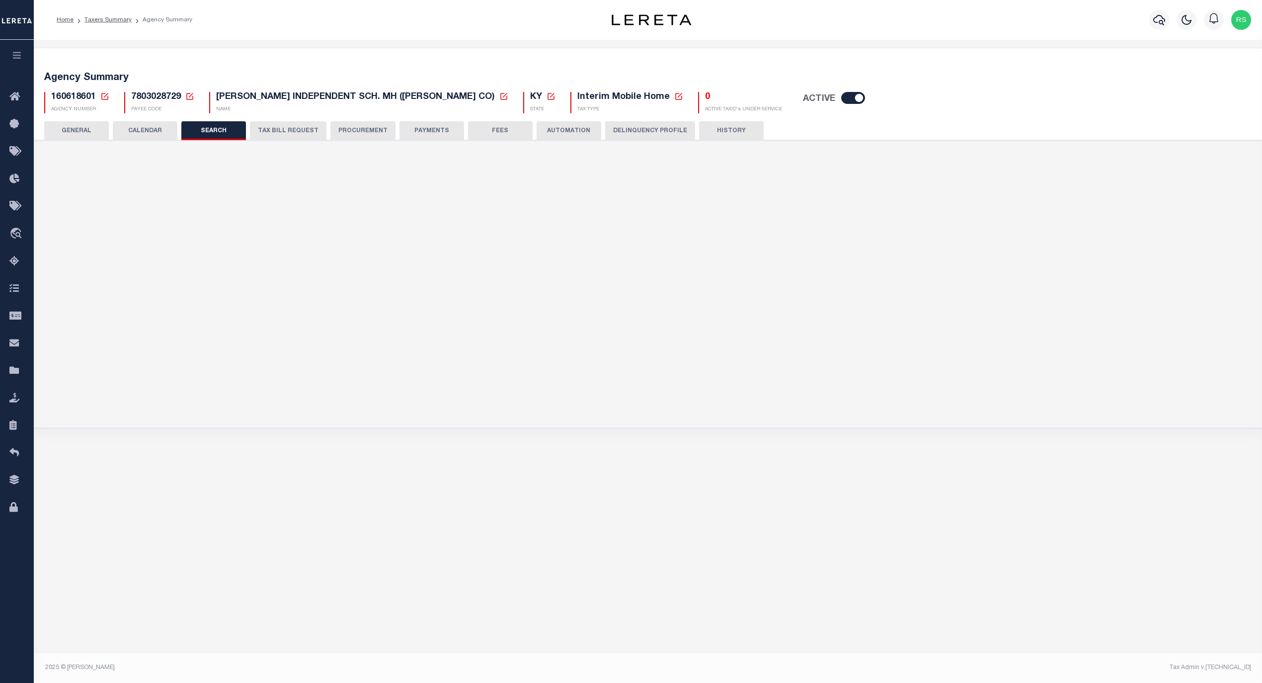
checkbox input "false"
type input "8000"
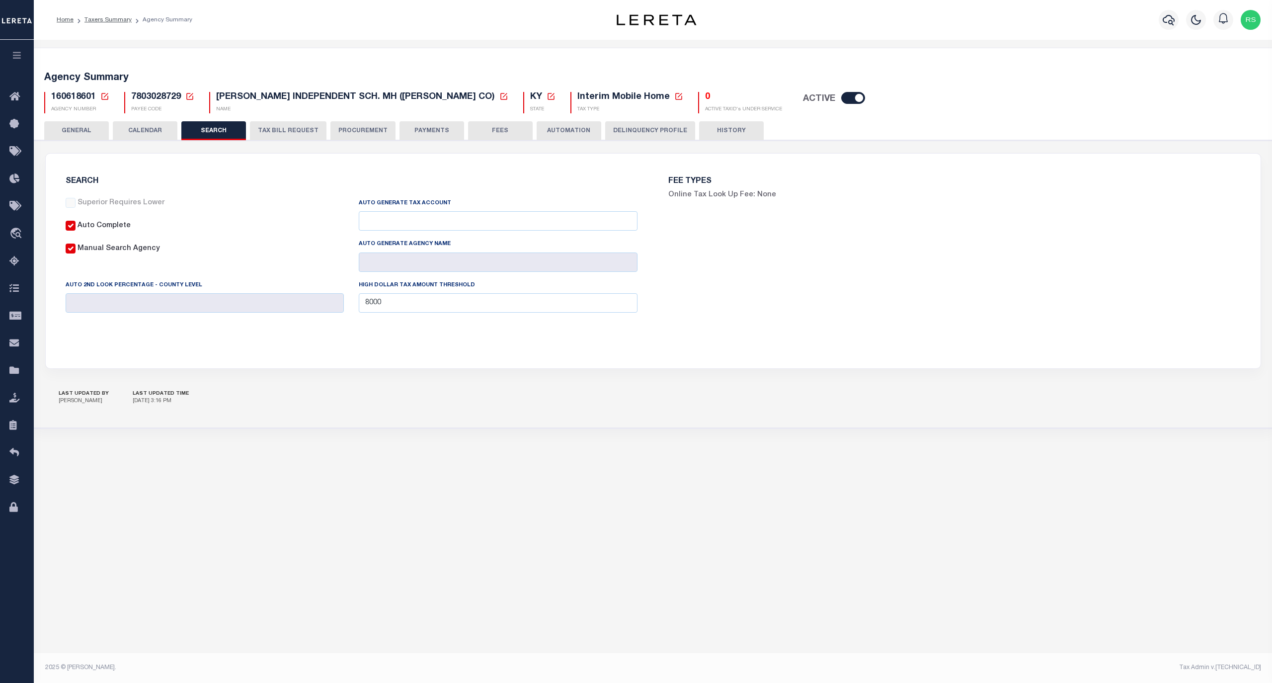
click at [68, 225] on input "Auto Complete" at bounding box center [71, 226] width 10 height 10
checkbox input "false"
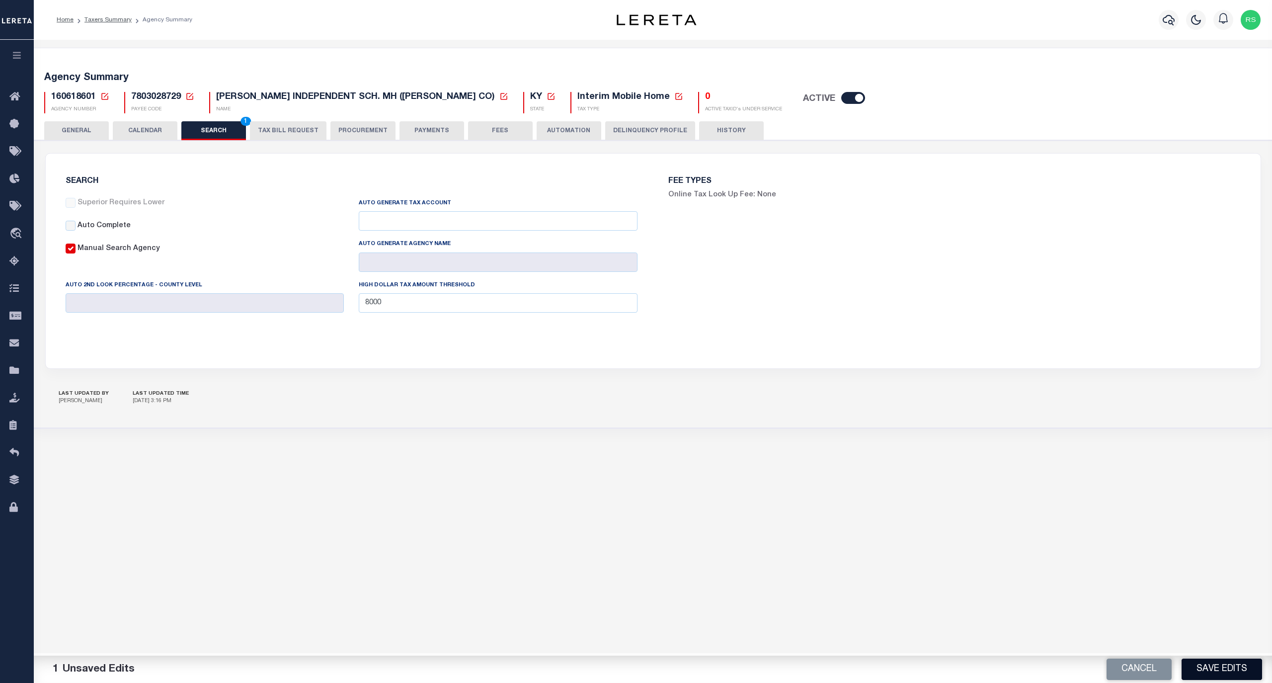
click at [1203, 663] on button "Save Edits" at bounding box center [1222, 669] width 81 height 21
click at [418, 130] on button "PAYMENTS" at bounding box center [432, 130] width 65 height 19
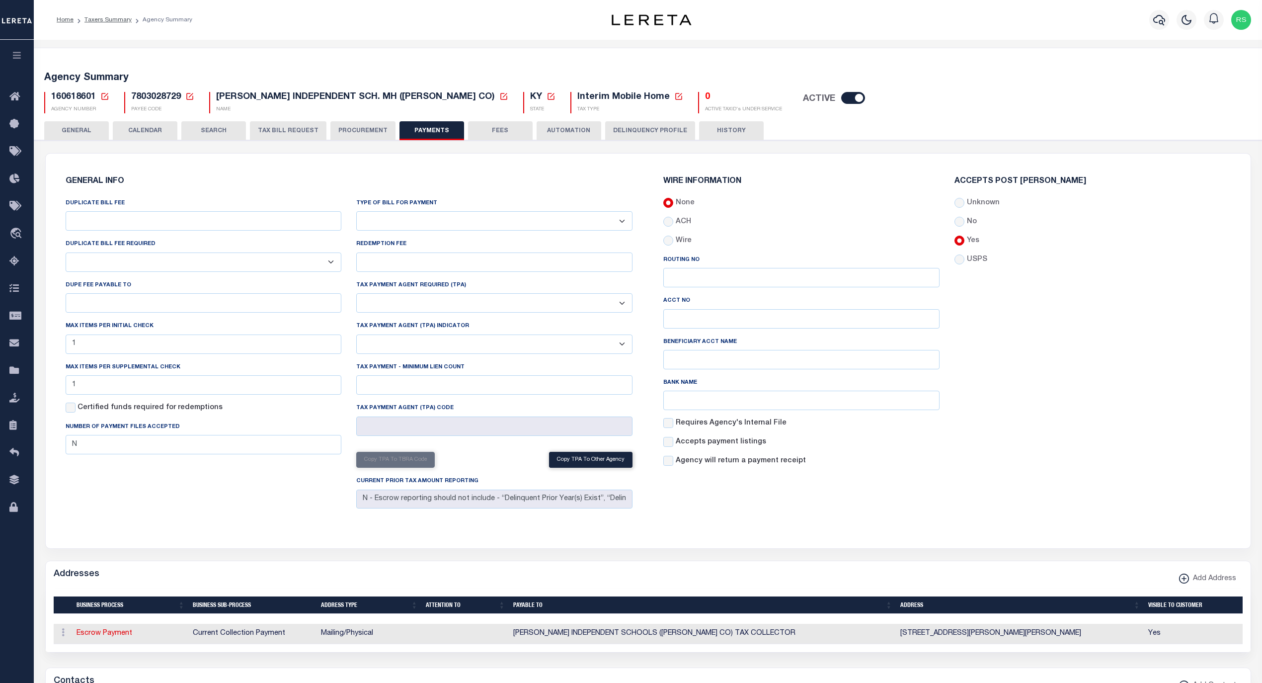
click at [372, 128] on button "PROCUREMENT" at bounding box center [363, 130] width 65 height 19
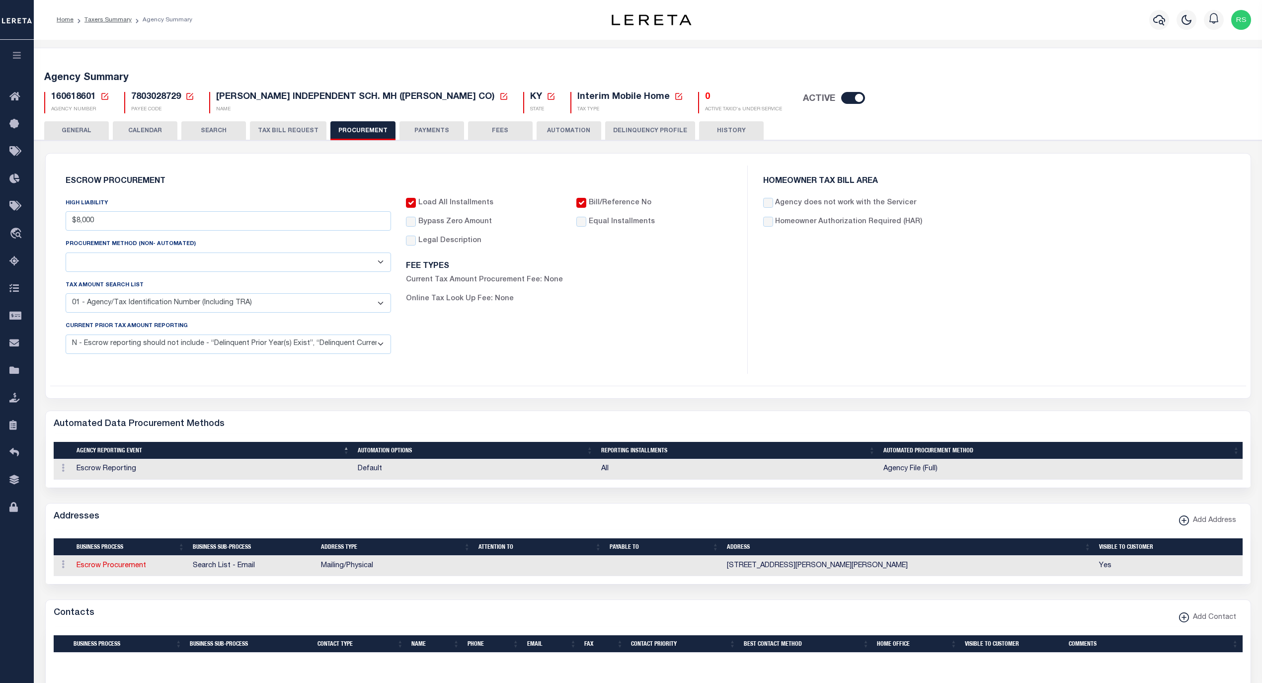
click at [320, 126] on button "TAX BILL REQUEST" at bounding box center [288, 130] width 77 height 19
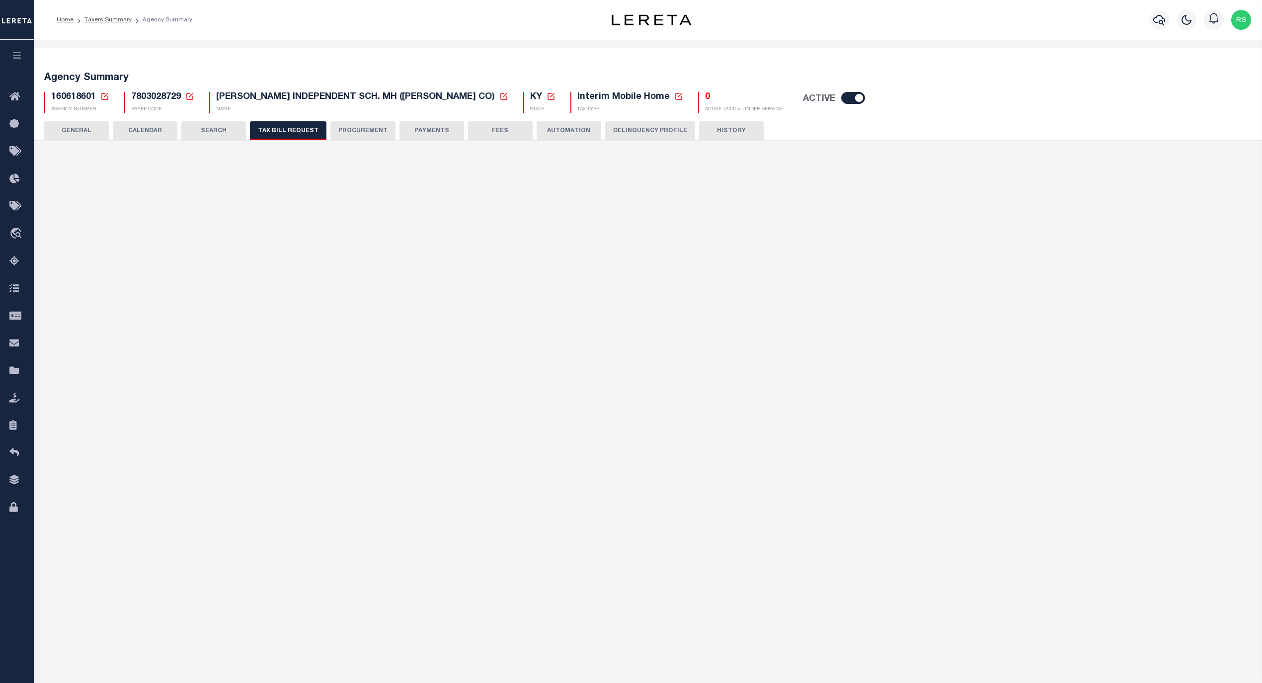
select select "27"
checkbox input "false"
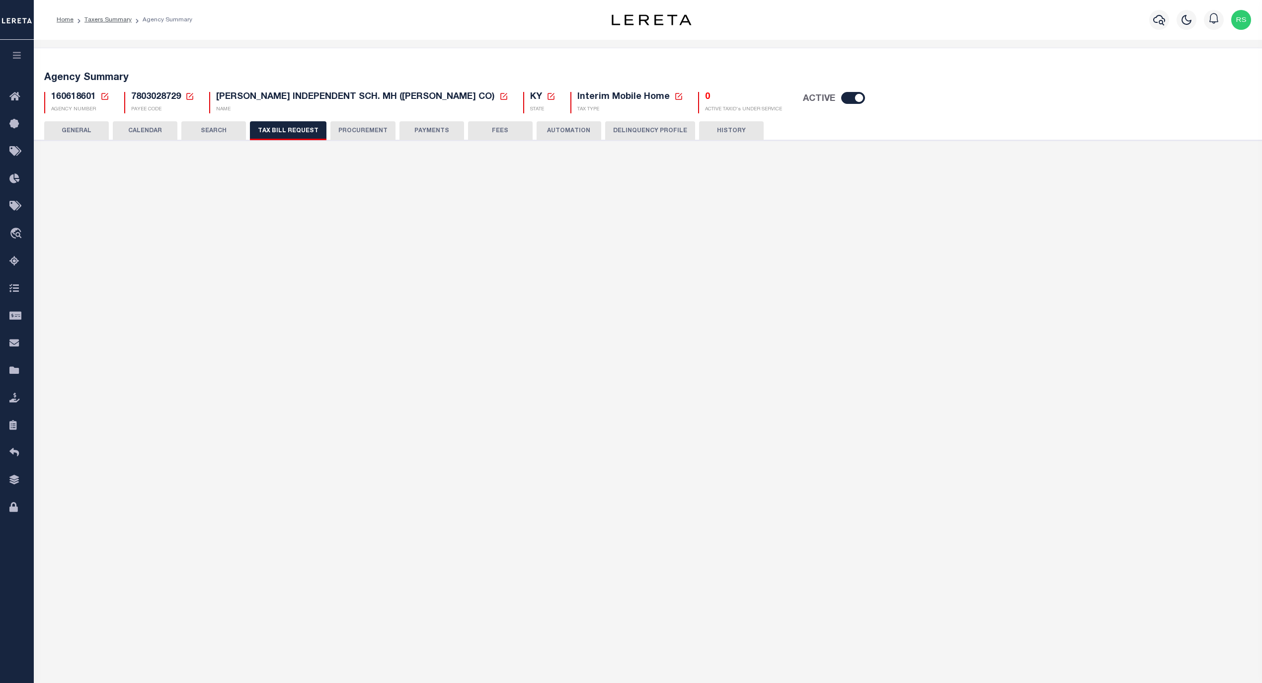
select select "23"
select select "false"
select select
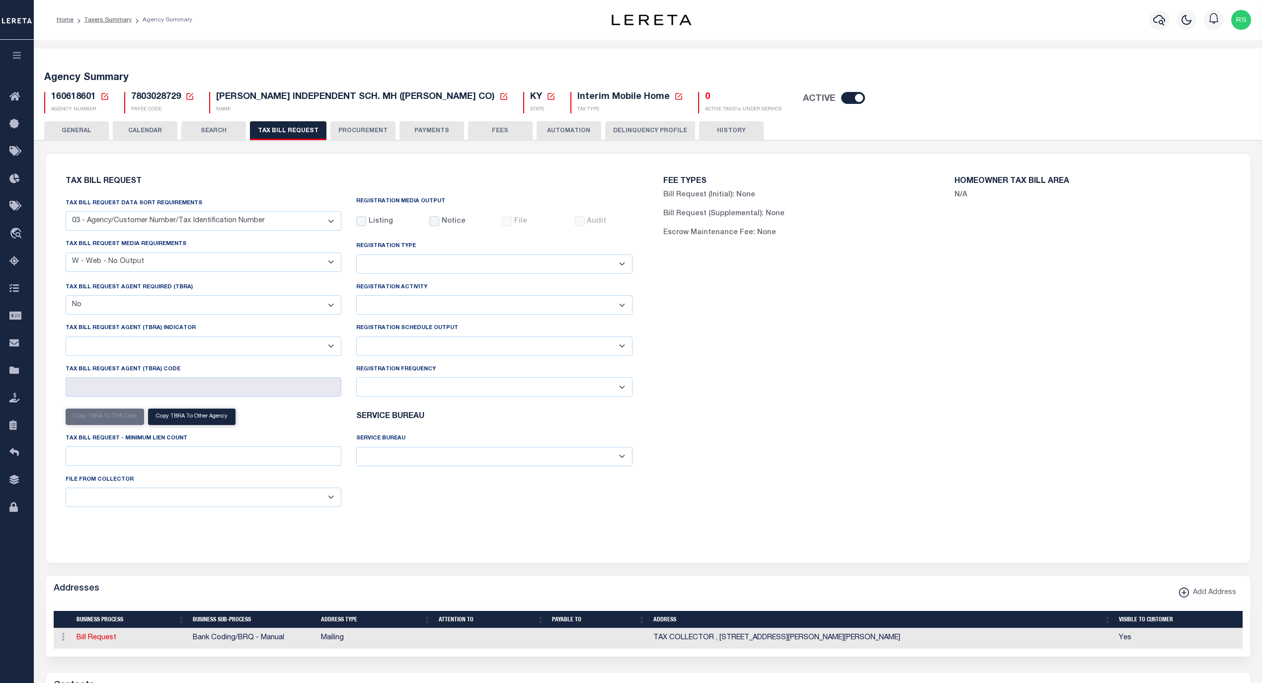
drag, startPoint x: 124, startPoint y: 266, endPoint x: 150, endPoint y: 267, distance: 25.9
click at [124, 266] on select "A - Listing, File B - Blank Disk E - Notice, Listing F - Form G - Survey L - Li…" at bounding box center [204, 261] width 276 height 19
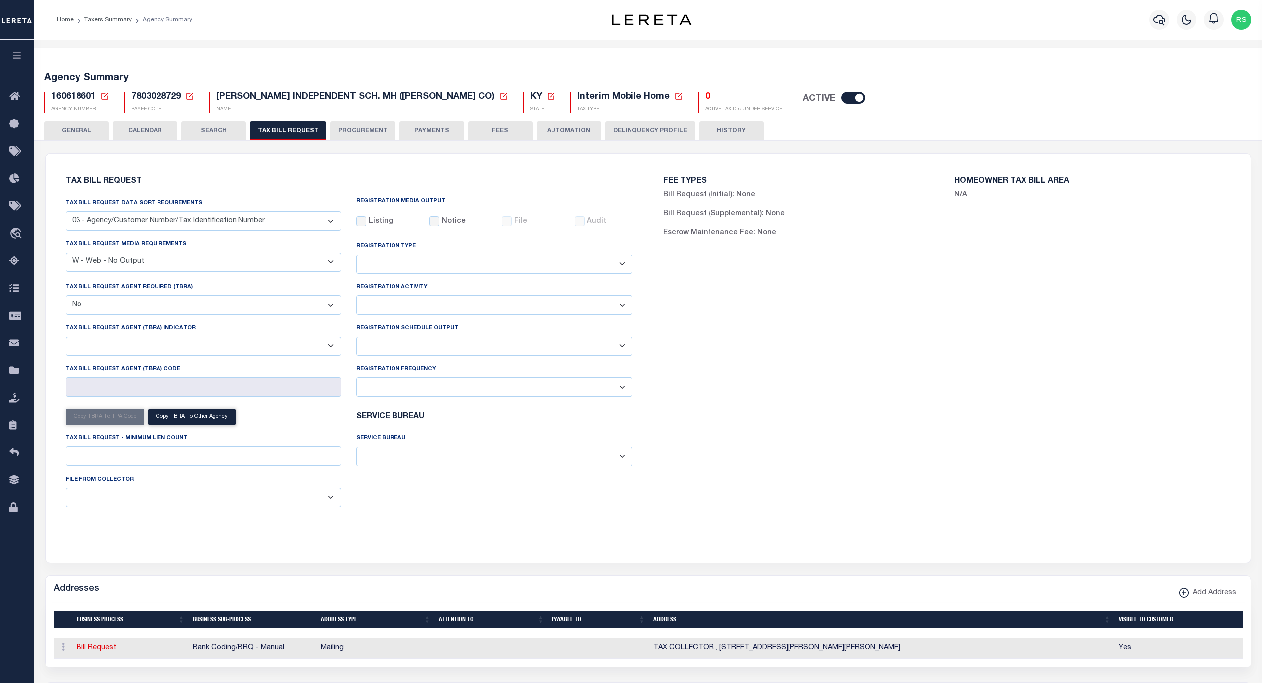
select select "20"
click at [66, 253] on select "A - Listing, File B - Blank Disk E - Notice, Listing F - Form G - Survey L - Li…" at bounding box center [204, 261] width 276 height 19
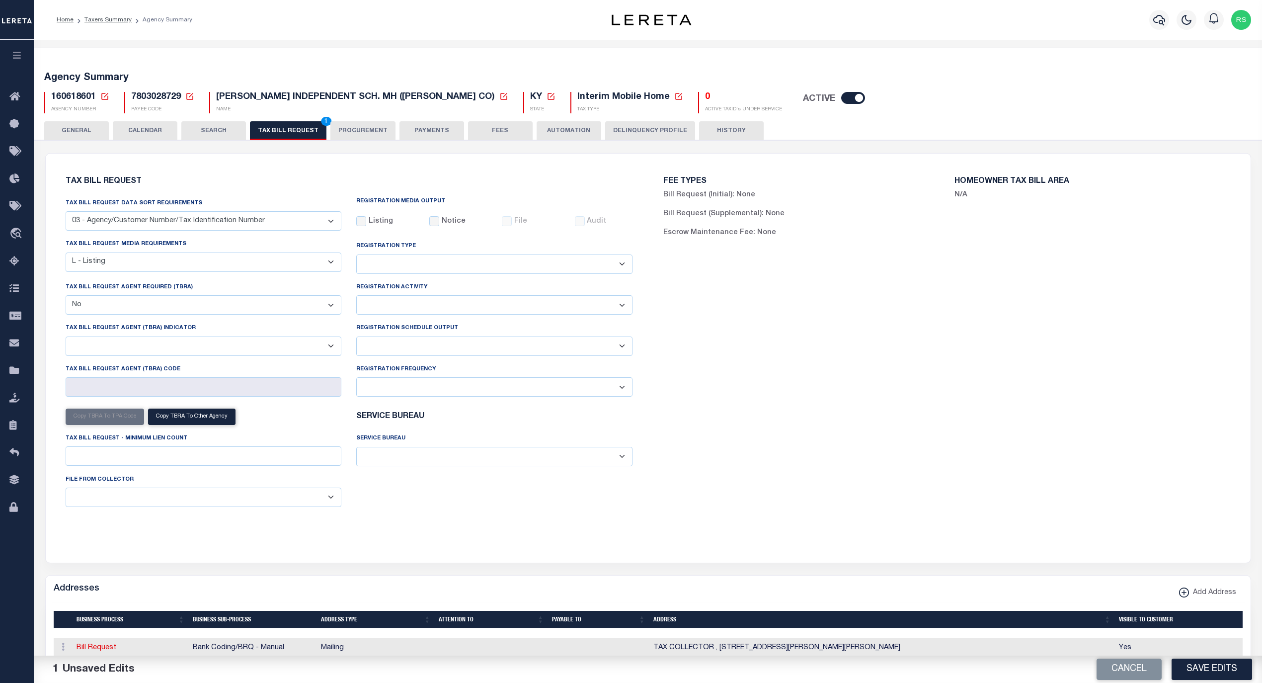
click at [333, 563] on div "Tax Bill Request Tax Bill Request Data Sort Requirements 01 - Agency/Tax Identi…" at bounding box center [648, 358] width 1205 height 409
click at [1198, 667] on button "Save Edits" at bounding box center [1212, 669] width 81 height 21
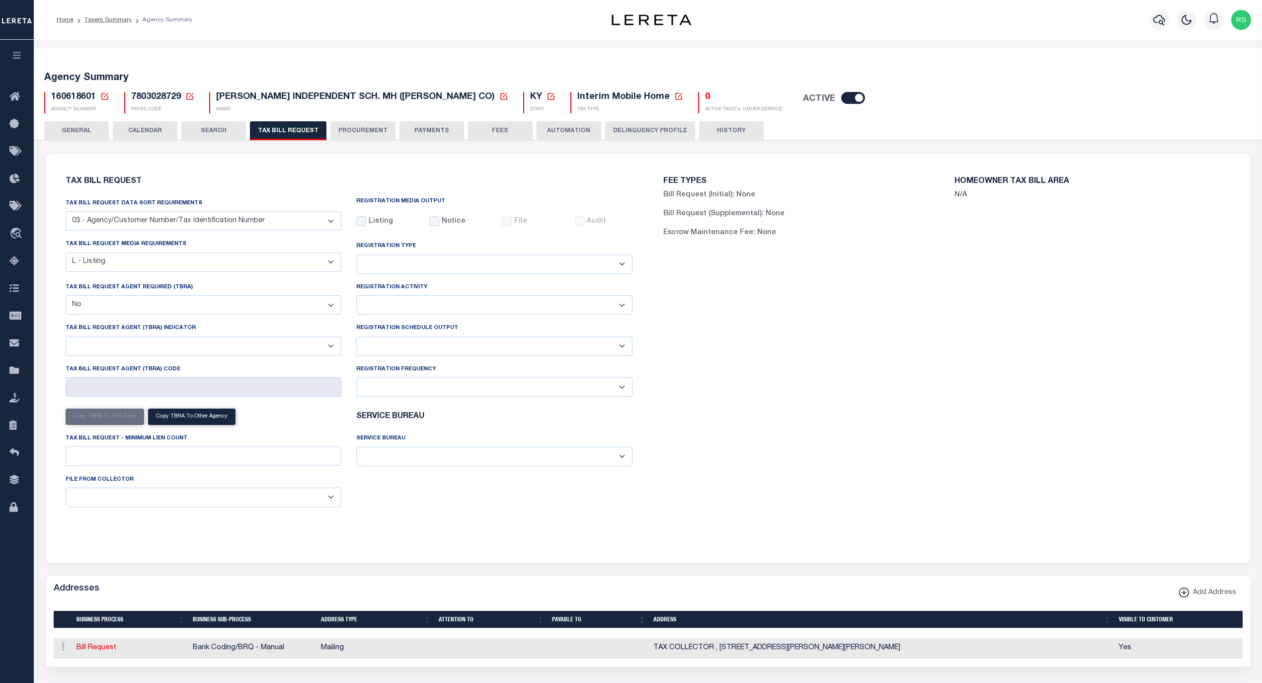
click at [68, 128] on button "GENERAL" at bounding box center [76, 130] width 65 height 19
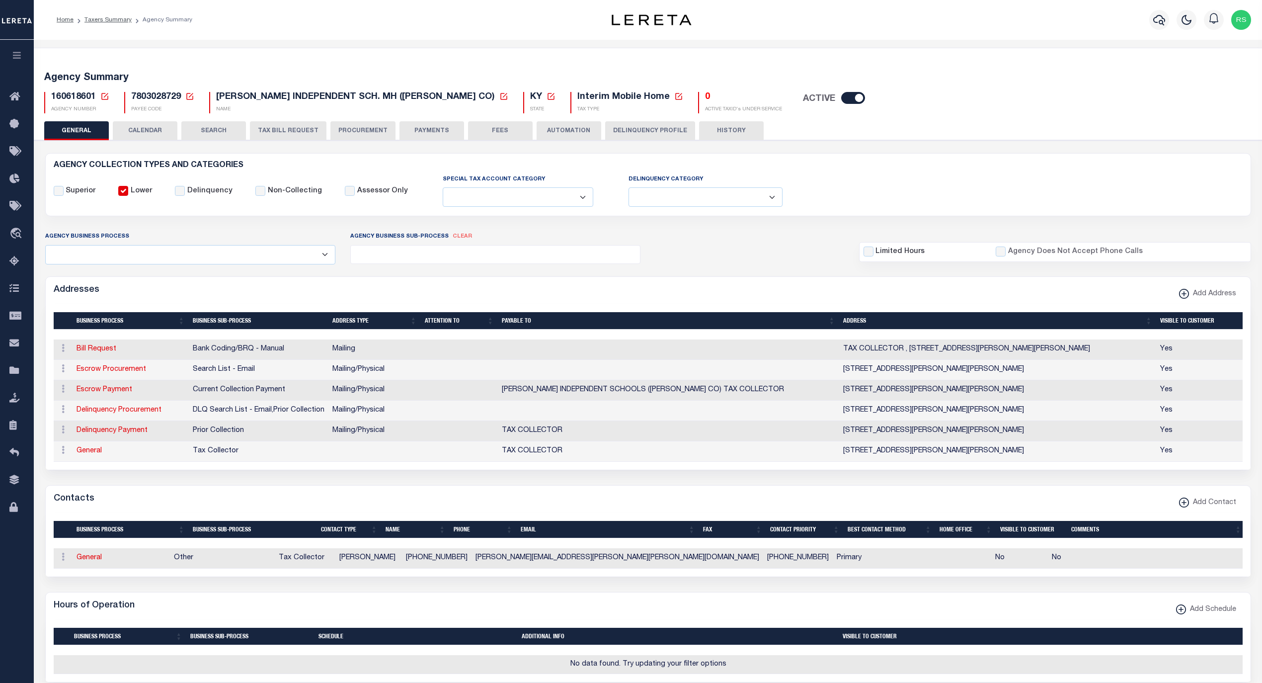
scroll to position [221, 0]
